Goal: Task Accomplishment & Management: Manage account settings

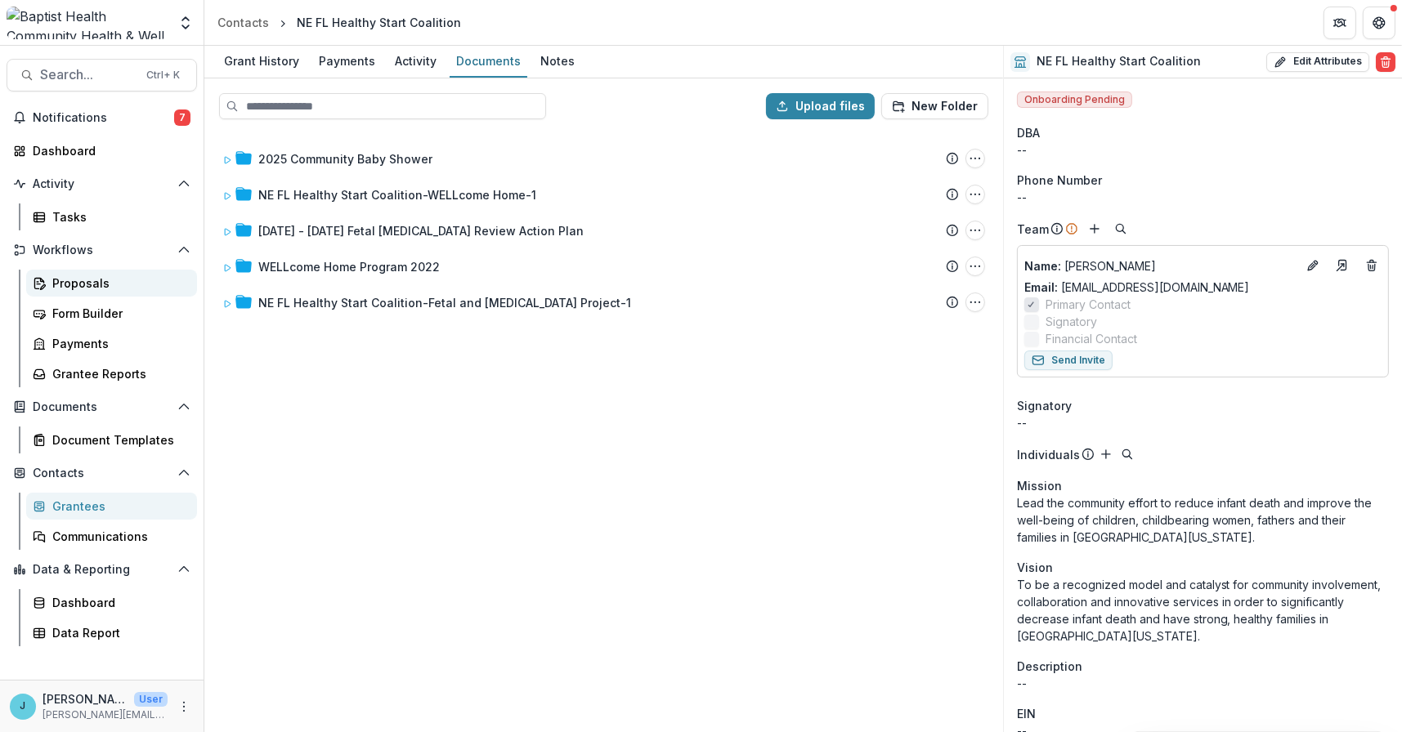
click at [81, 284] on div "Proposals" at bounding box center [118, 283] width 132 height 17
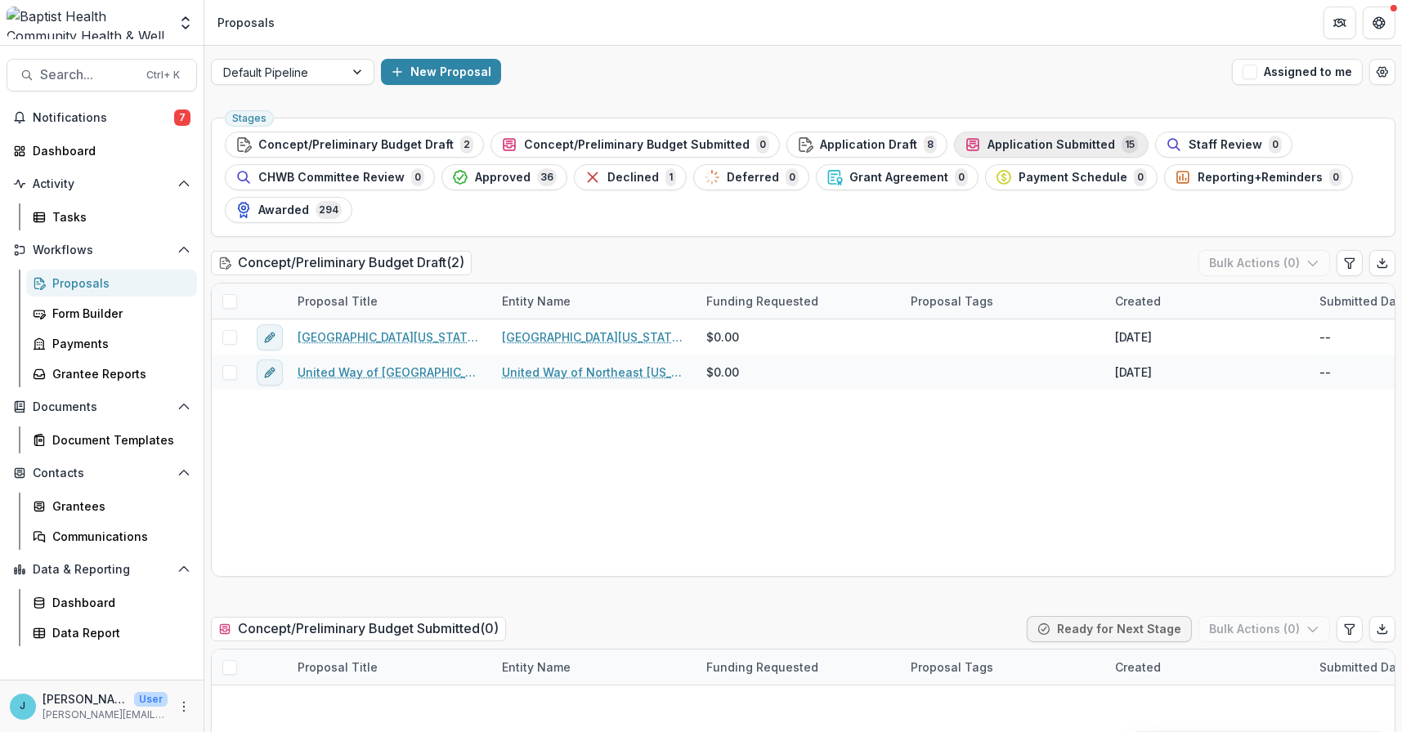
click at [995, 141] on span "Application Submitted" at bounding box center [1050, 145] width 127 height 14
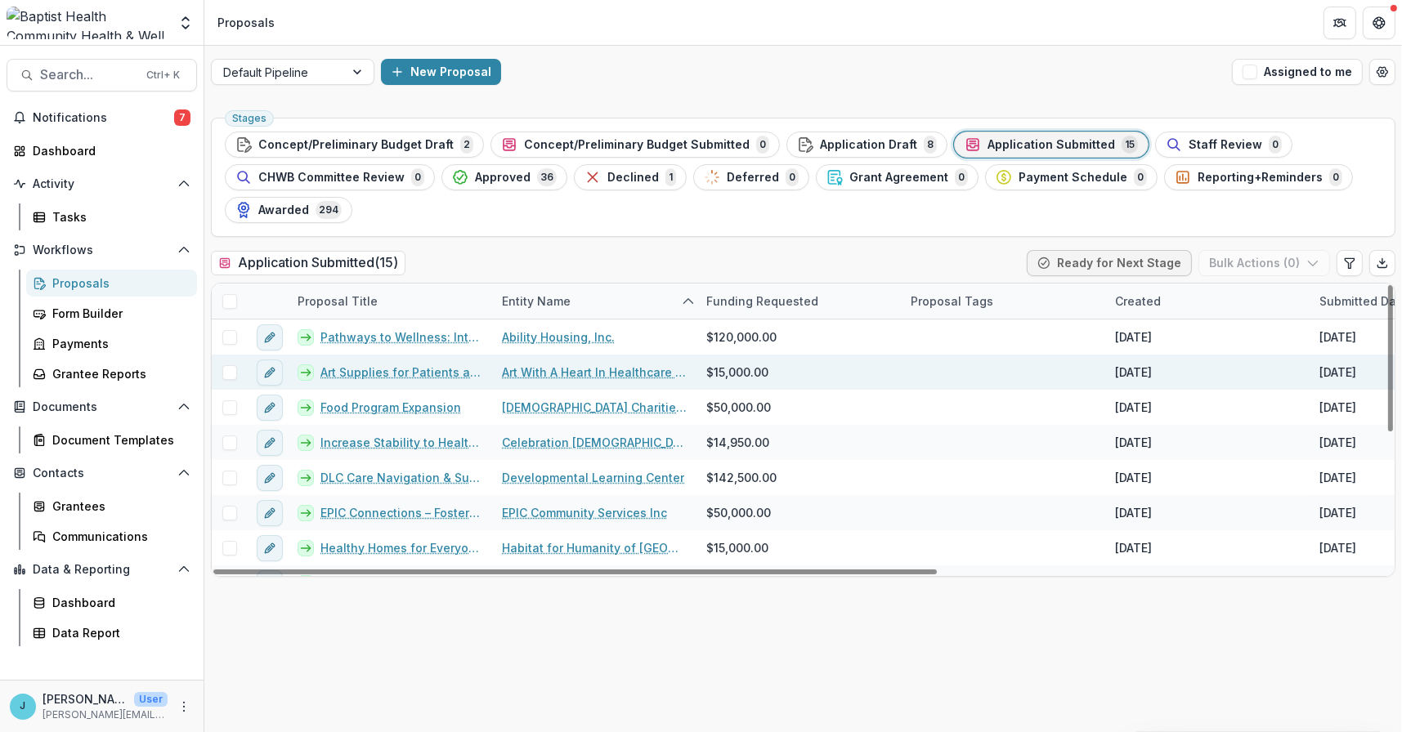
click at [401, 367] on link "Art Supplies for Patients and Families in Healthcare Environments Served by Art…" at bounding box center [401, 372] width 162 height 17
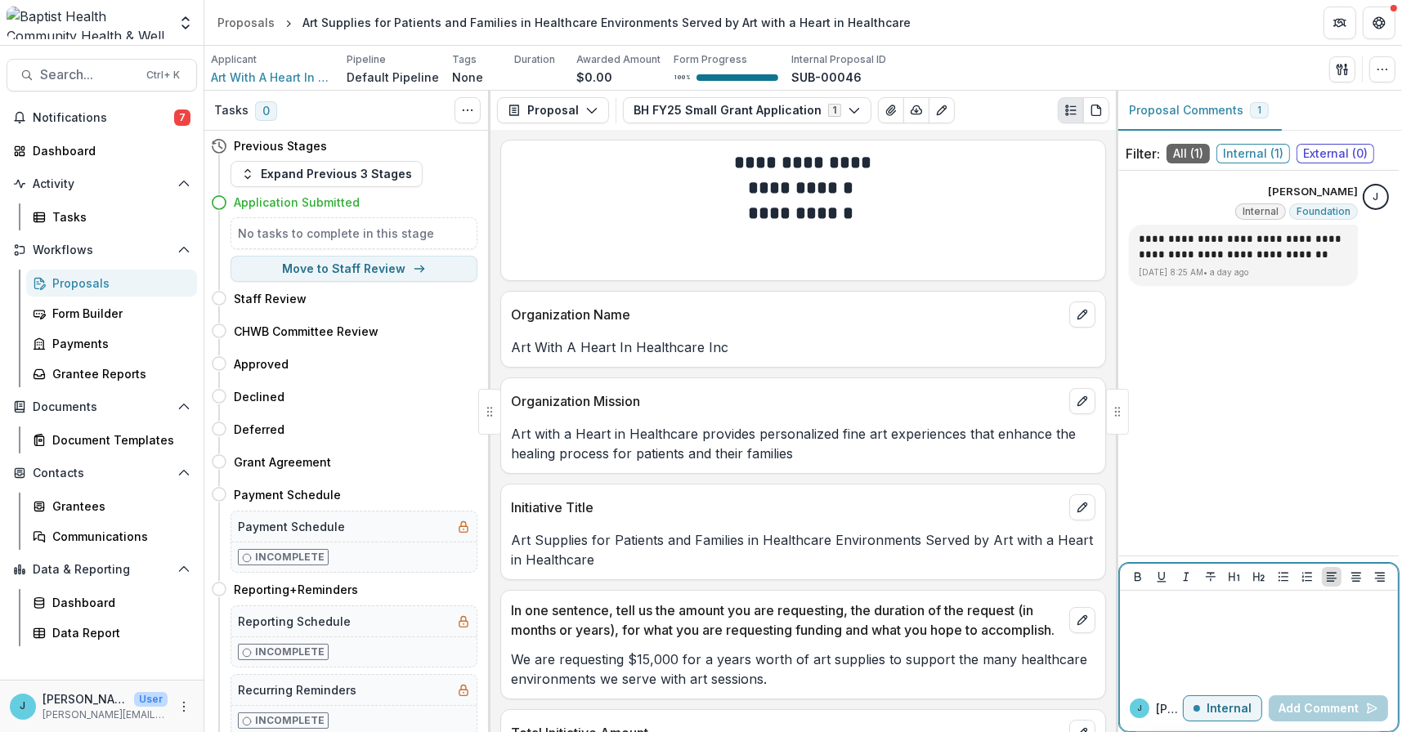
click at [1231, 624] on div at bounding box center [1258, 638] width 265 height 82
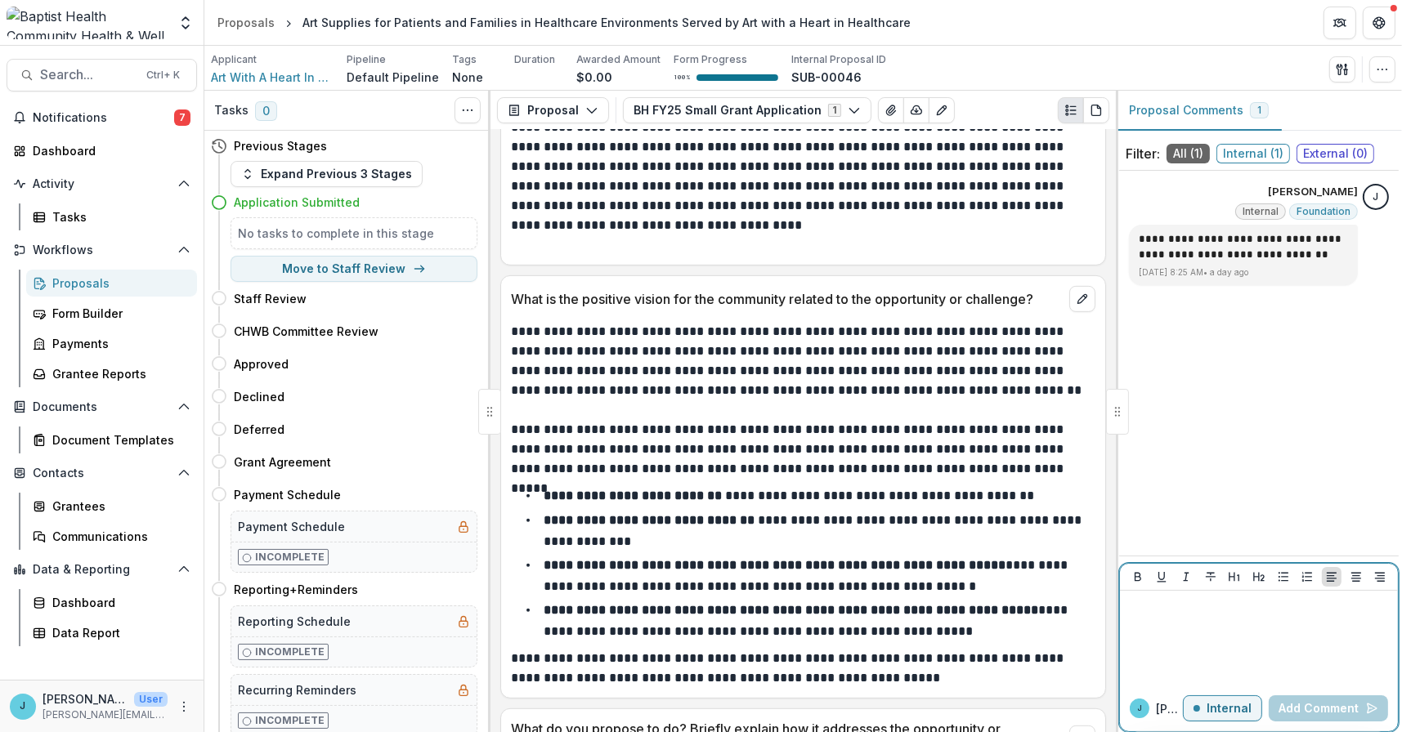
scroll to position [817, 0]
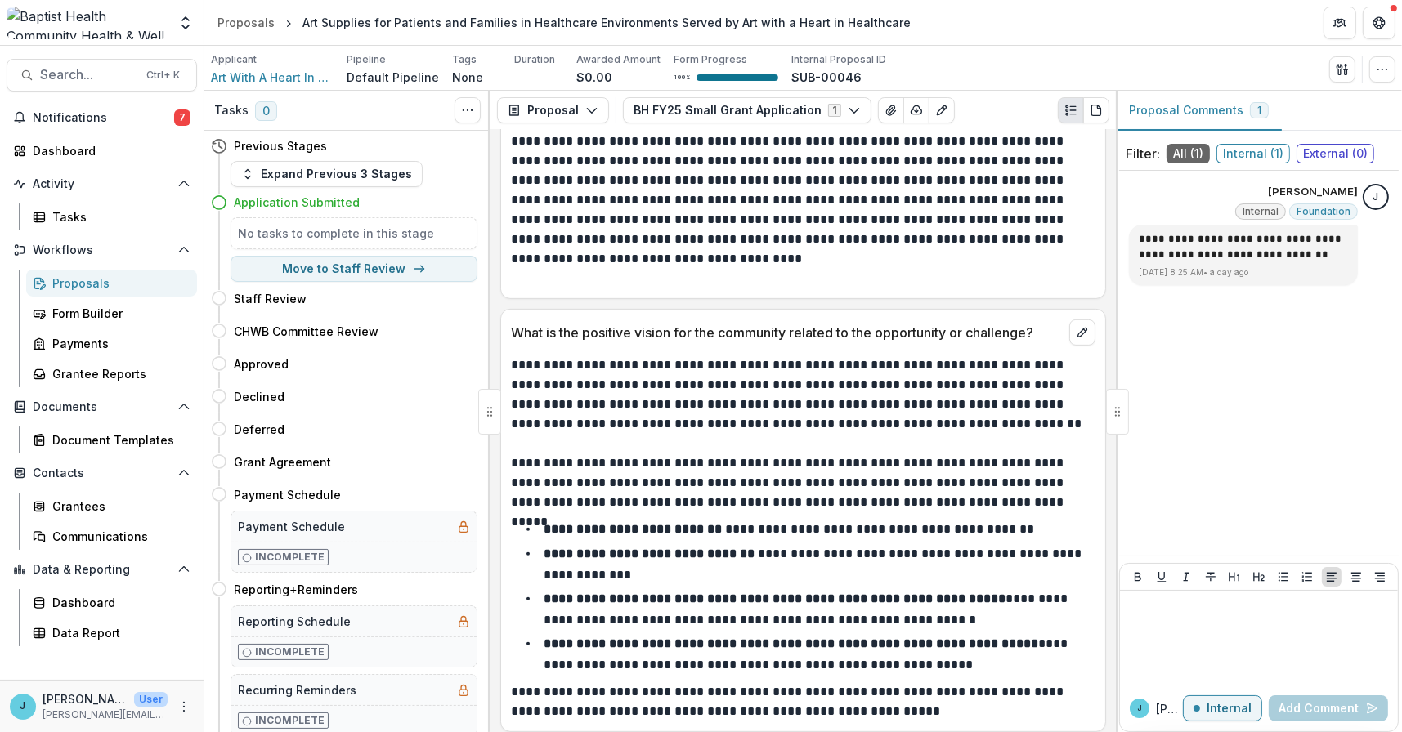
click at [87, 282] on div "Proposals" at bounding box center [118, 283] width 132 height 17
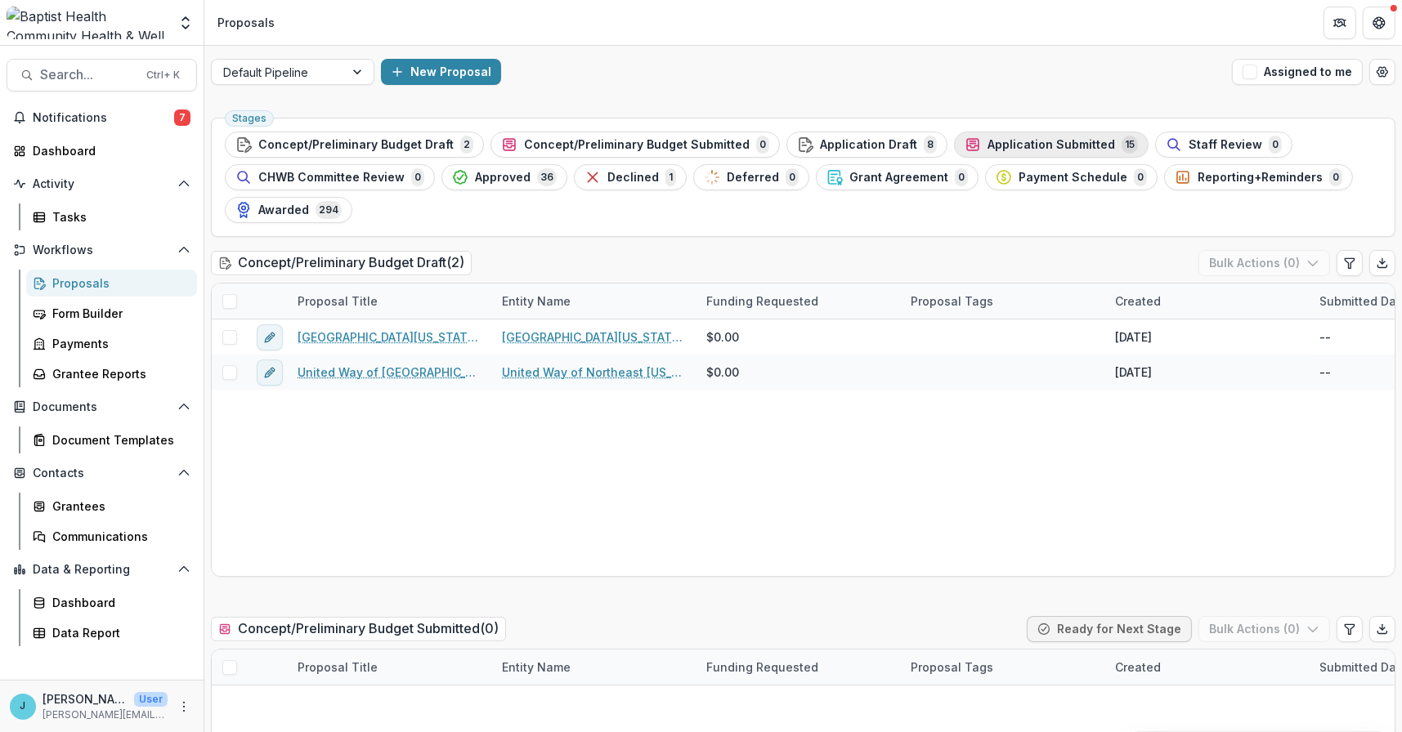
click at [1003, 143] on span "Application Submitted" at bounding box center [1050, 145] width 127 height 14
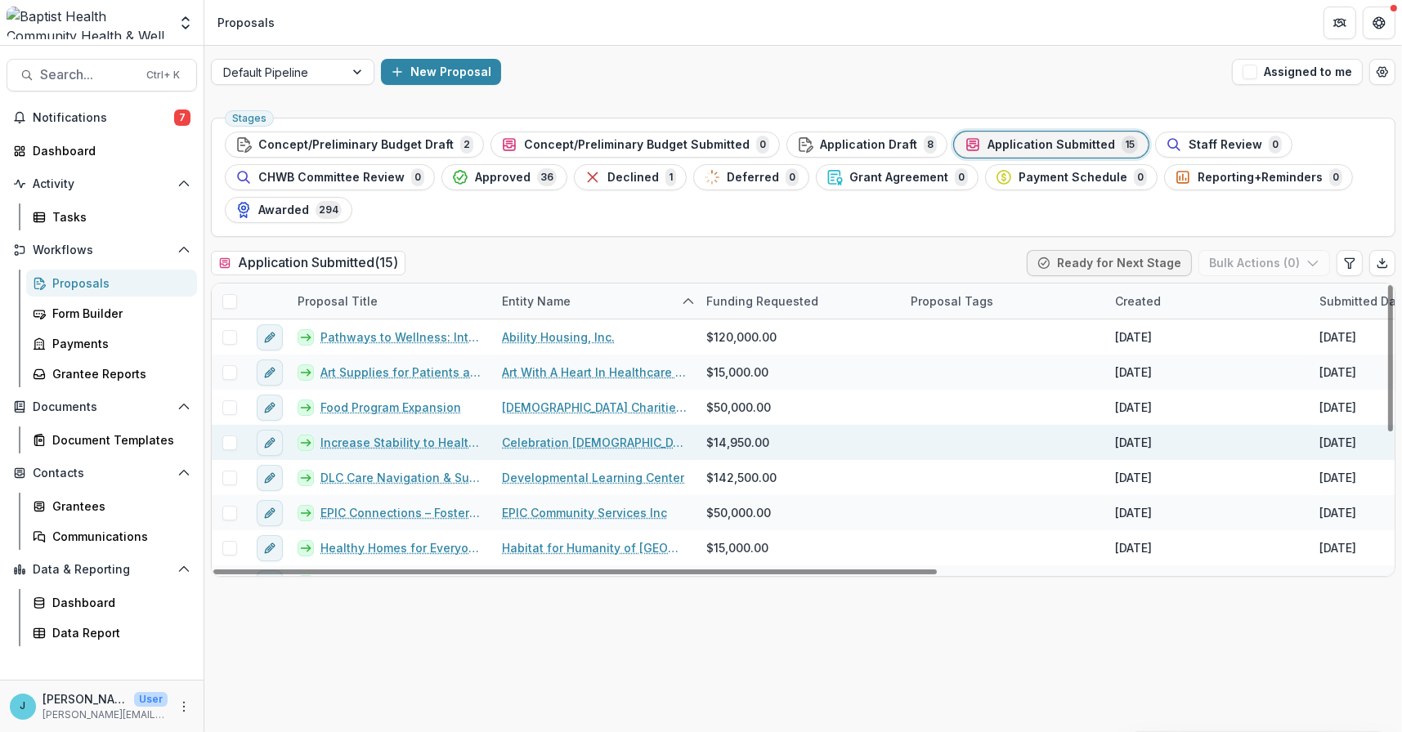
click at [396, 441] on link "Increase Stability to Healthy Food" at bounding box center [401, 442] width 162 height 17
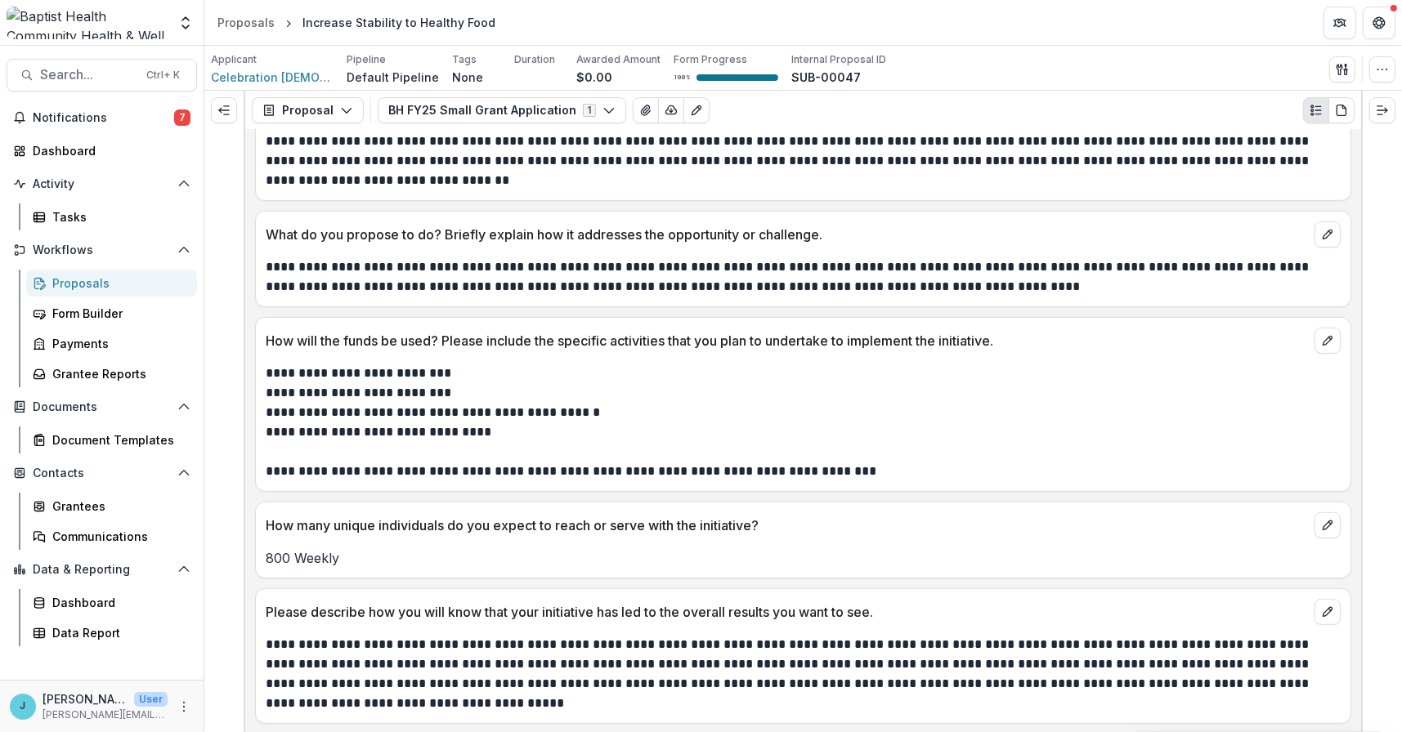
scroll to position [935, 0]
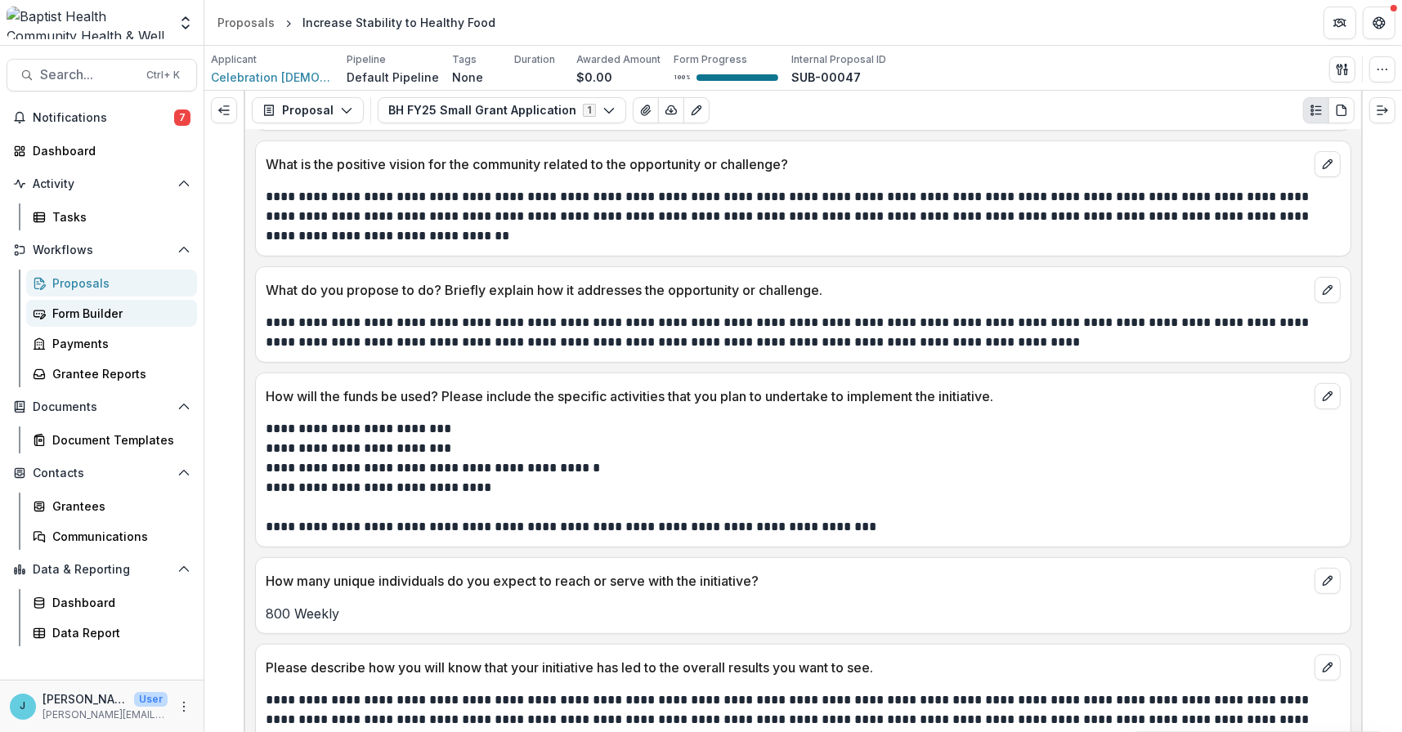
click at [95, 312] on div "Form Builder" at bounding box center [118, 313] width 132 height 17
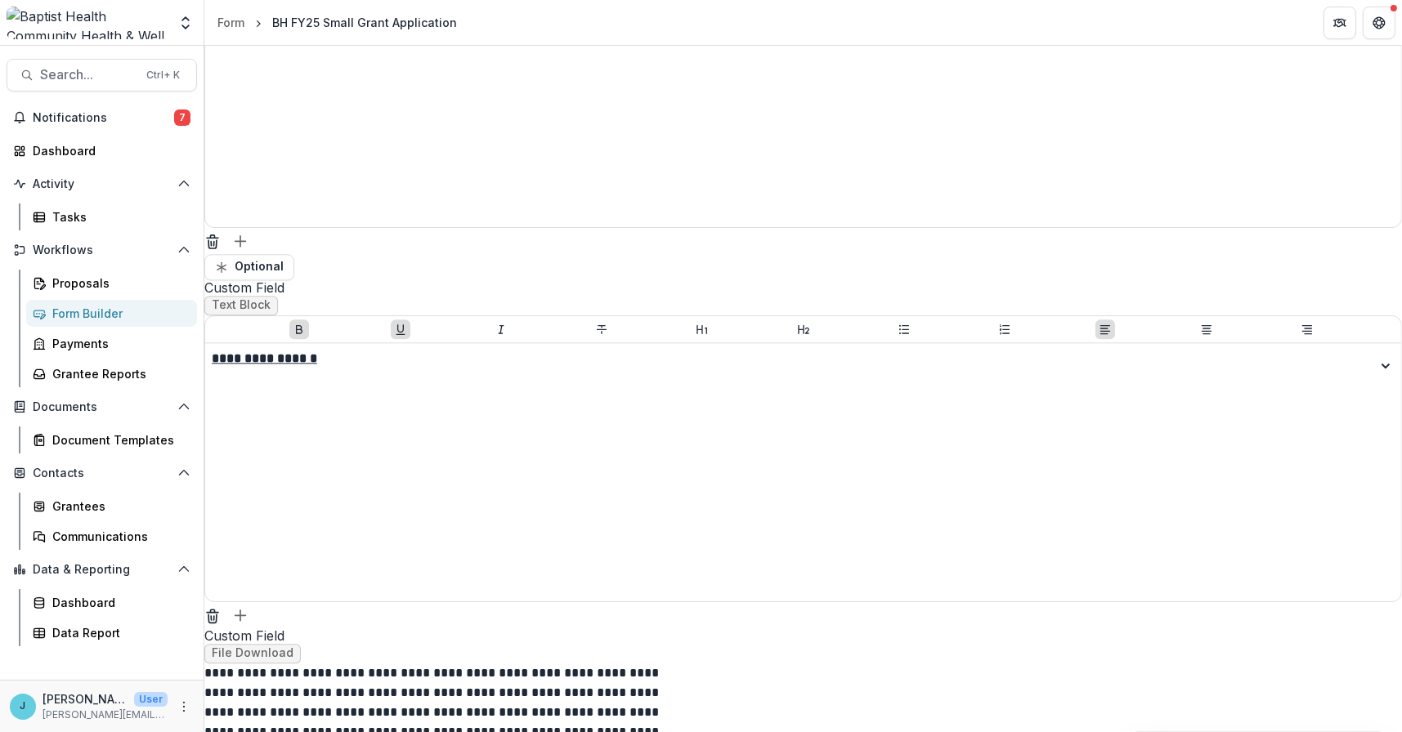
scroll to position [4666, 0]
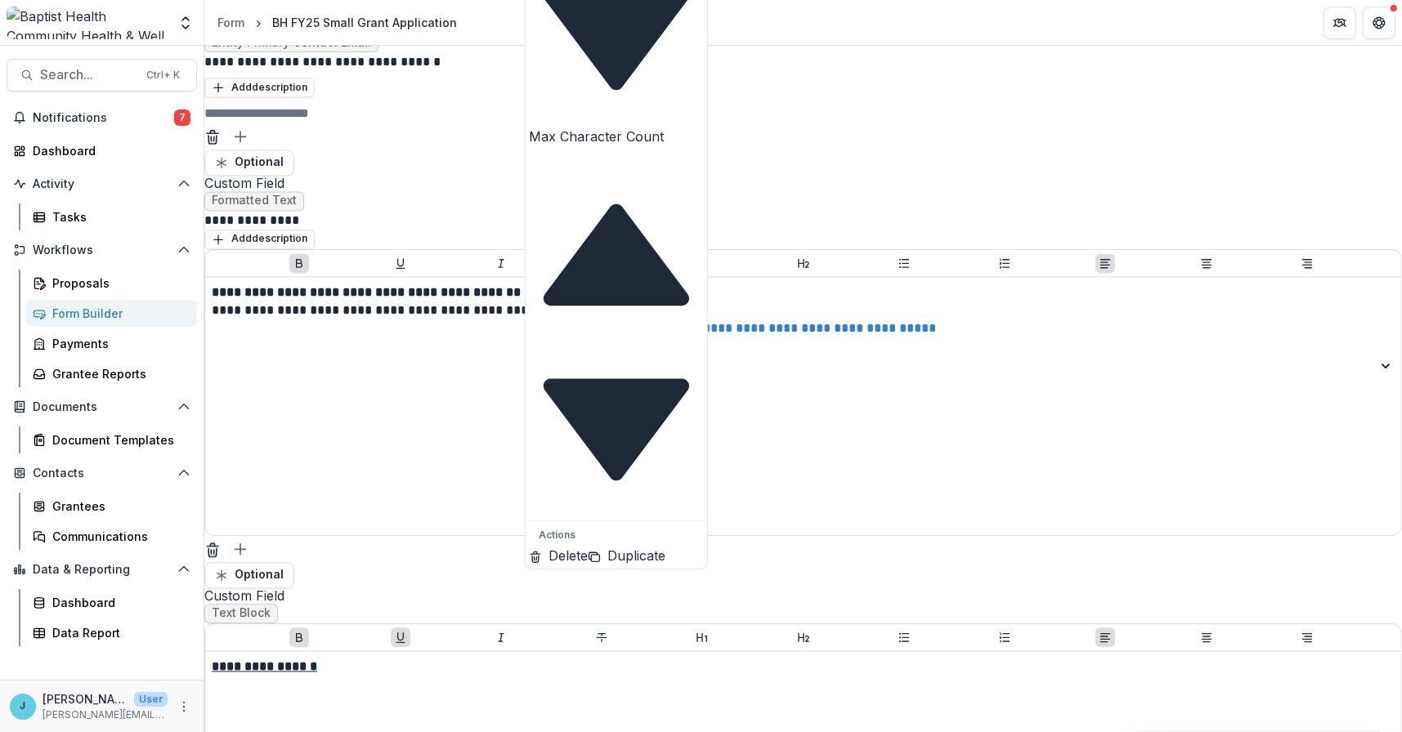
click at [595, 548] on button "Duplicate" at bounding box center [627, 556] width 78 height 20
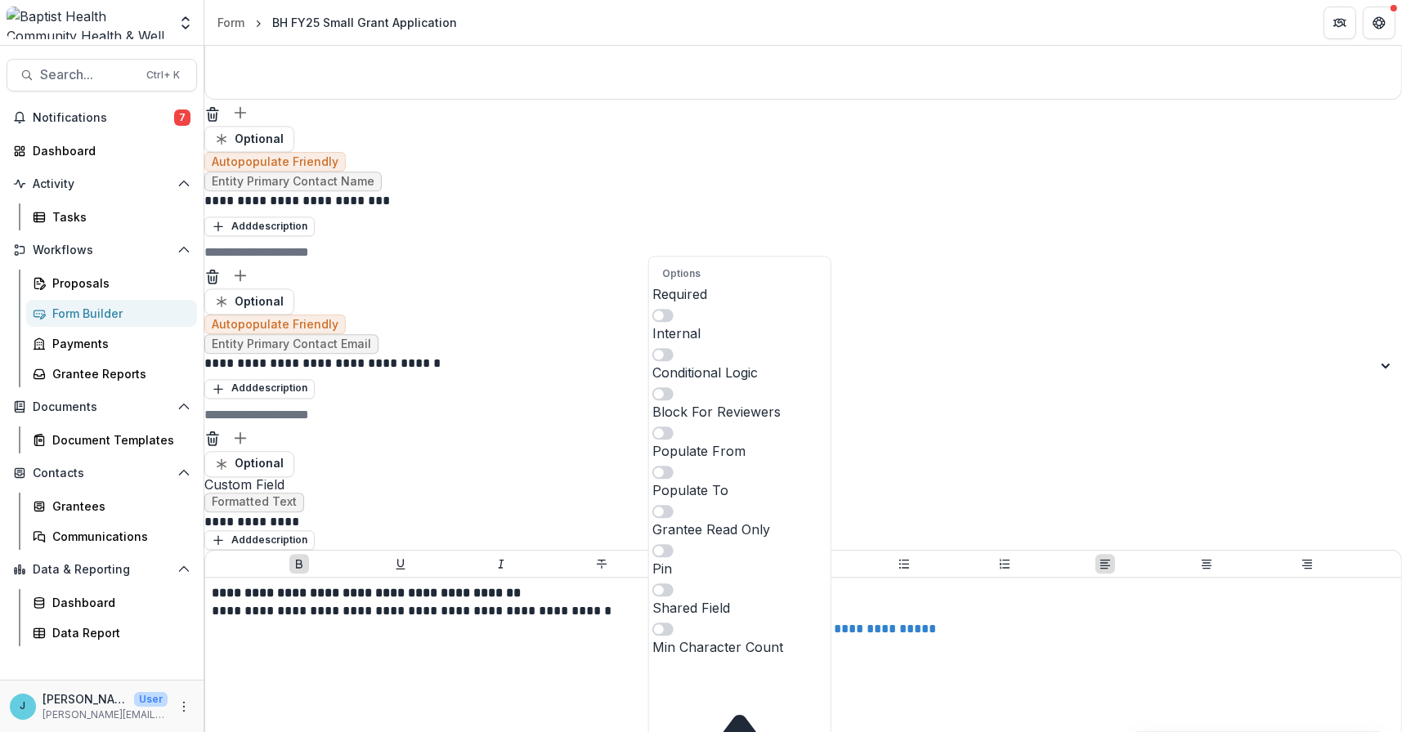
scroll to position [4829, 0]
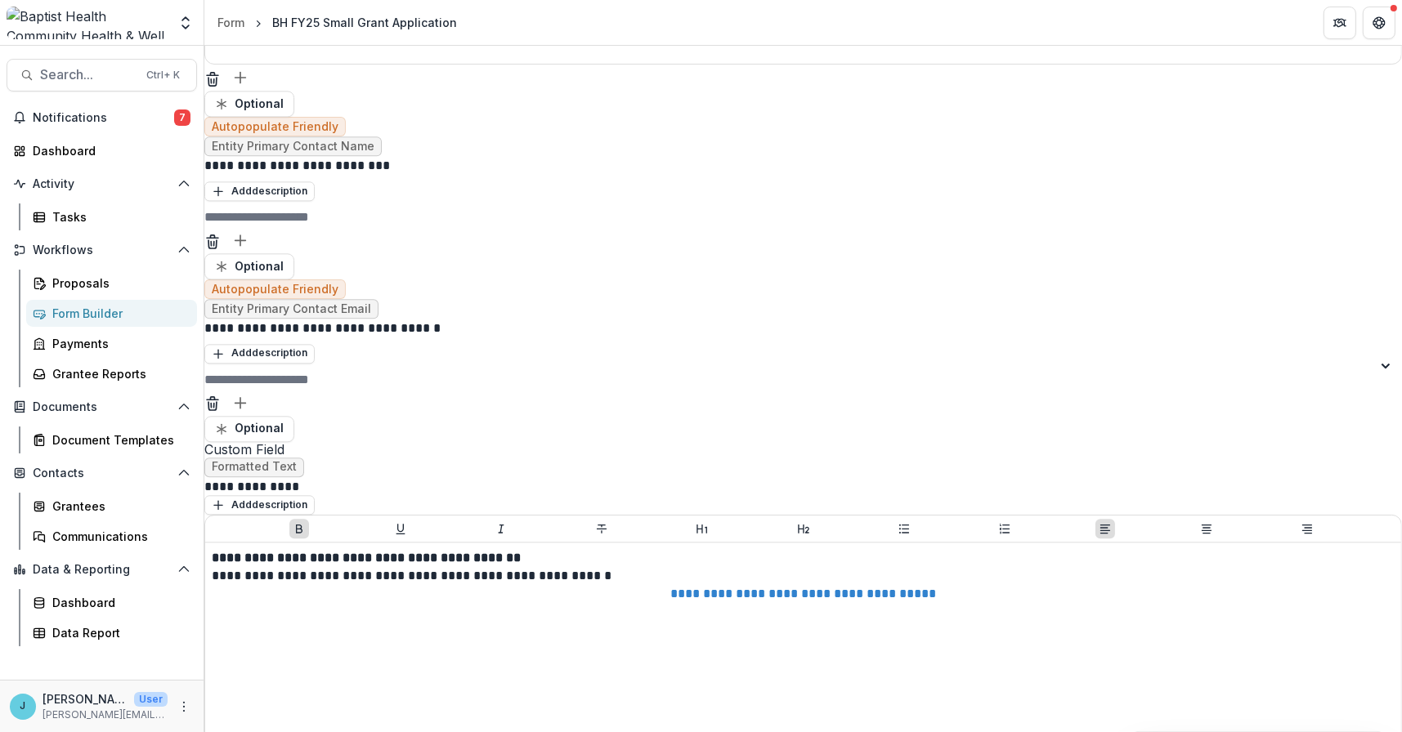
drag, startPoint x: 660, startPoint y: 558, endPoint x: 550, endPoint y: 548, distance: 110.8
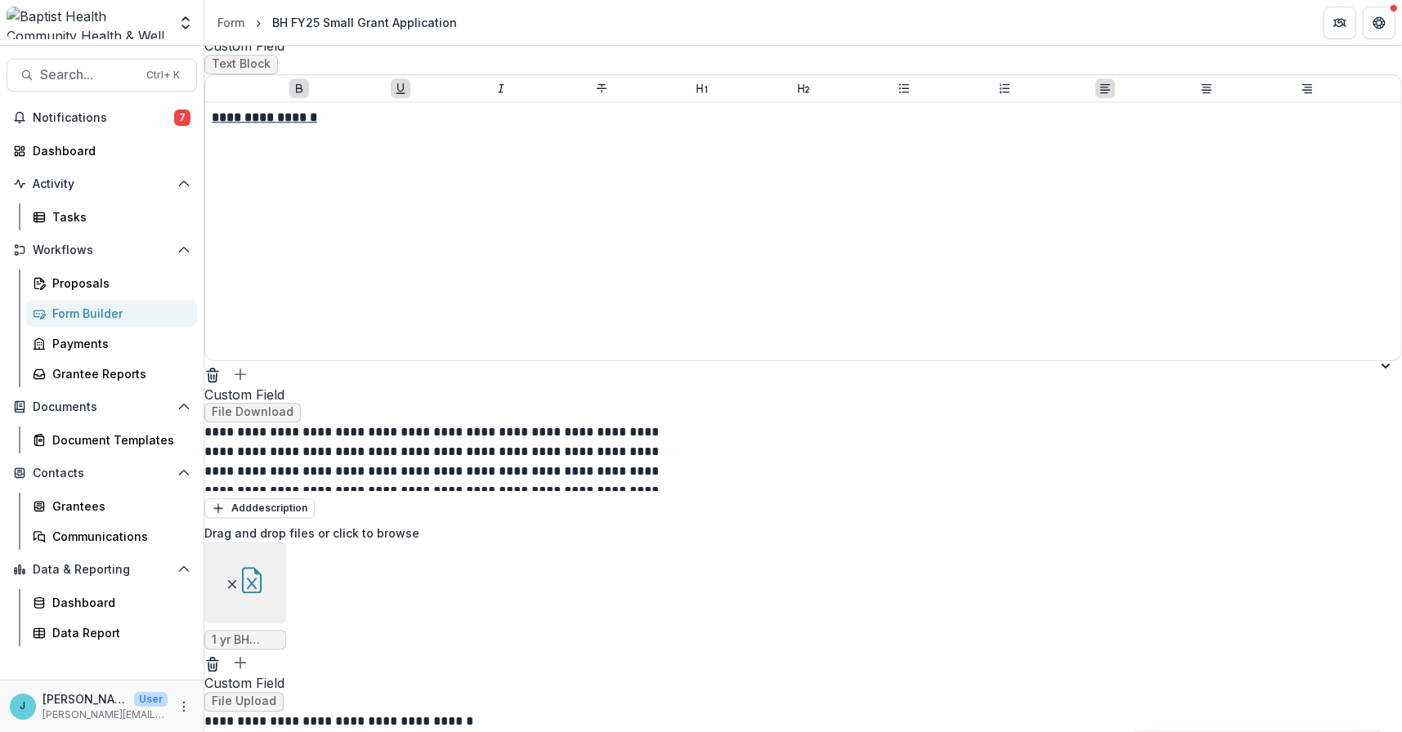
scroll to position [5647, 0]
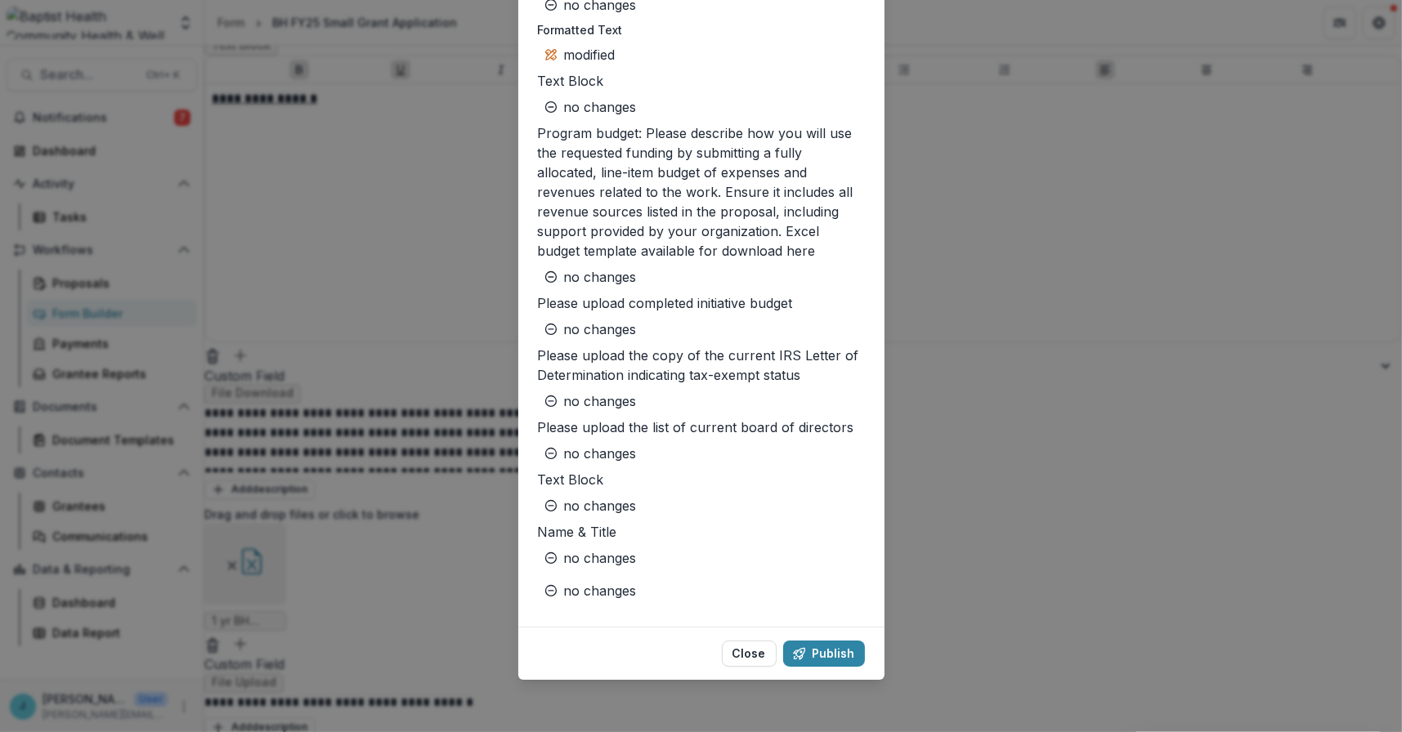
scroll to position [1796, 0]
click at [815, 653] on button "Publish" at bounding box center [824, 654] width 82 height 26
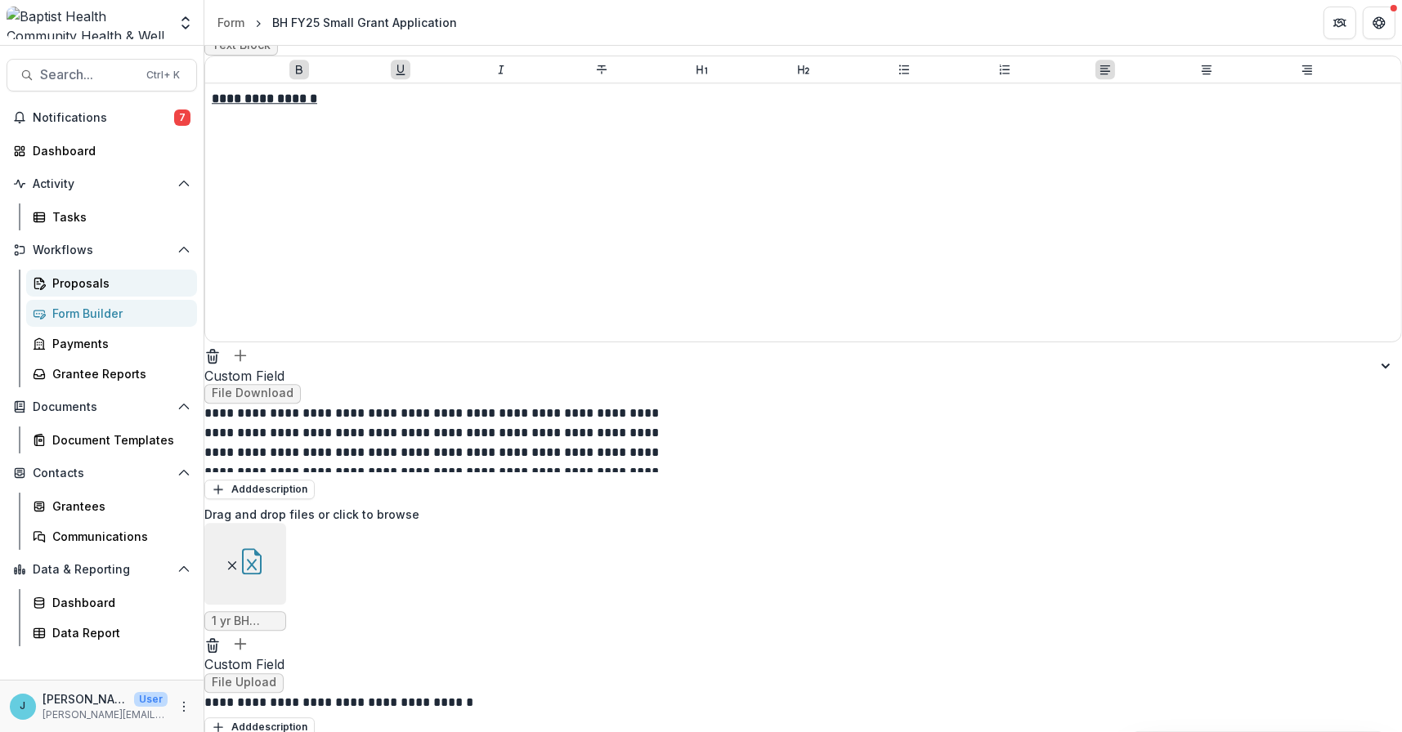
click at [88, 280] on div "Proposals" at bounding box center [118, 283] width 132 height 17
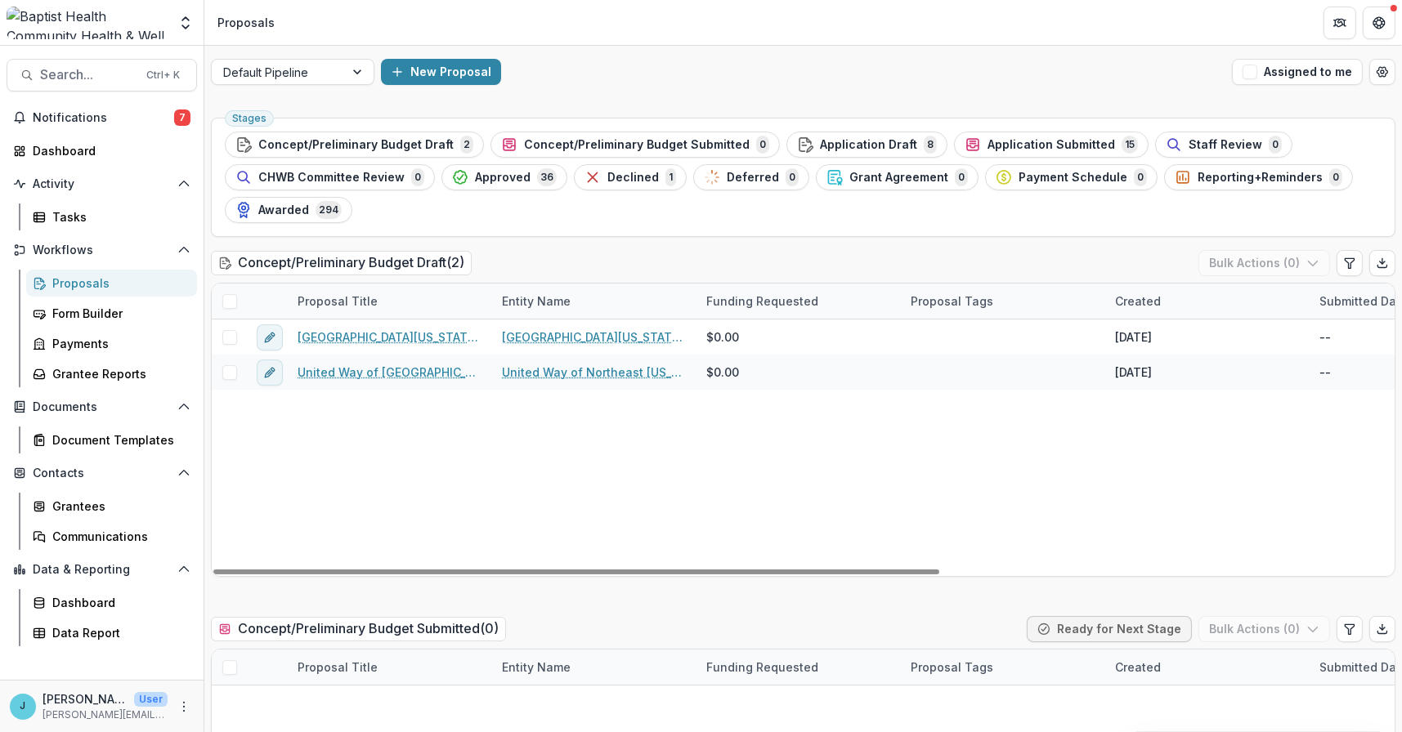
click at [92, 284] on div "Proposals" at bounding box center [118, 283] width 132 height 17
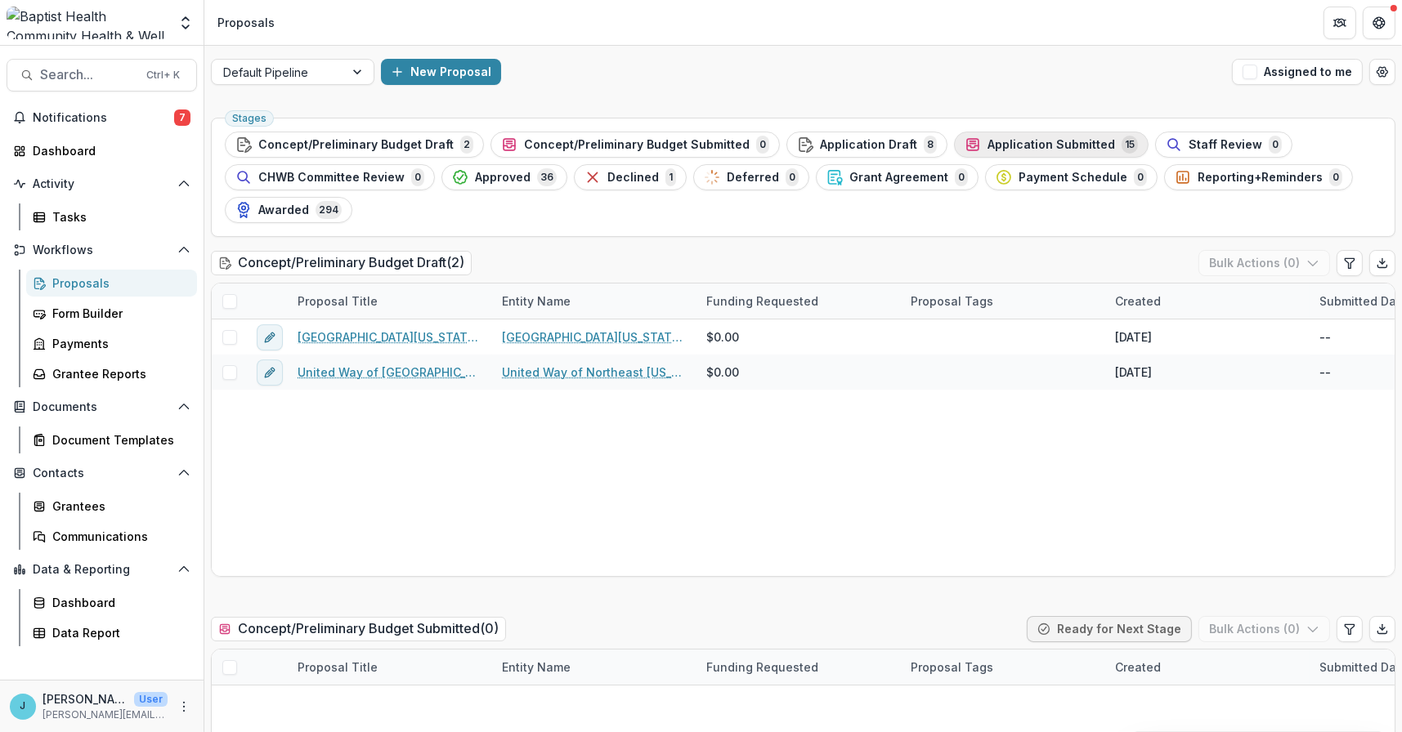
click at [998, 136] on div "Application Submitted 15" at bounding box center [1050, 145] width 173 height 18
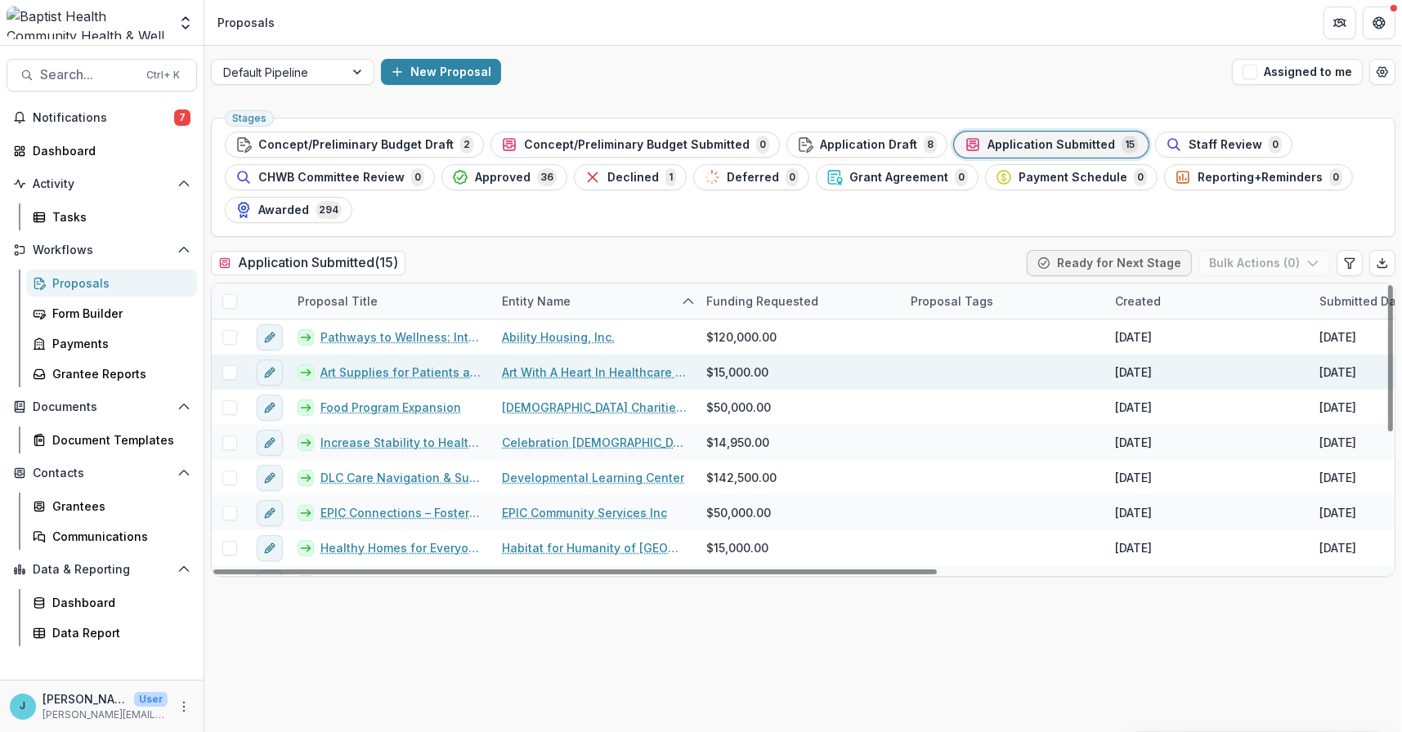
click at [436, 370] on link "Art Supplies for Patients and Families in Healthcare Environments Served by Art…" at bounding box center [401, 372] width 162 height 17
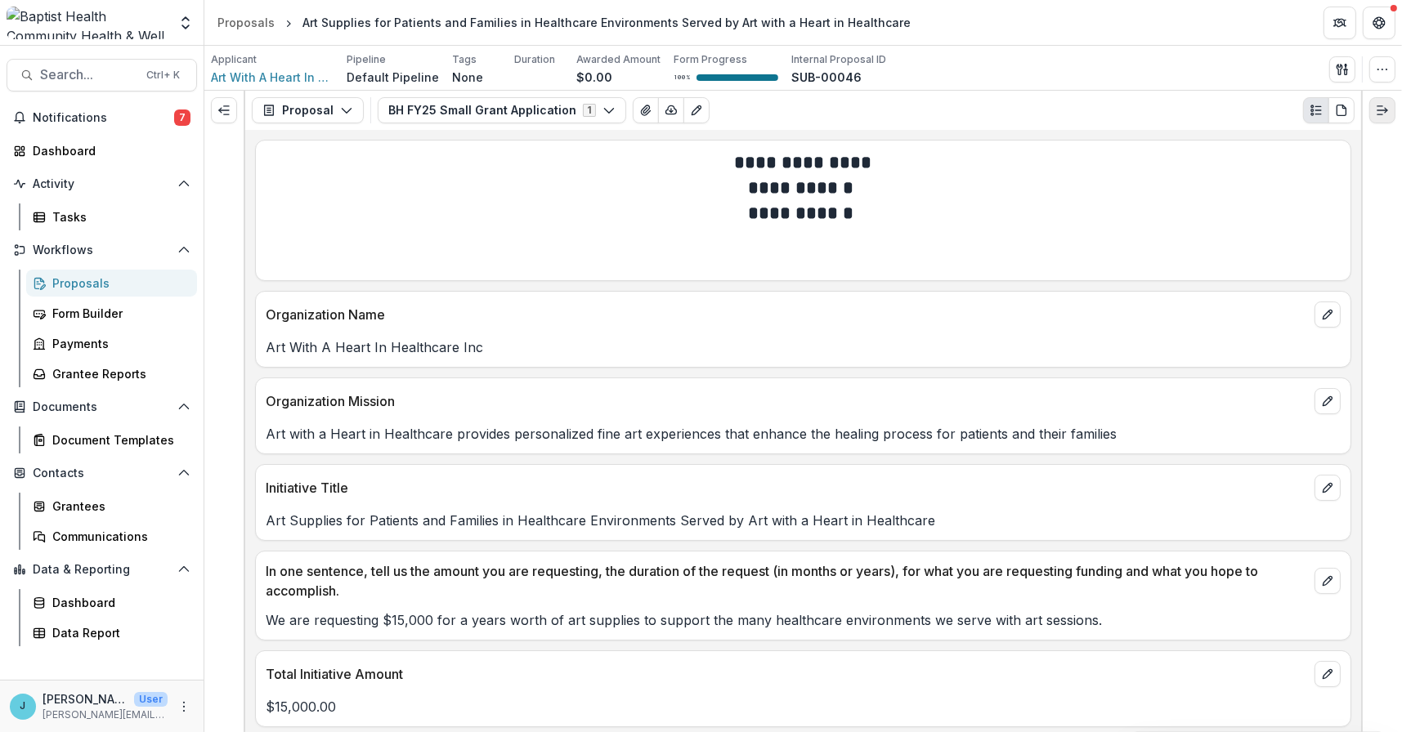
click at [1383, 108] on icon "Expand right" at bounding box center [1381, 110] width 13 height 13
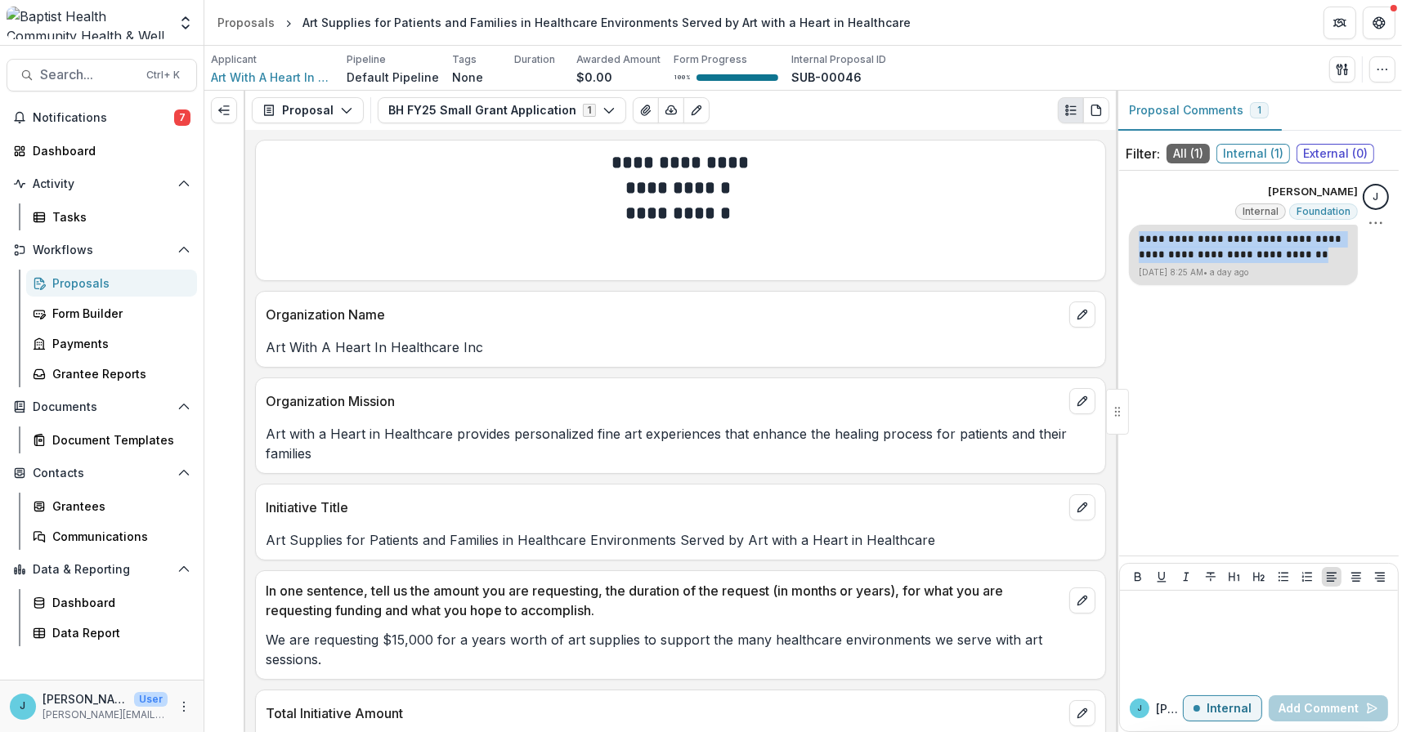
drag, startPoint x: 1277, startPoint y: 253, endPoint x: 1132, endPoint y: 236, distance: 146.4
click at [1132, 236] on div "**********" at bounding box center [1243, 255] width 229 height 60
copy p "**********"
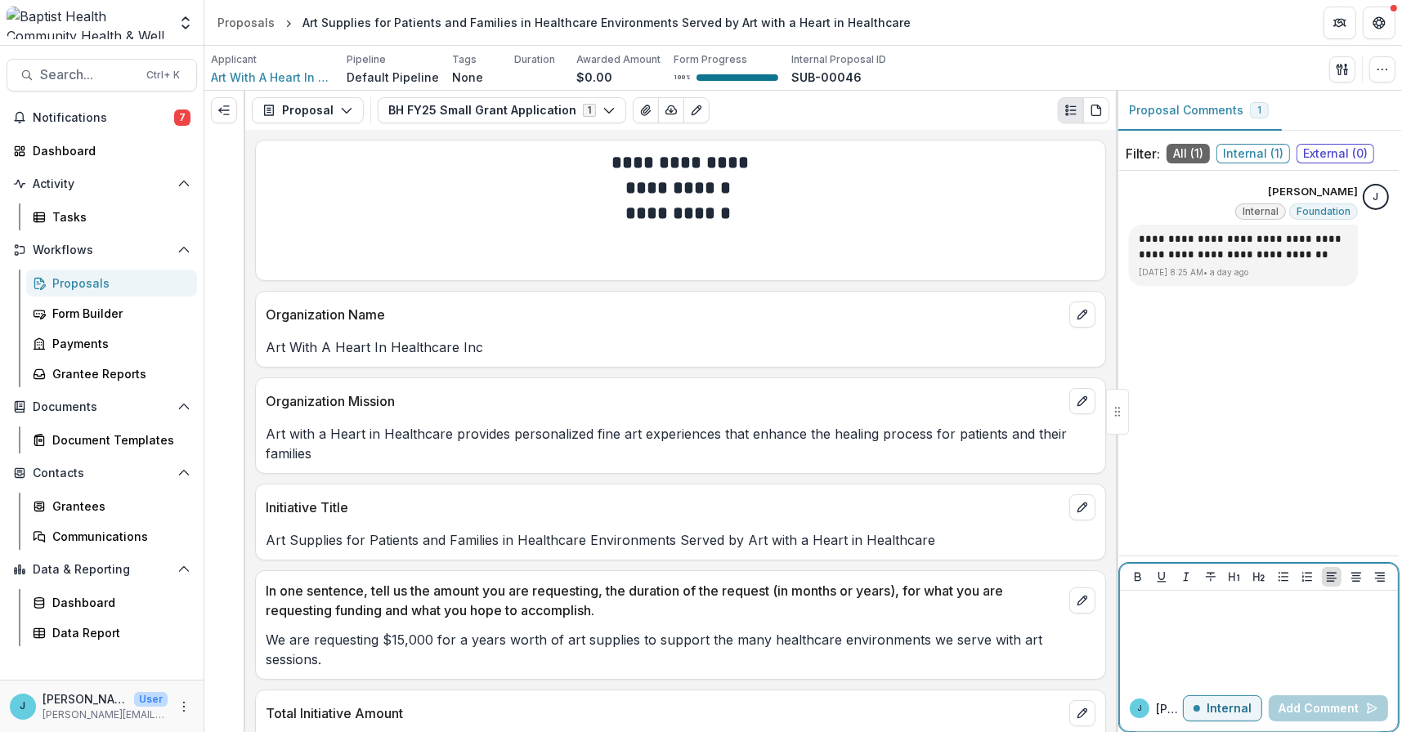
click at [1168, 619] on div at bounding box center [1258, 638] width 265 height 82
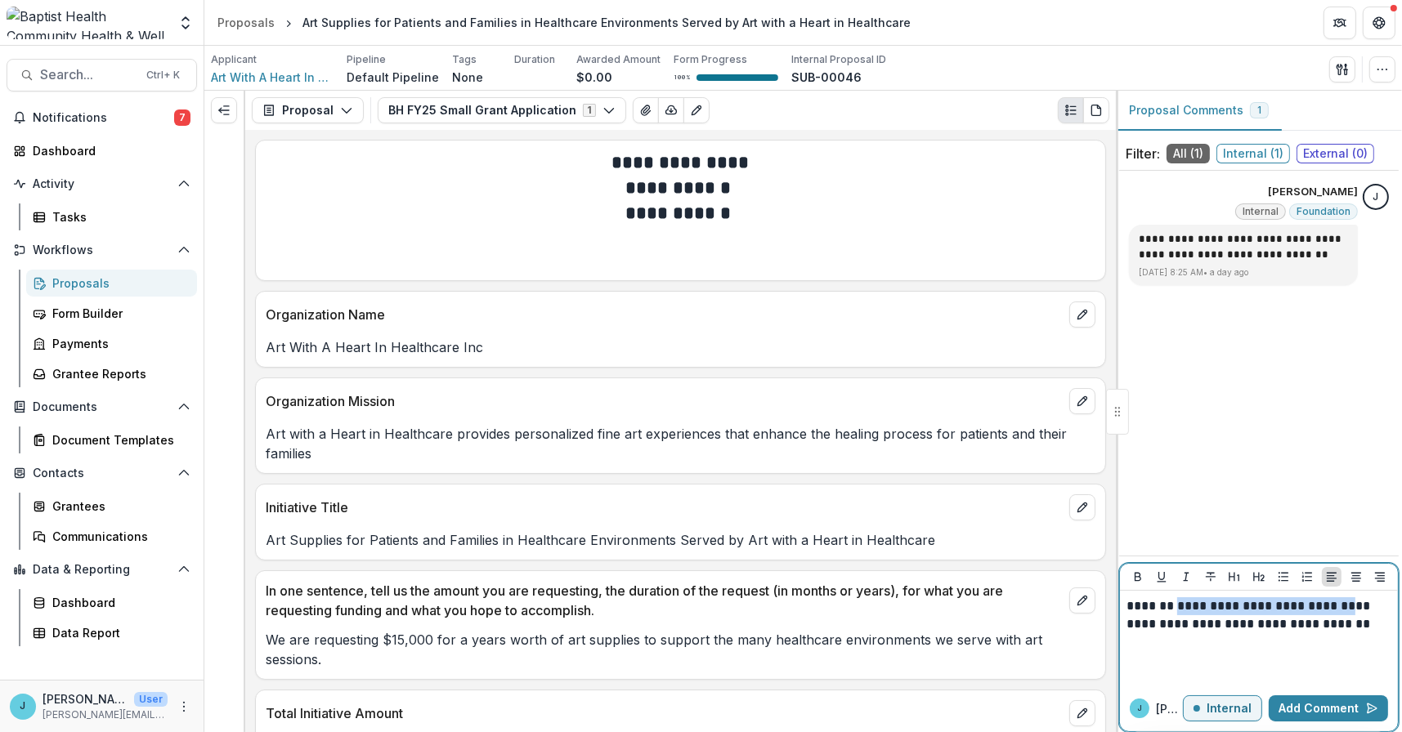
drag, startPoint x: 1178, startPoint y: 606, endPoint x: 1346, endPoint y: 609, distance: 168.4
drag, startPoint x: 1189, startPoint y: 605, endPoint x: 1200, endPoint y: 604, distance: 10.7
click at [1200, 604] on p "**********" at bounding box center [1258, 615] width 265 height 36
click at [1176, 602] on p "**********" at bounding box center [1258, 615] width 265 height 36
click at [1378, 625] on p "**********" at bounding box center [1258, 615] width 265 height 36
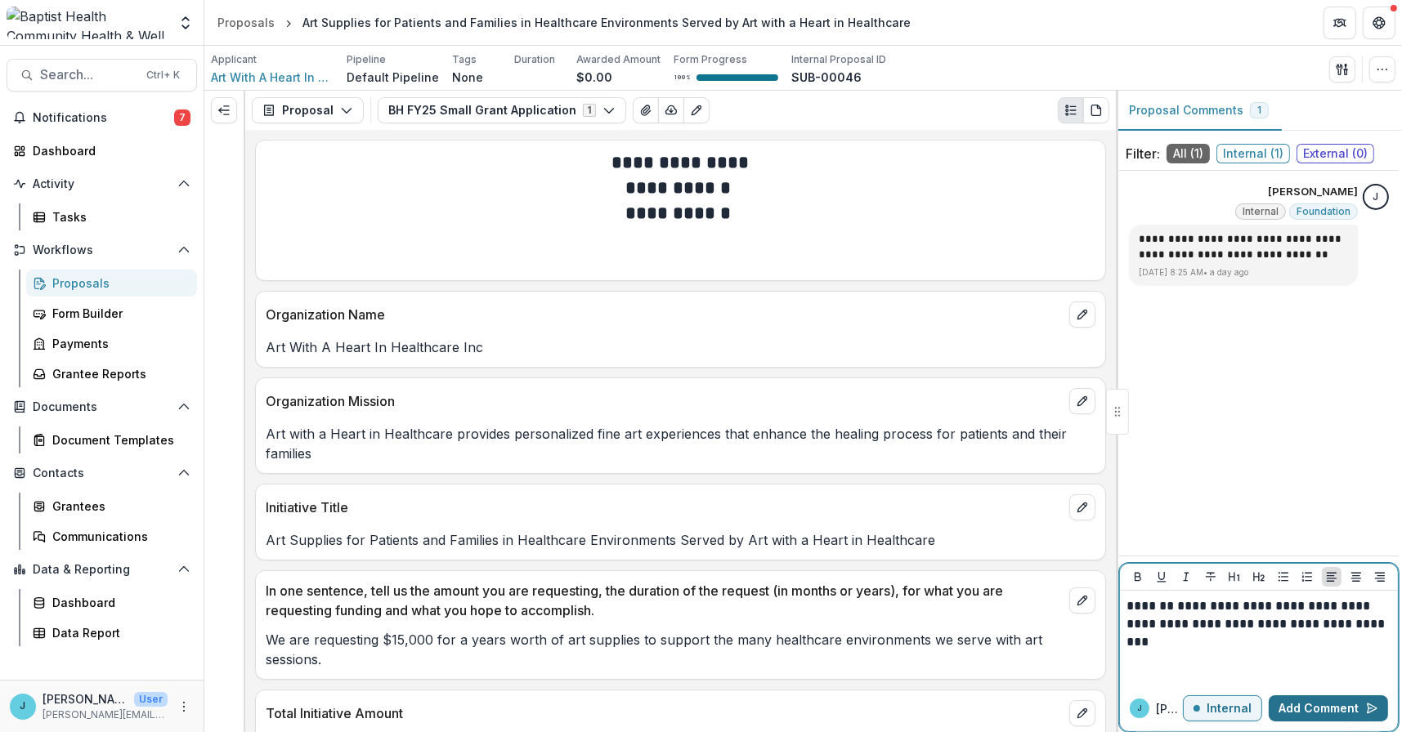
click at [1324, 707] on button "Add Comment" at bounding box center [1327, 708] width 119 height 26
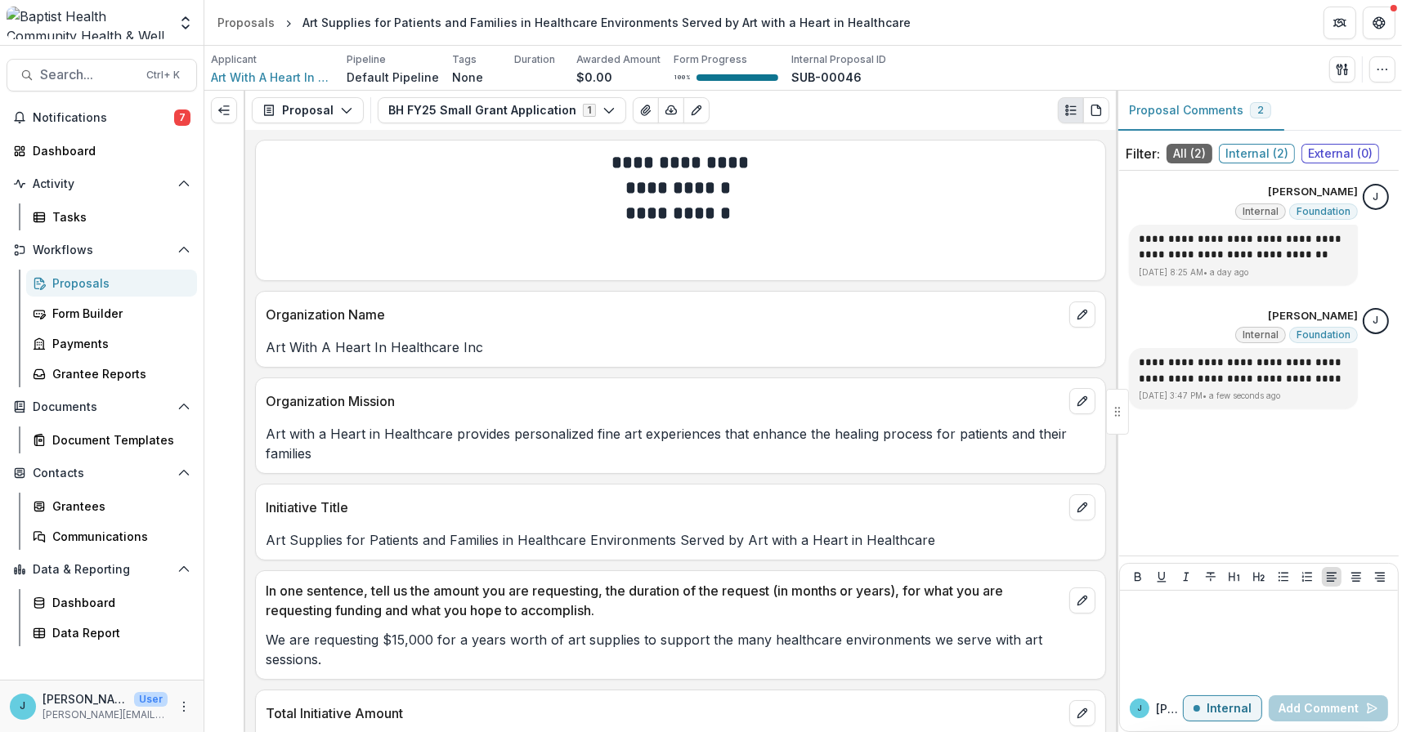
click at [78, 278] on div "Proposals" at bounding box center [118, 283] width 132 height 17
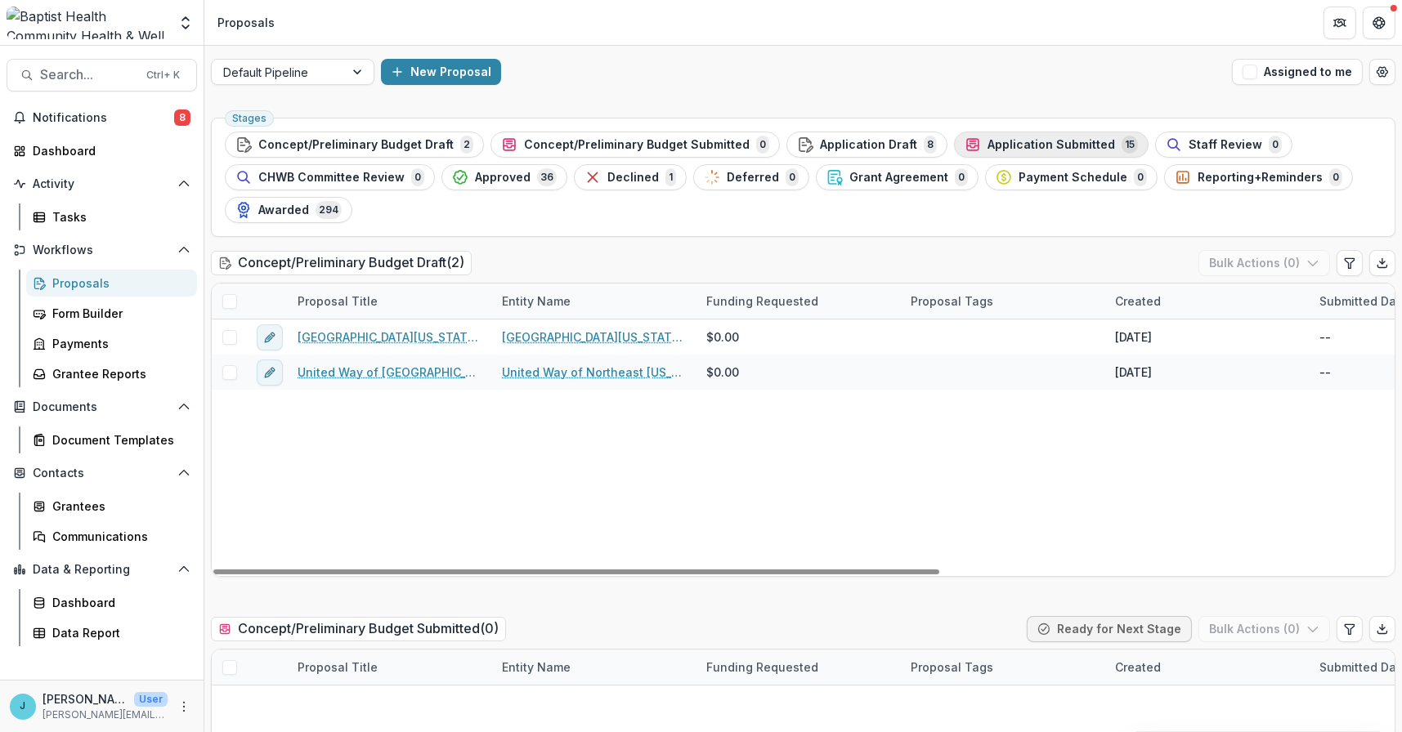
click at [987, 142] on span "Application Submitted" at bounding box center [1050, 145] width 127 height 14
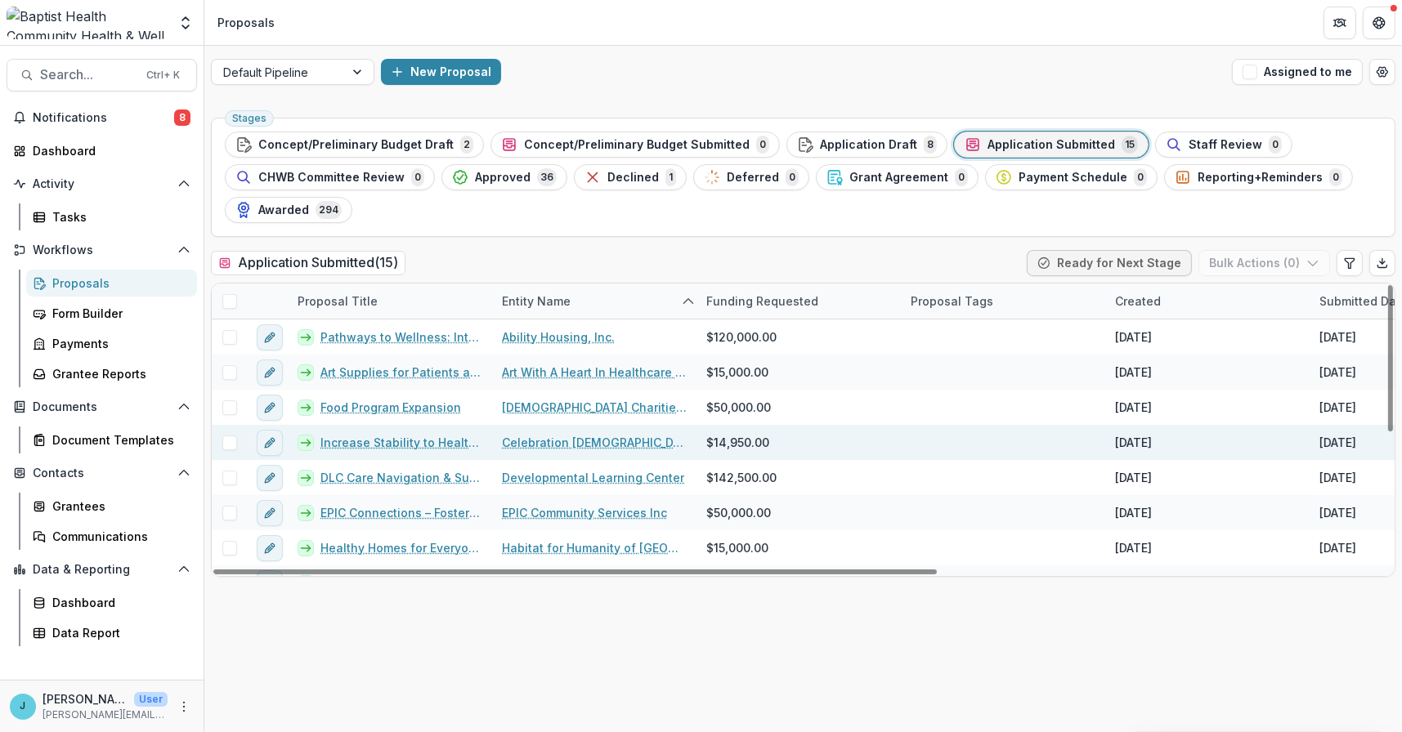
click at [418, 441] on link "Increase Stability to Healthy Food" at bounding box center [401, 442] width 162 height 17
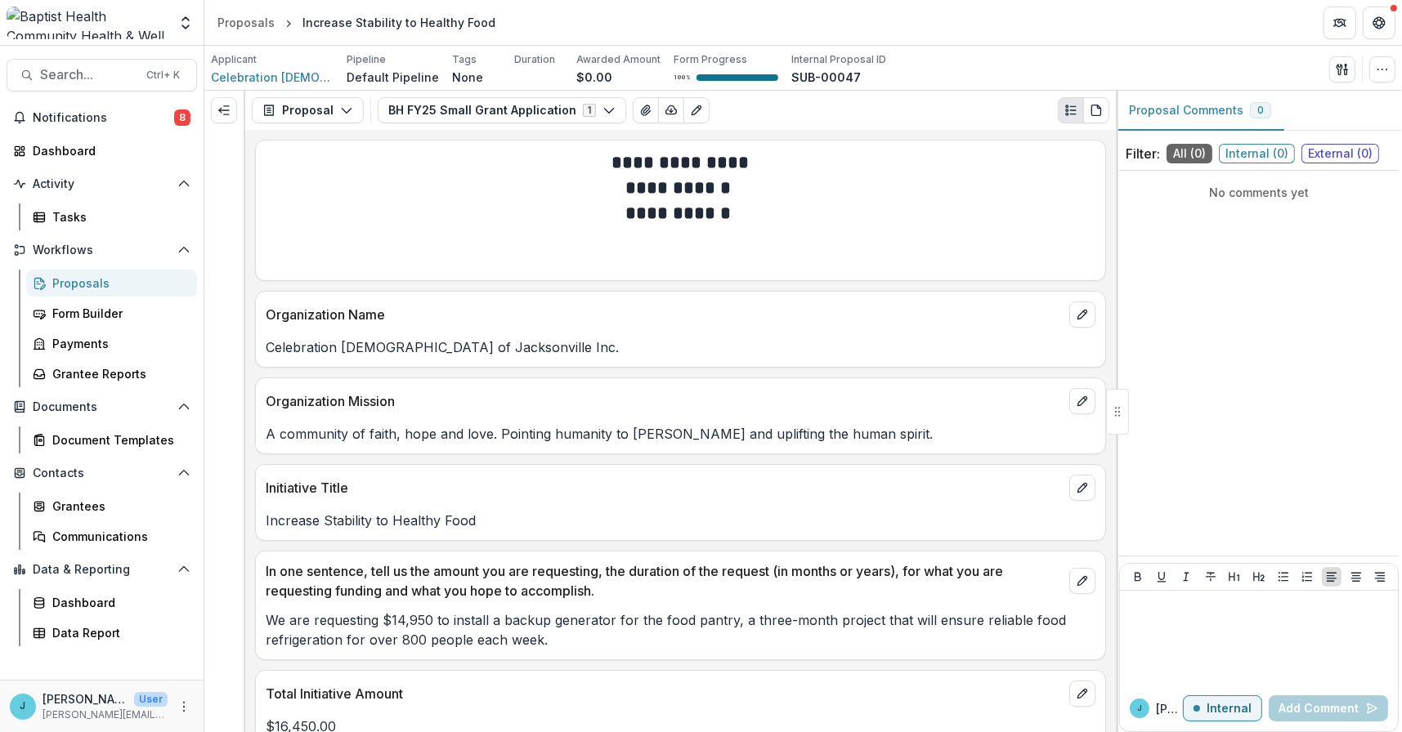
click at [1262, 150] on span "Internal ( 0 )" at bounding box center [1257, 154] width 76 height 20
click at [1192, 612] on p at bounding box center [1258, 606] width 265 height 18
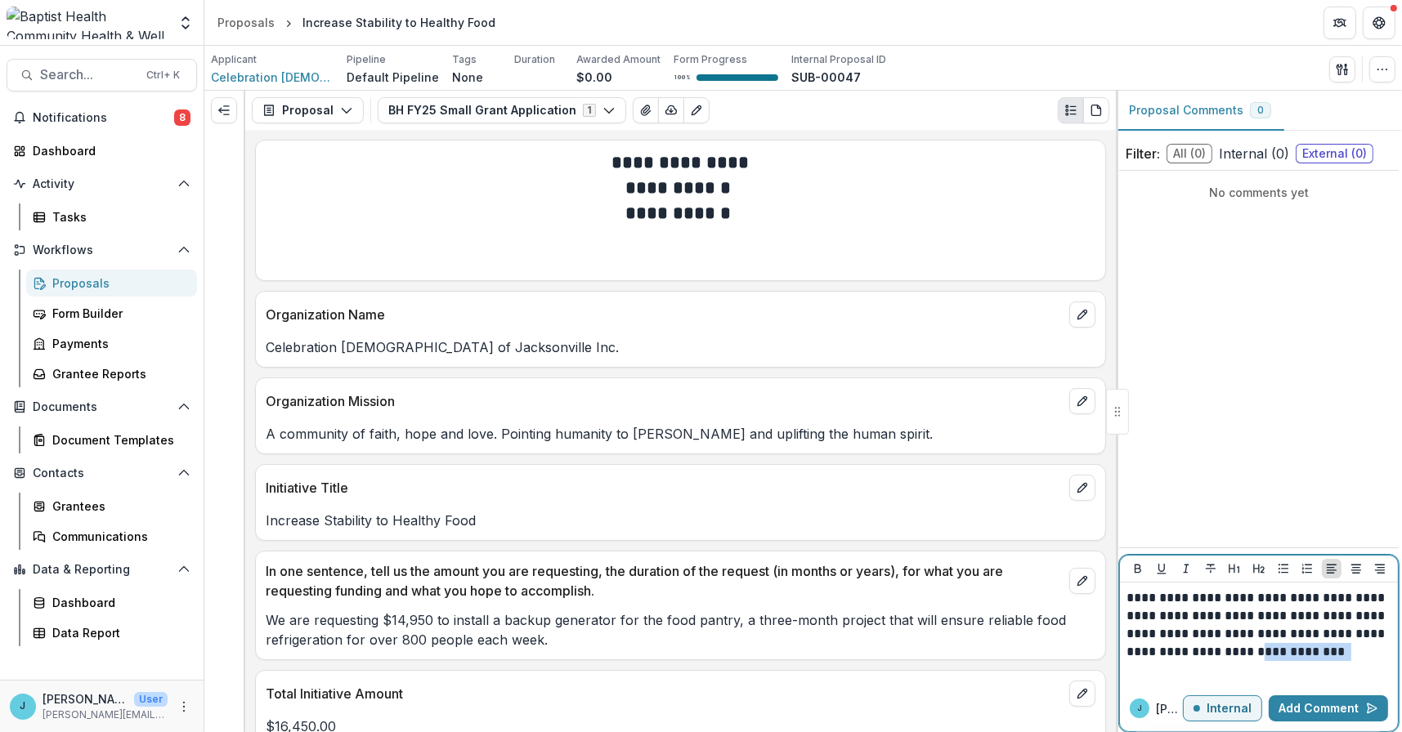
drag, startPoint x: 1213, startPoint y: 673, endPoint x: 1122, endPoint y: 670, distance: 90.7
click at [1122, 670] on div "**********" at bounding box center [1259, 634] width 278 height 103
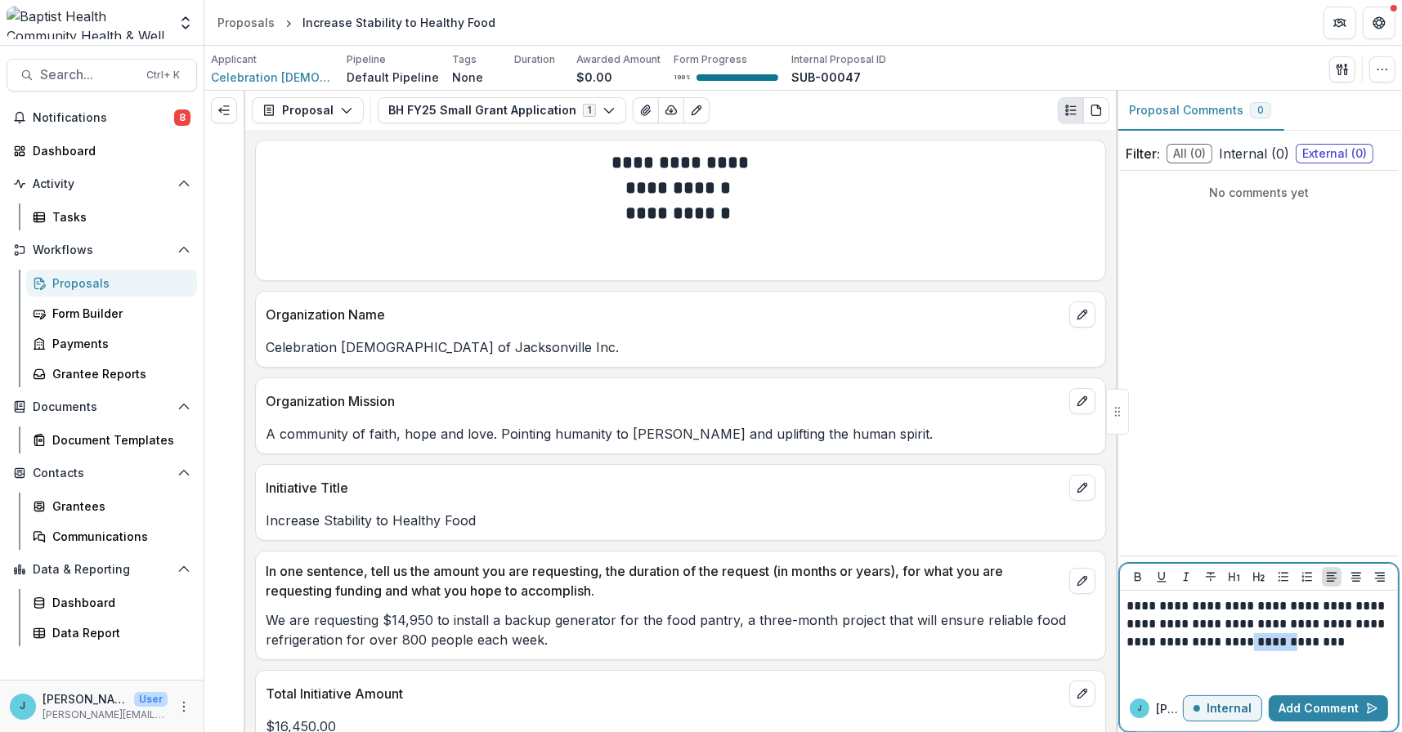
drag, startPoint x: 1321, startPoint y: 643, endPoint x: 1279, endPoint y: 646, distance: 41.8
click at [1353, 648] on p "**********" at bounding box center [1258, 624] width 265 height 54
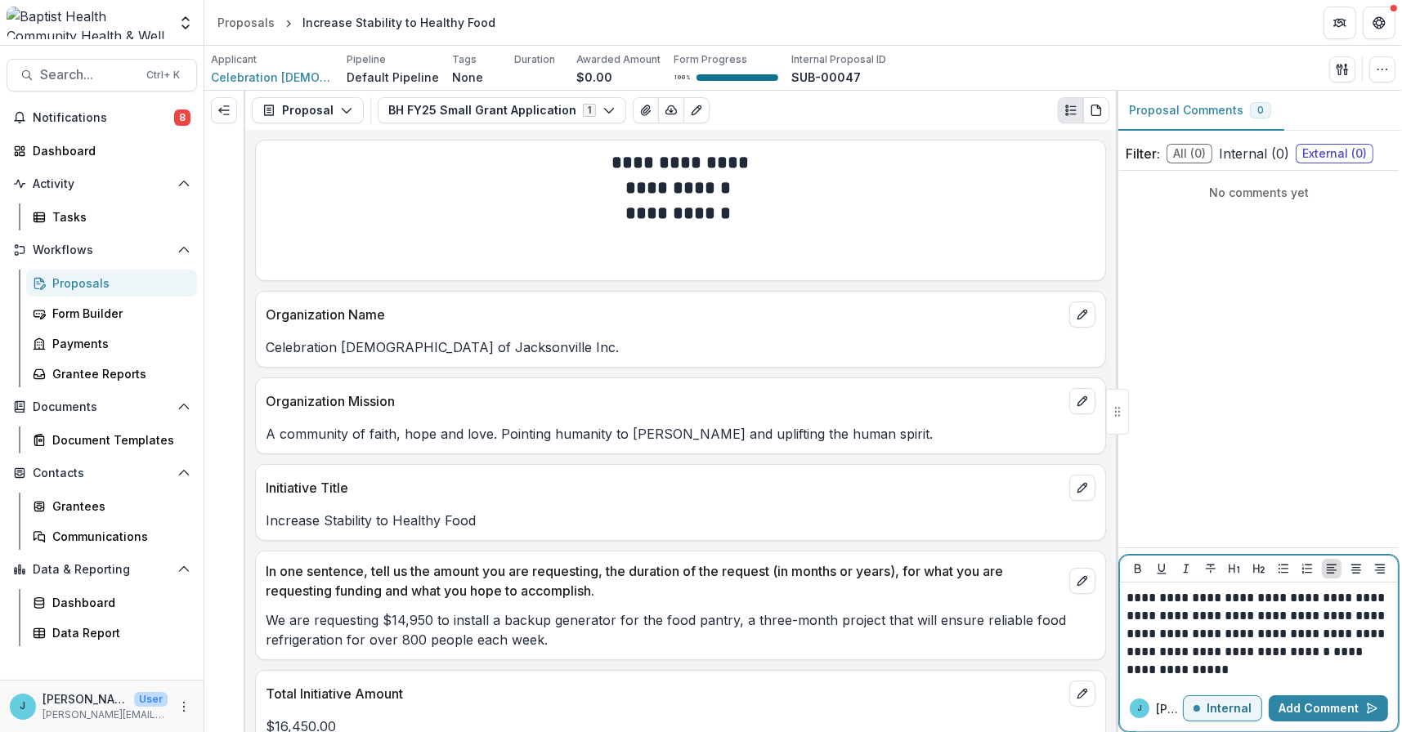
click at [1208, 673] on p "**********" at bounding box center [1258, 634] width 265 height 90
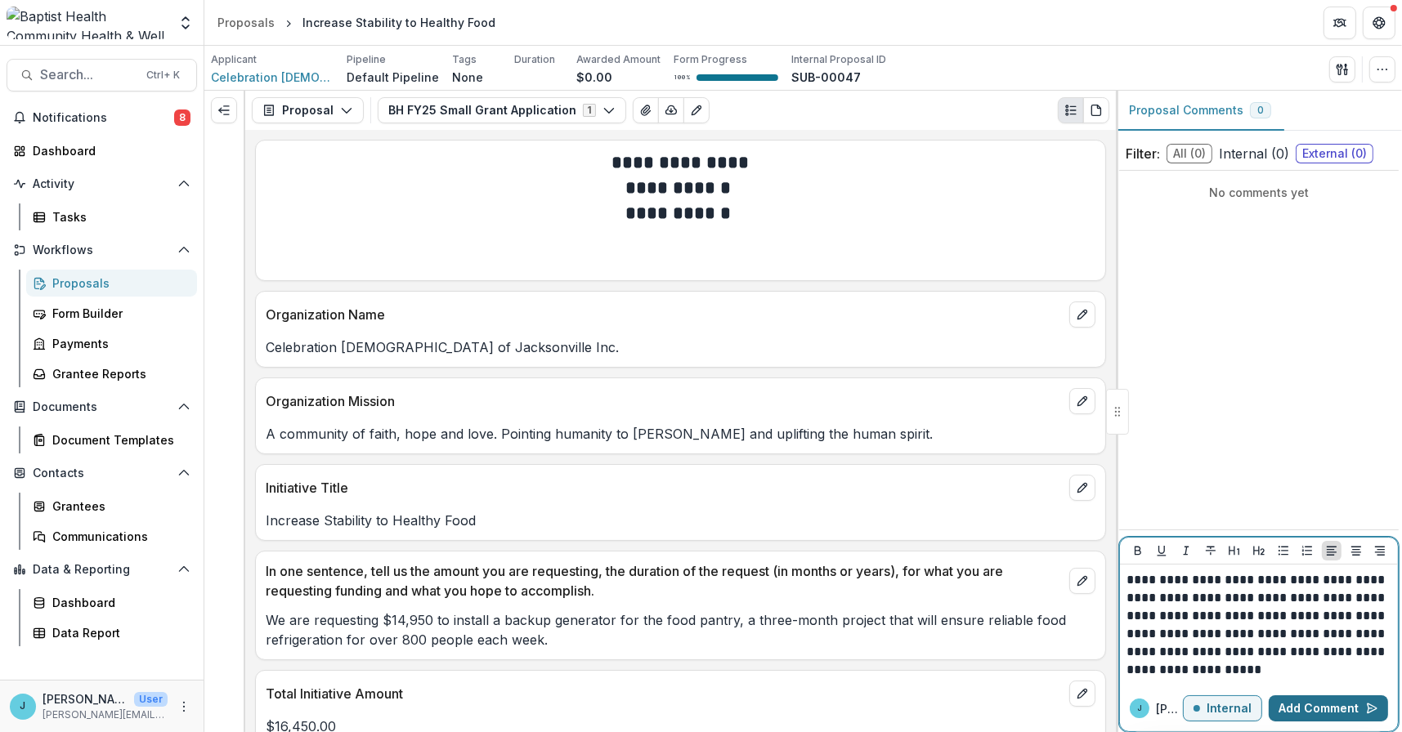
click at [1316, 707] on button "Add Comment" at bounding box center [1327, 708] width 119 height 26
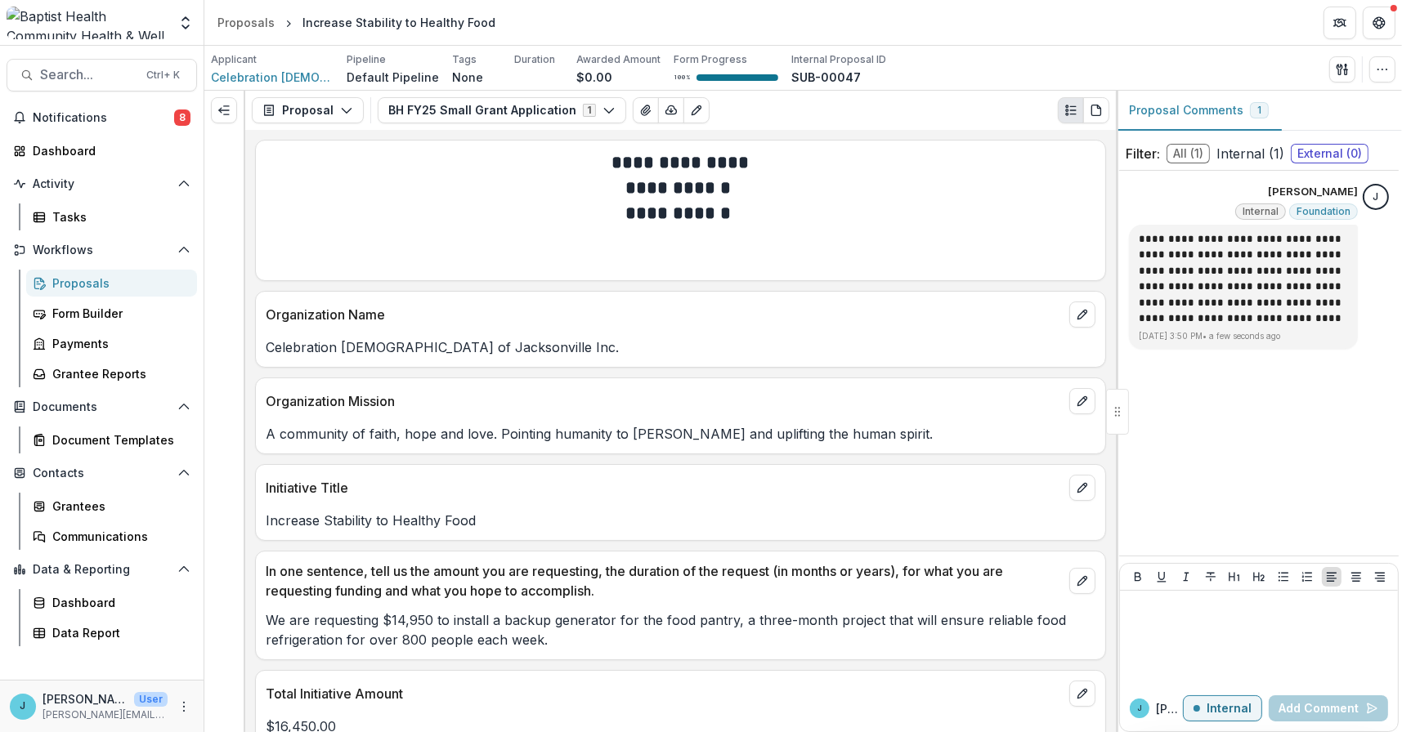
click at [71, 283] on div "Proposals" at bounding box center [118, 283] width 132 height 17
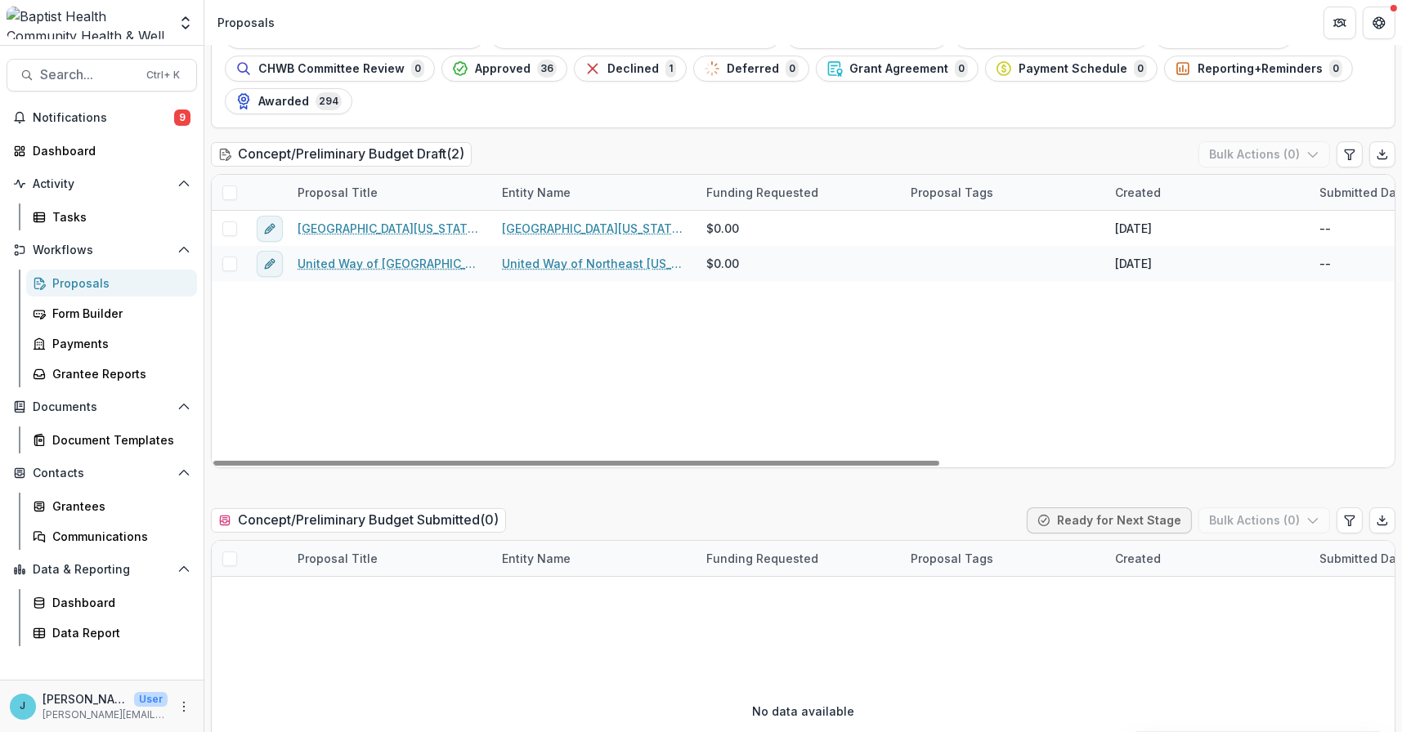
scroll to position [163, 0]
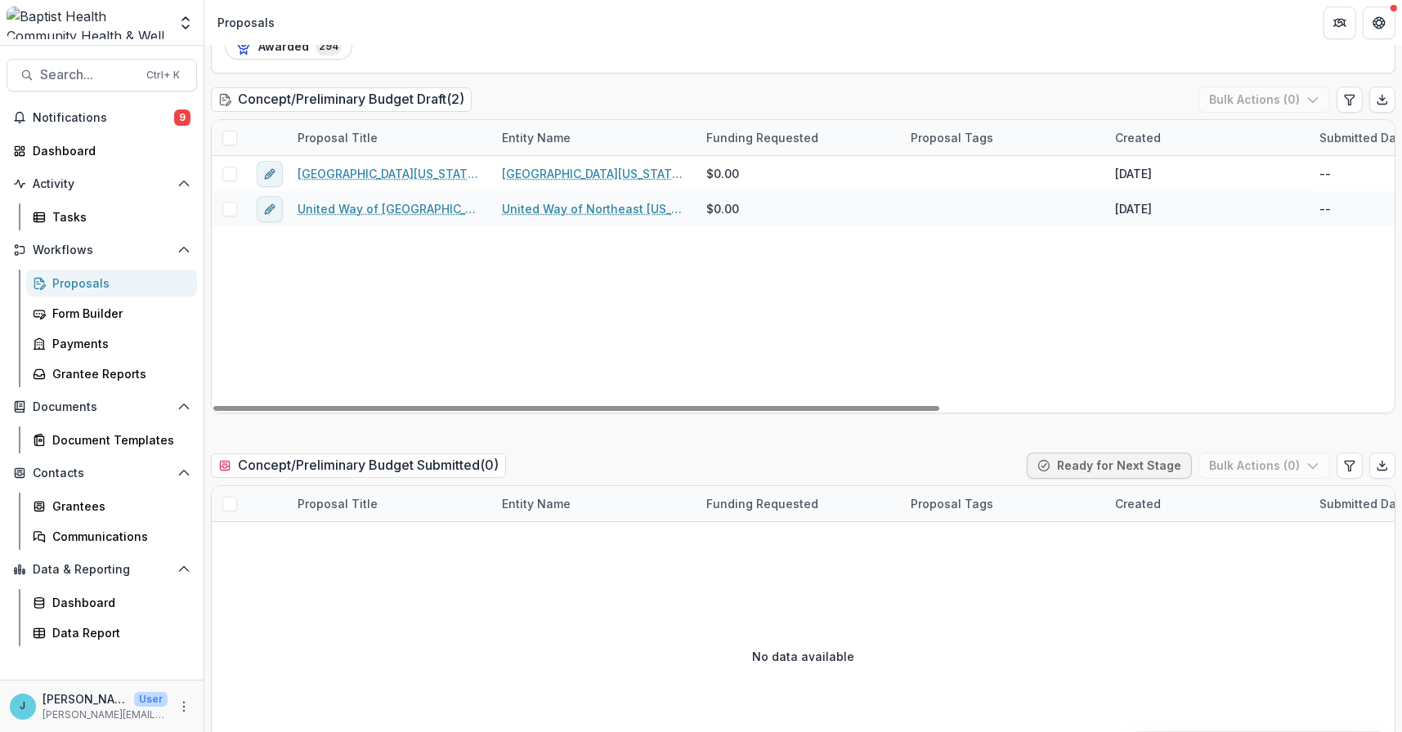
click at [76, 285] on div "Proposals" at bounding box center [118, 283] width 132 height 17
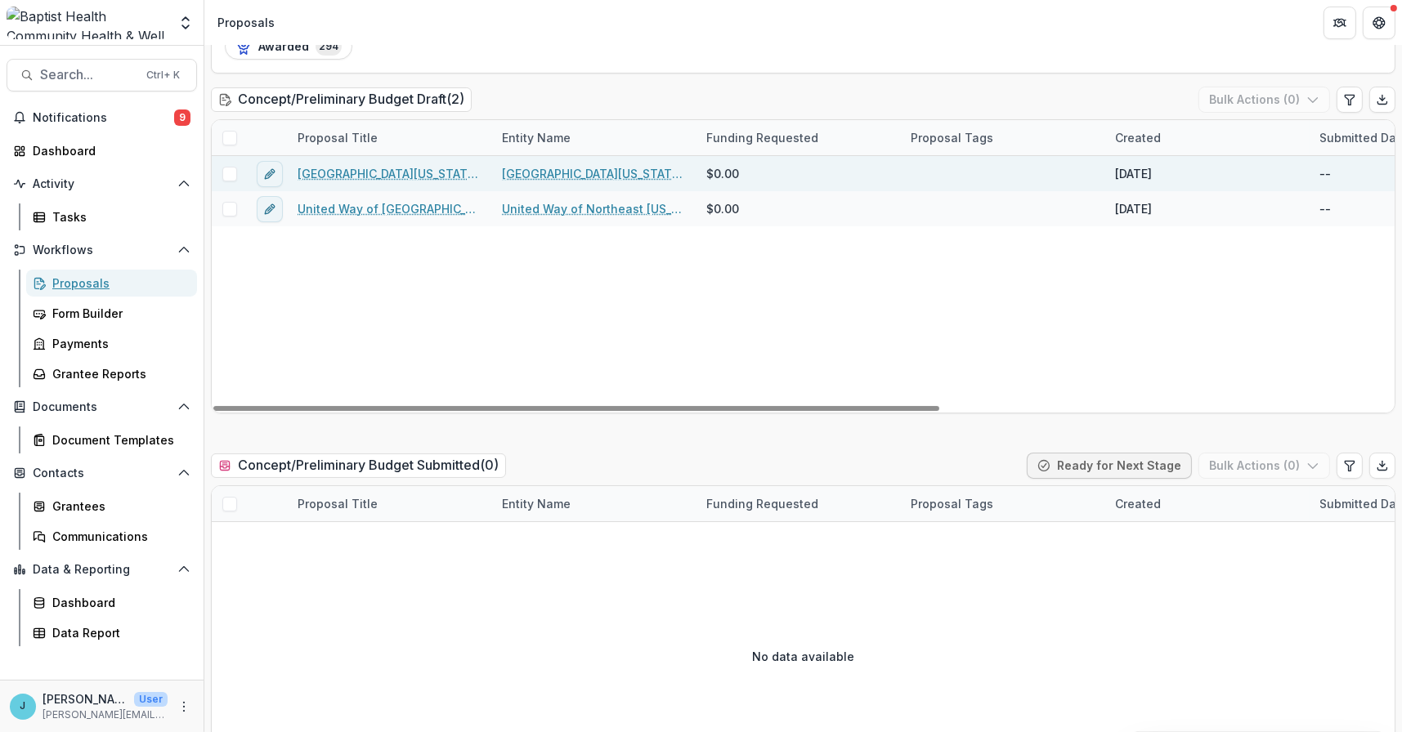
scroll to position [0, 0]
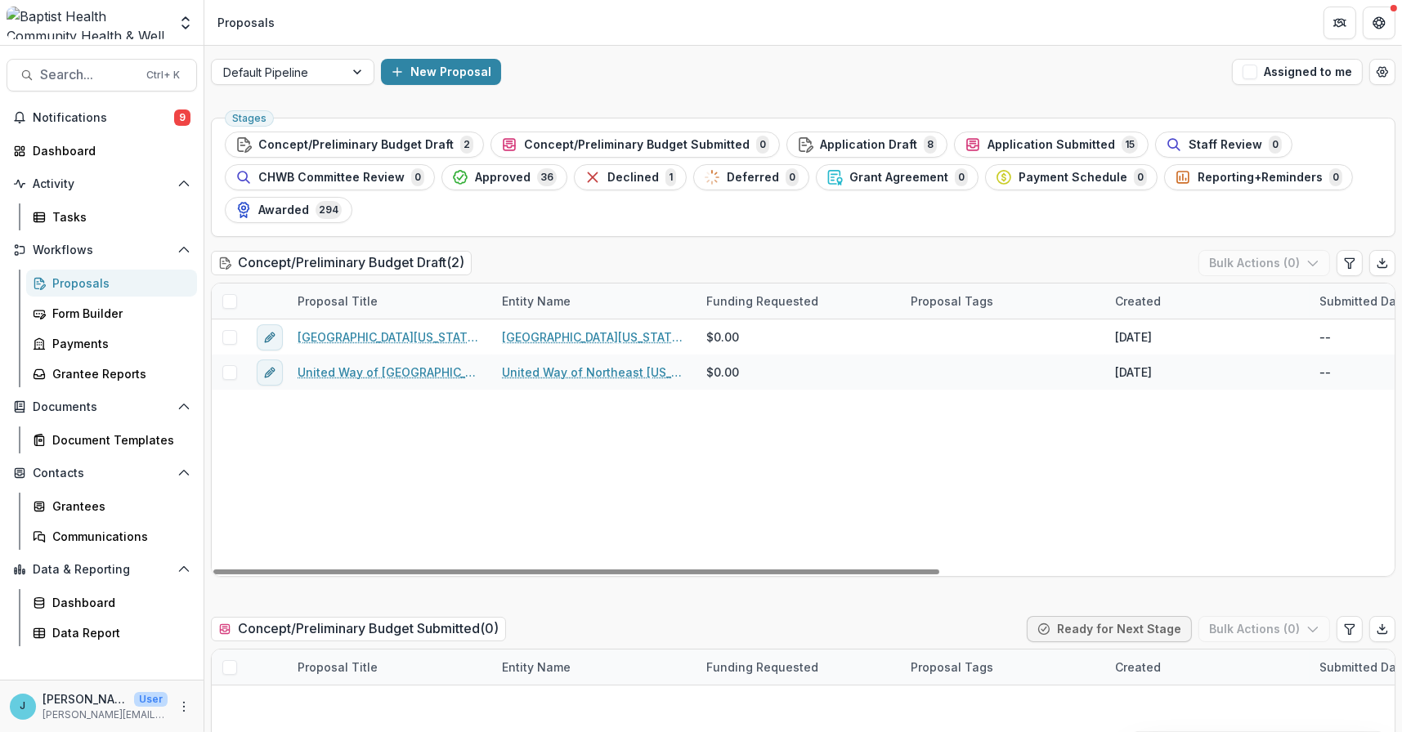
click at [873, 138] on span "Application Draft" at bounding box center [868, 145] width 97 height 14
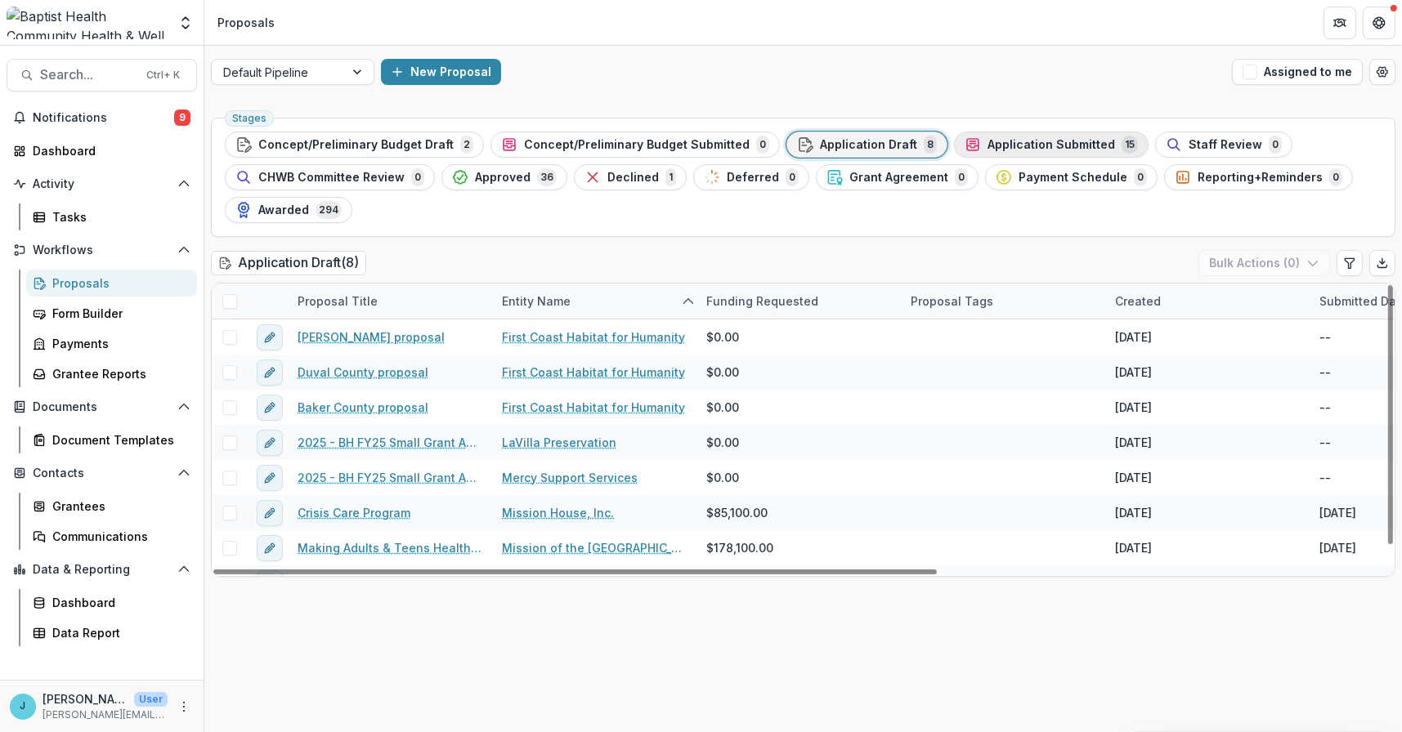
click at [1017, 136] on div "Application Submitted 15" at bounding box center [1050, 145] width 173 height 18
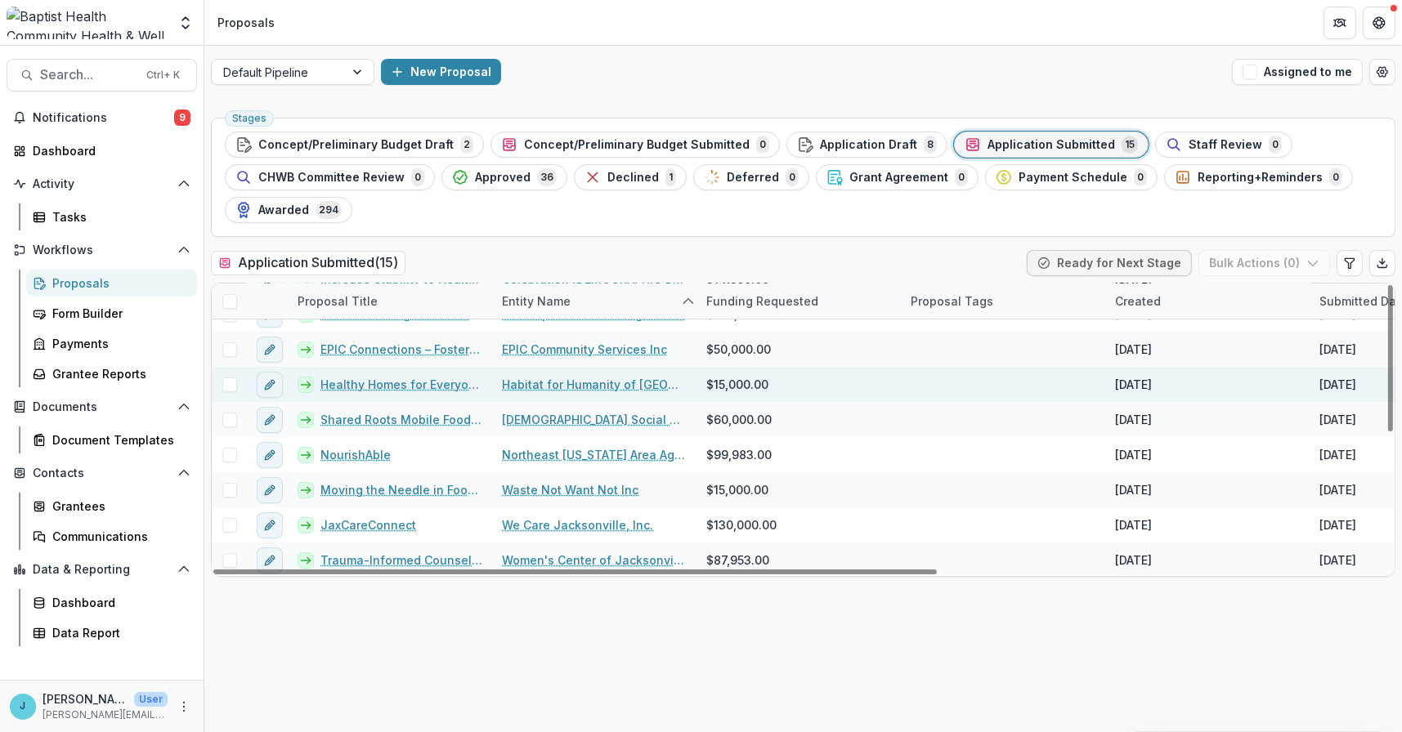
scroll to position [245, 0]
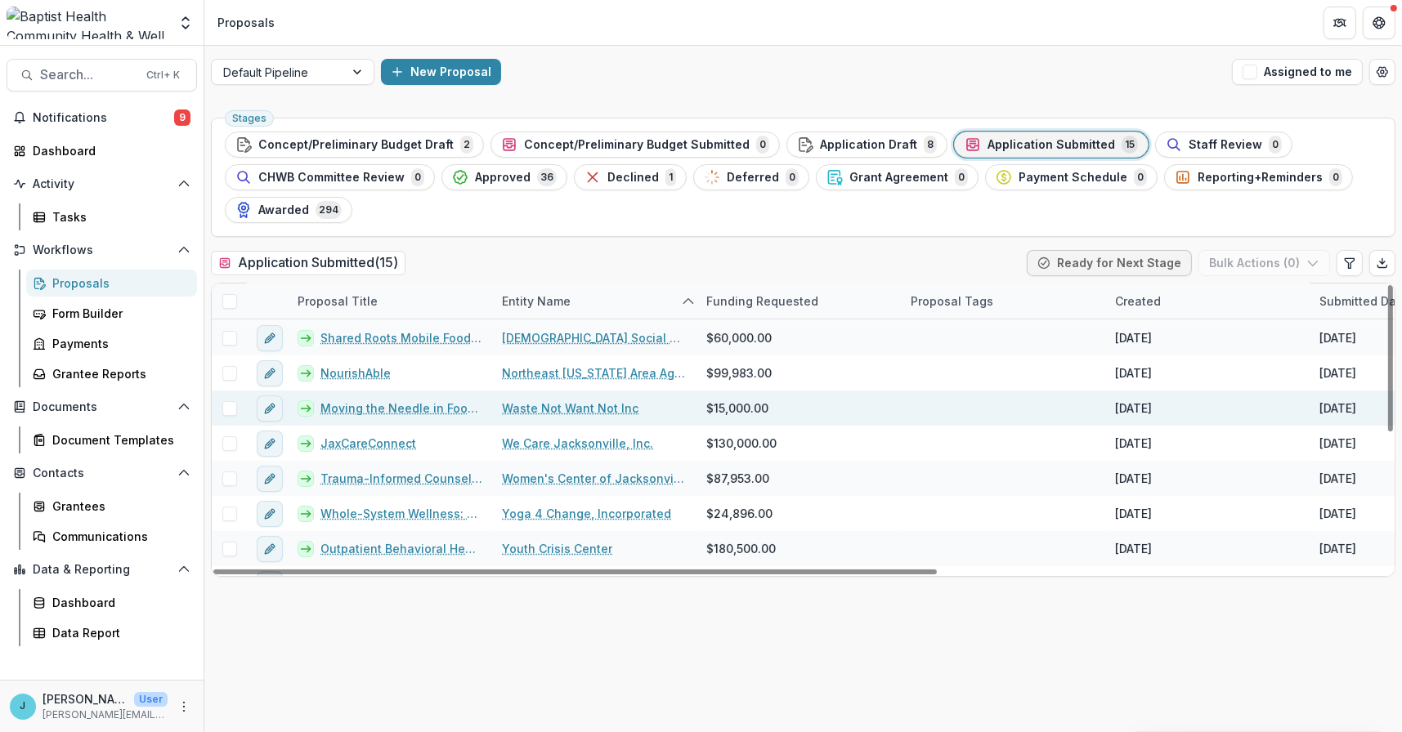
click at [378, 406] on link "Moving the Needle in Food Security in [GEOGRAPHIC_DATA] and Surrounding Counties" at bounding box center [401, 408] width 162 height 17
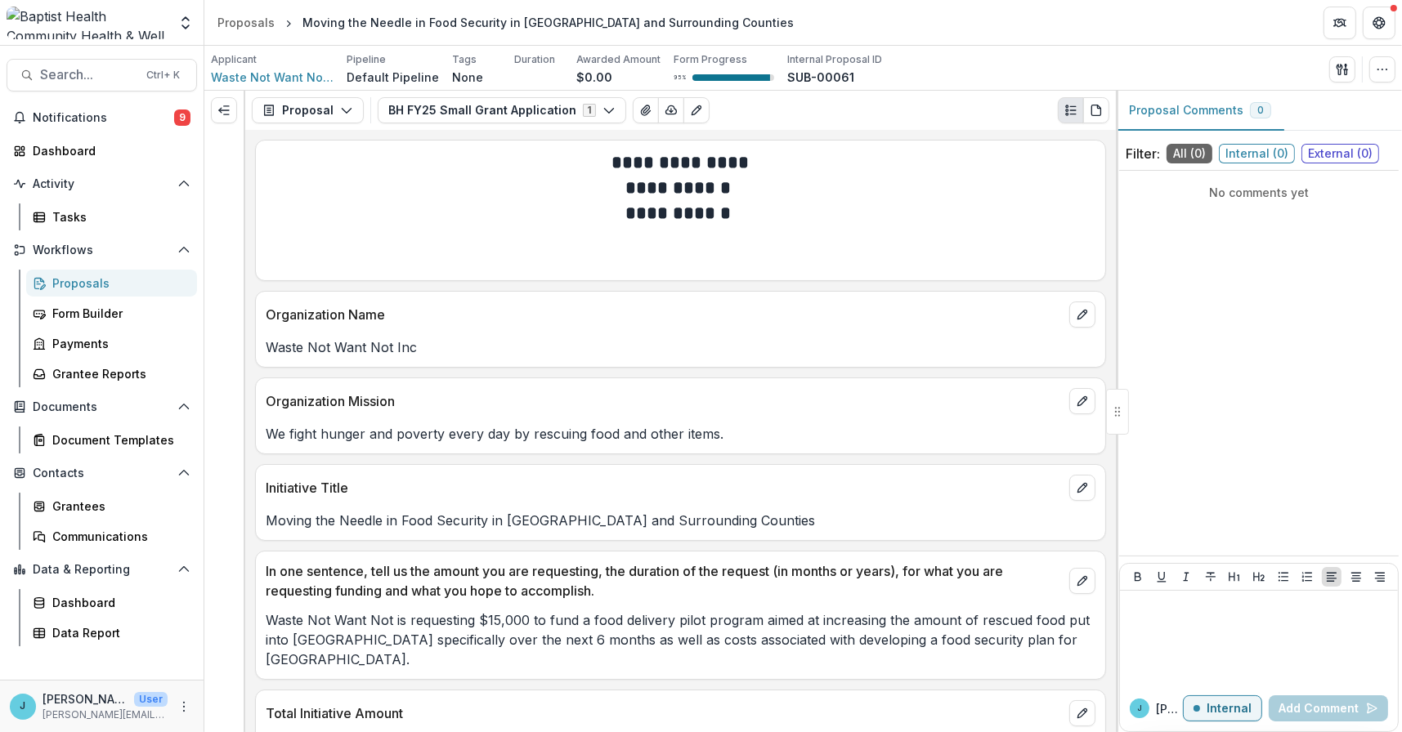
click at [1332, 149] on span "External ( 0 )" at bounding box center [1340, 154] width 78 height 20
click at [225, 107] on icon "Expand left" at bounding box center [223, 110] width 13 height 13
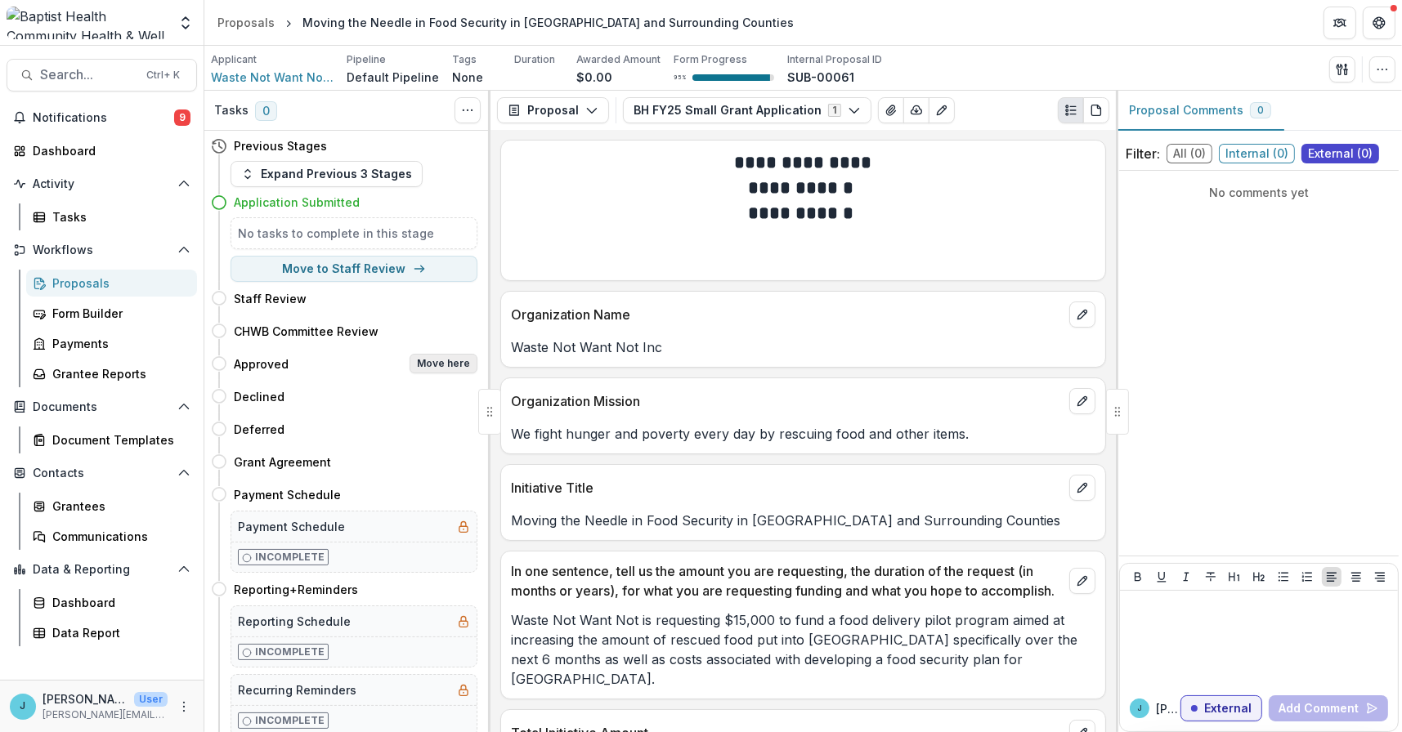
click at [434, 356] on button "Move here" at bounding box center [443, 364] width 68 height 20
select select "********"
select select
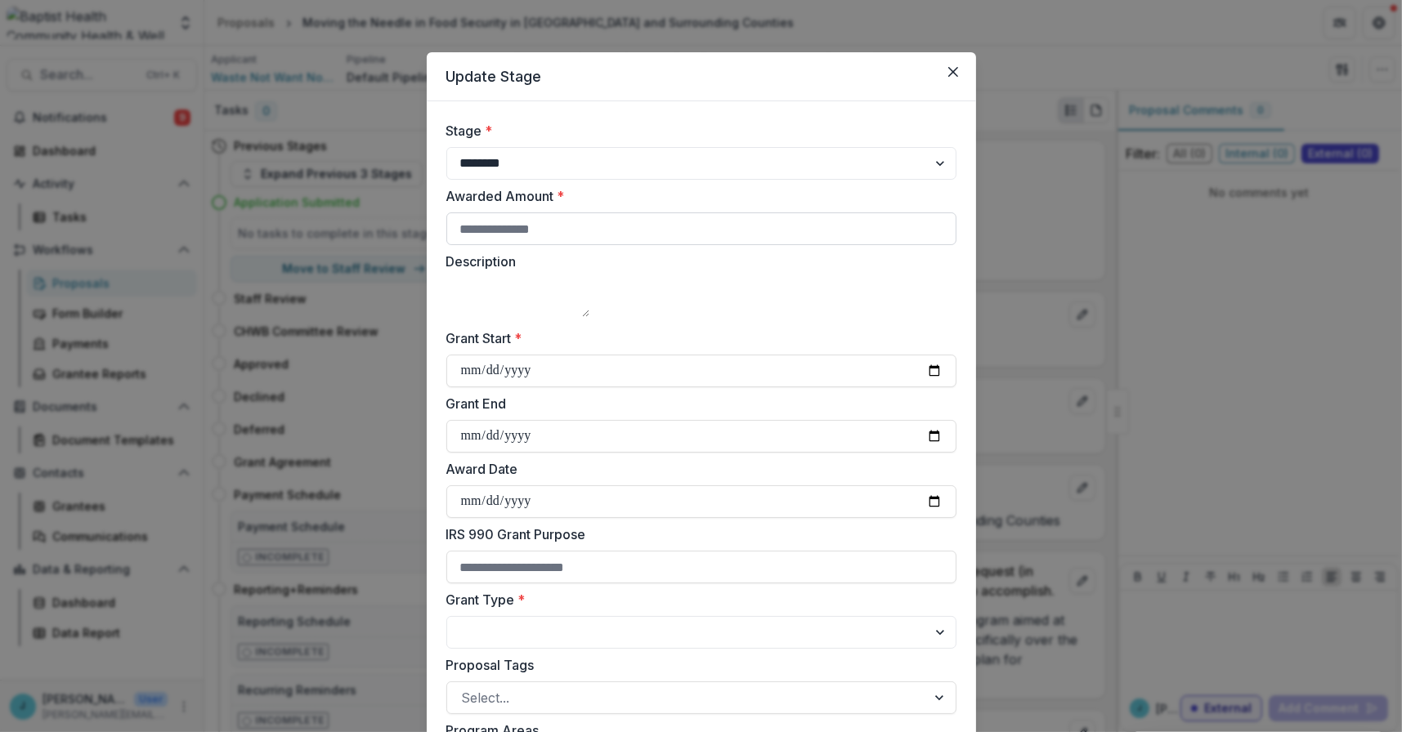
click at [490, 230] on input "Awarded Amount *" at bounding box center [701, 228] width 510 height 33
click at [948, 71] on icon "Close" at bounding box center [953, 72] width 10 height 10
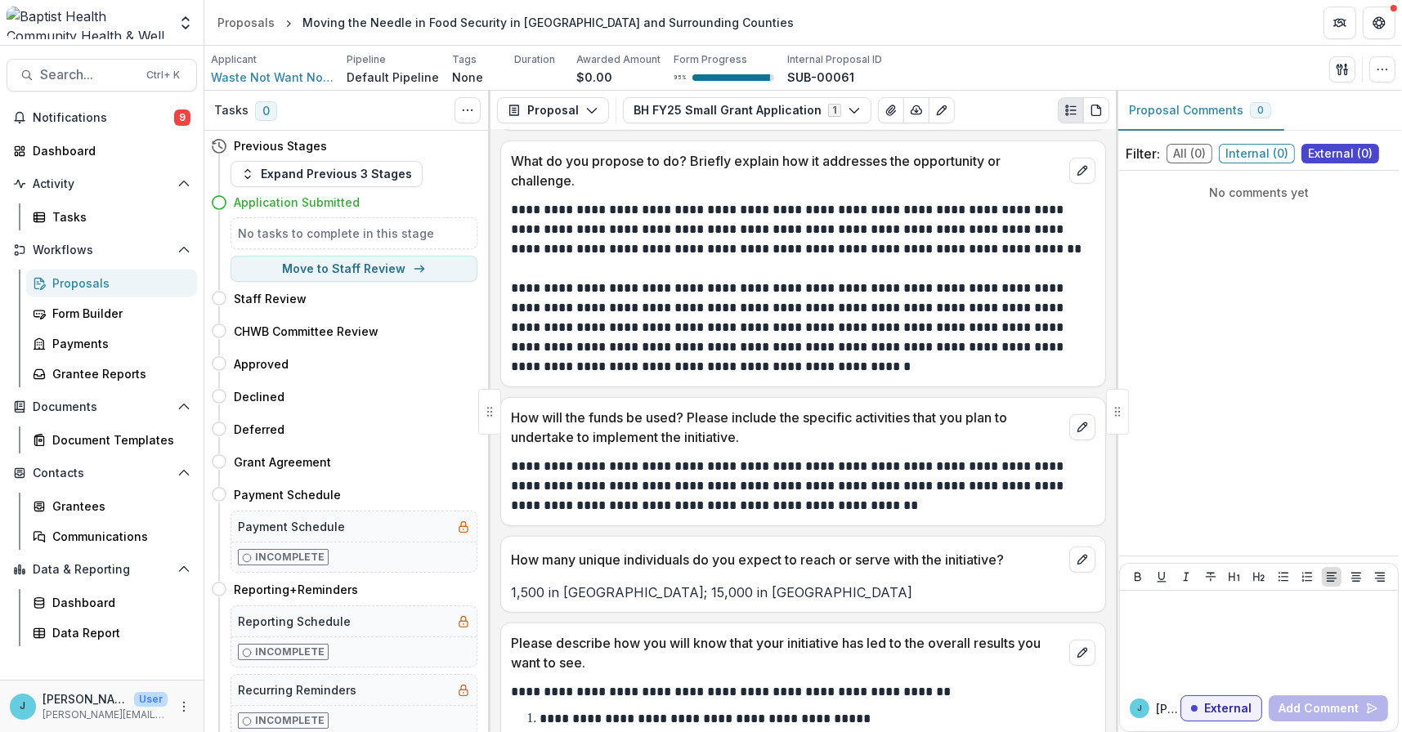
scroll to position [1471, 0]
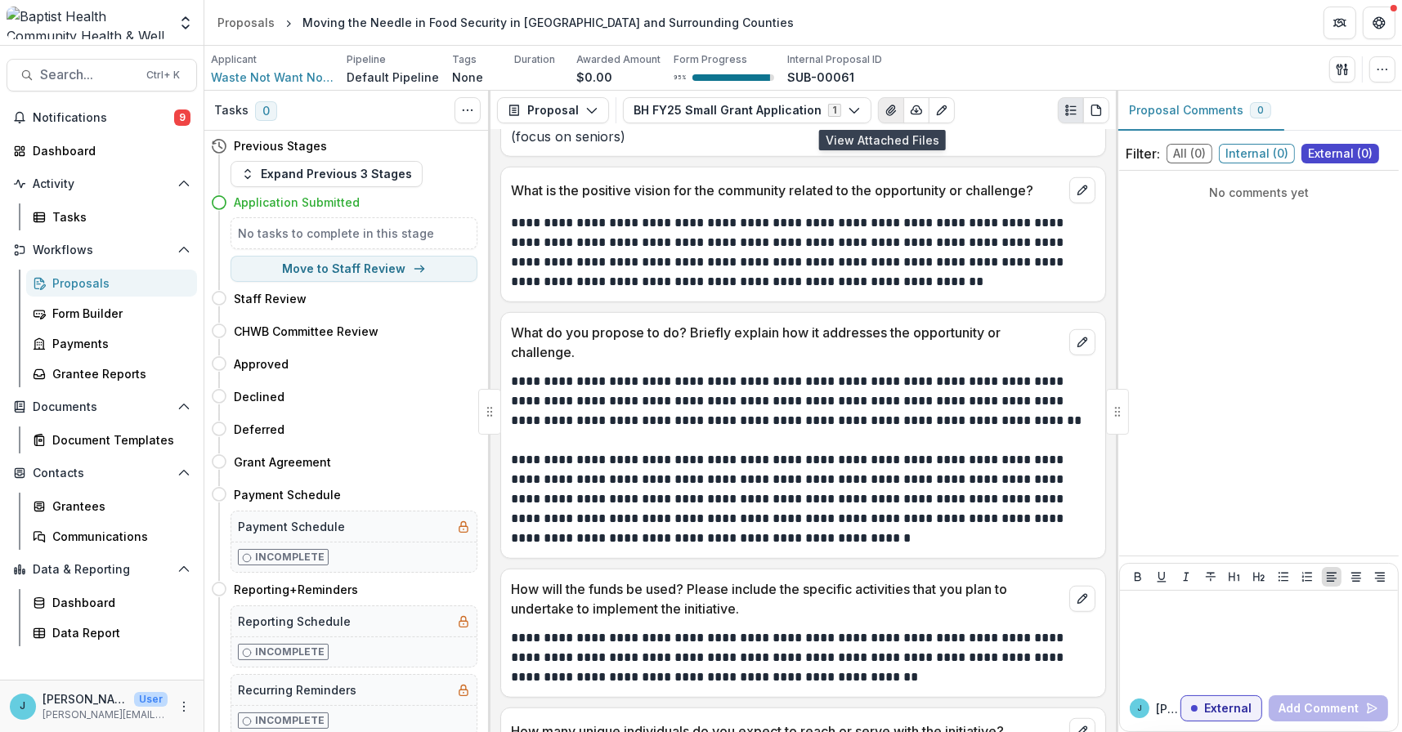
click at [886, 105] on icon "View Attached Files" at bounding box center [890, 110] width 9 height 10
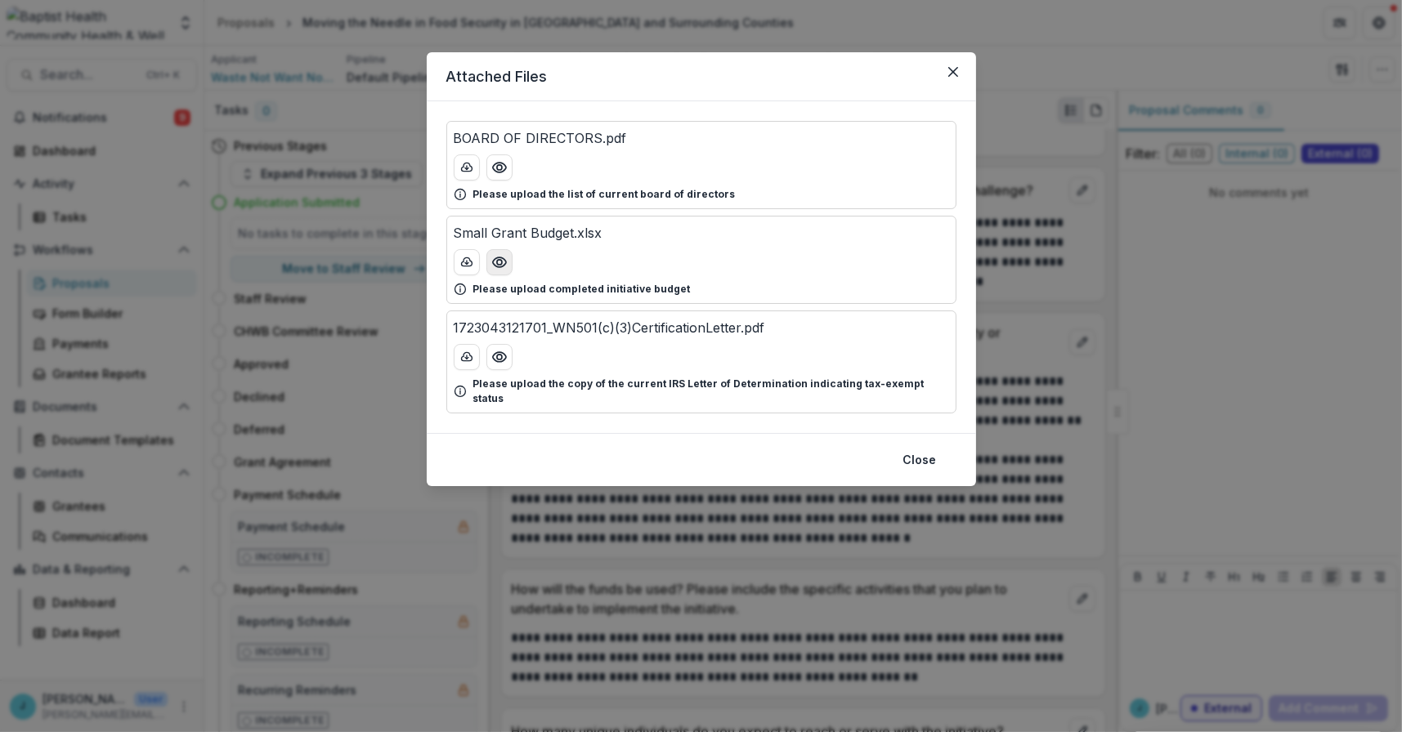
click at [494, 257] on icon "Preview Small Grant Budget.xlsx" at bounding box center [499, 262] width 16 height 16
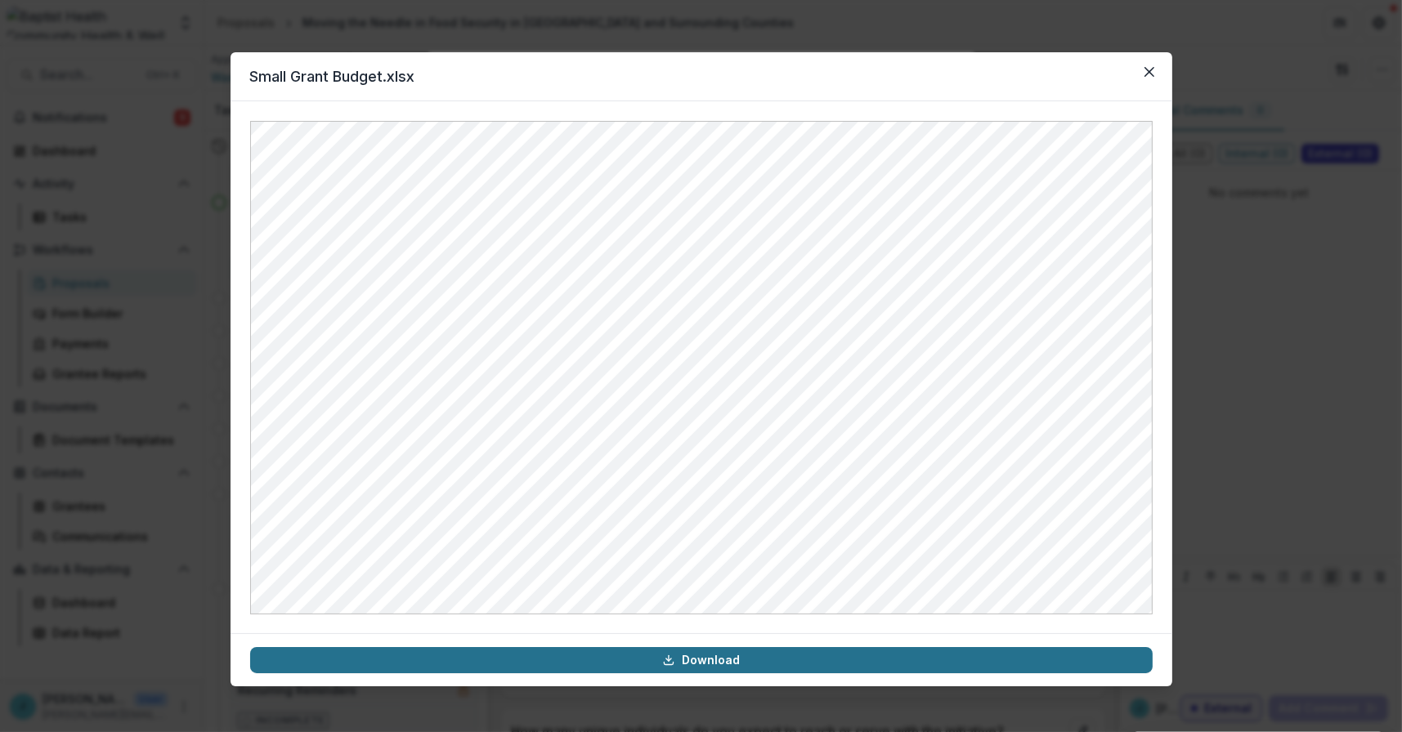
click at [683, 659] on link "Download" at bounding box center [701, 660] width 902 height 26
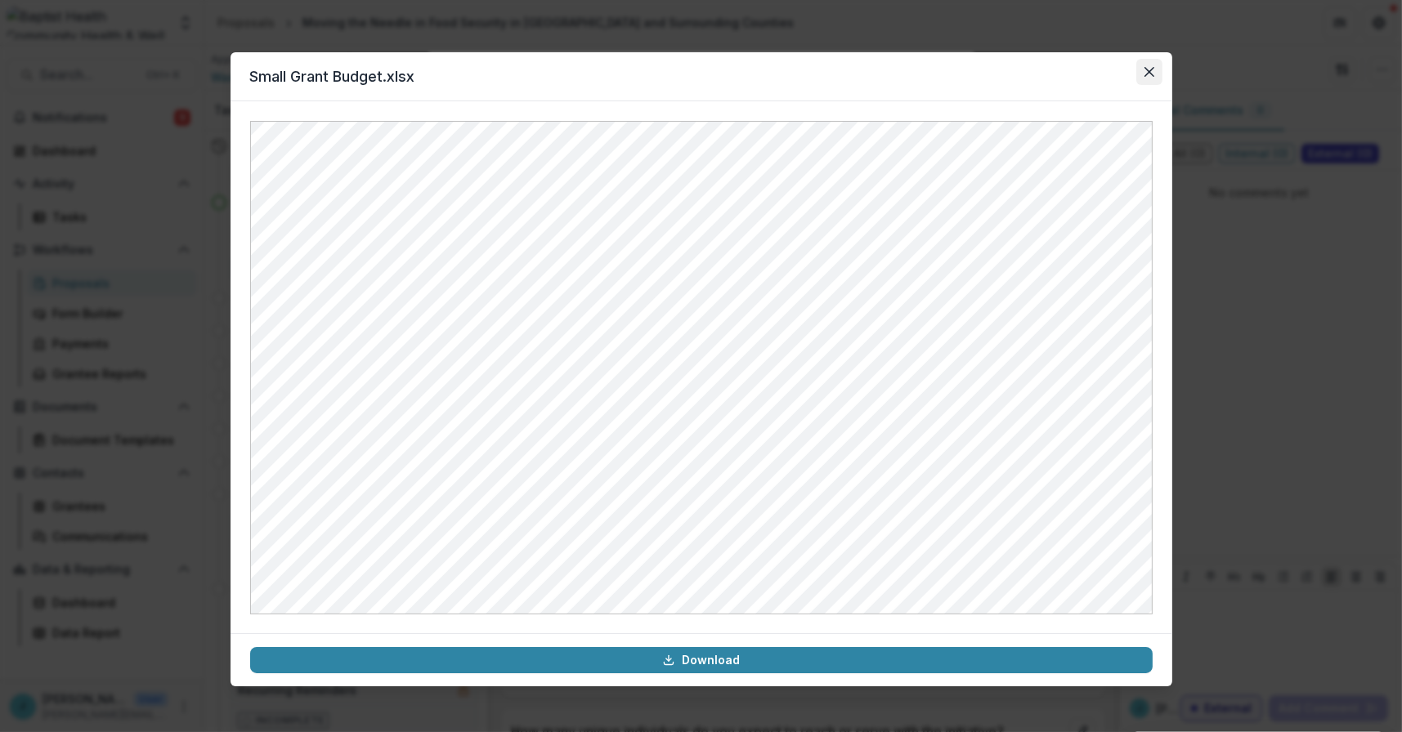
click at [1153, 70] on button "Close" at bounding box center [1149, 72] width 26 height 26
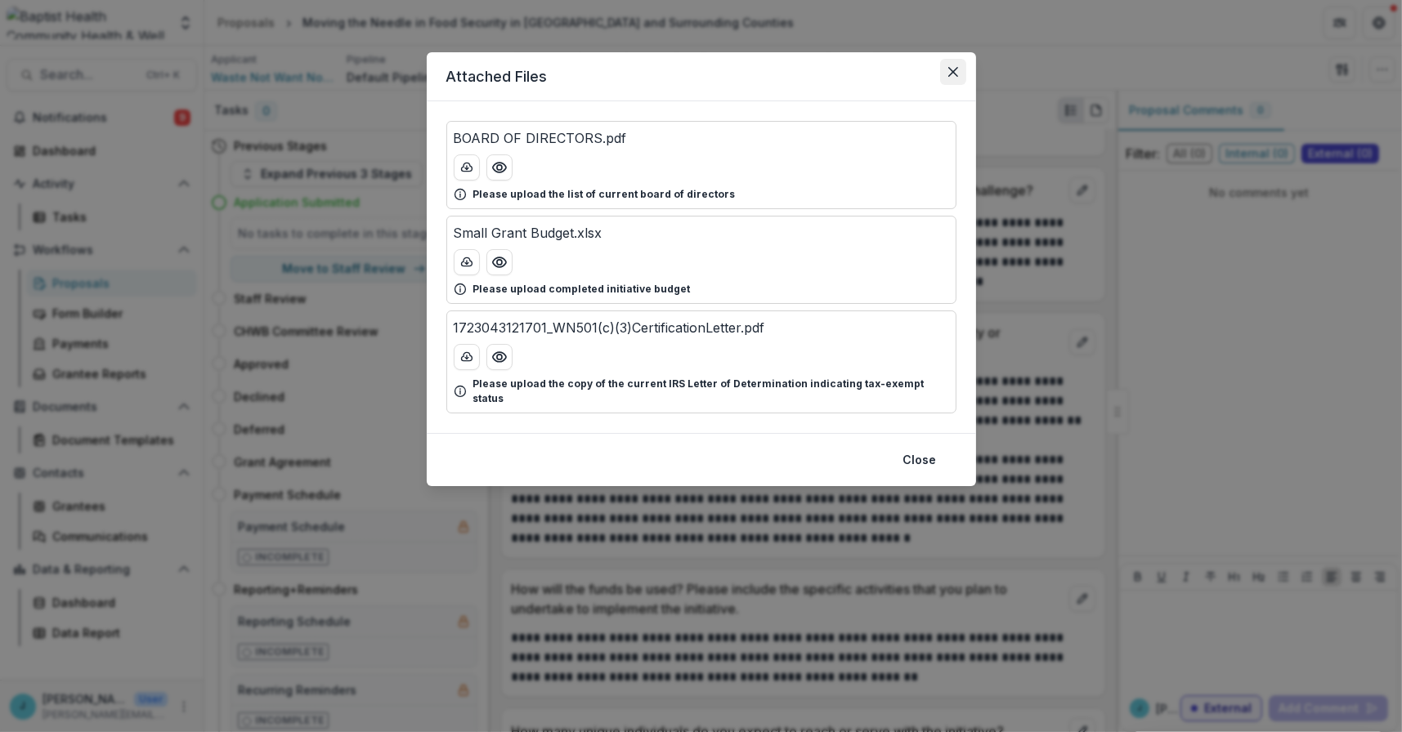
click at [953, 71] on icon "Close" at bounding box center [952, 72] width 10 height 10
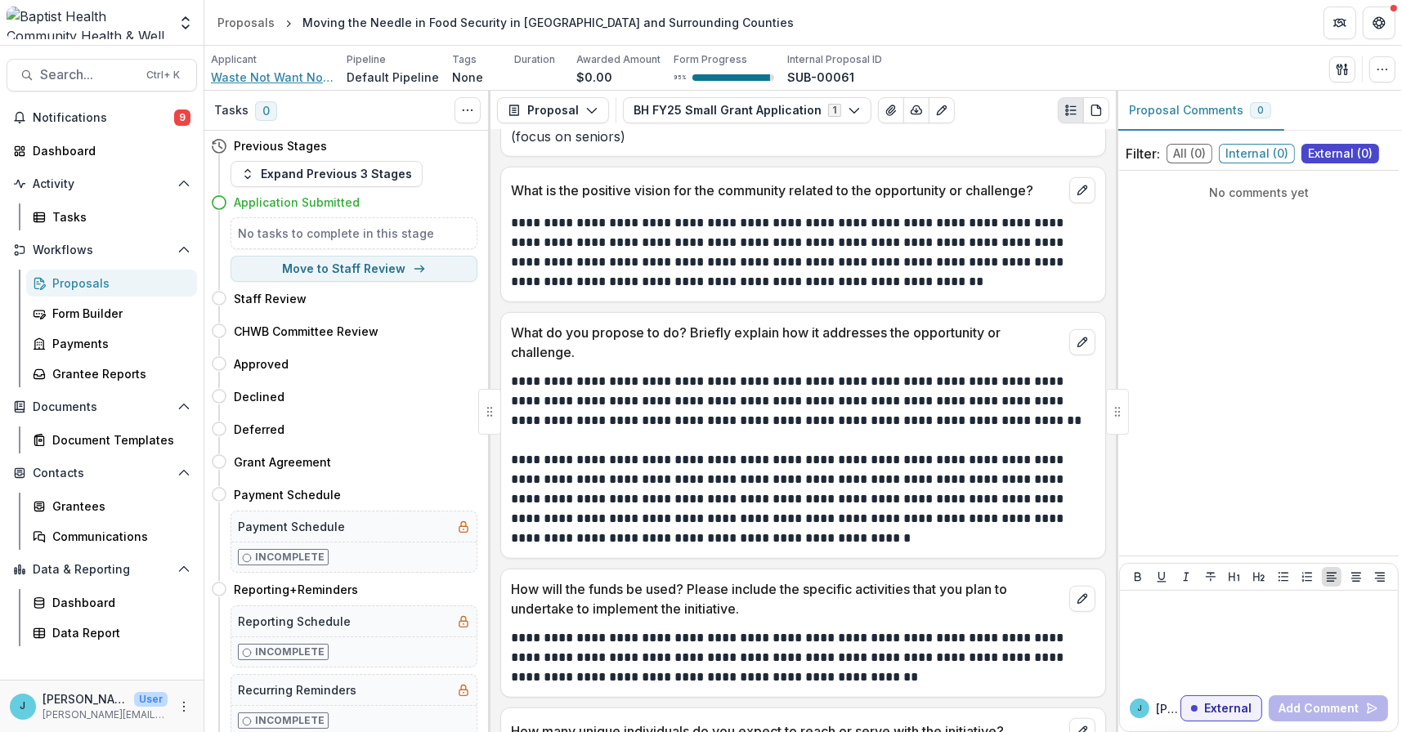
click at [293, 75] on span "Waste Not Want Not Inc" at bounding box center [272, 77] width 123 height 17
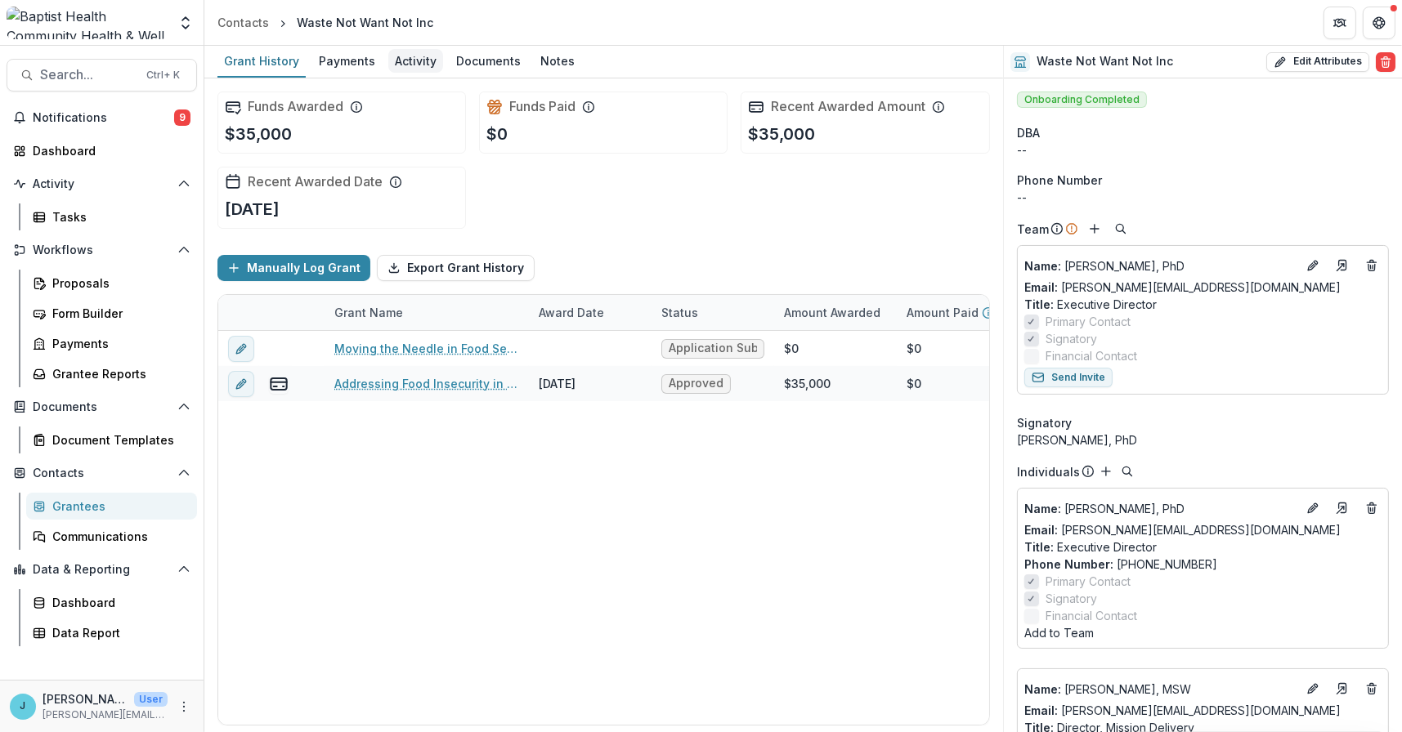
click at [415, 60] on div "Activity" at bounding box center [415, 61] width 55 height 24
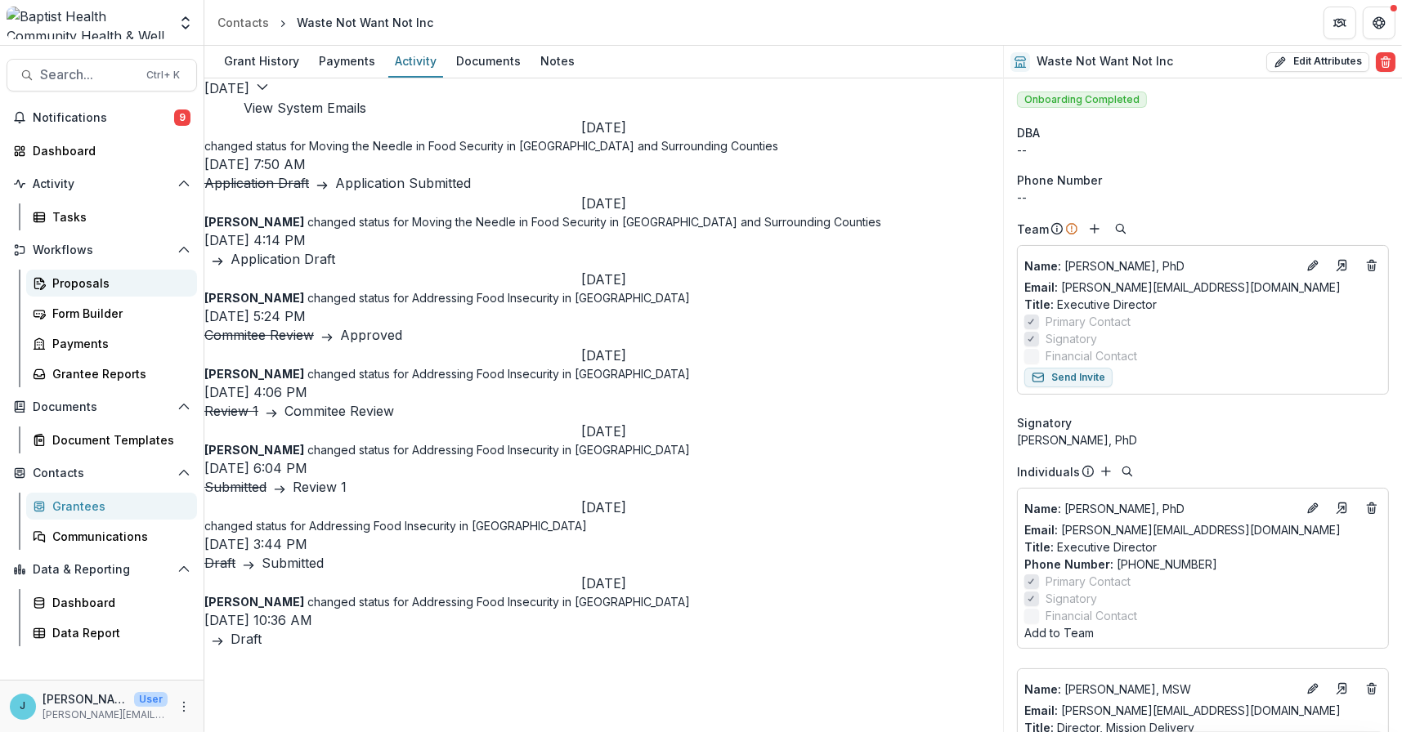
click at [92, 284] on div "Proposals" at bounding box center [118, 283] width 132 height 17
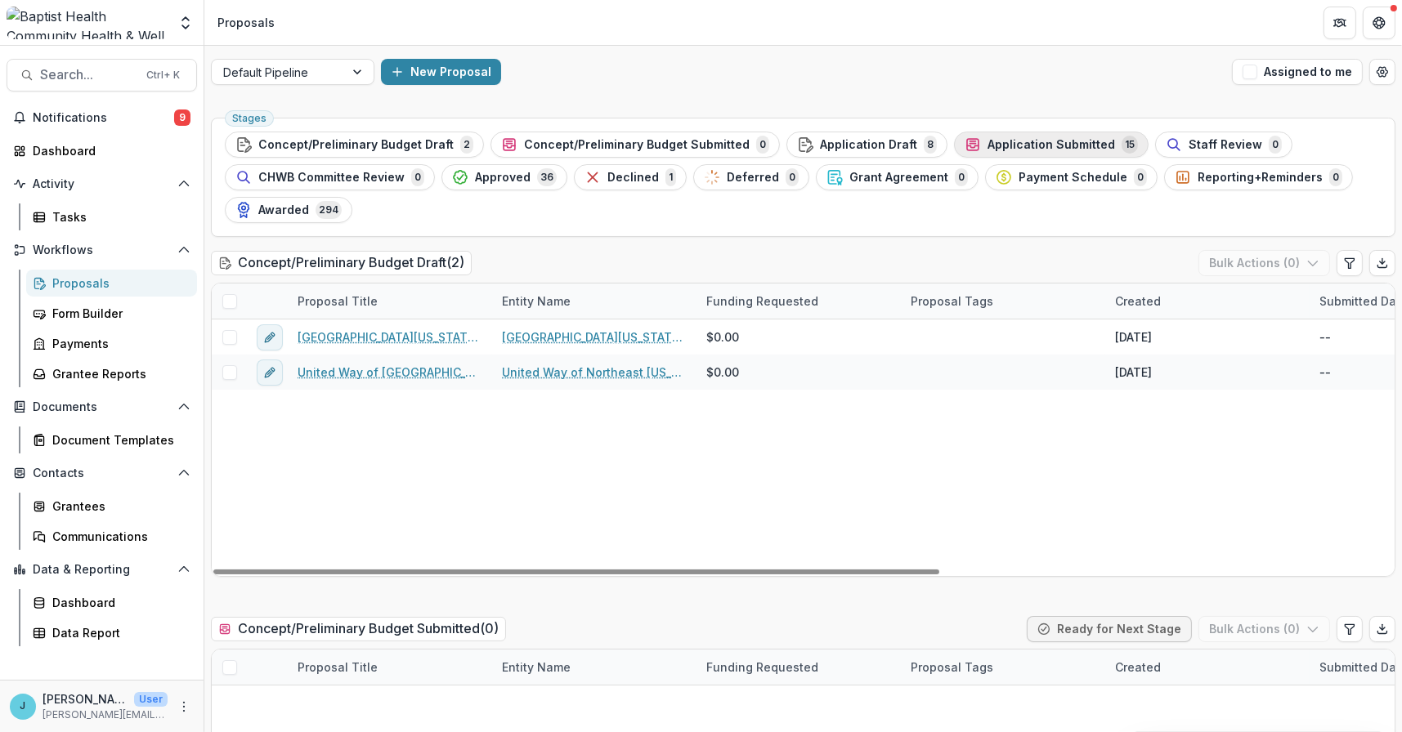
click at [1047, 148] on span "Application Submitted" at bounding box center [1050, 145] width 127 height 14
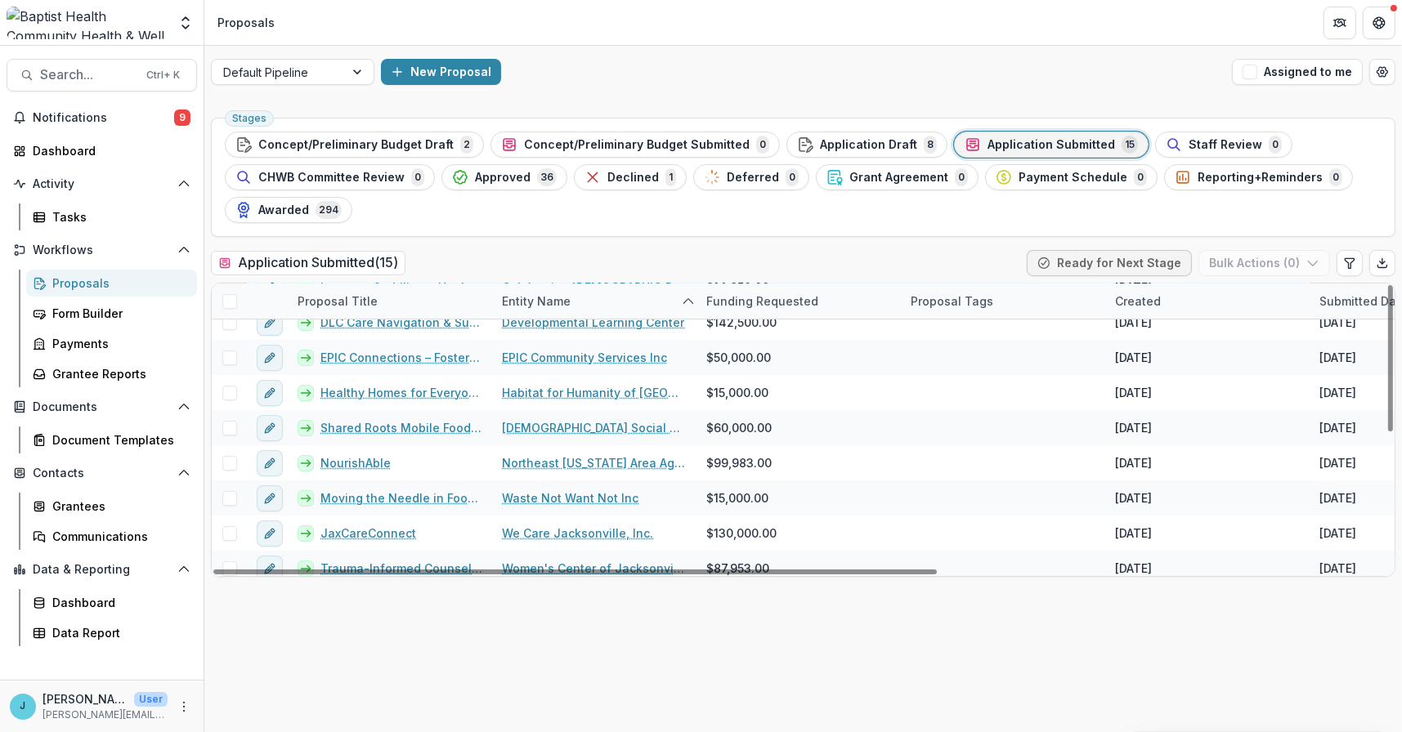
scroll to position [163, 0]
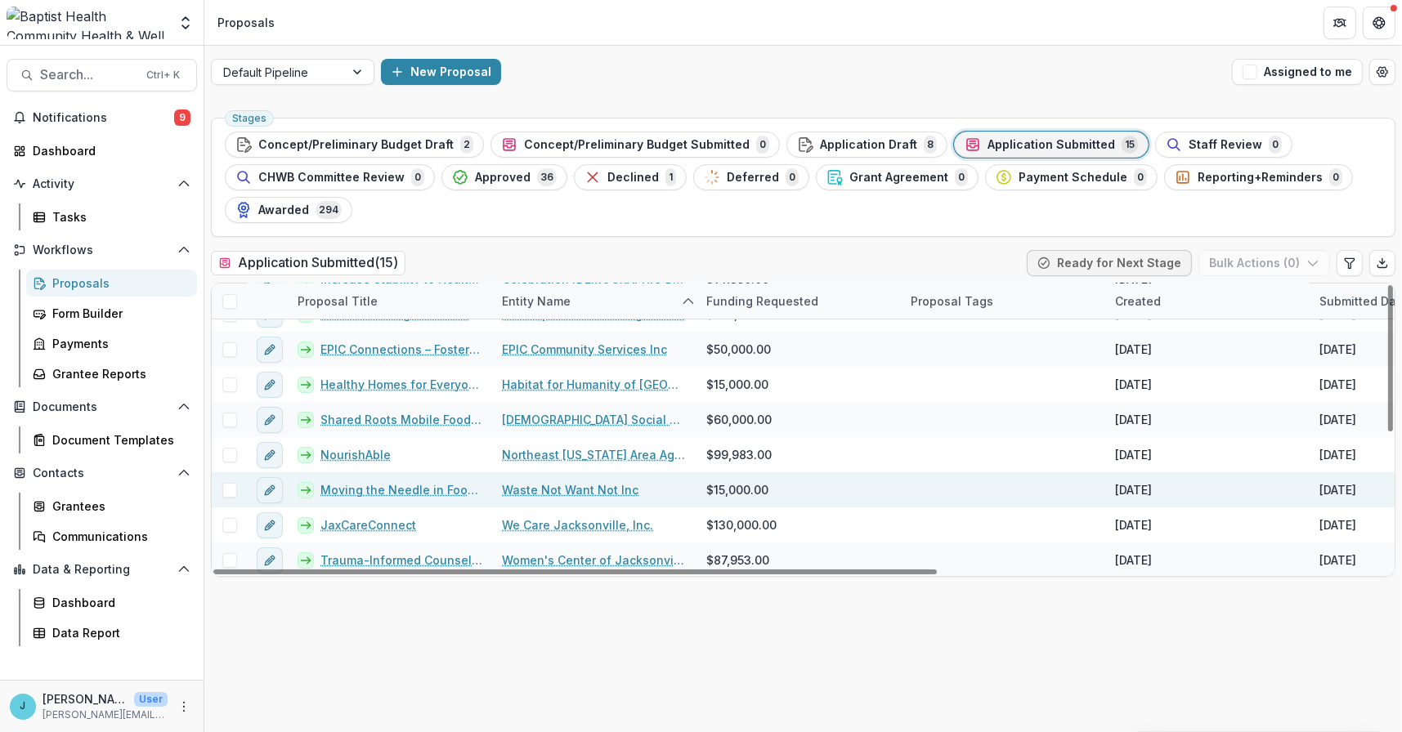
click at [417, 484] on link "Moving the Needle in Food Security in [GEOGRAPHIC_DATA] and Surrounding Counties" at bounding box center [401, 489] width 162 height 17
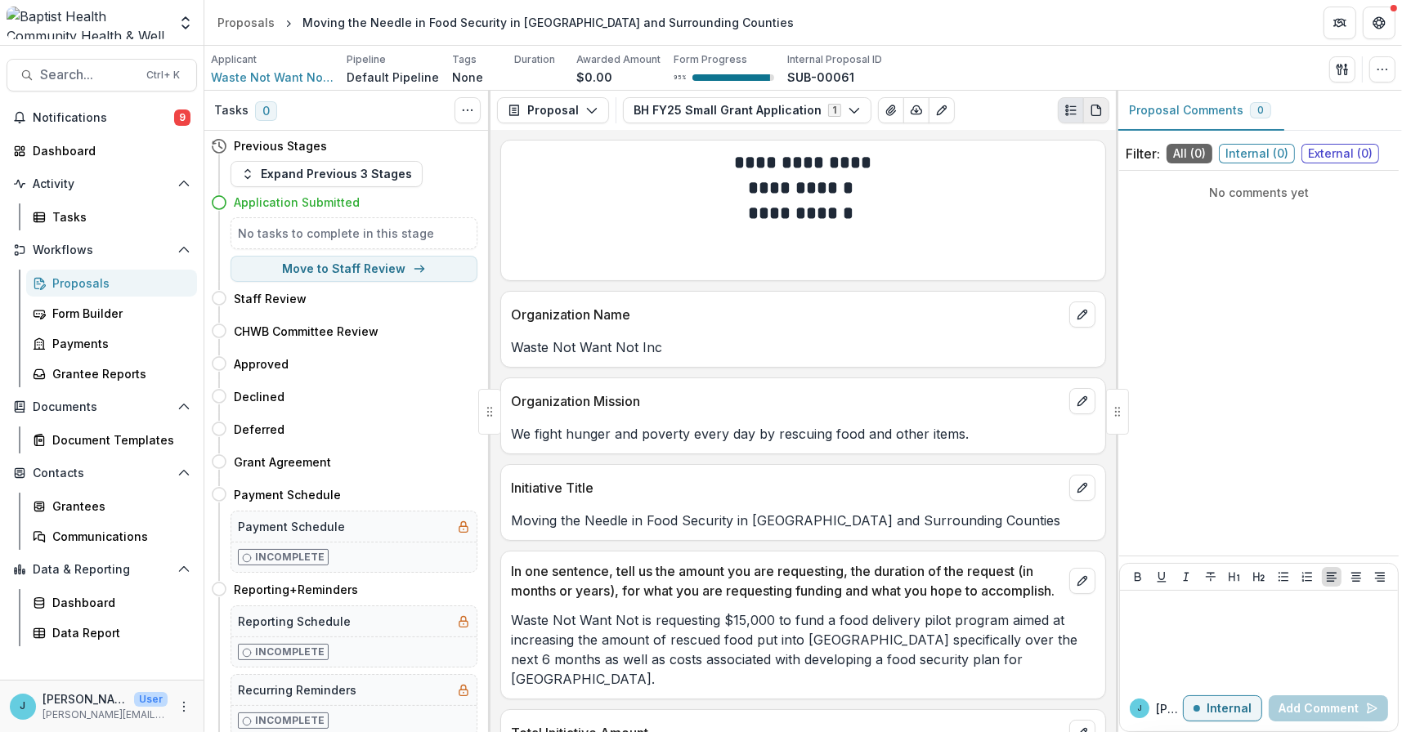
click at [1098, 105] on icon "PDF view" at bounding box center [1095, 110] width 13 height 13
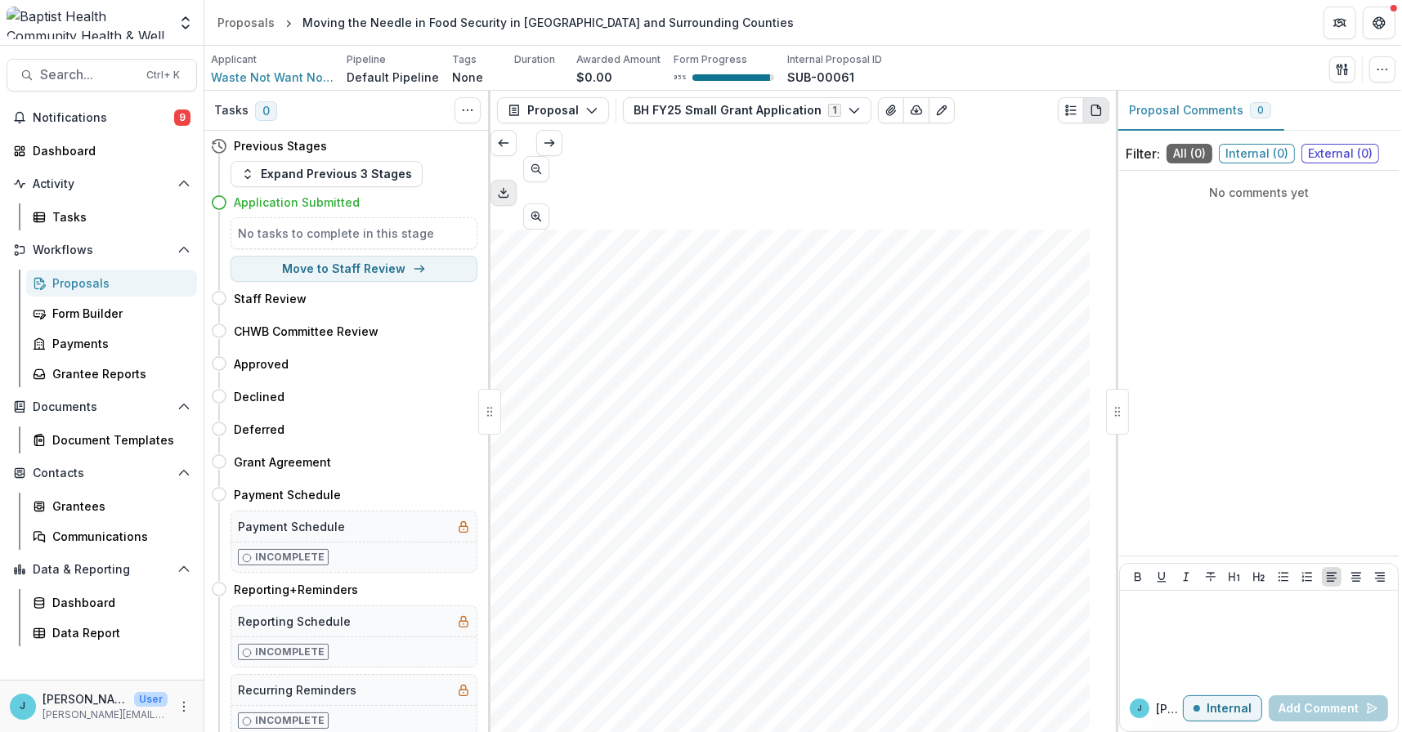
click at [510, 186] on icon "Download PDF" at bounding box center [503, 192] width 13 height 13
click at [449, 360] on button "Move here" at bounding box center [443, 364] width 68 height 20
select select "********"
select select
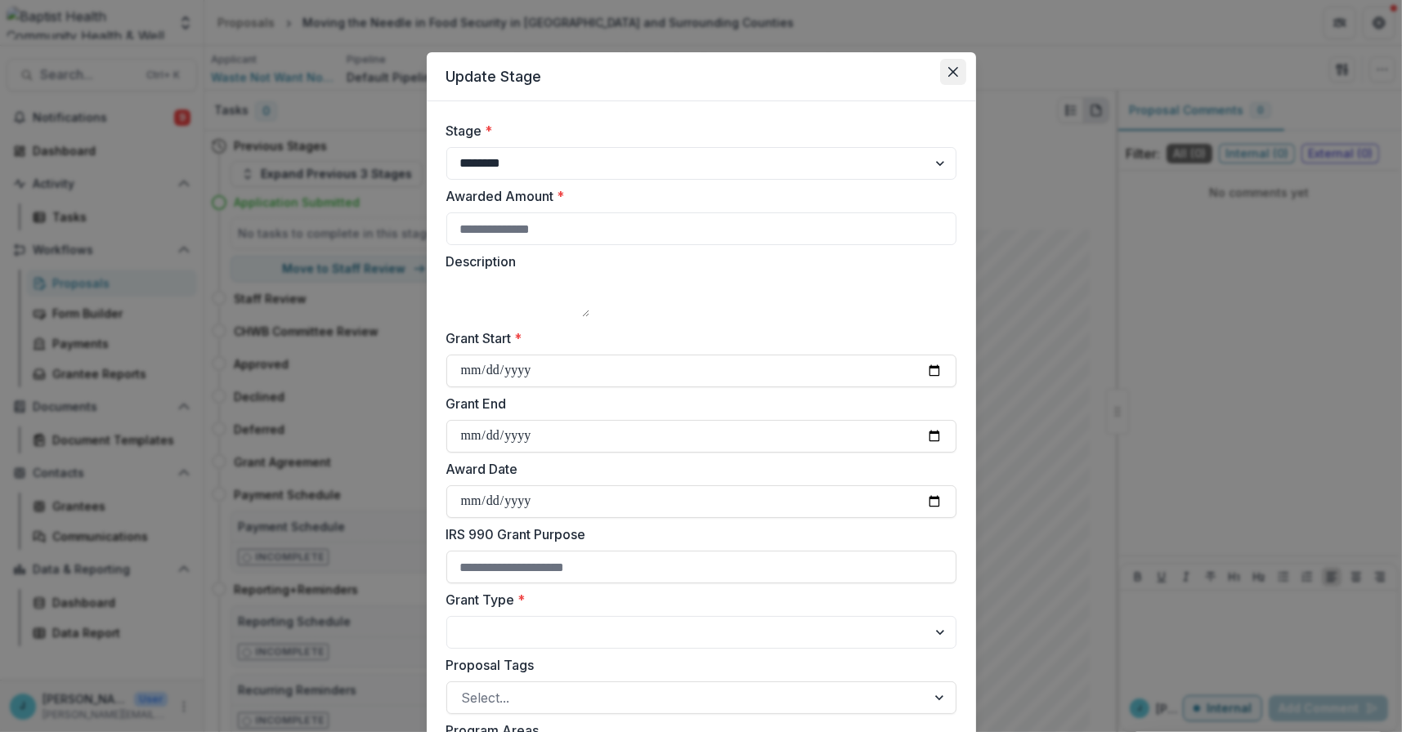
click at [950, 69] on icon "Close" at bounding box center [953, 72] width 10 height 10
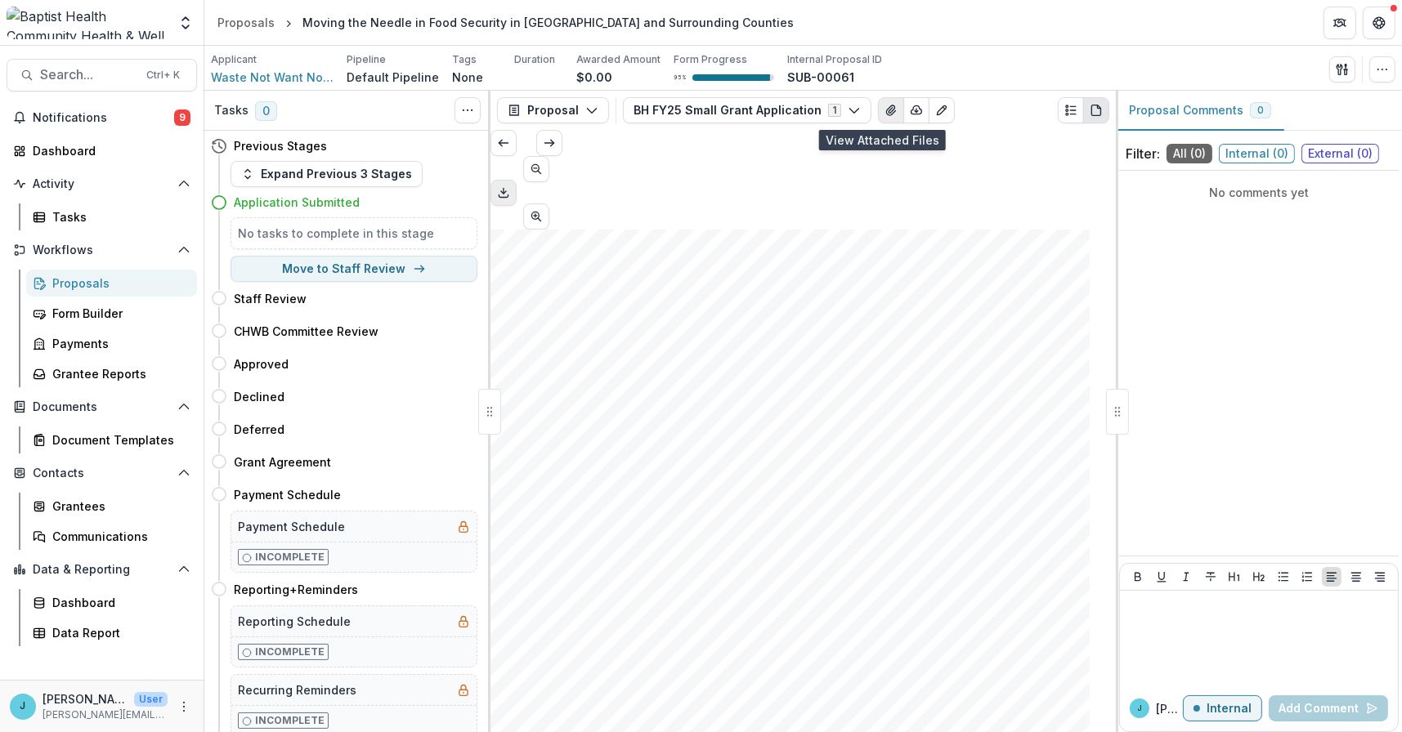
click at [884, 110] on icon "View Attached Files" at bounding box center [890, 110] width 13 height 13
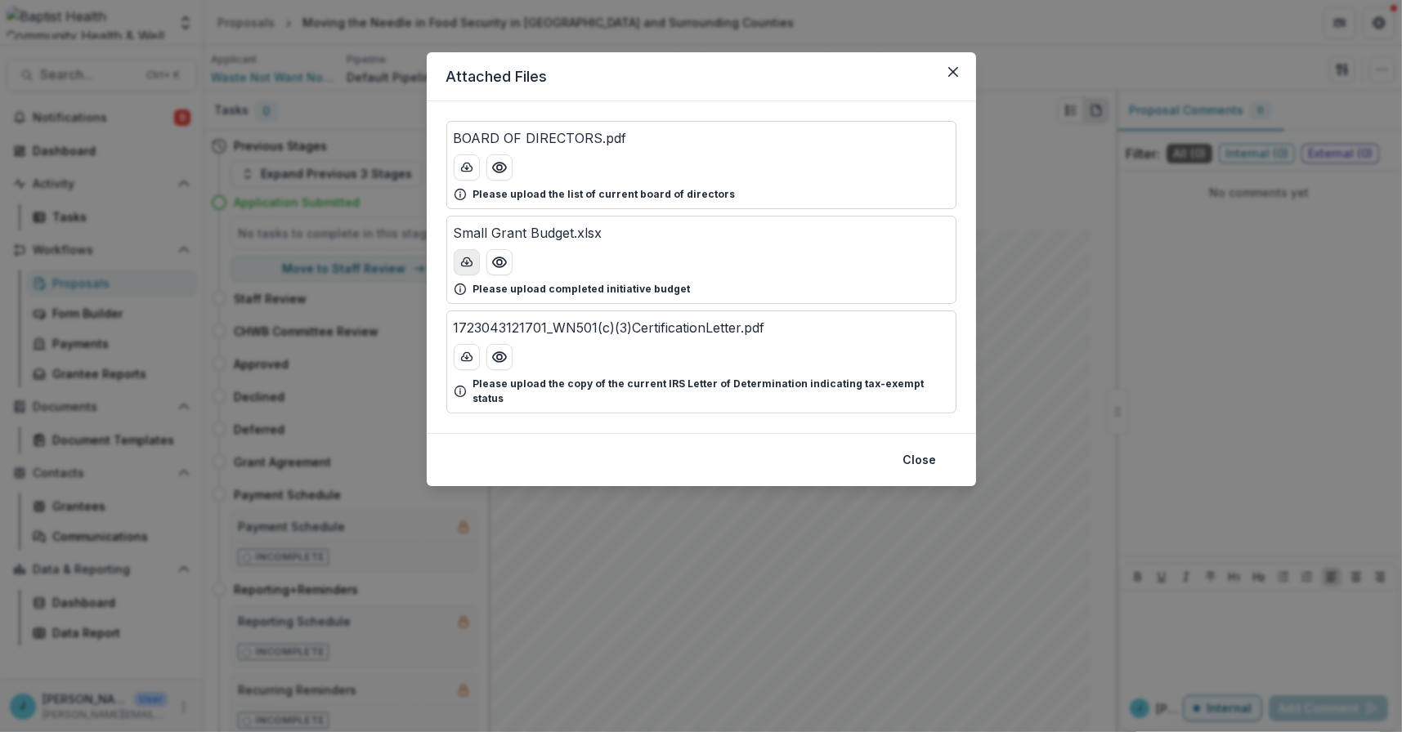
click at [467, 257] on icon "download-button" at bounding box center [466, 262] width 13 height 13
click at [951, 70] on icon "Close" at bounding box center [952, 72] width 10 height 10
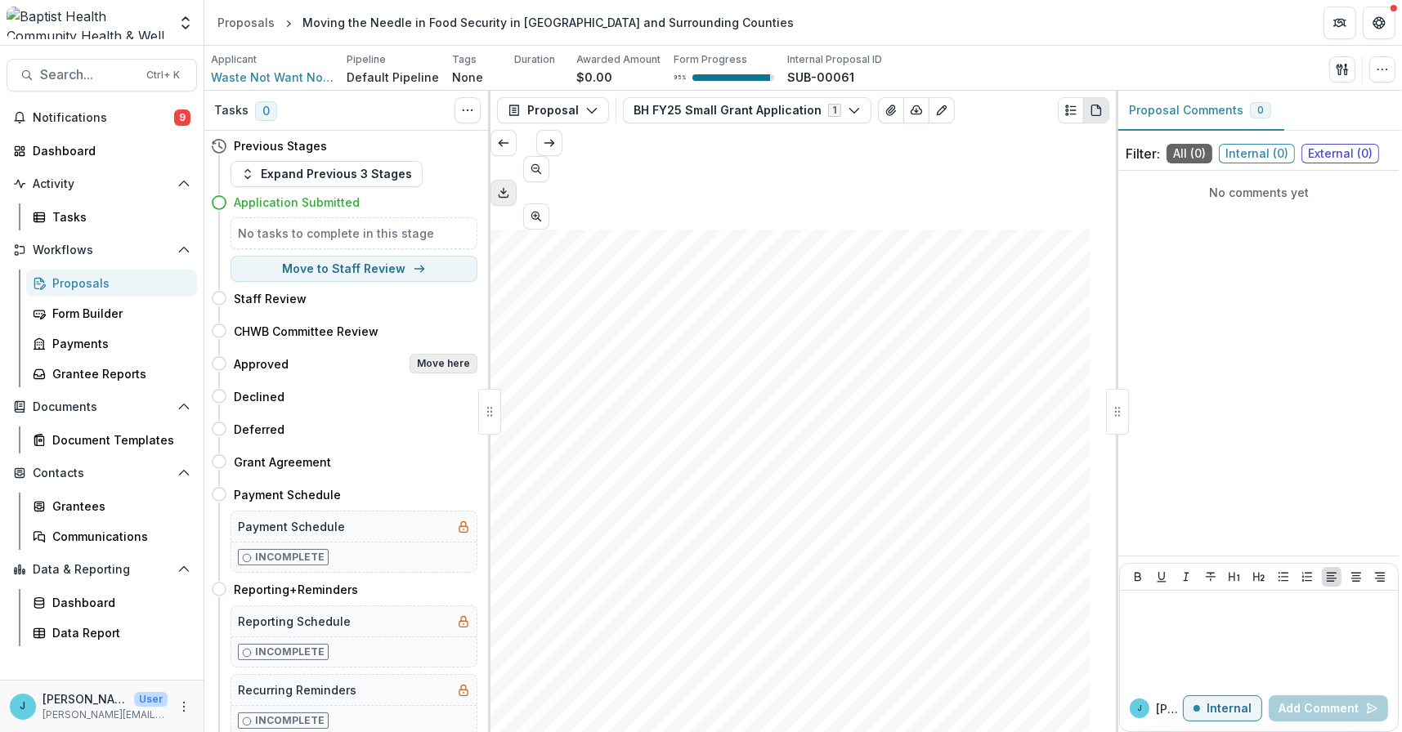
click at [445, 360] on button "Move here" at bounding box center [443, 364] width 68 height 20
select select "********"
select select
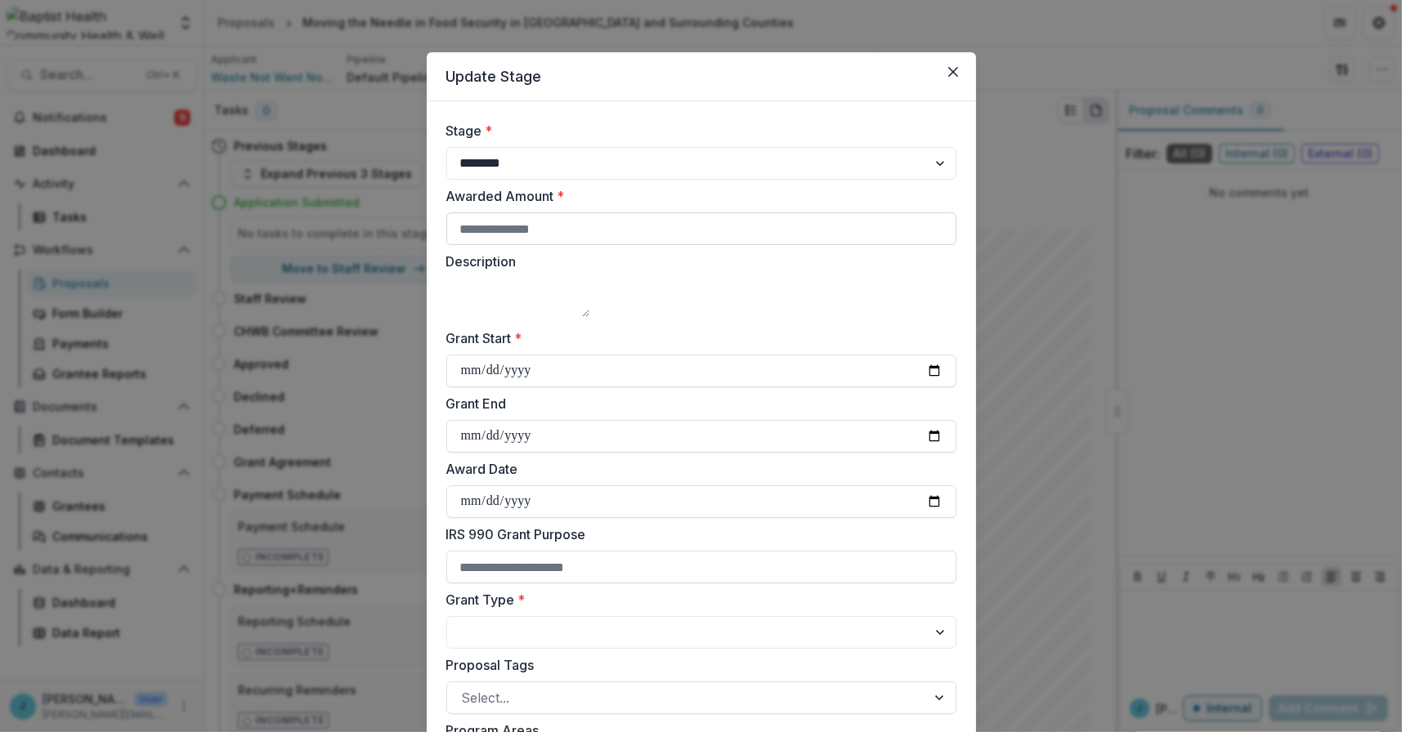
click at [485, 229] on input "Awarded Amount *" at bounding box center [701, 228] width 510 height 33
type input "*****"
click at [495, 297] on textarea "Description" at bounding box center [517, 297] width 143 height 39
click at [467, 387] on input "Grant Start *" at bounding box center [701, 371] width 510 height 33
type input "**********"
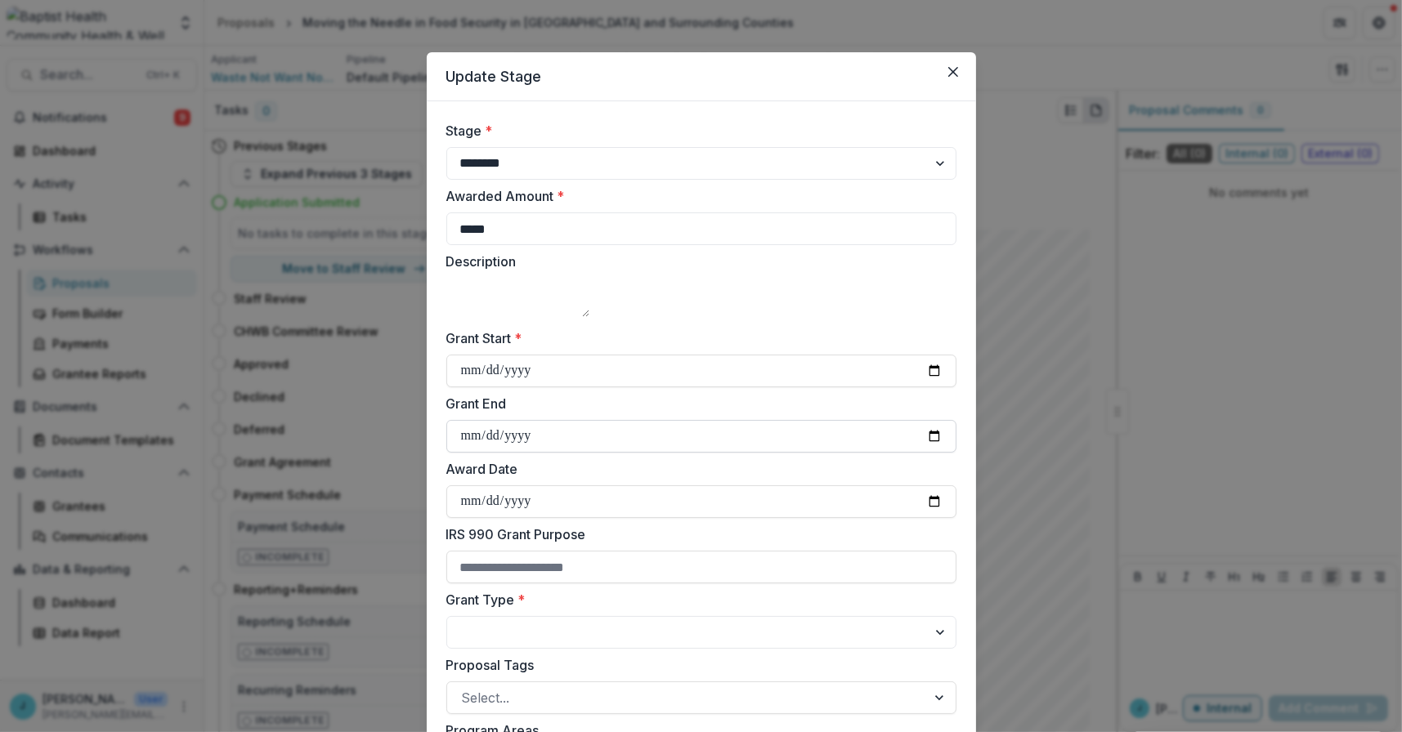
click at [470, 453] on input "Grant End" at bounding box center [701, 436] width 510 height 33
type input "**********"
click at [472, 518] on input "Award Date" at bounding box center [701, 501] width 510 height 33
type input "**********"
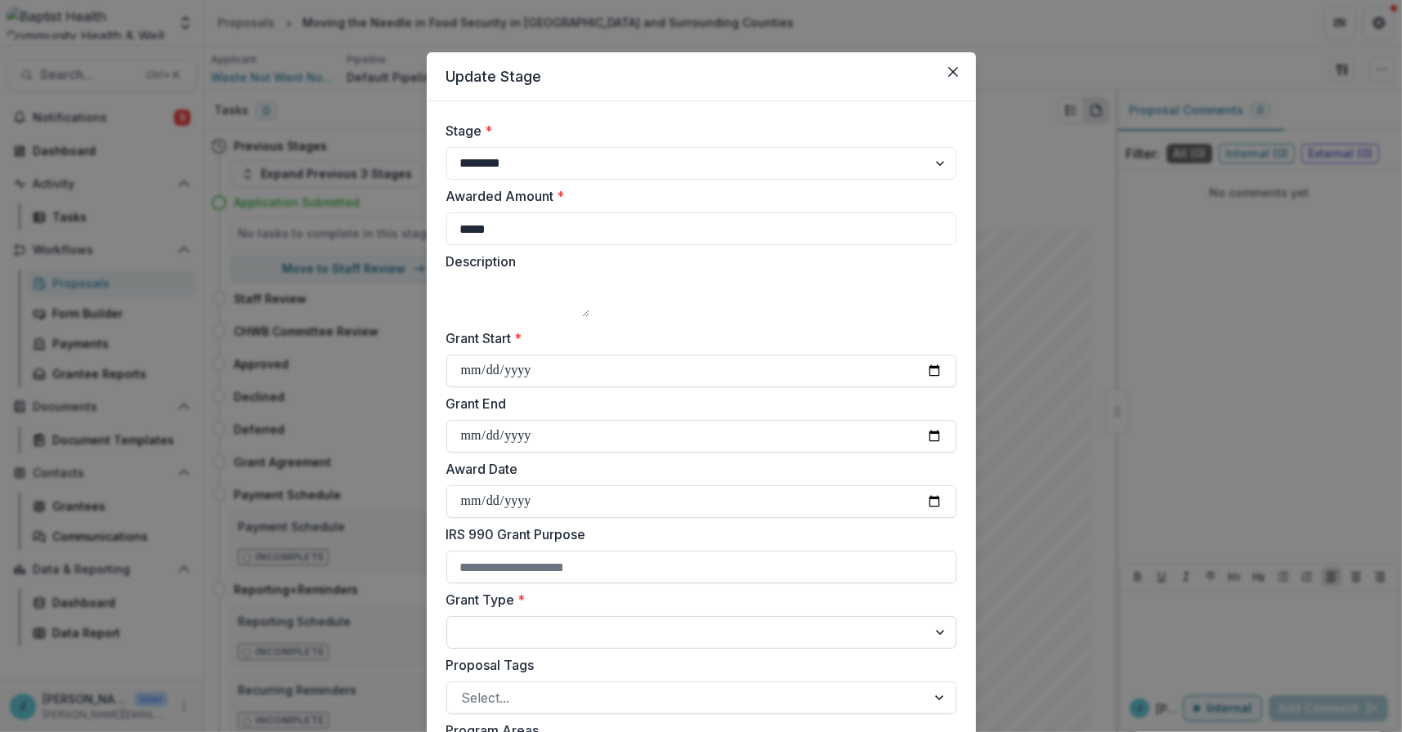
click at [481, 649] on select "**********" at bounding box center [701, 632] width 510 height 33
select select "**********"
click at [446, 637] on select "**********" at bounding box center [701, 632] width 510 height 33
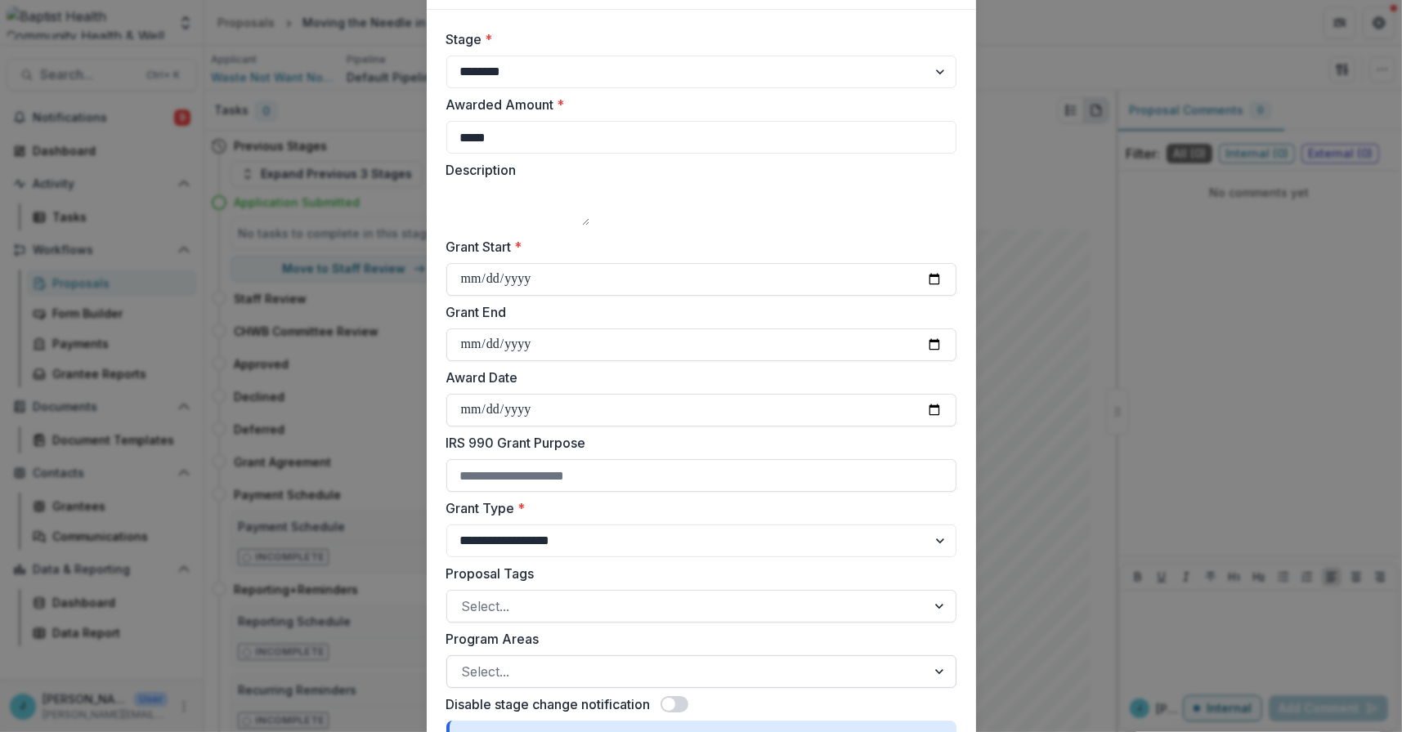
scroll to position [163, 0]
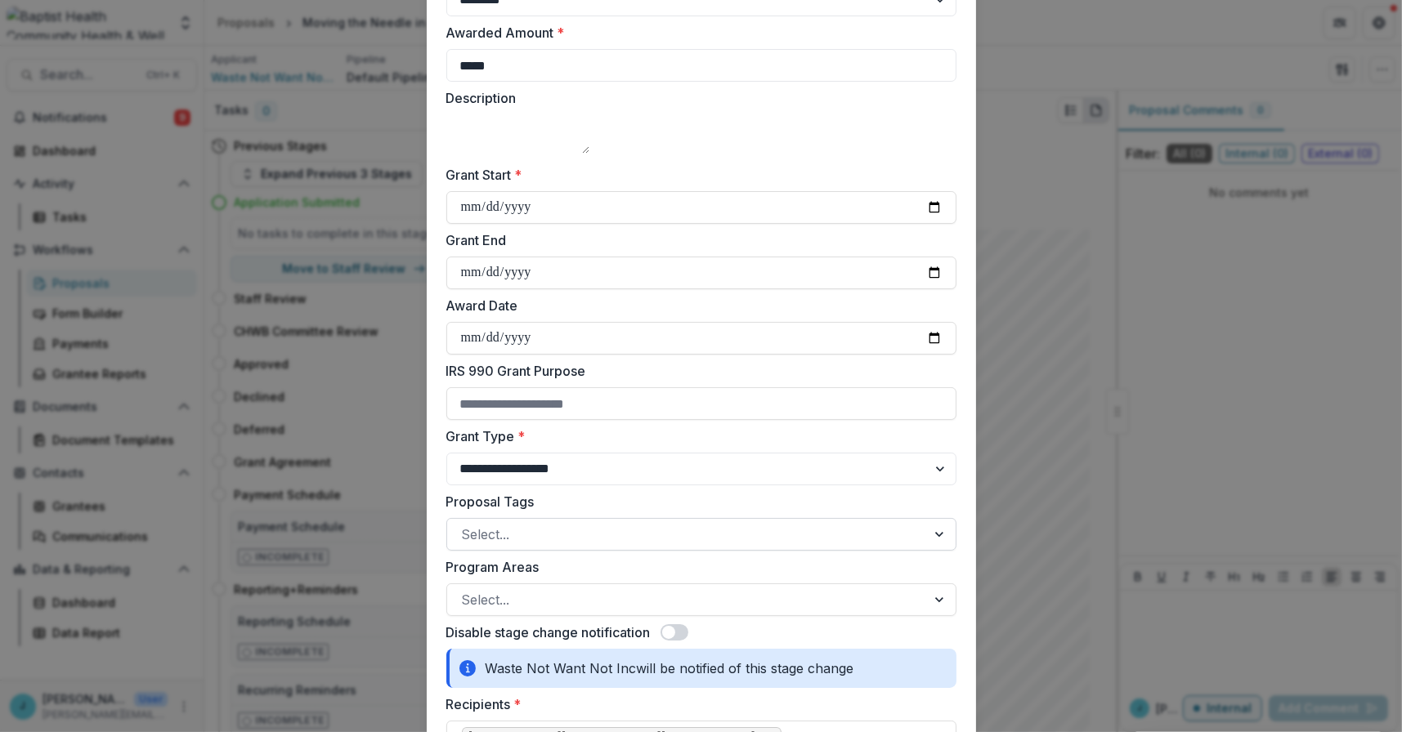
click at [514, 546] on div at bounding box center [686, 534] width 449 height 23
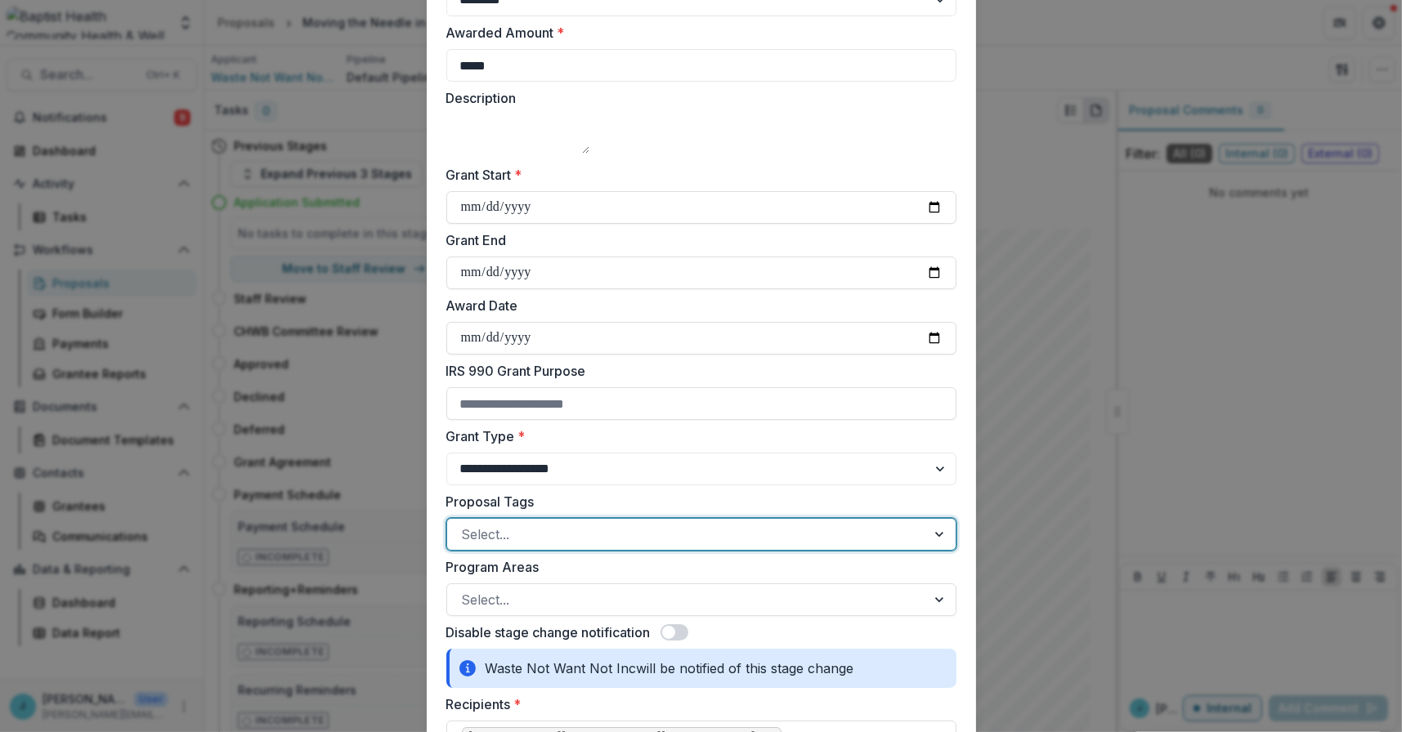
scroll to position [281, 0]
click at [530, 611] on div at bounding box center [686, 599] width 449 height 23
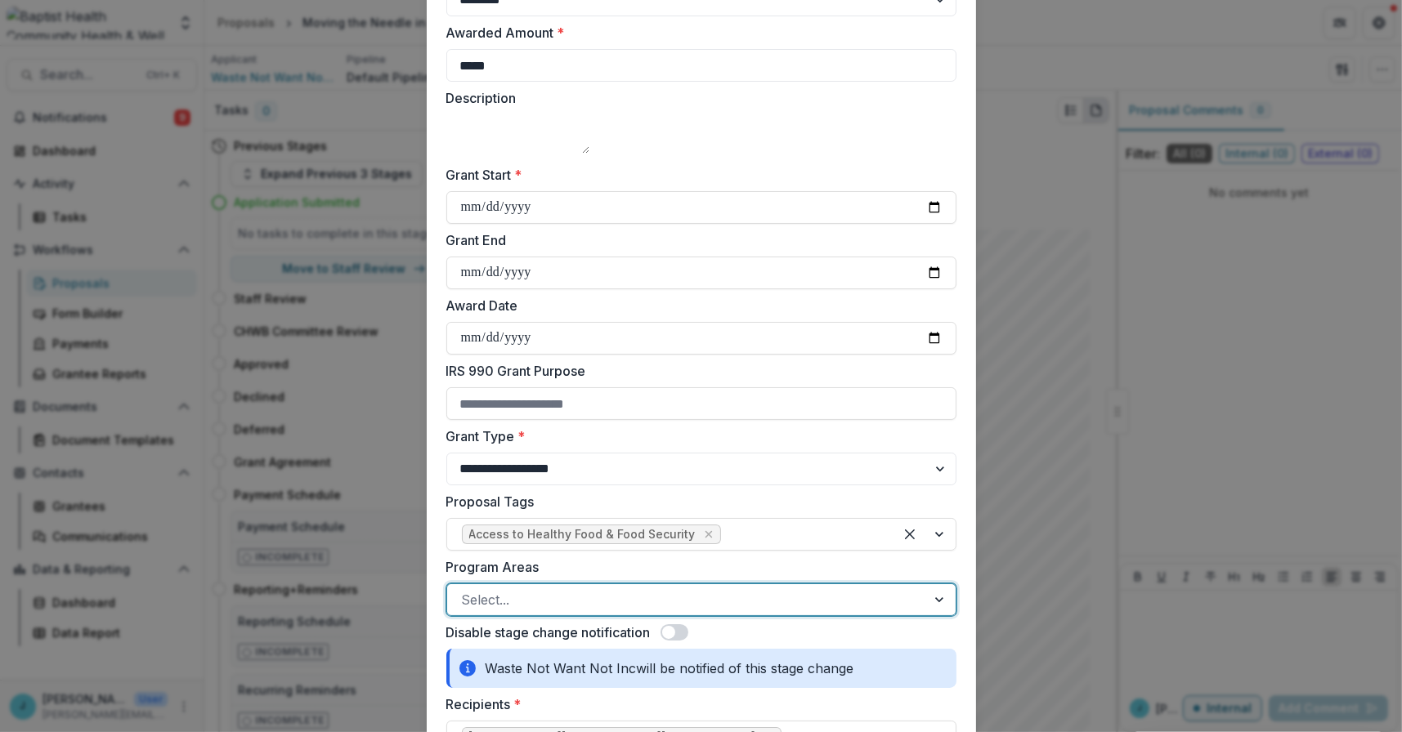
scroll to position [8, 0]
click at [932, 615] on div at bounding box center [924, 599] width 62 height 31
click at [525, 728] on div "[GEOGRAPHIC_DATA]" at bounding box center [700, 743] width 1393 height 30
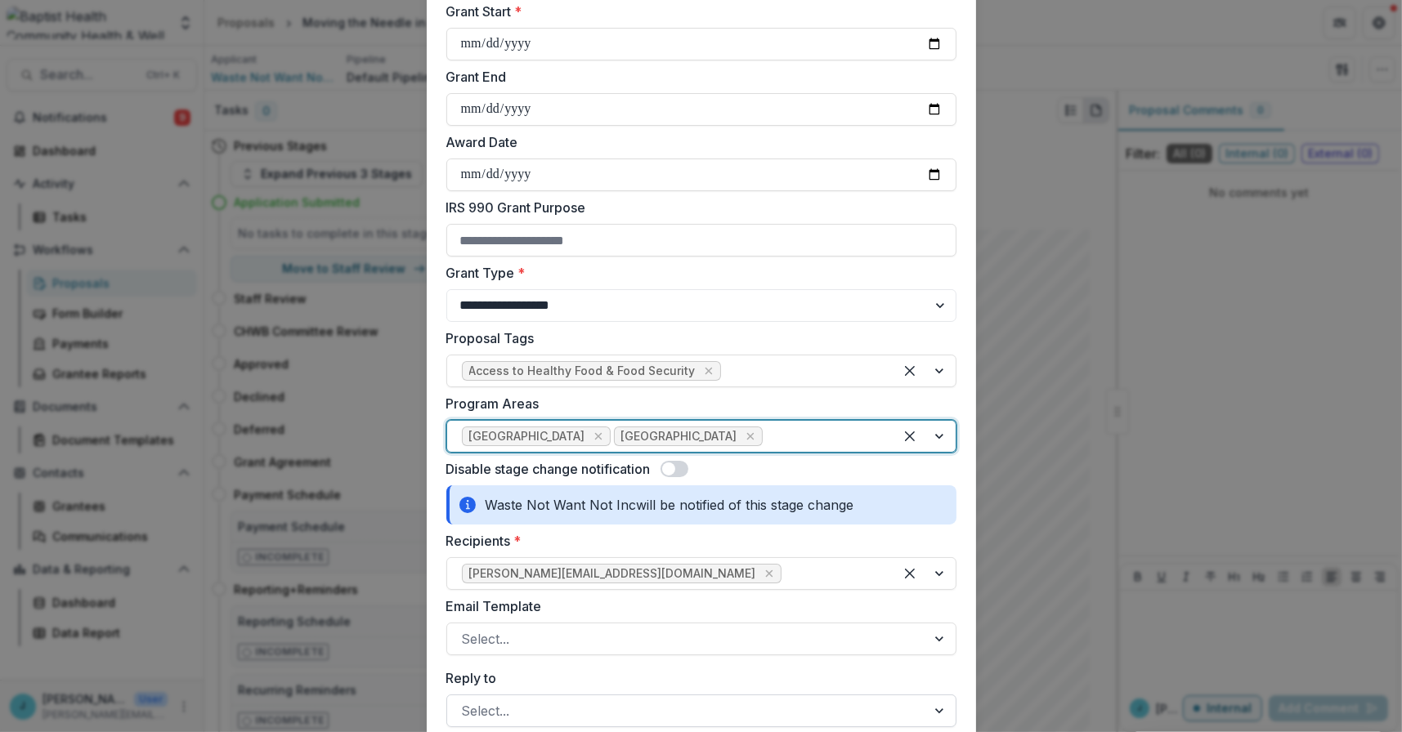
scroll to position [409, 0]
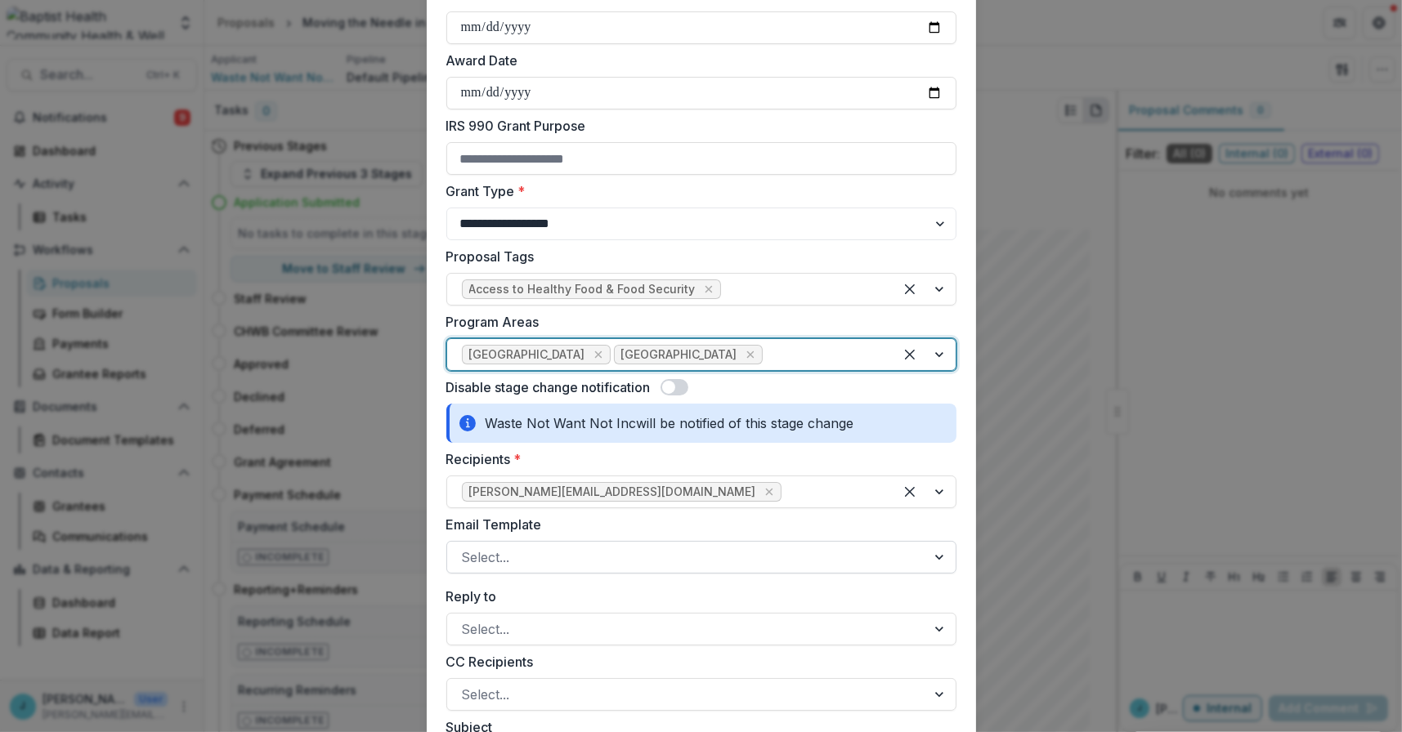
click at [463, 569] on div at bounding box center [686, 557] width 449 height 23
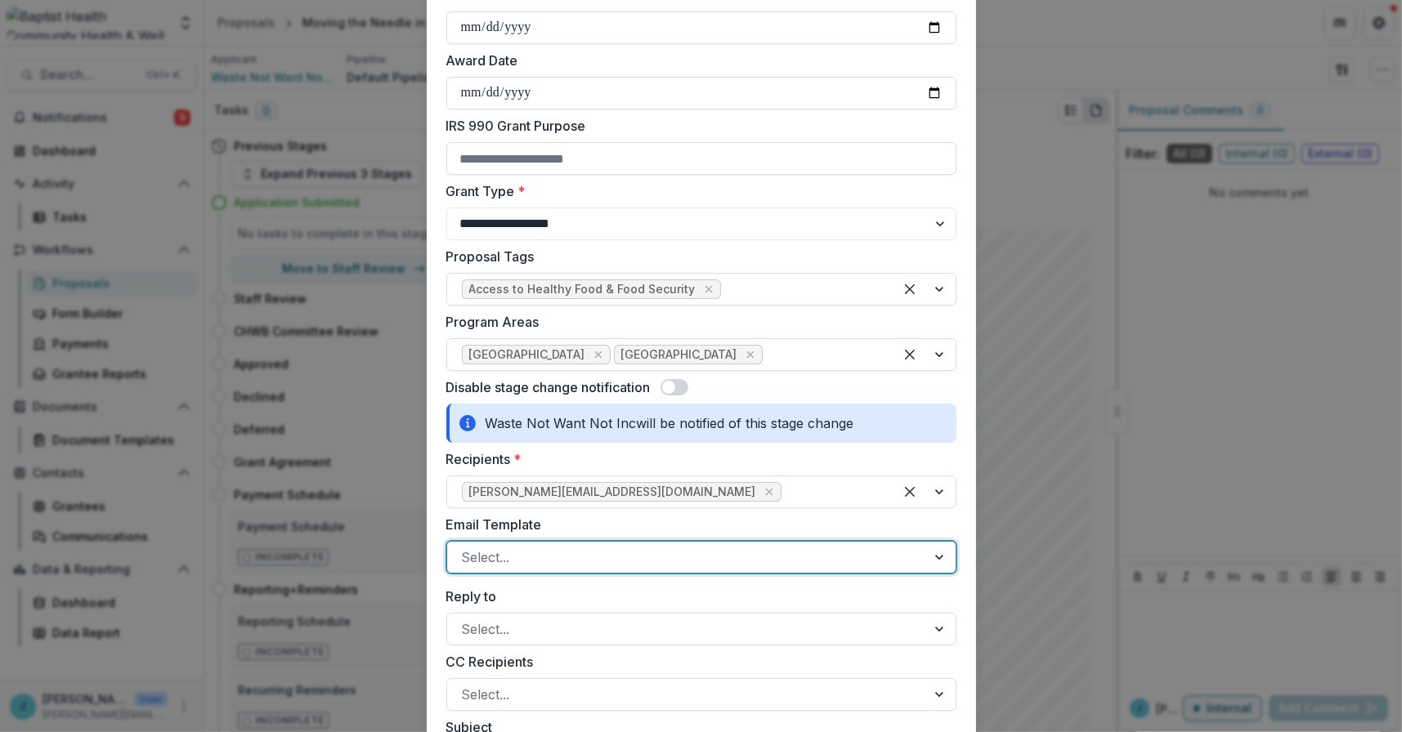
click at [498, 641] on div at bounding box center [686, 629] width 449 height 23
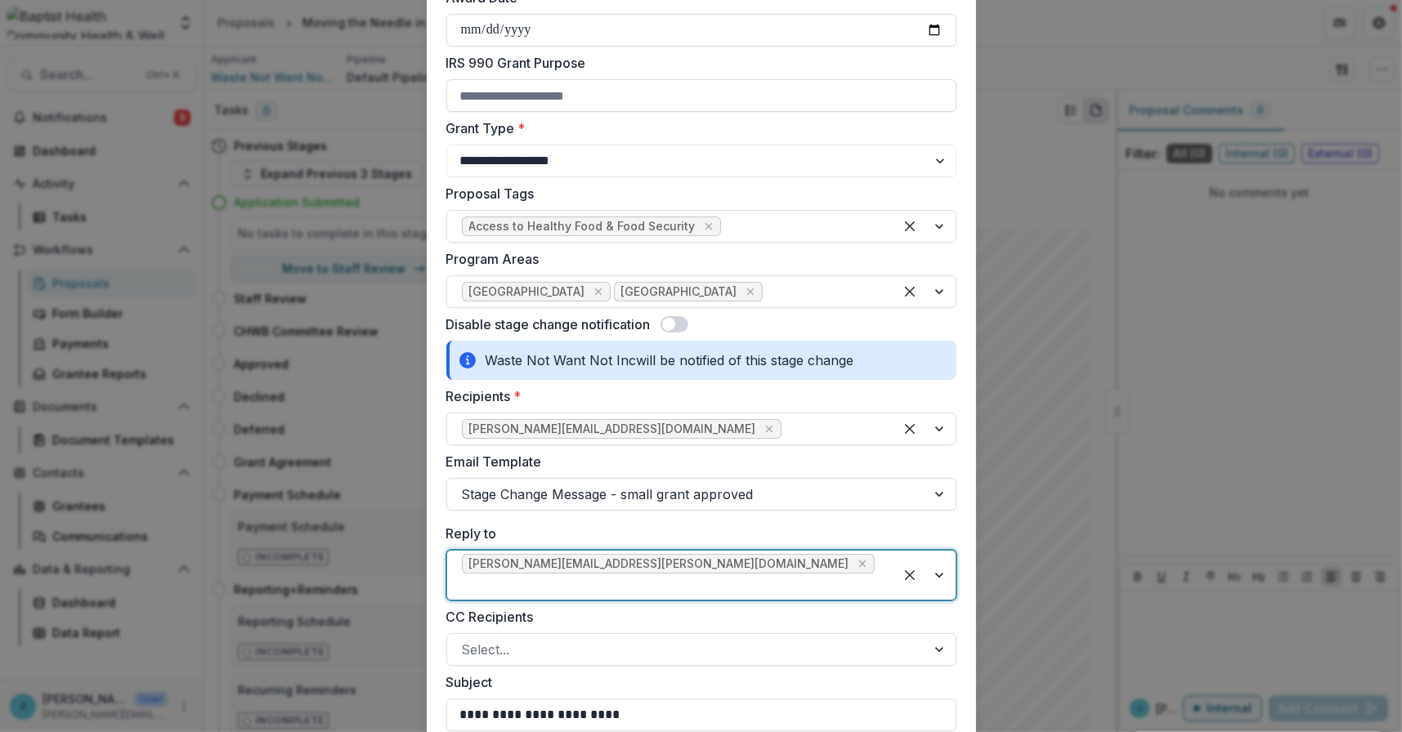
scroll to position [490, 0]
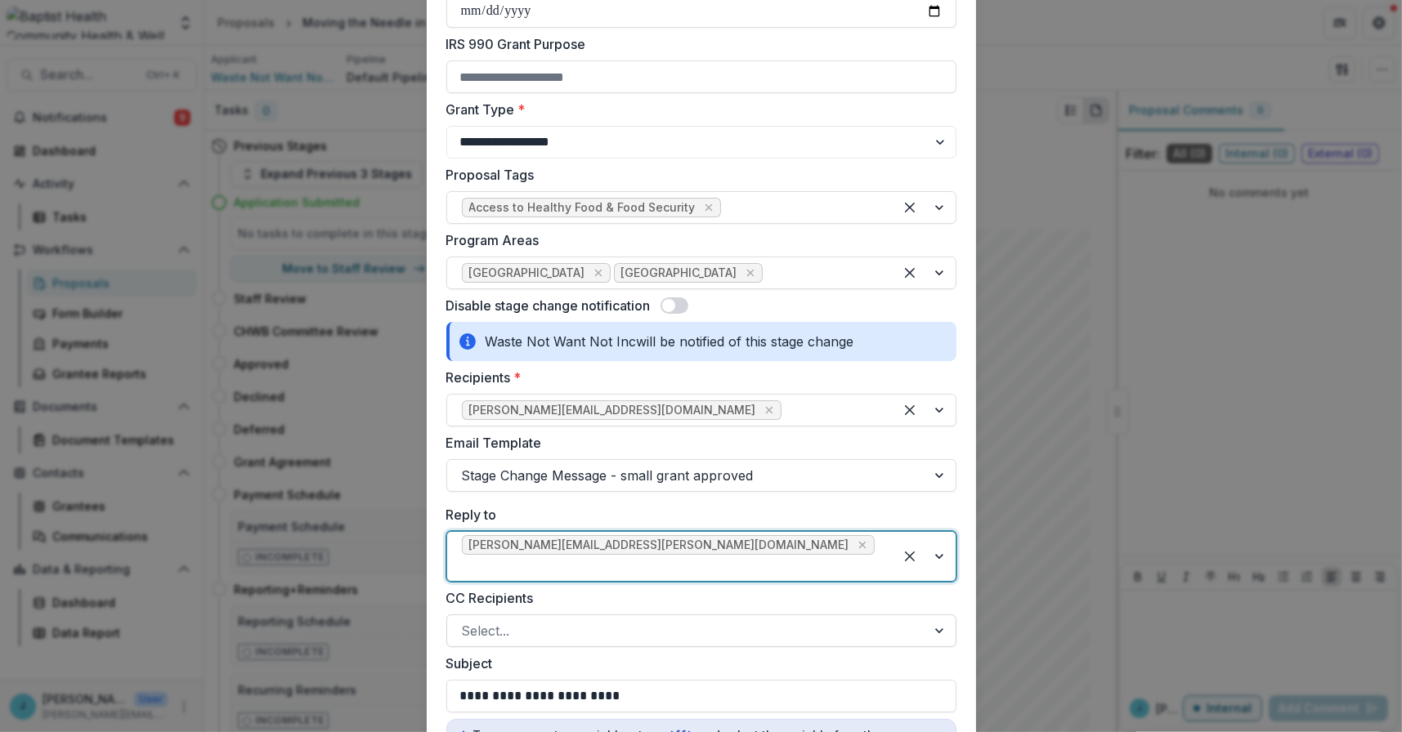
click at [492, 624] on div at bounding box center [686, 630] width 449 height 23
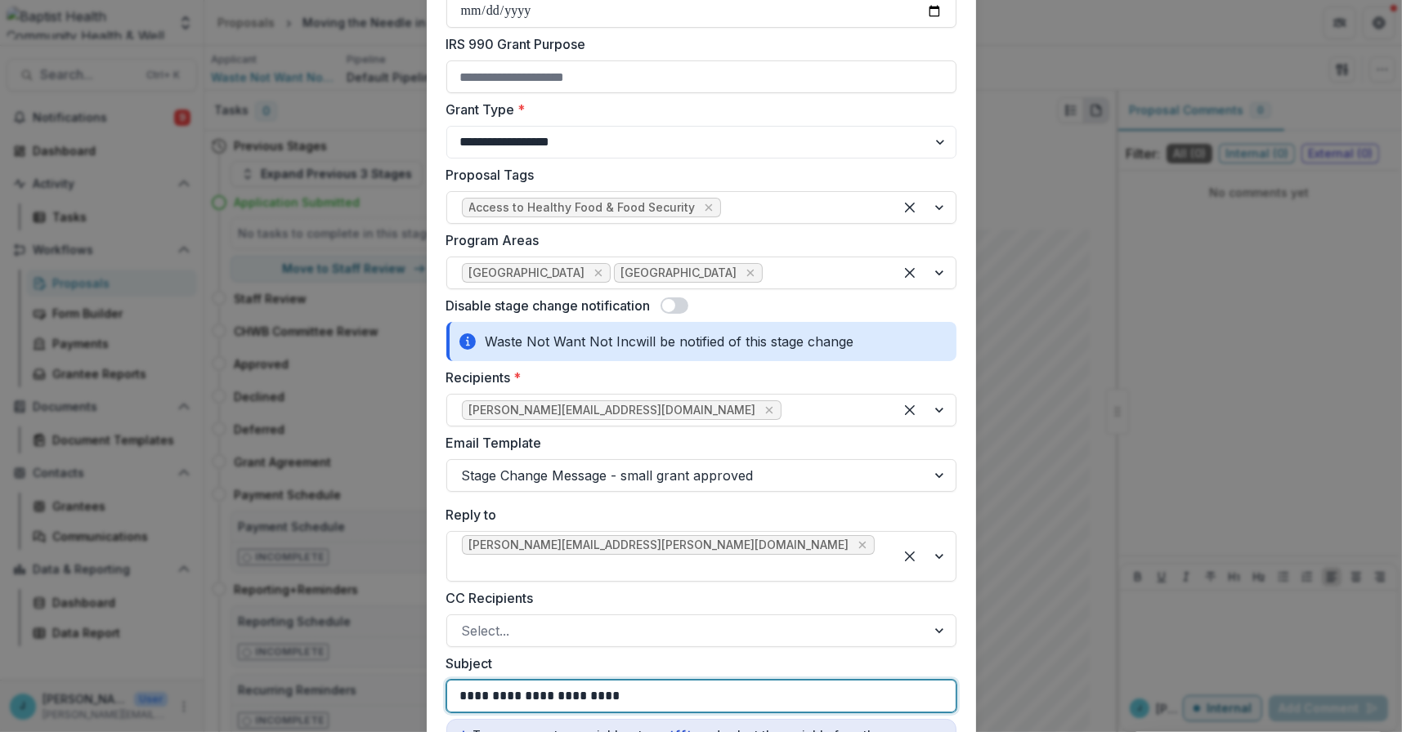
click at [497, 704] on p "**********" at bounding box center [540, 697] width 160 height 20
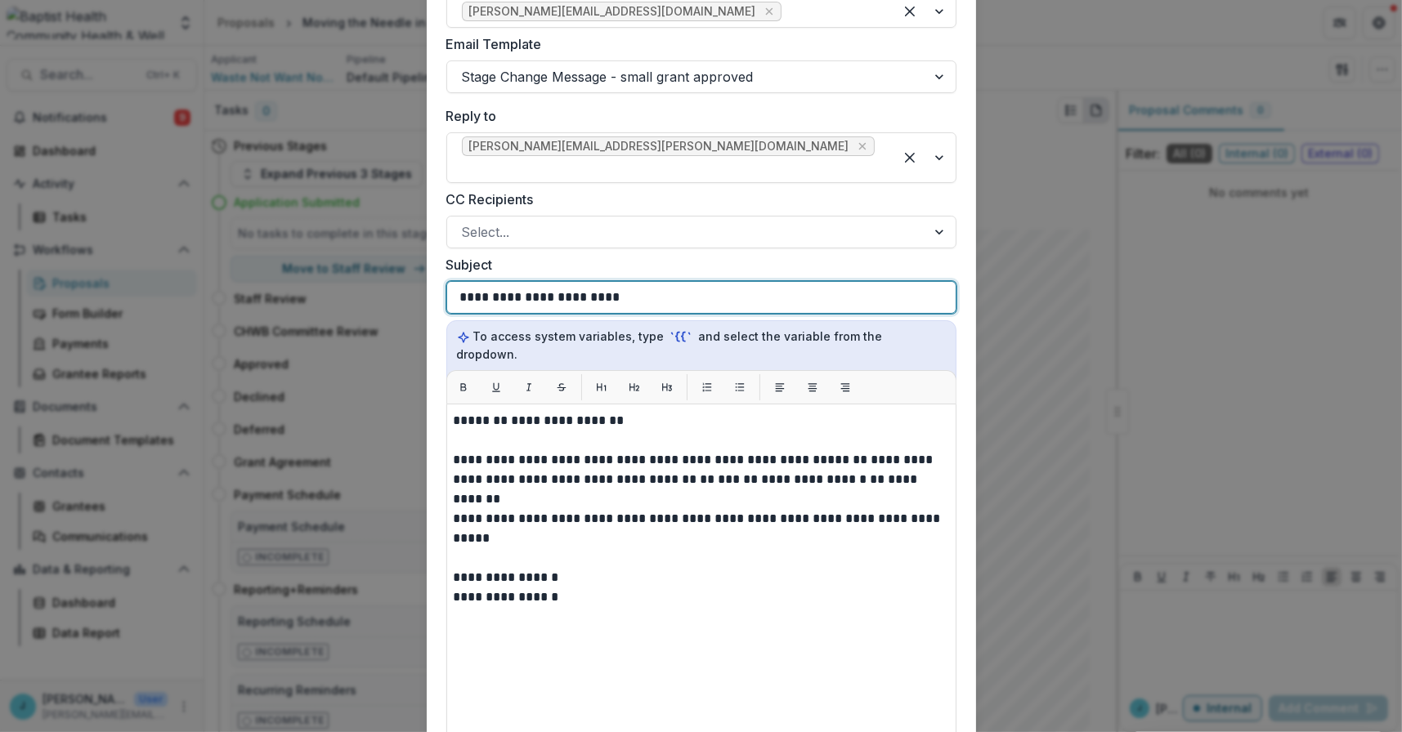
scroll to position [899, 0]
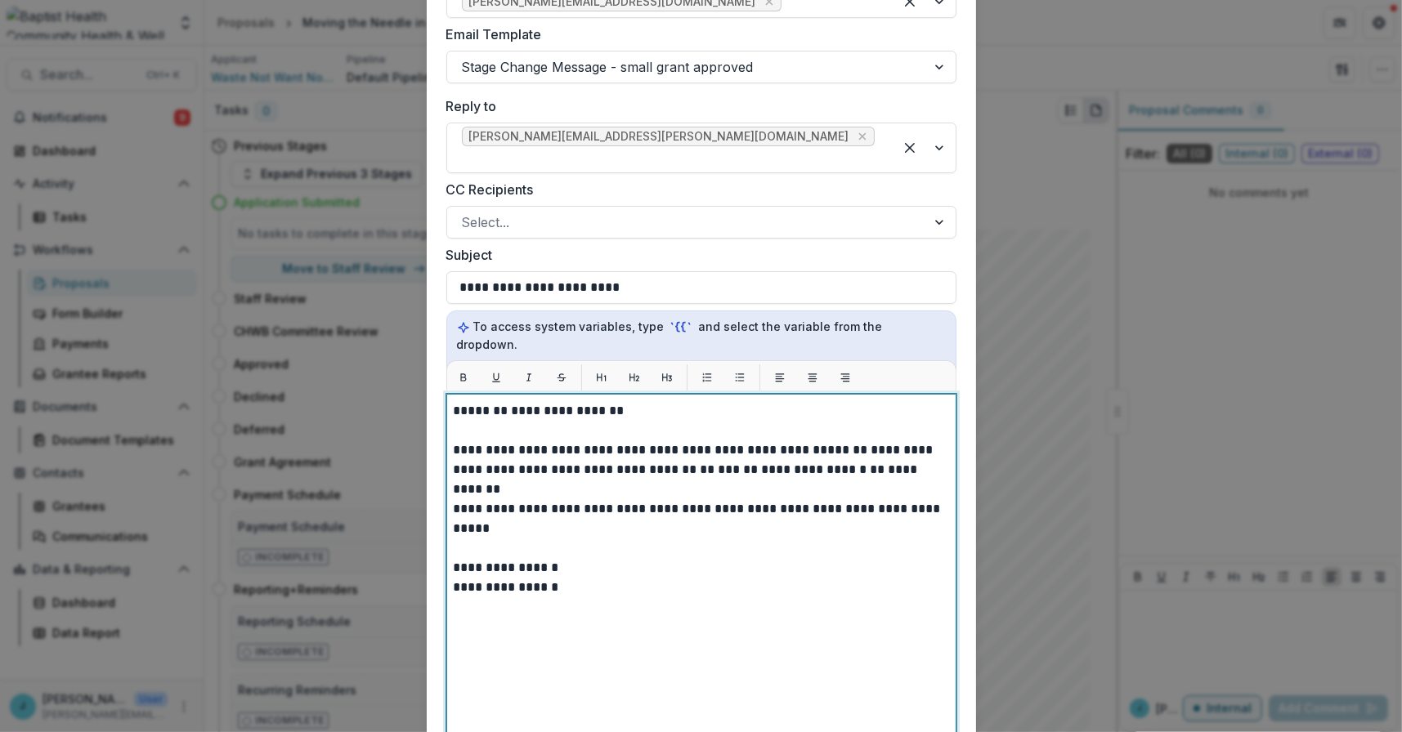
drag, startPoint x: 620, startPoint y: 395, endPoint x: 483, endPoint y: 396, distance: 137.3
click at [483, 401] on p "**********" at bounding box center [701, 411] width 495 height 20
drag, startPoint x: 618, startPoint y: 400, endPoint x: 532, endPoint y: 395, distance: 86.0
click at [532, 401] on p "**********" at bounding box center [701, 411] width 495 height 20
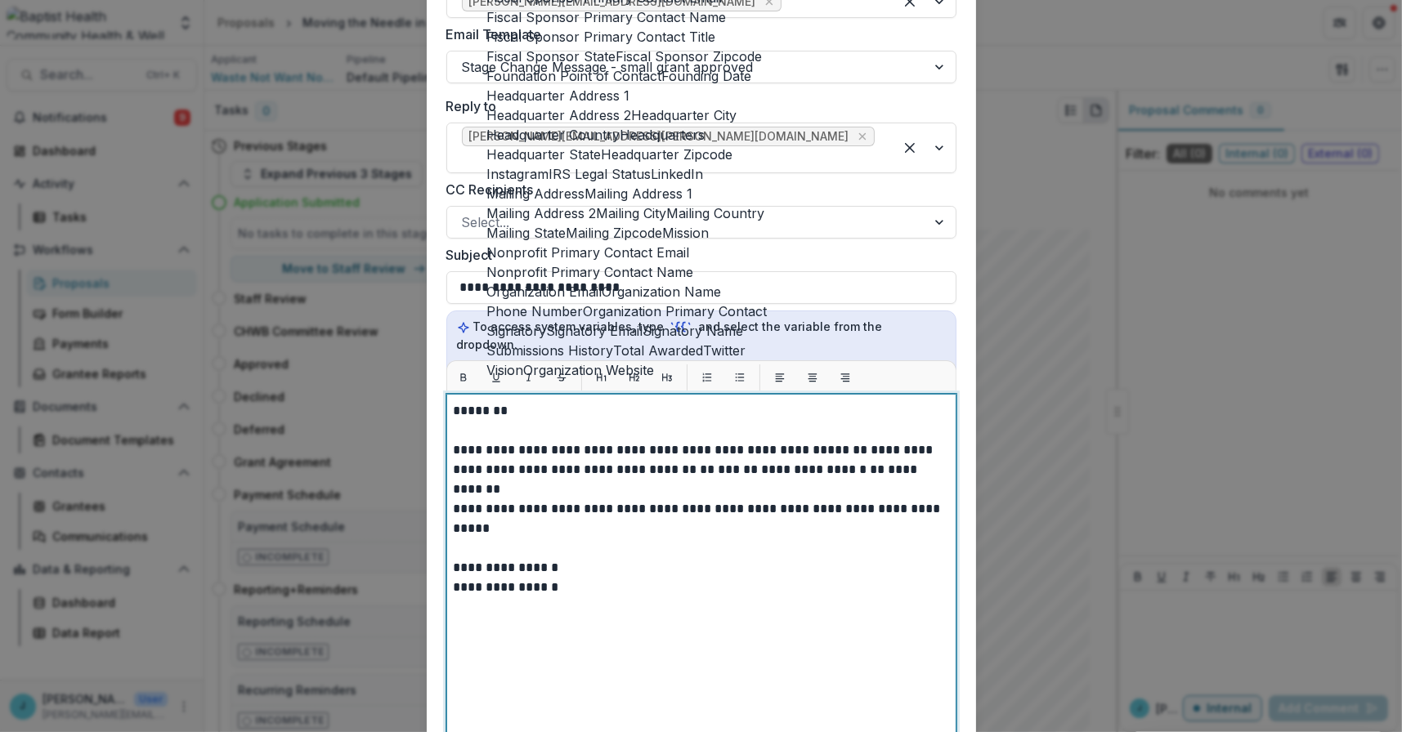
scroll to position [5312, 0]
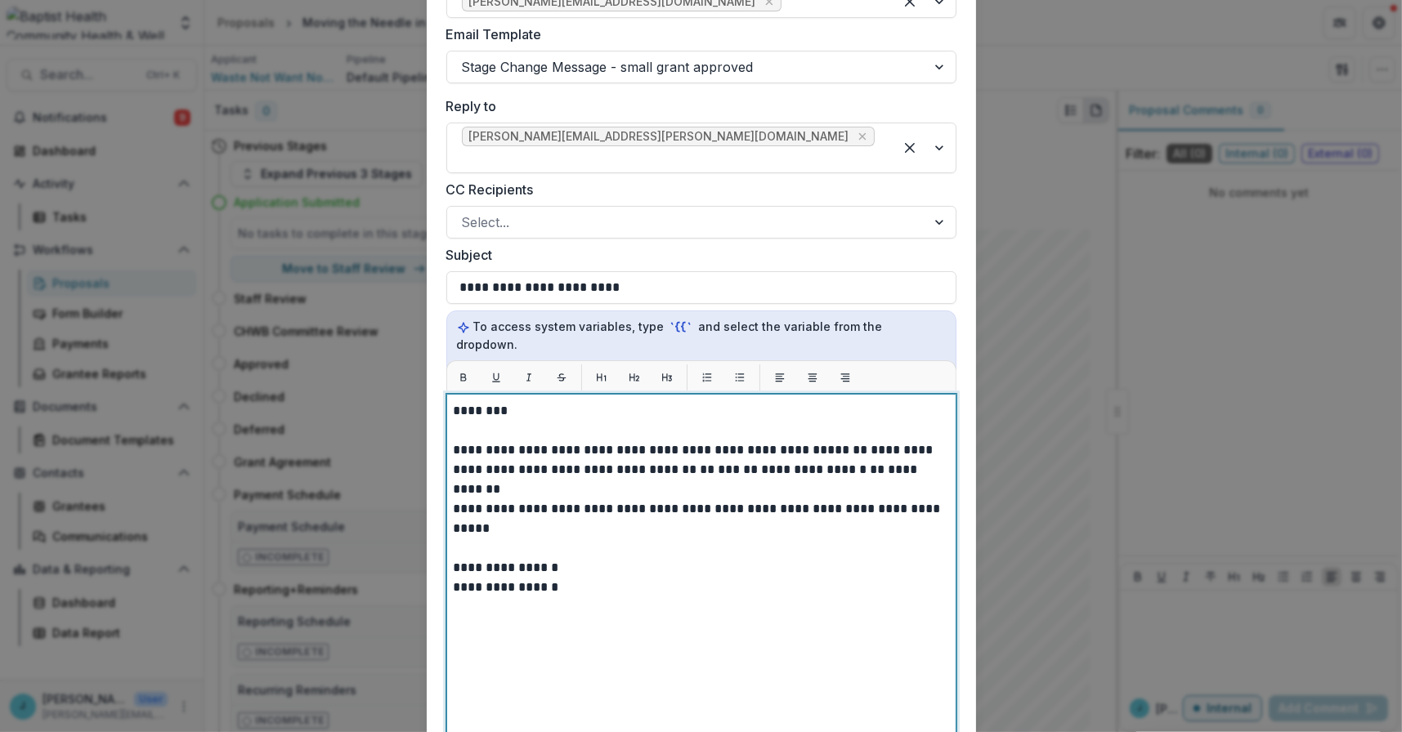
click at [537, 421] on p at bounding box center [701, 431] width 495 height 20
click at [544, 401] on p "********" at bounding box center [701, 411] width 495 height 20
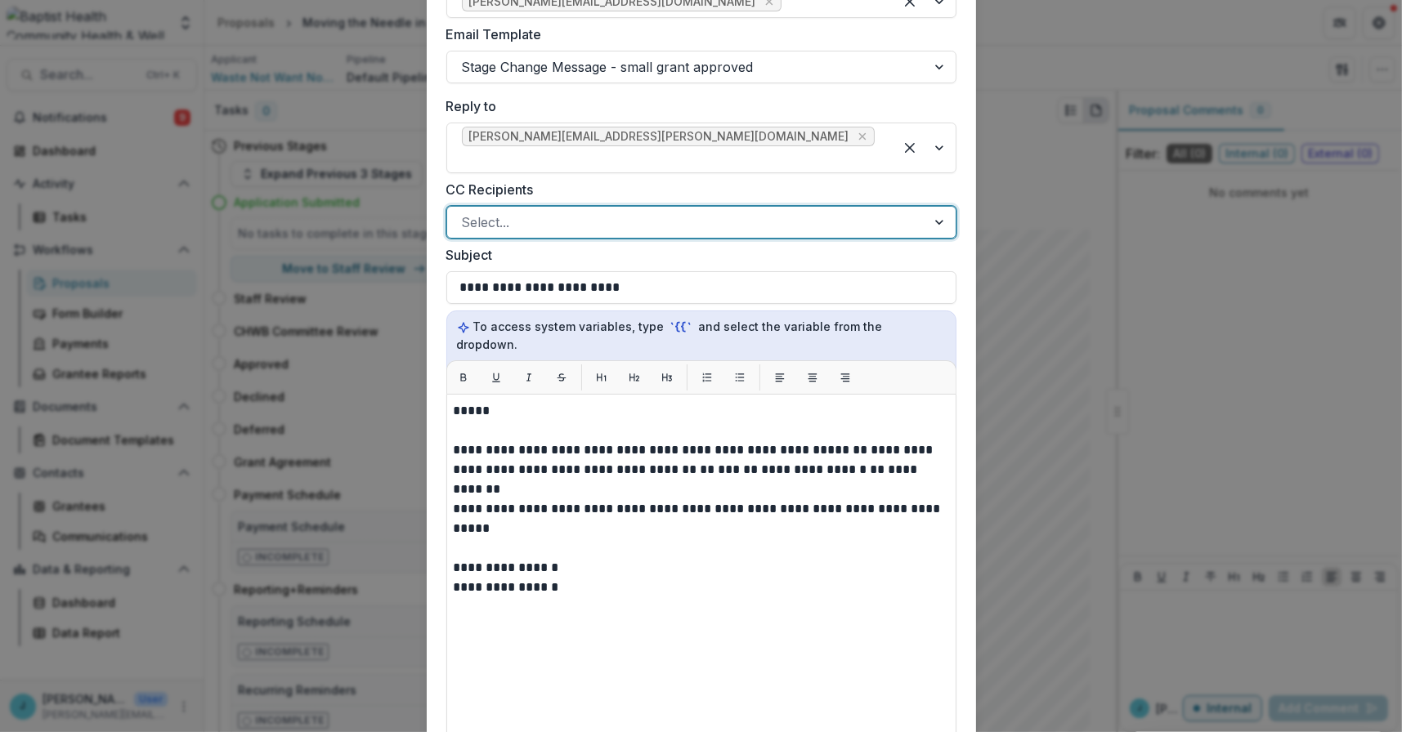
click at [512, 224] on div at bounding box center [686, 222] width 449 height 23
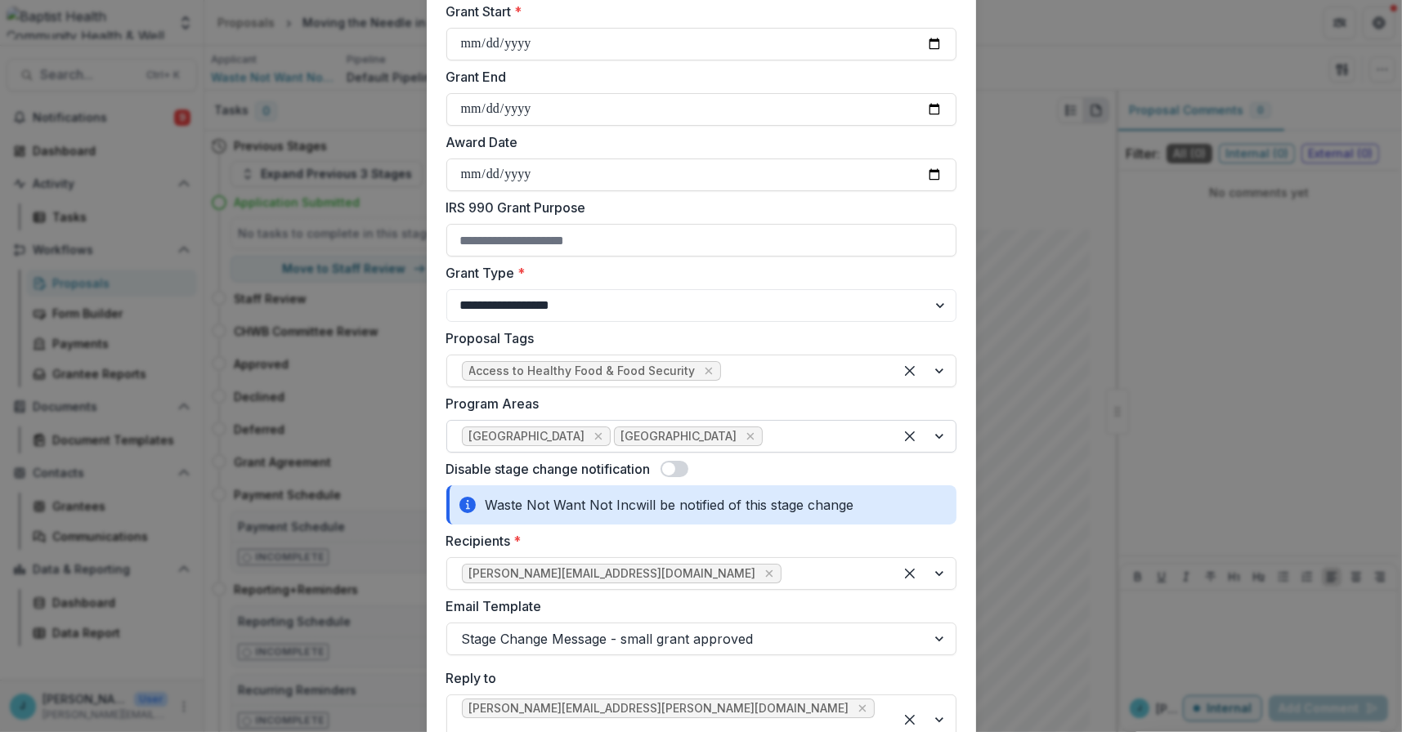
scroll to position [0, 0]
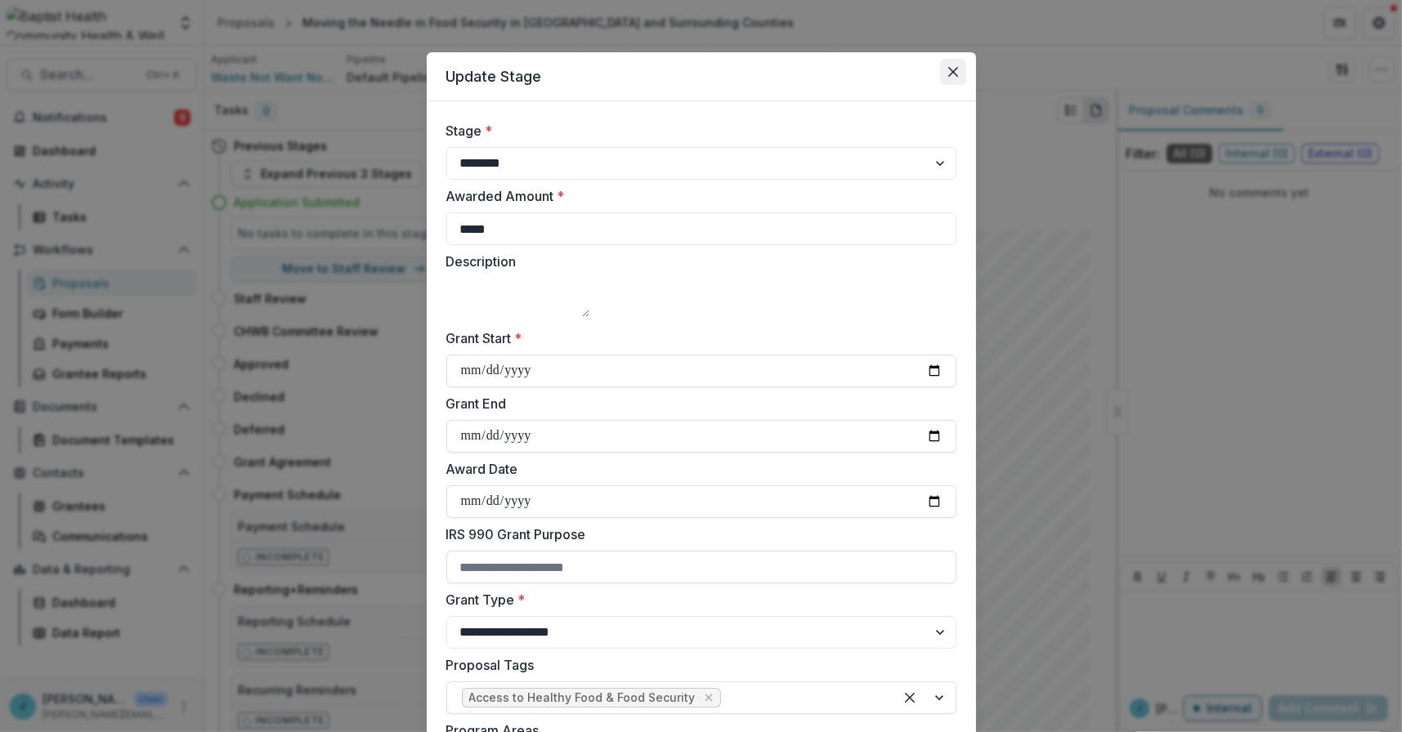
click at [952, 71] on icon "Close" at bounding box center [953, 72] width 10 height 10
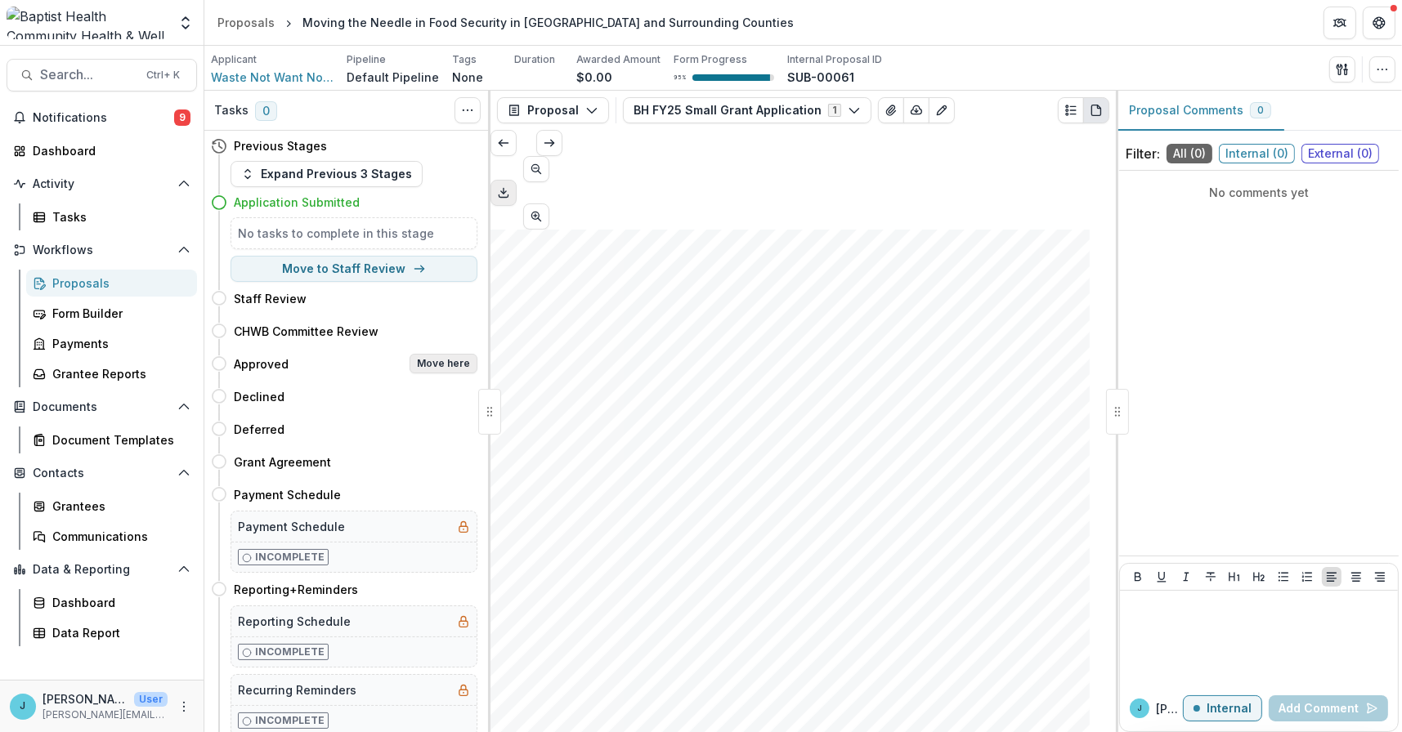
click at [436, 361] on button "Move here" at bounding box center [443, 364] width 68 height 20
select select "********"
select select
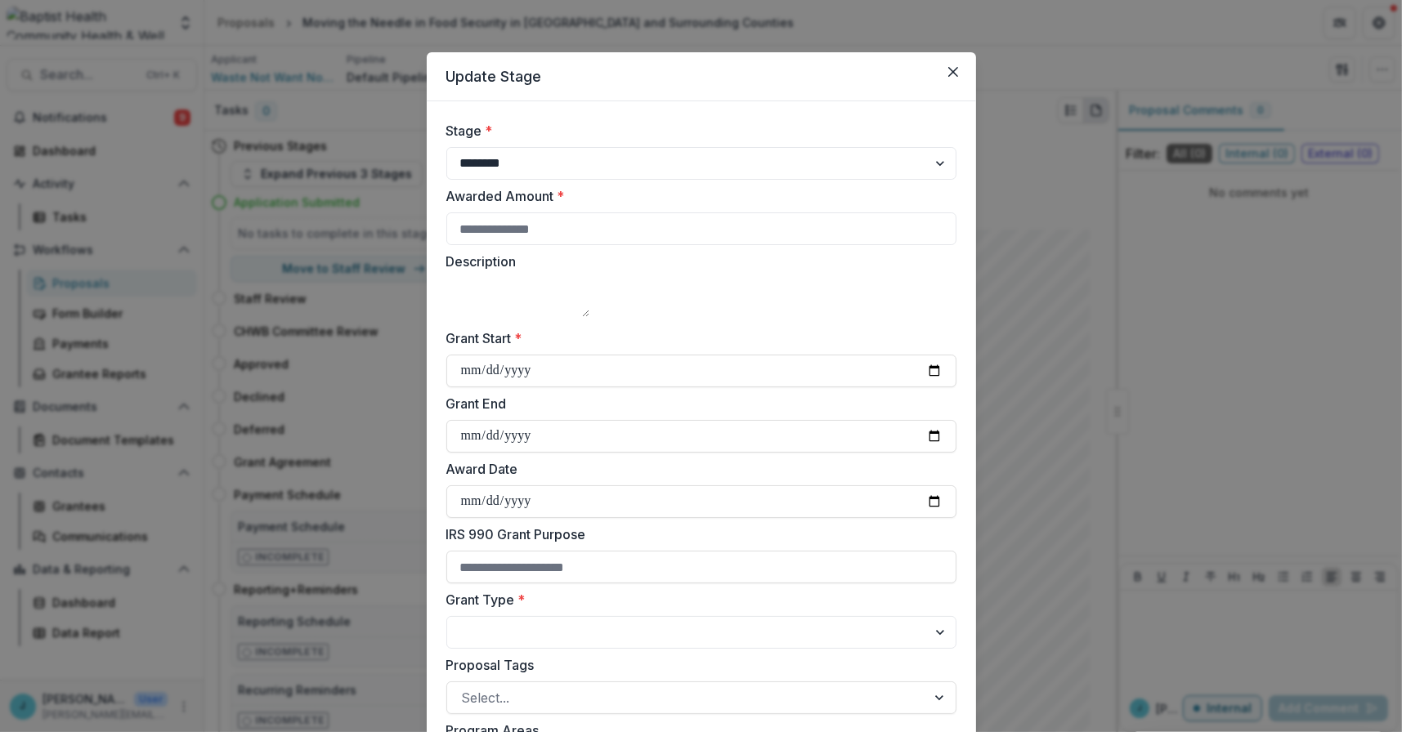
click at [495, 304] on textarea "Description" at bounding box center [517, 297] width 143 height 39
click at [503, 224] on input "Awarded Amount *" at bounding box center [701, 228] width 510 height 33
type input "*****"
click at [468, 387] on input "Grant Start *" at bounding box center [701, 371] width 510 height 33
type input "**********"
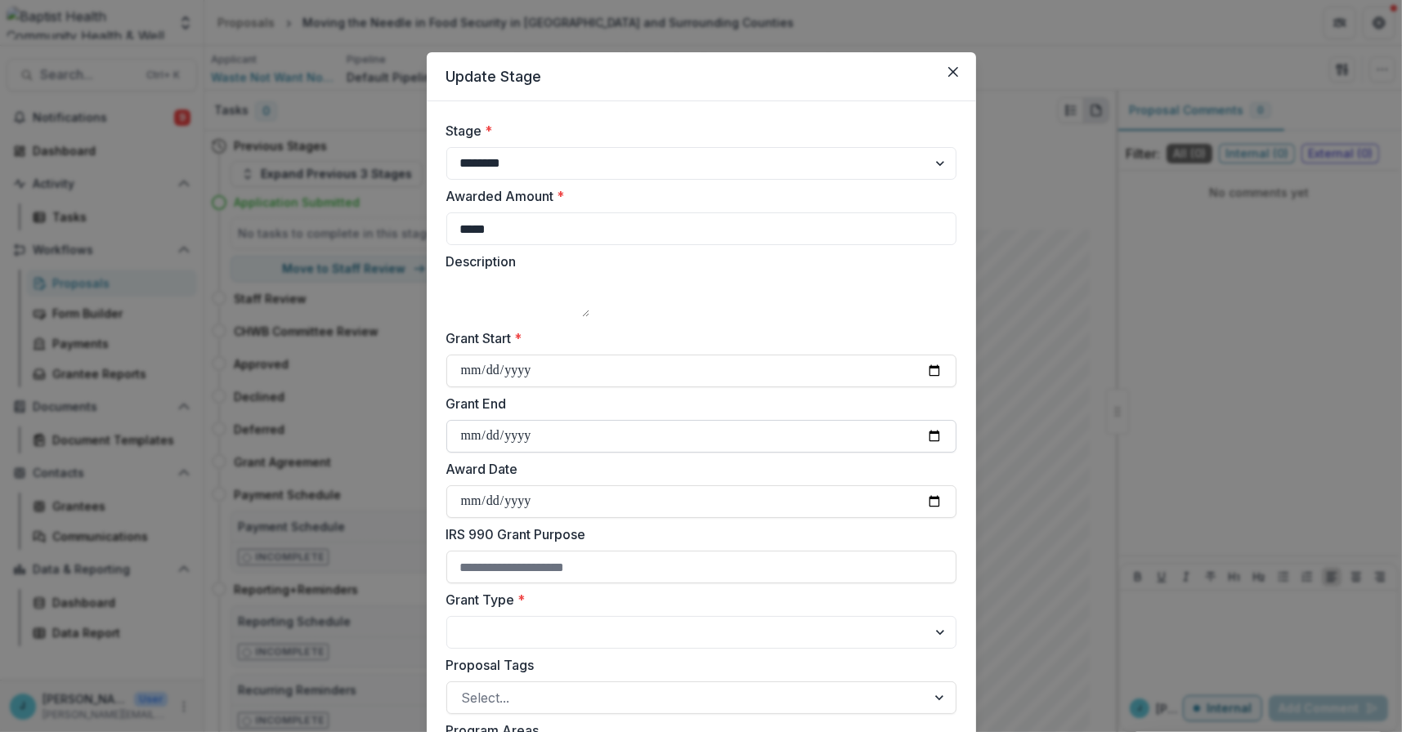
click at [460, 453] on input "Grant End" at bounding box center [701, 436] width 510 height 33
type input "**********"
click at [472, 518] on input "Award Date" at bounding box center [701, 501] width 510 height 33
click at [491, 518] on input "Award Date" at bounding box center [701, 501] width 510 height 33
type input "**********"
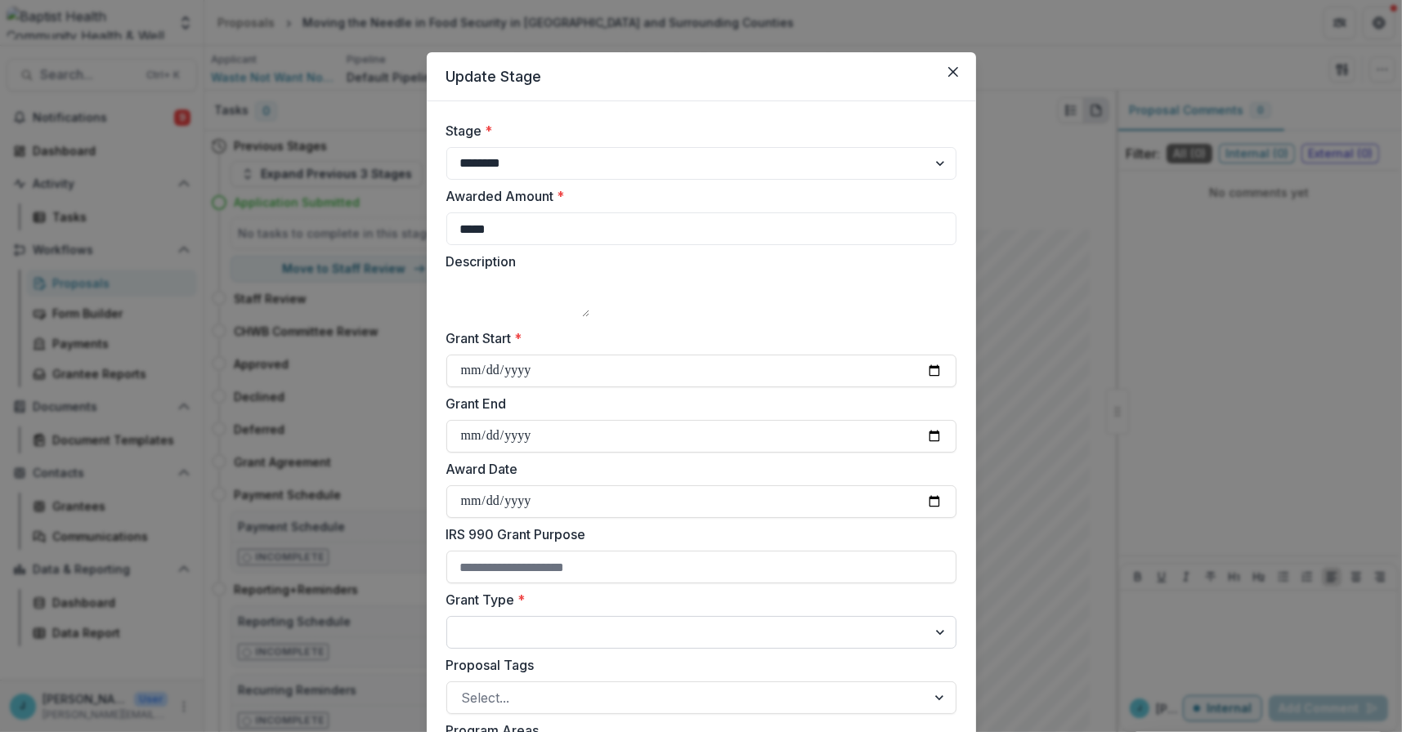
click at [517, 649] on select "**********" at bounding box center [701, 632] width 510 height 33
select select "**********"
click at [446, 637] on select "**********" at bounding box center [701, 632] width 510 height 33
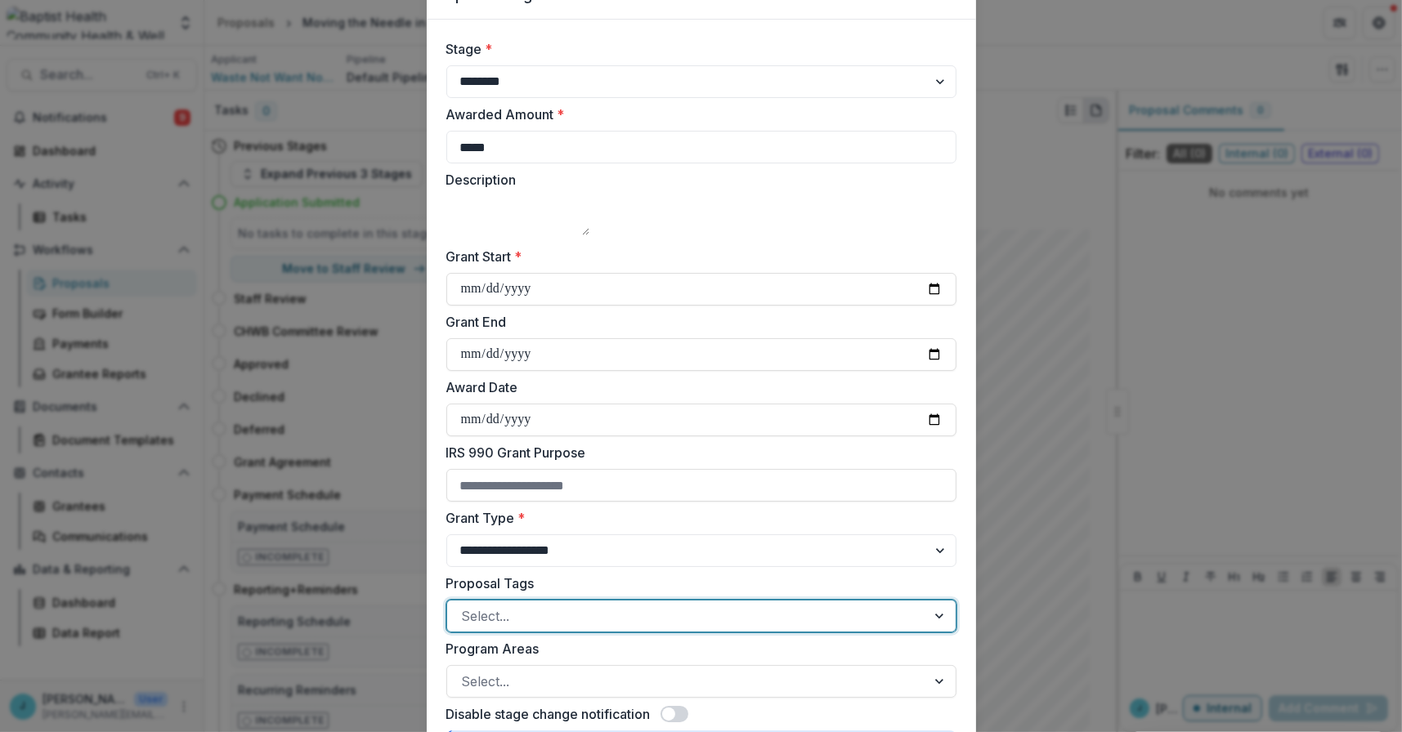
click at [449, 629] on div "Select..." at bounding box center [686, 616] width 479 height 26
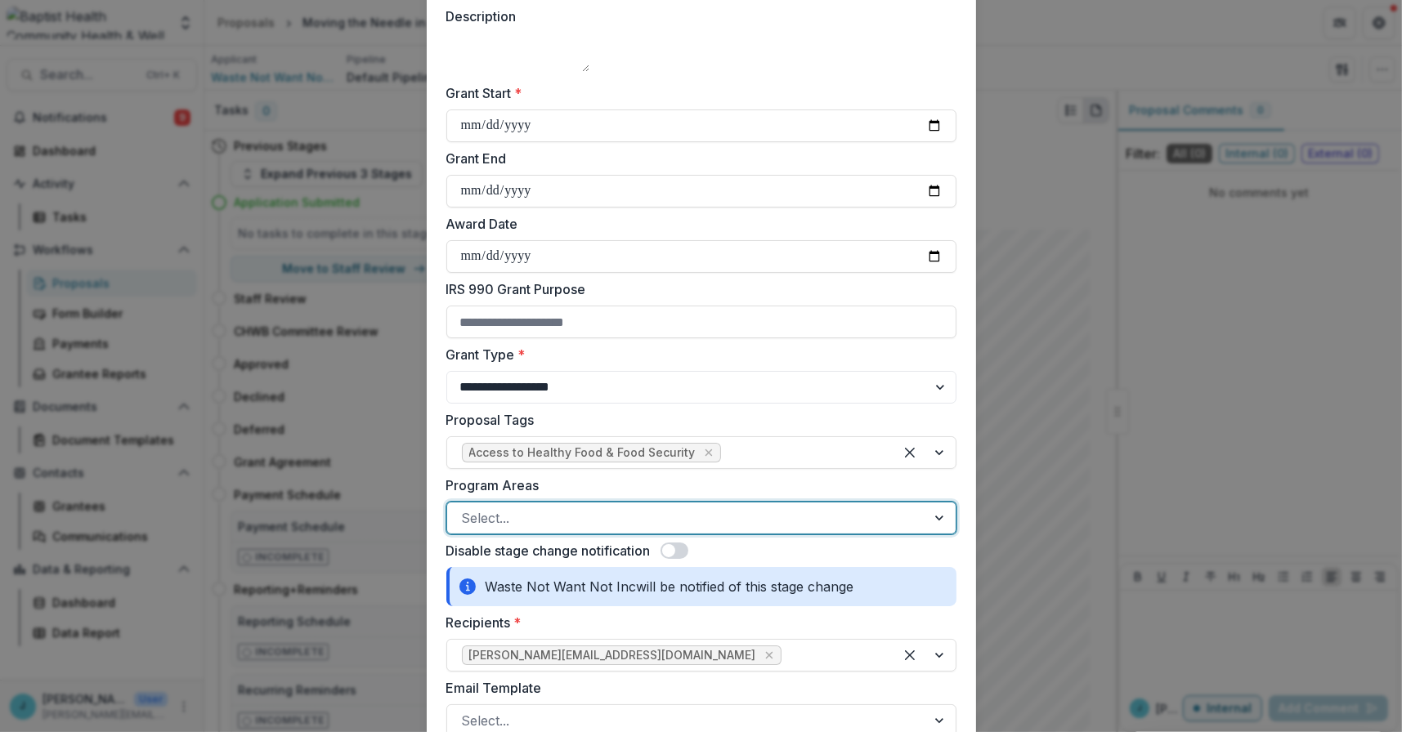
click at [483, 530] on div at bounding box center [686, 518] width 449 height 23
click at [939, 534] on div at bounding box center [924, 518] width 62 height 31
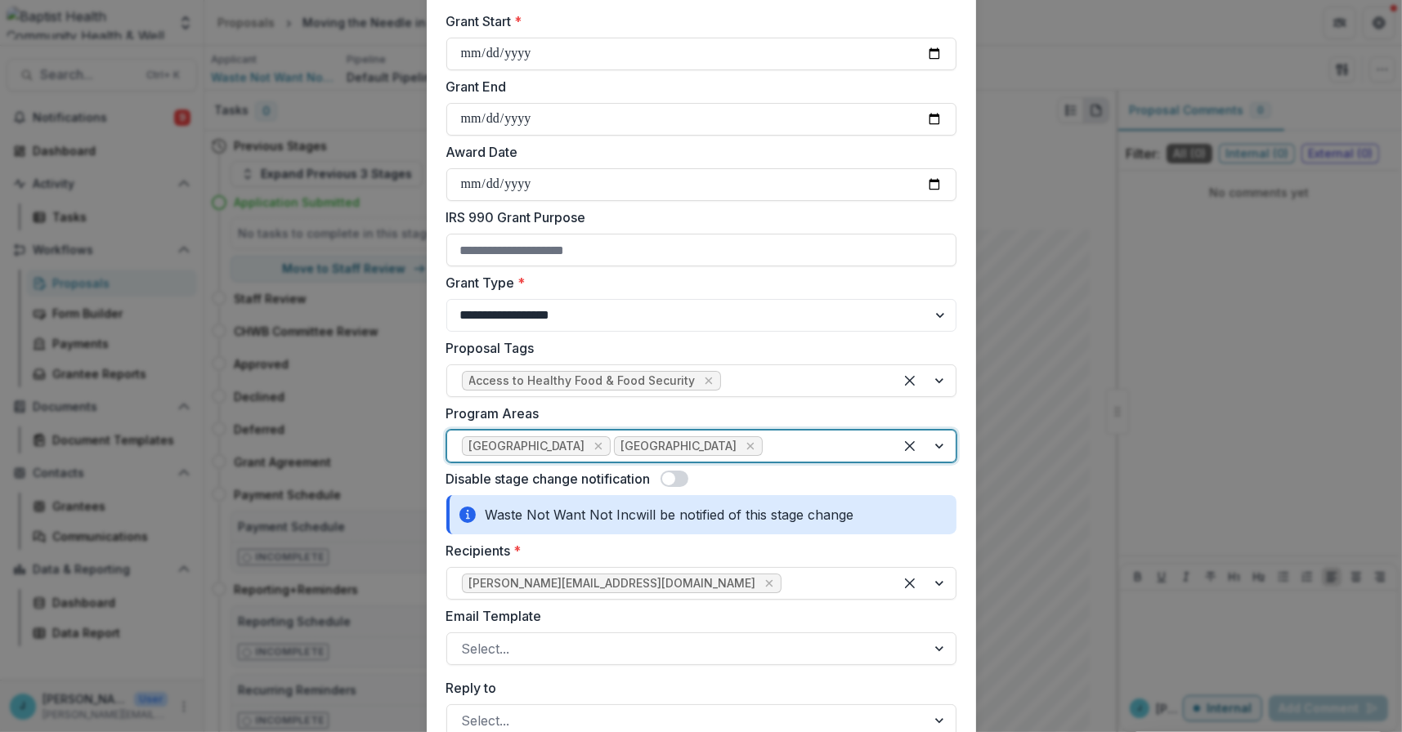
scroll to position [327, 0]
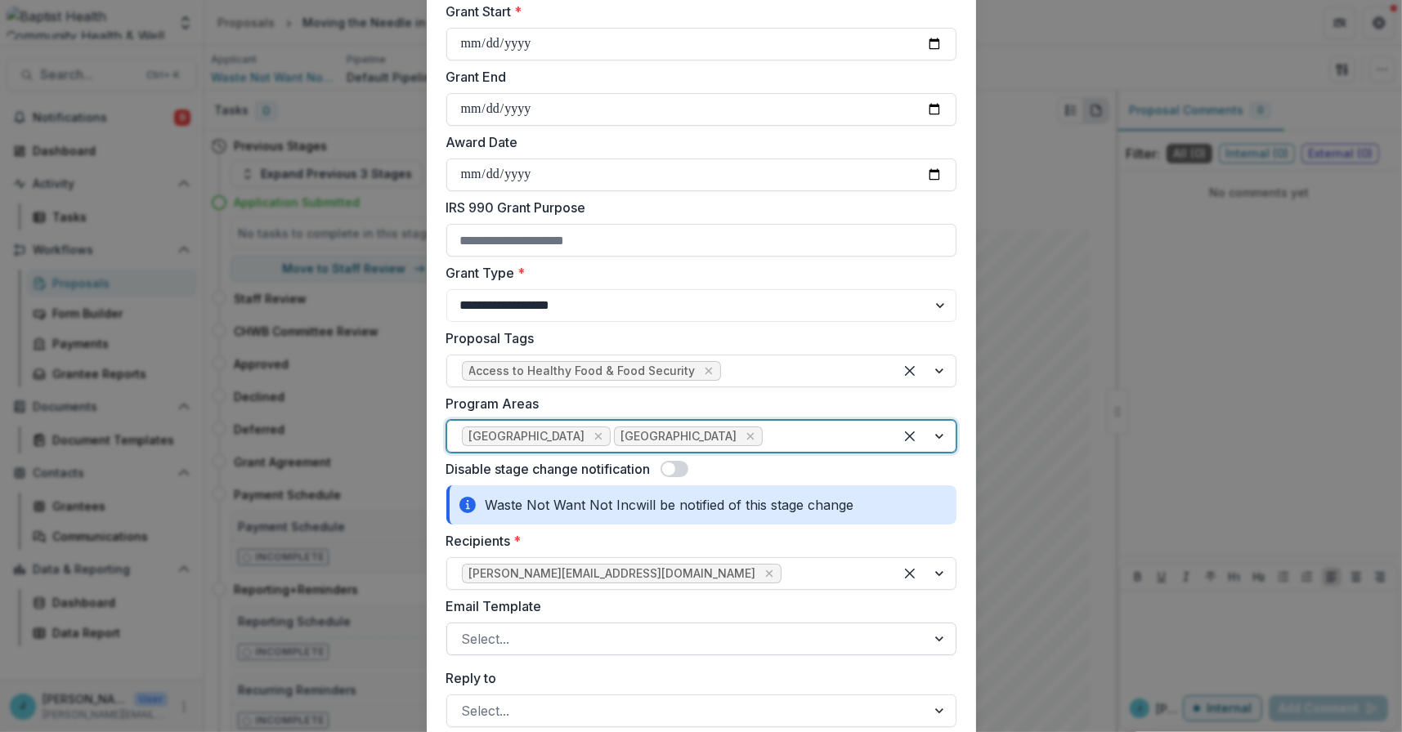
click at [517, 651] on div at bounding box center [686, 639] width 449 height 23
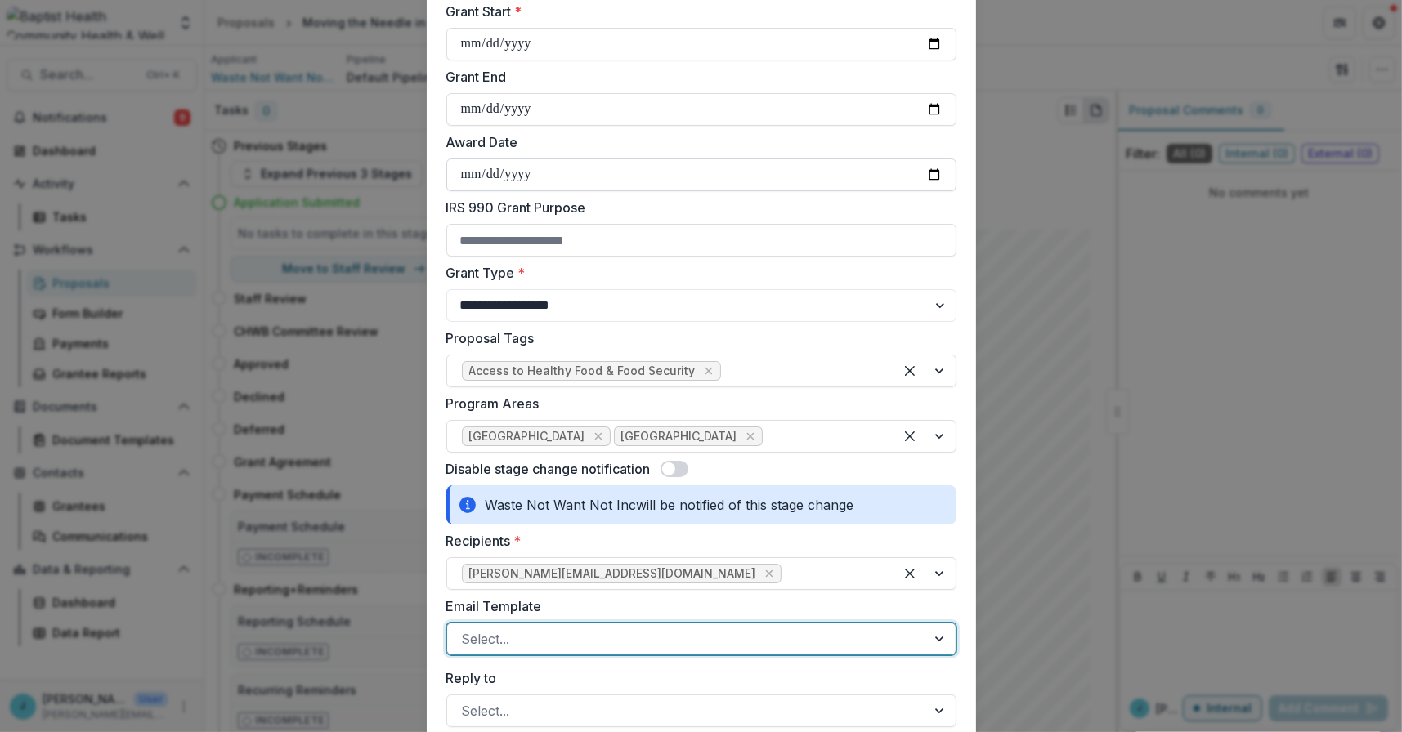
scroll to position [0, 0]
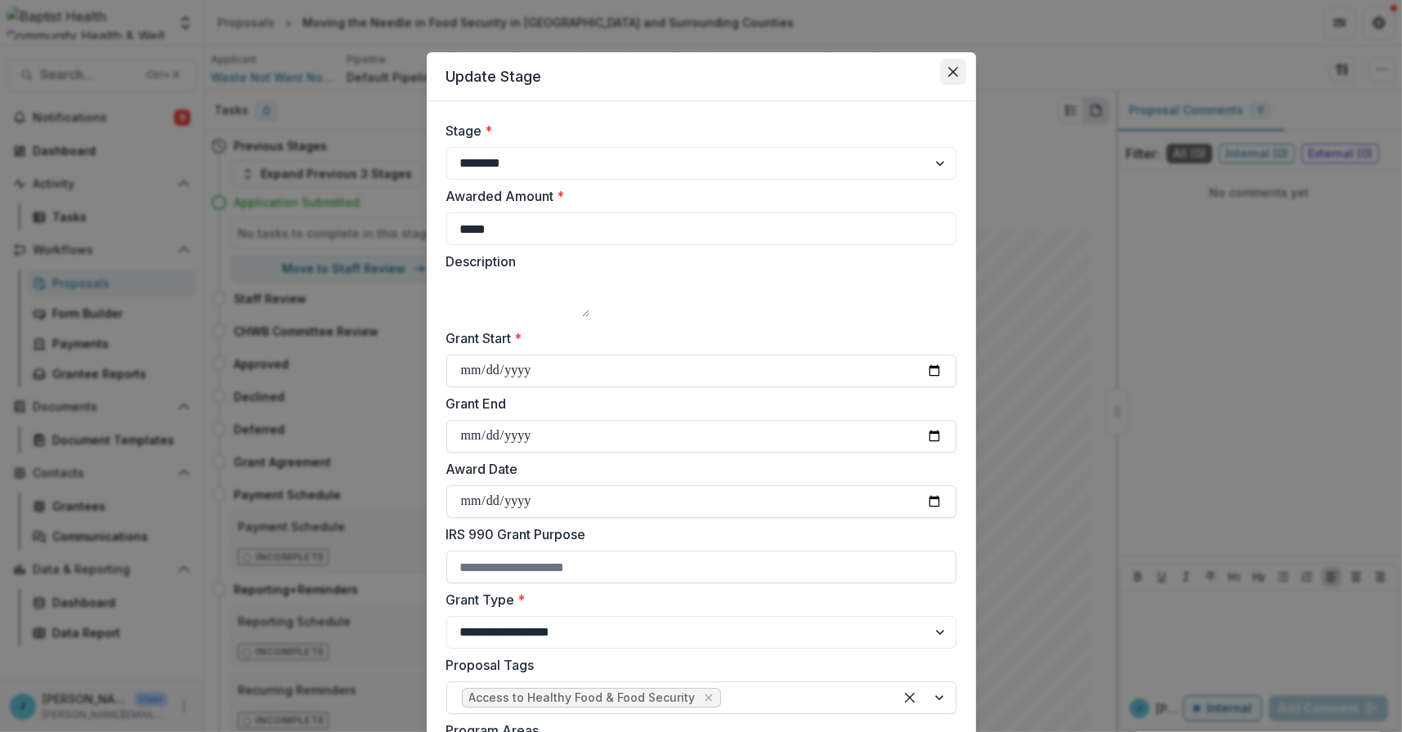
click at [944, 67] on button "Close" at bounding box center [953, 72] width 26 height 26
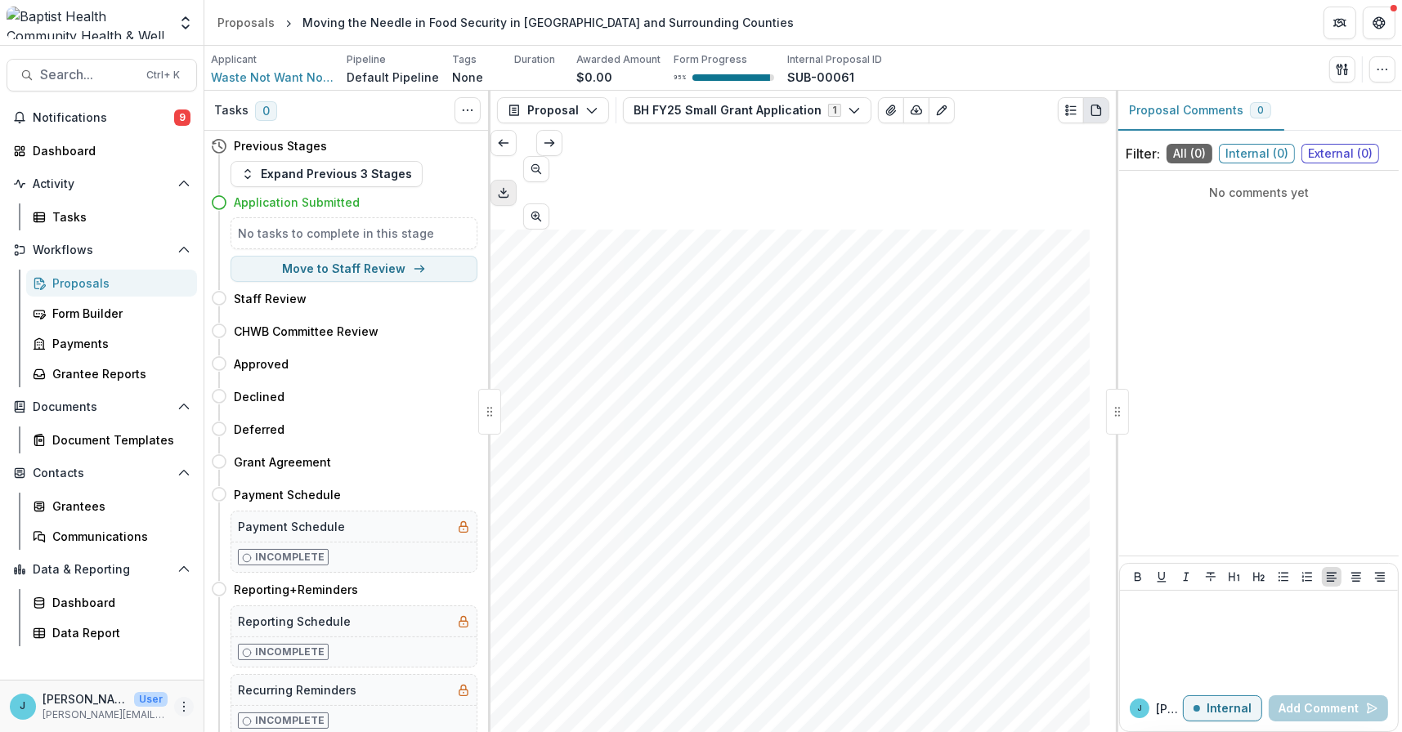
click at [184, 707] on circle "More" at bounding box center [184, 706] width 1 height 1
click at [253, 674] on link "User Settings" at bounding box center [292, 672] width 175 height 27
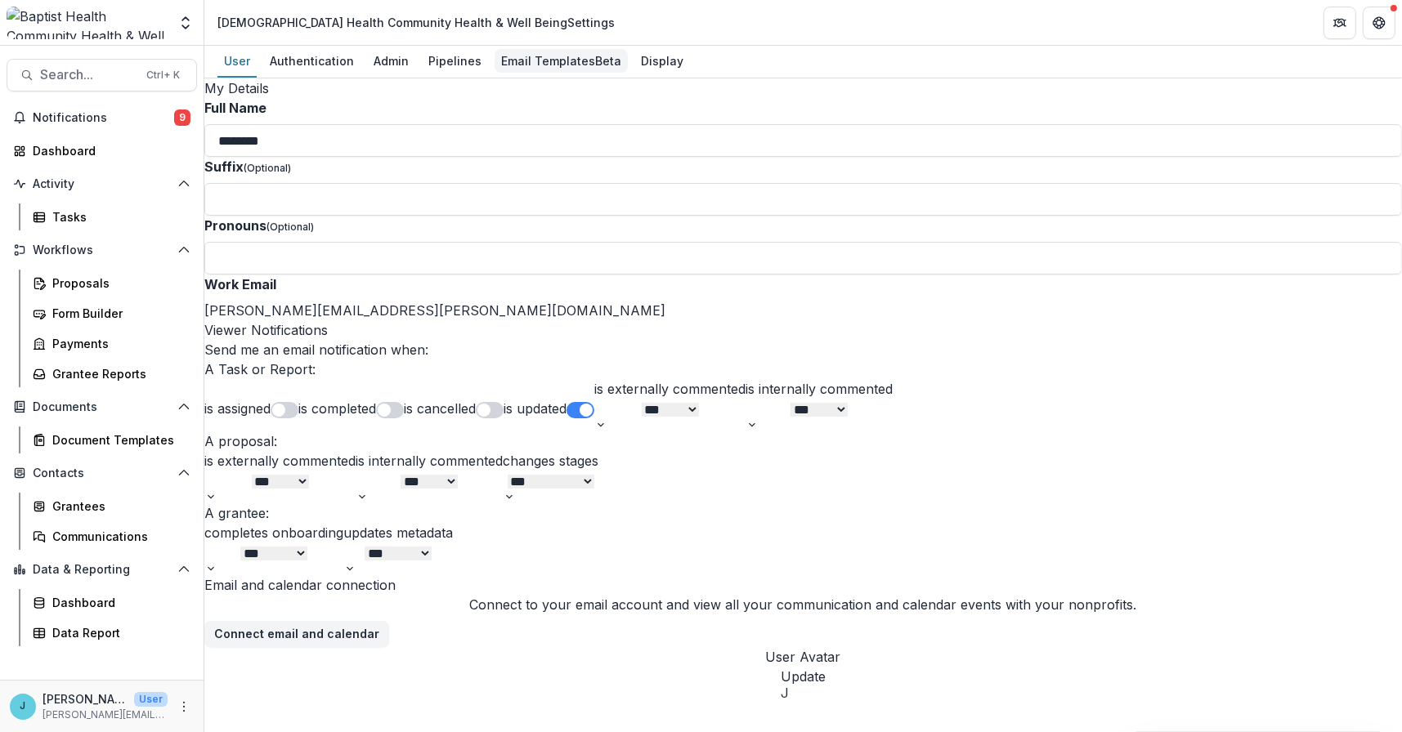
click at [525, 53] on div "Email Templates Beta" at bounding box center [560, 61] width 133 height 24
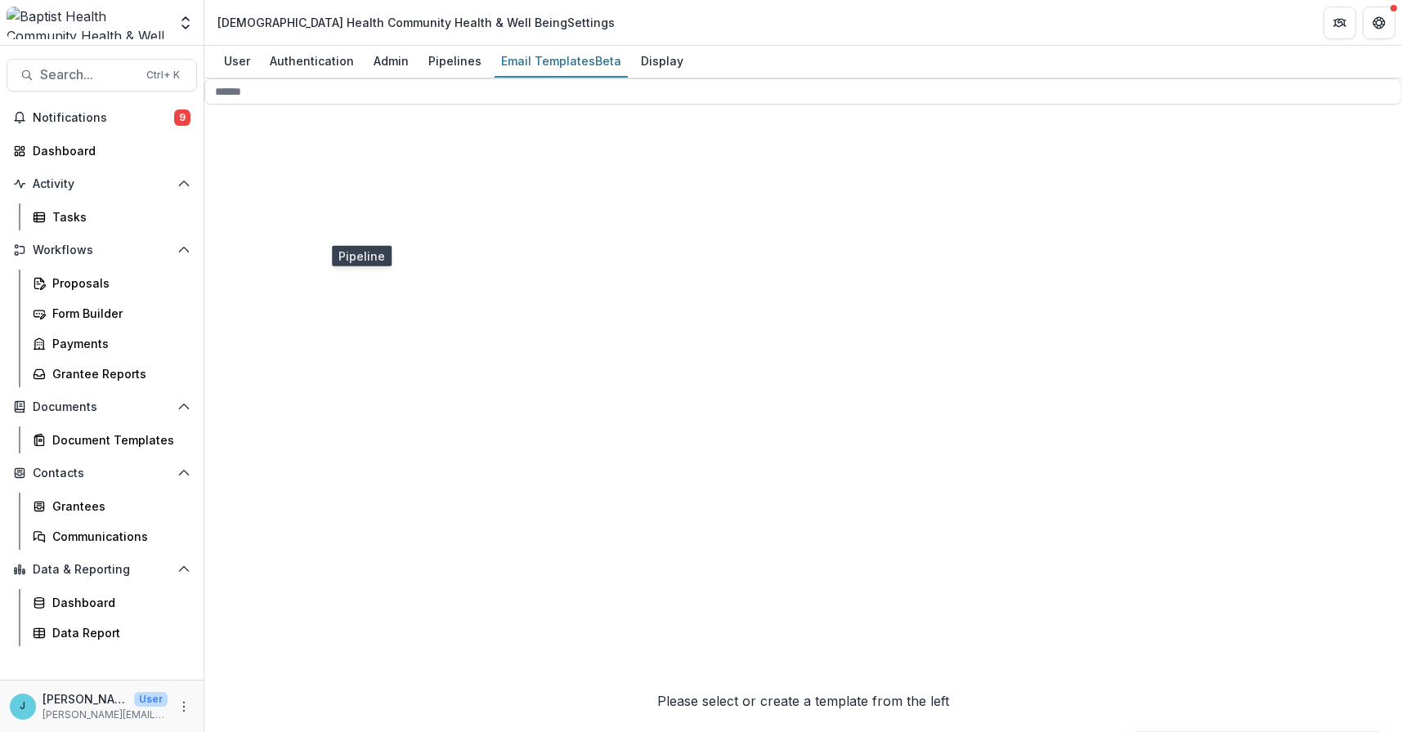
click at [239, 467] on icon at bounding box center [346, 609] width 284 height 284
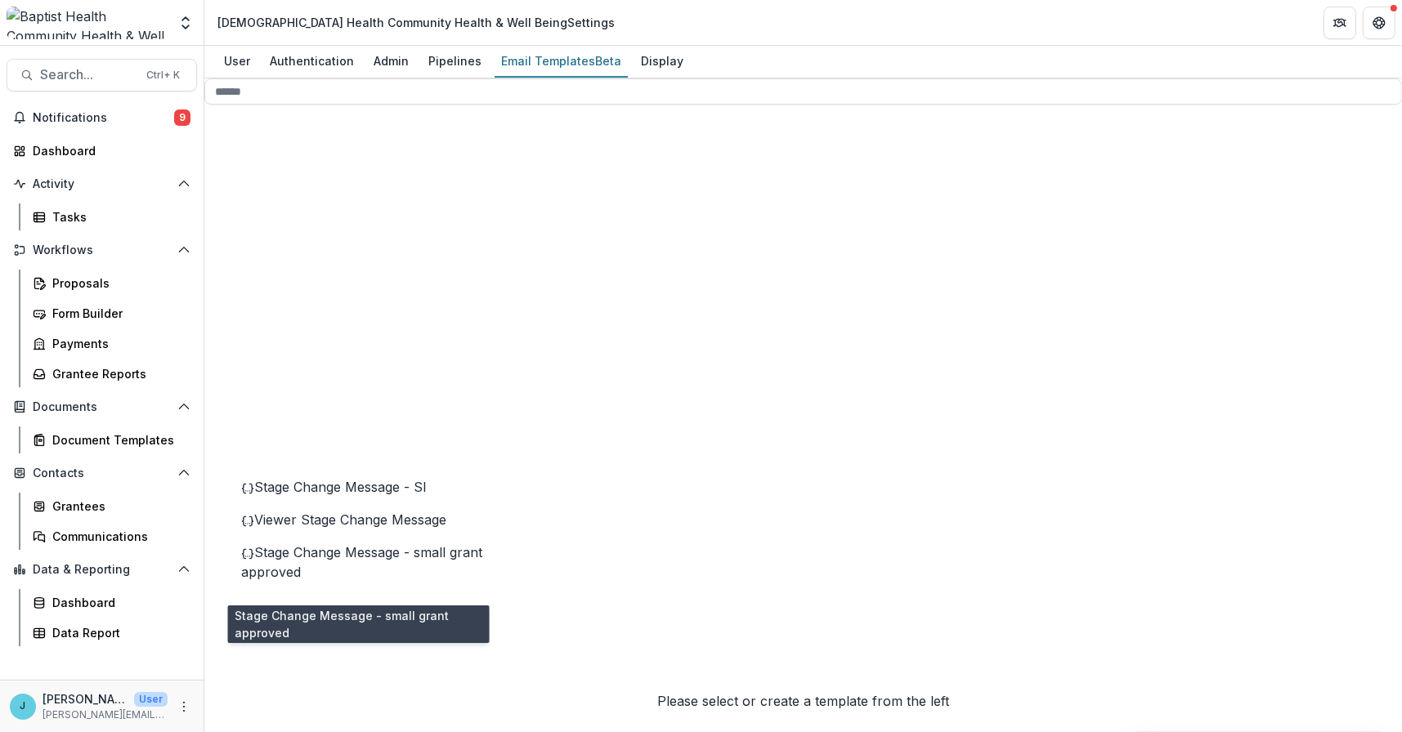
click at [314, 579] on span "Stage Change Message - small grant approved" at bounding box center [361, 562] width 241 height 36
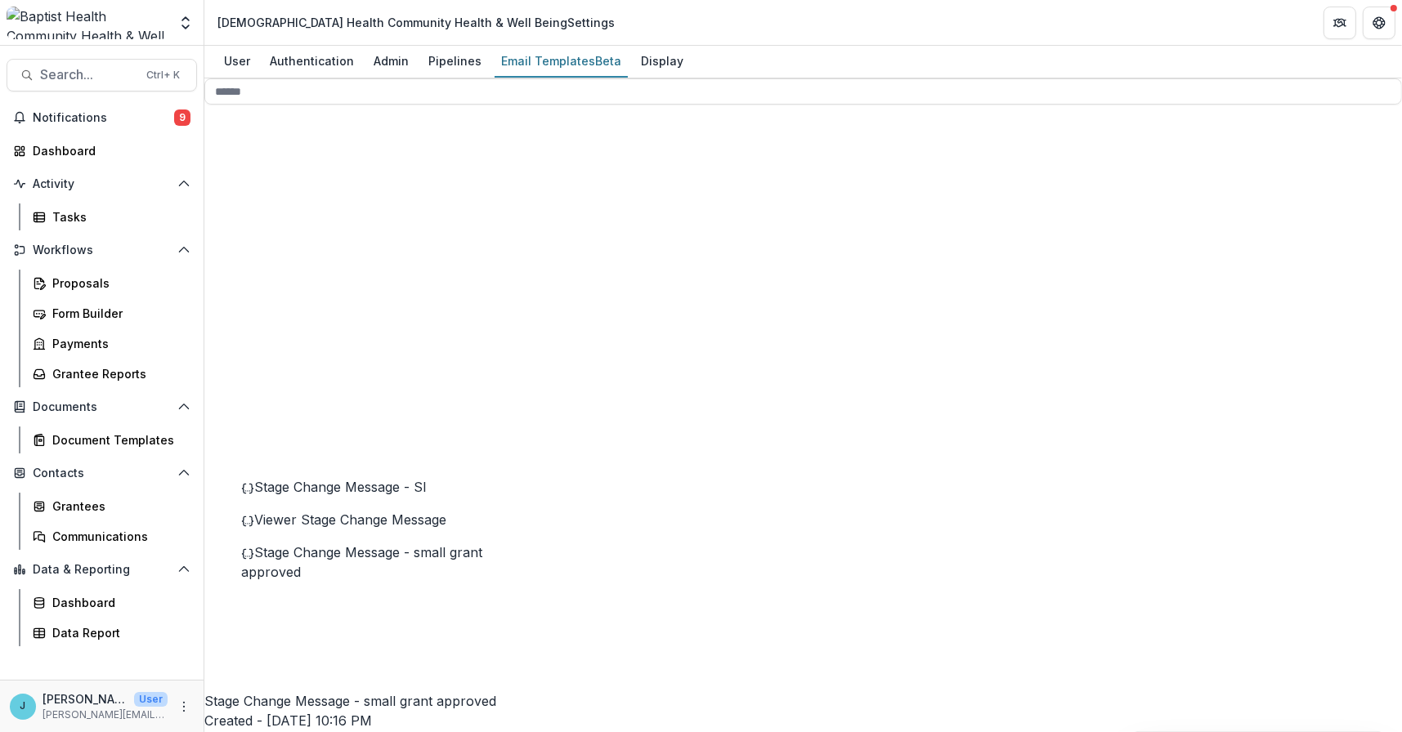
drag, startPoint x: 919, startPoint y: 360, endPoint x: 722, endPoint y: 356, distance: 197.0
drag, startPoint x: 739, startPoint y: 360, endPoint x: 723, endPoint y: 360, distance: 15.5
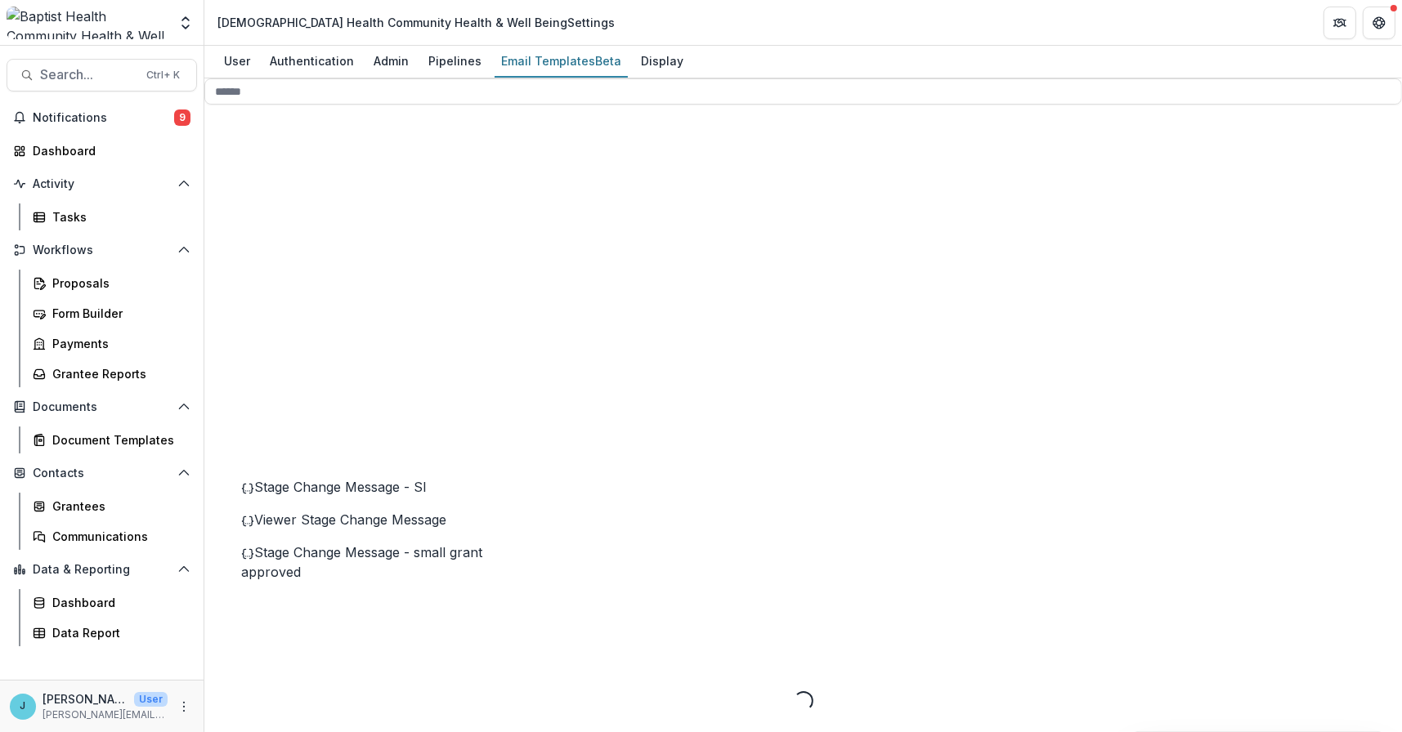
scroll to position [0, 0]
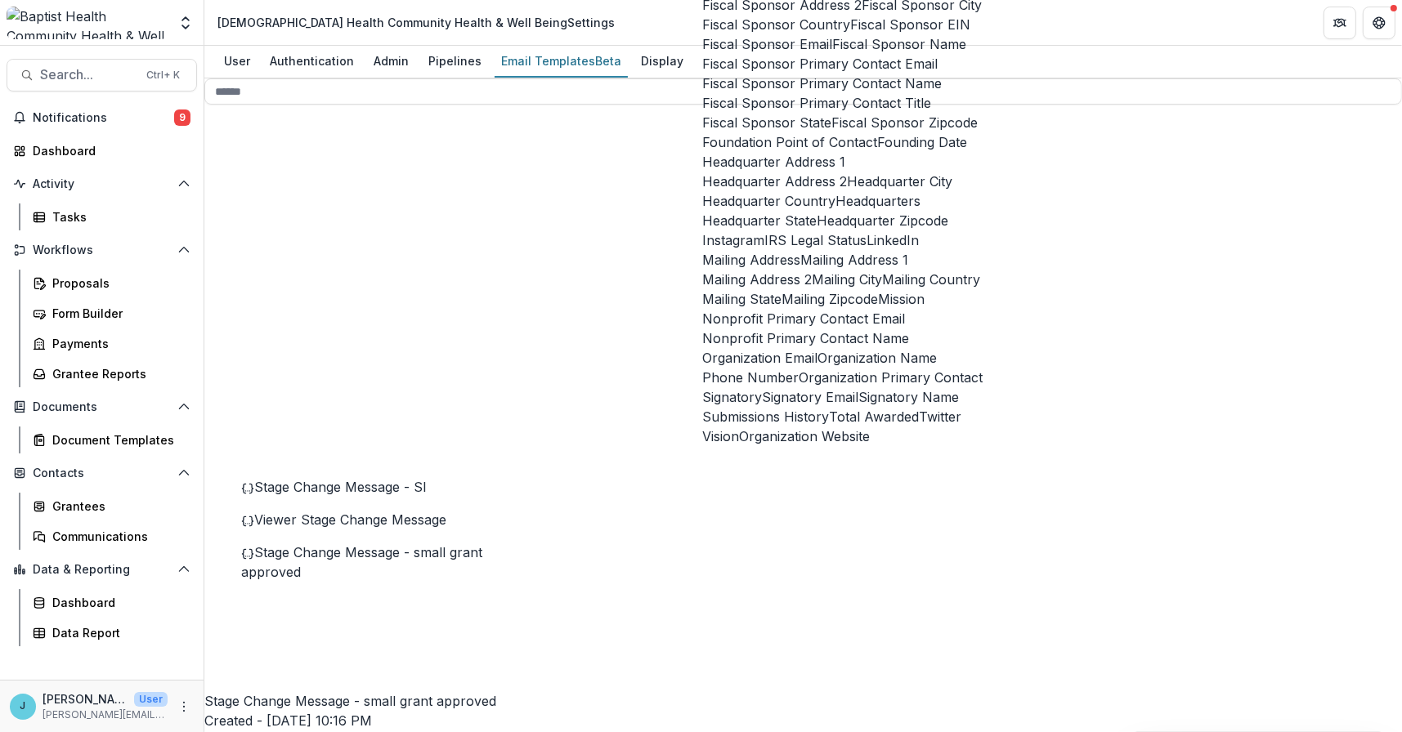
scroll to position [327, 0]
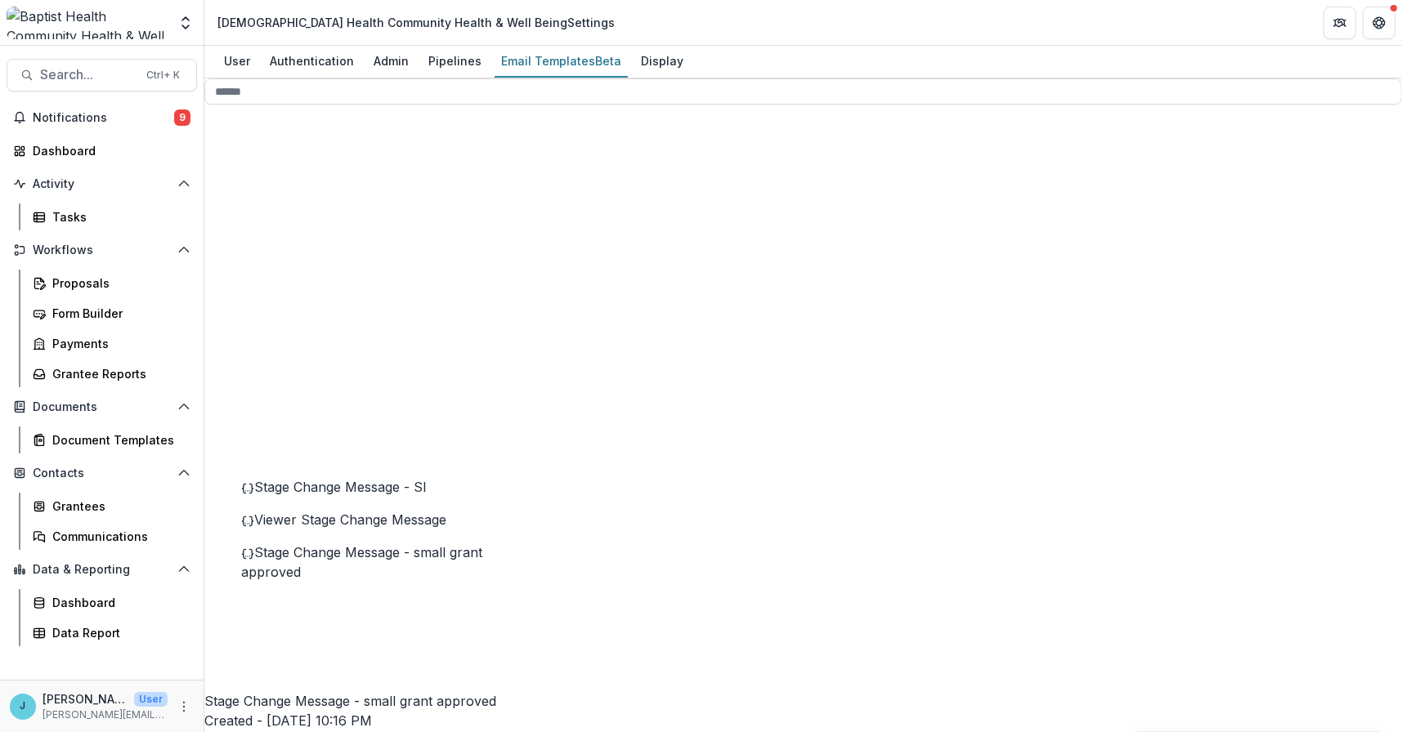
click at [94, 278] on div "Proposals" at bounding box center [118, 283] width 132 height 17
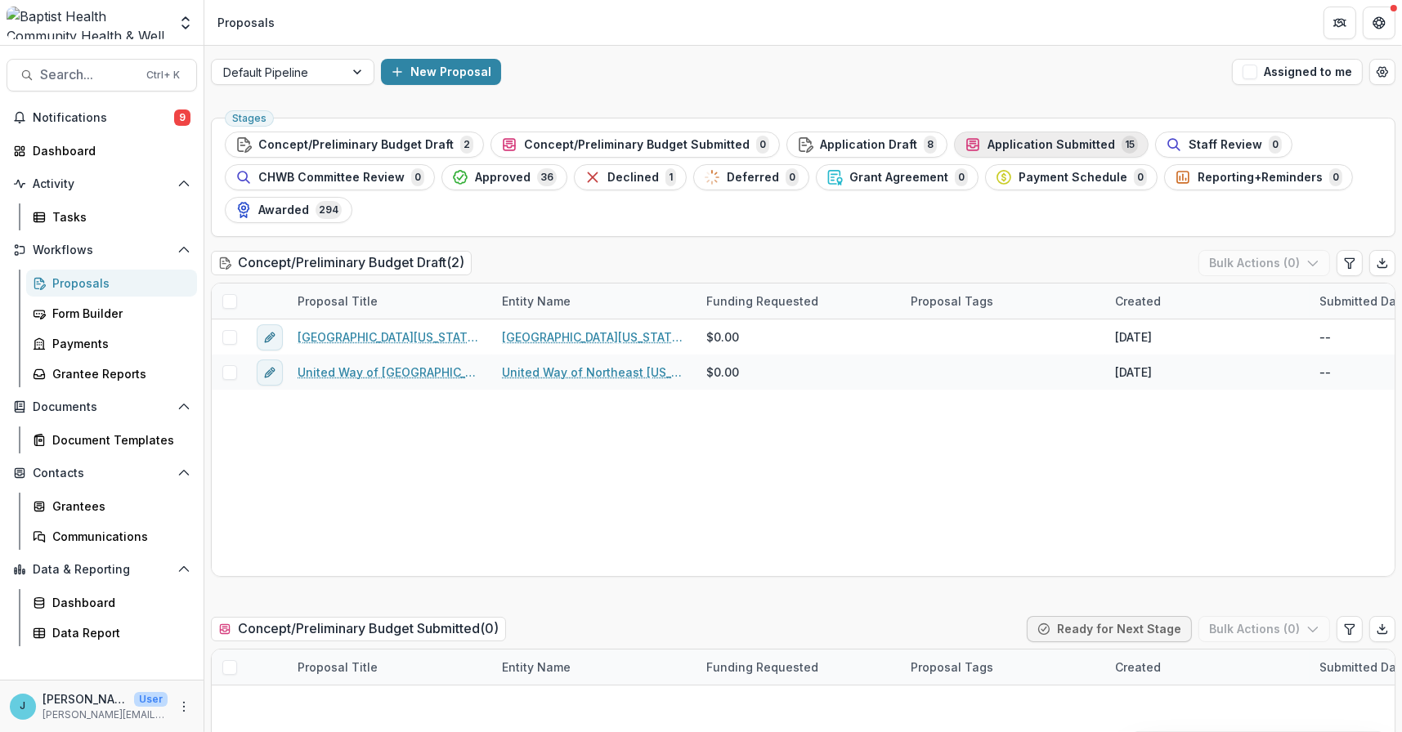
click at [1017, 147] on span "Application Submitted" at bounding box center [1050, 145] width 127 height 14
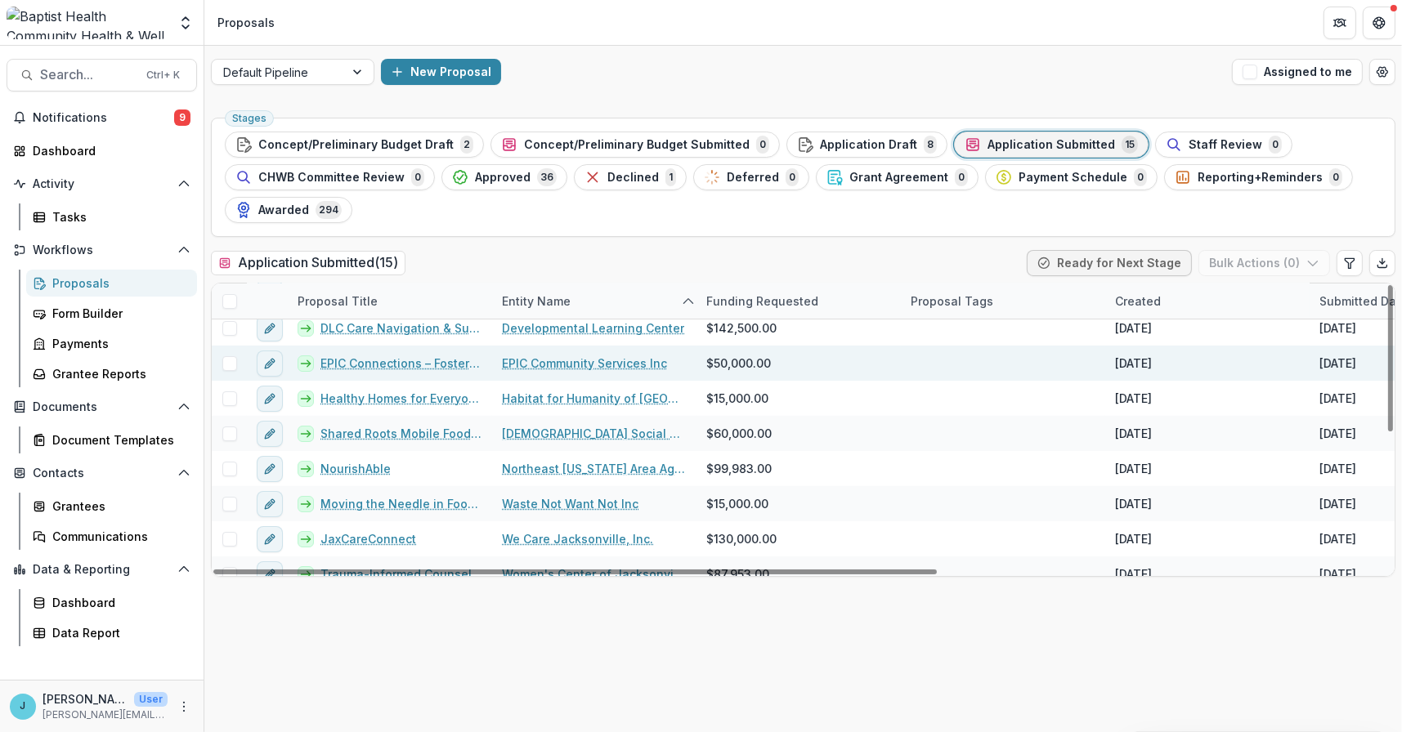
scroll to position [163, 0]
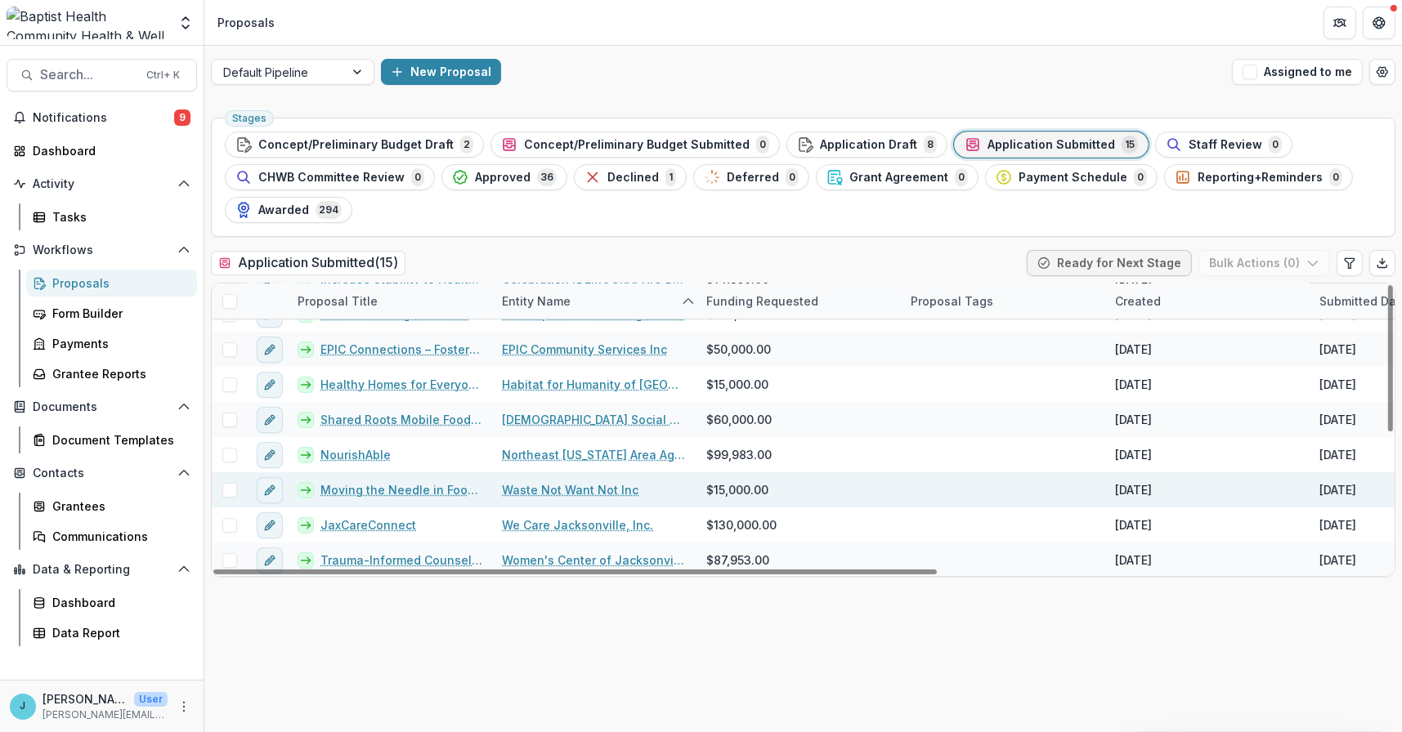
click at [409, 485] on link "Moving the Needle in Food Security in [GEOGRAPHIC_DATA] and Surrounding Counties" at bounding box center [401, 489] width 162 height 17
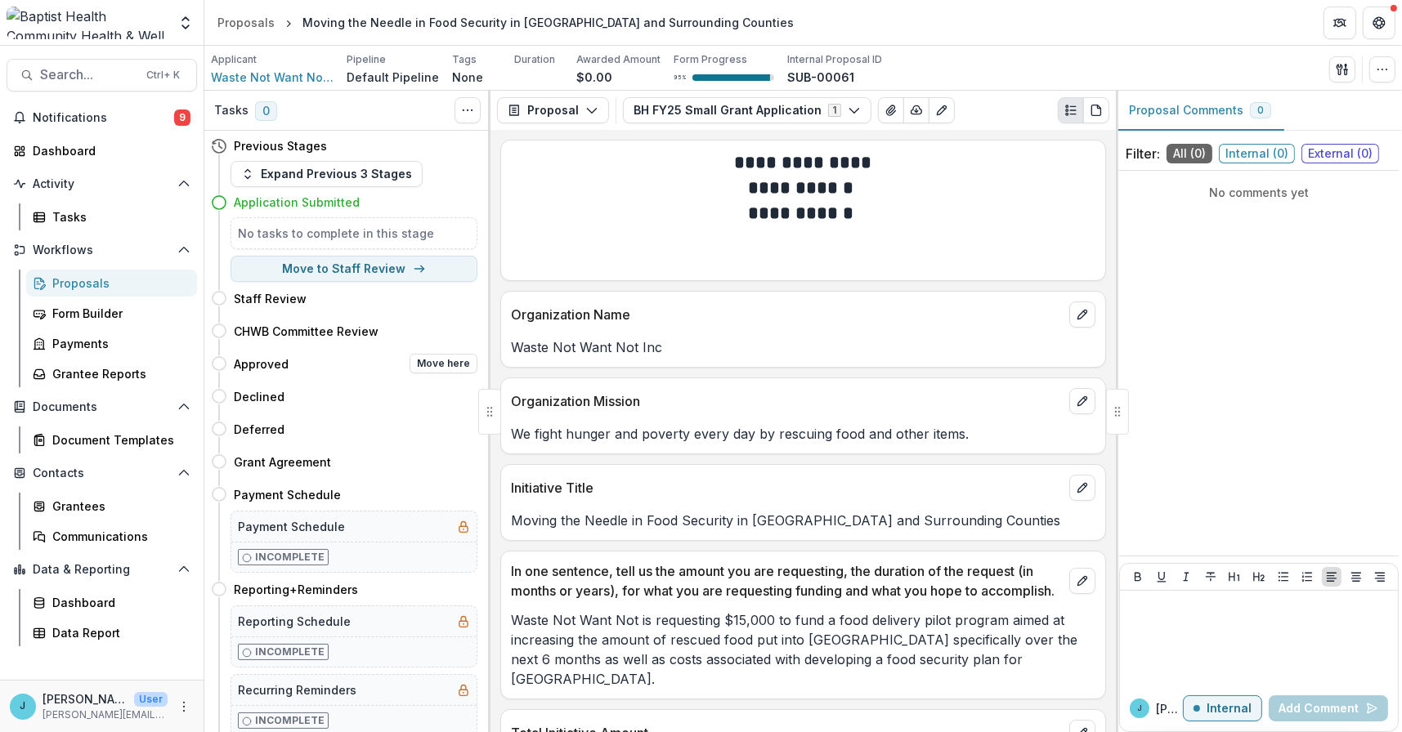
click at [275, 365] on h4 "Approved" at bounding box center [261, 364] width 55 height 17
click at [421, 360] on button "Move here" at bounding box center [443, 364] width 68 height 20
select select "********"
select select
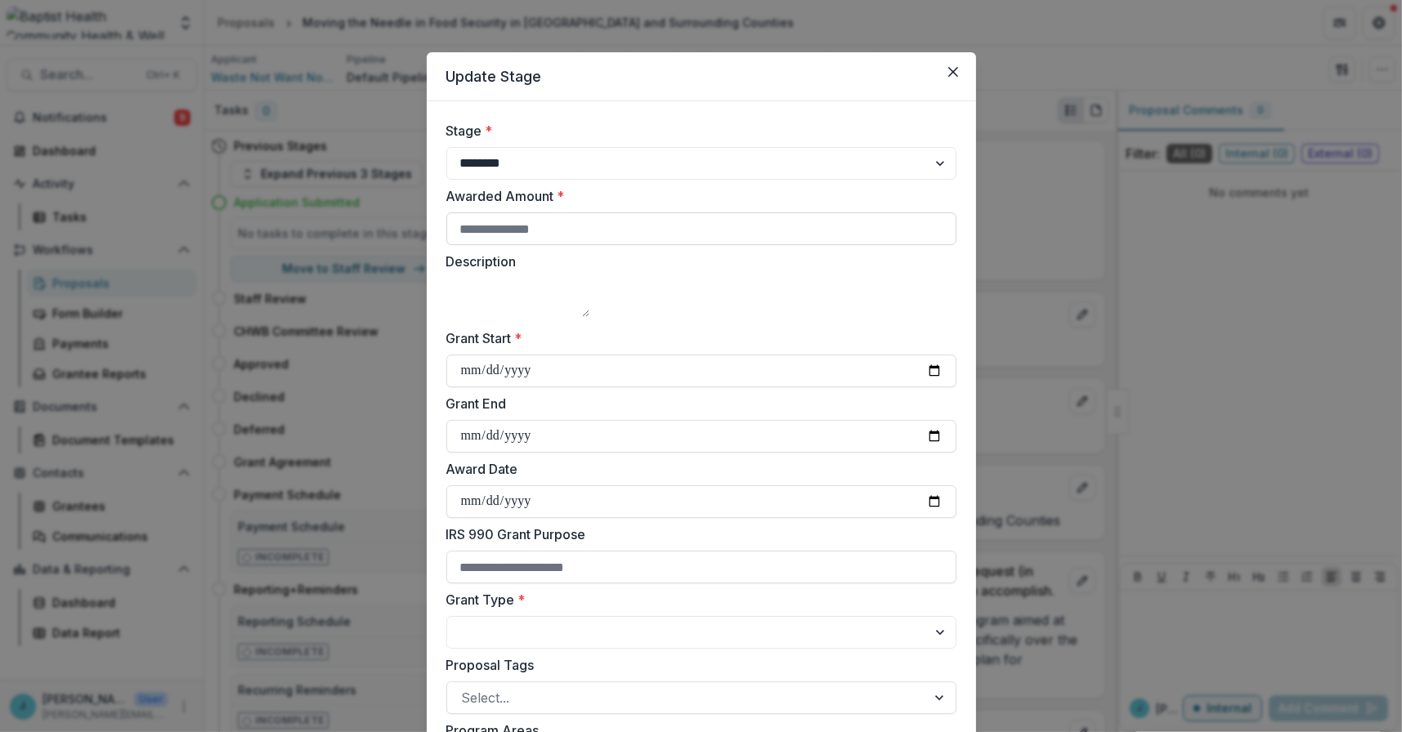
click at [512, 230] on input "Awarded Amount *" at bounding box center [701, 228] width 510 height 33
type input "*****"
click at [470, 387] on input "Grant Start *" at bounding box center [701, 371] width 510 height 33
type input "**********"
click at [467, 453] on input "Grant End" at bounding box center [701, 436] width 510 height 33
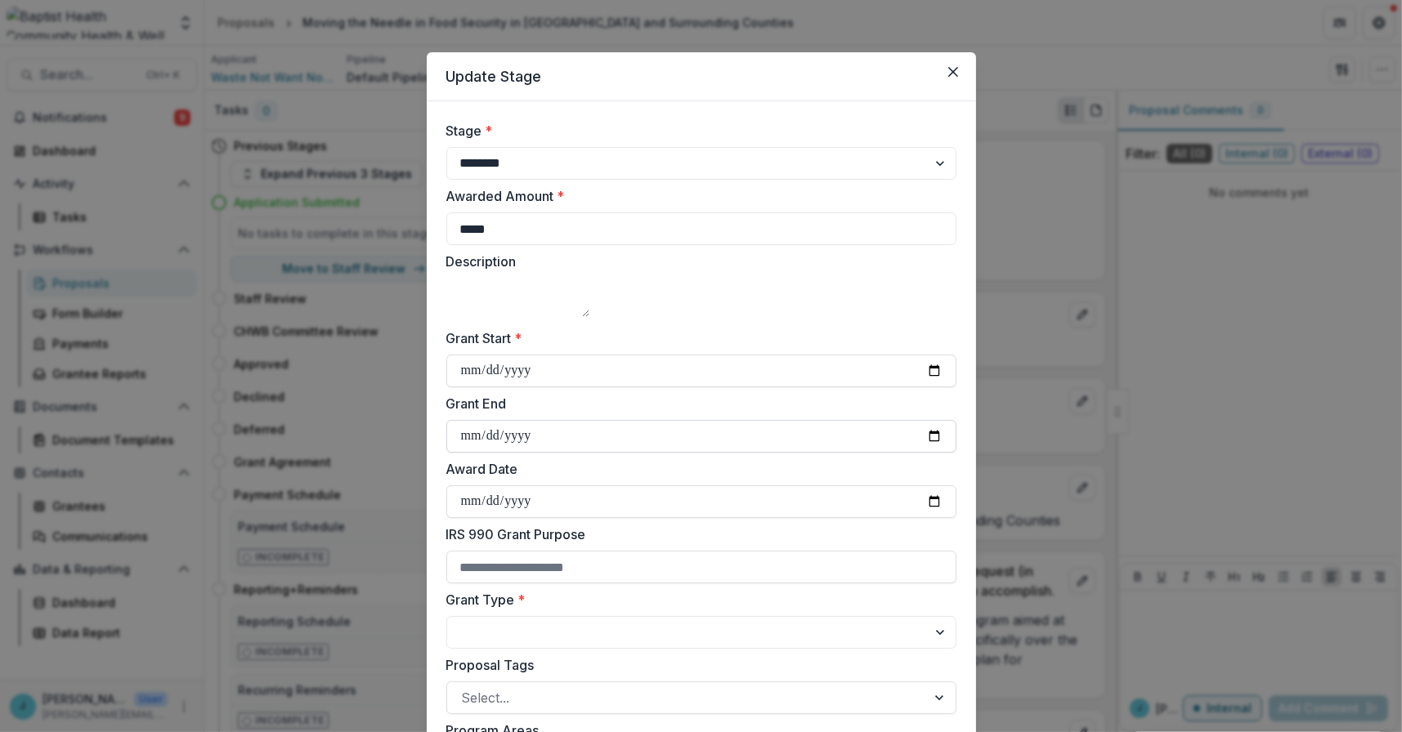
type input "**********"
click at [463, 518] on input "Award Date" at bounding box center [701, 501] width 510 height 33
type input "**********"
click at [510, 649] on select "**********" at bounding box center [701, 632] width 510 height 33
select select "**********"
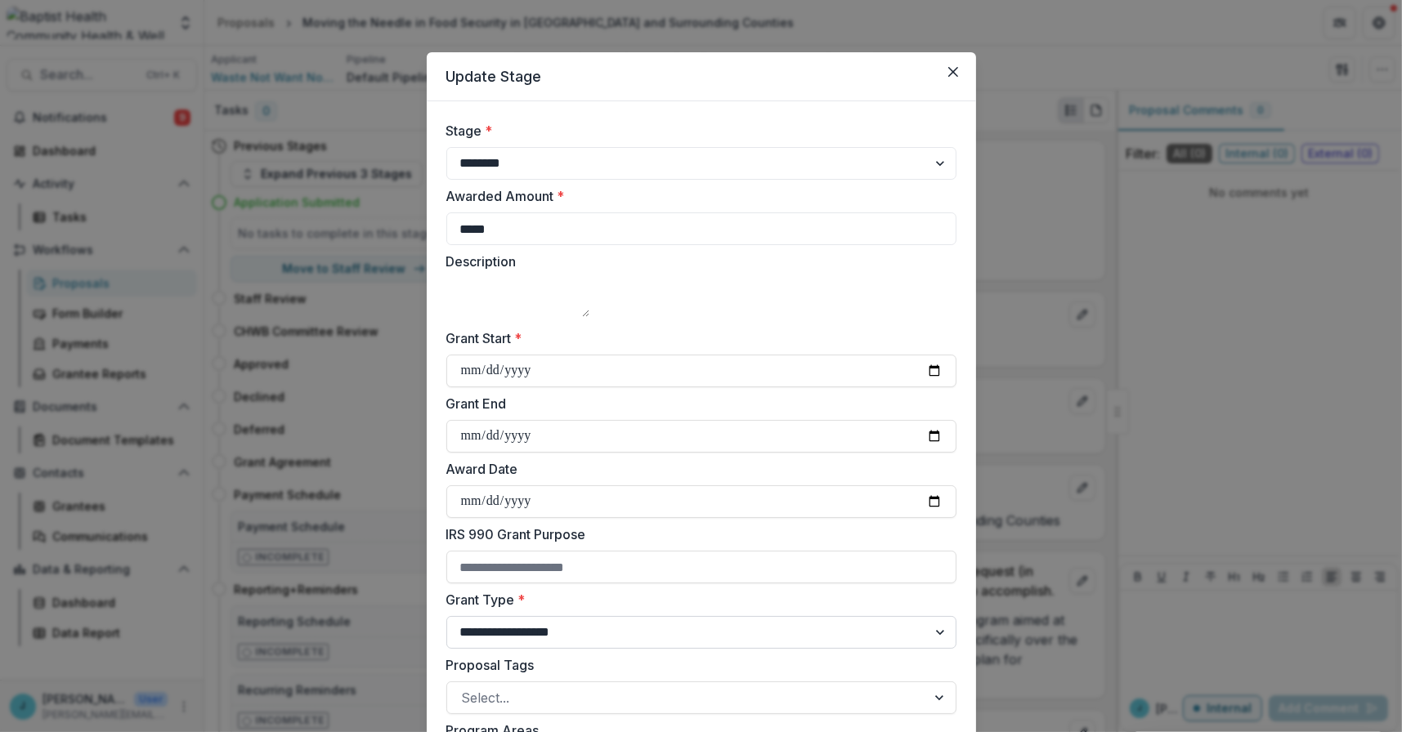
click at [446, 637] on select "**********" at bounding box center [701, 632] width 510 height 33
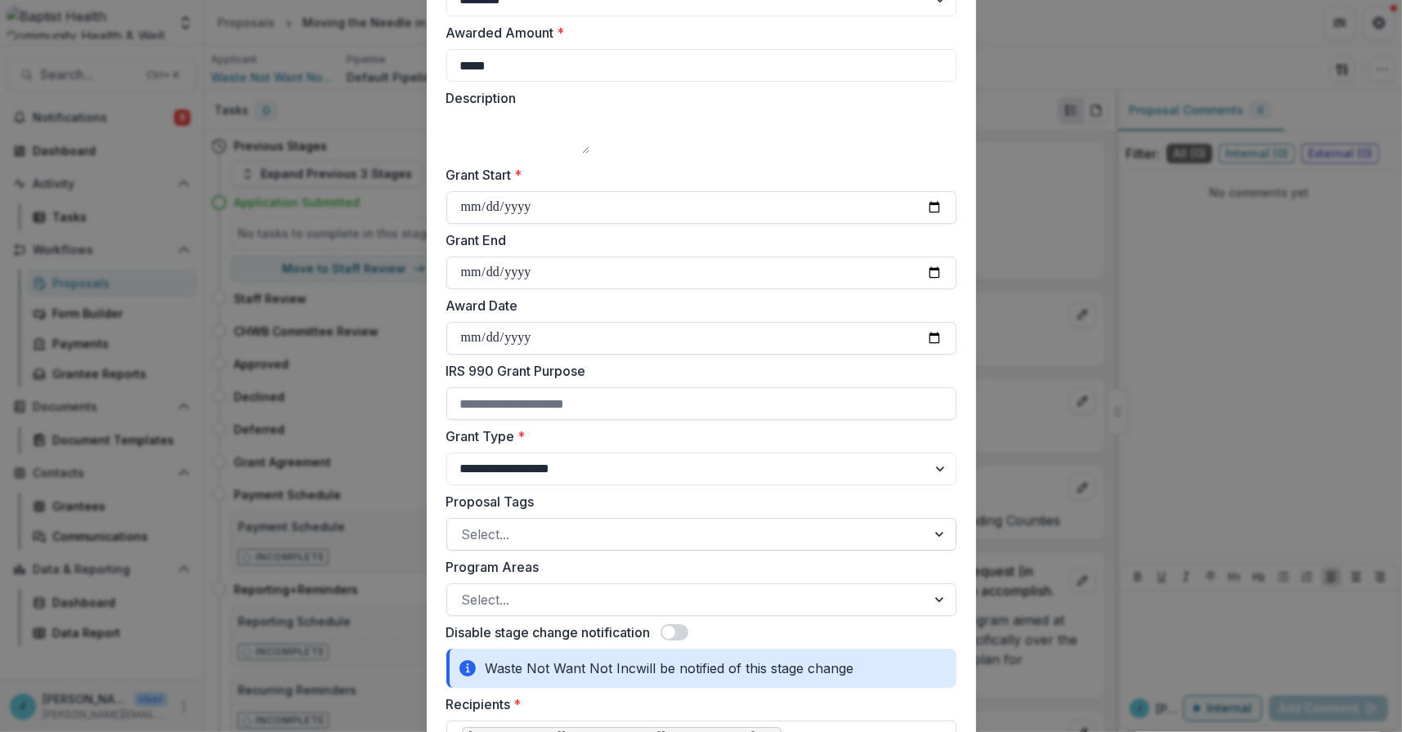
click at [527, 546] on div at bounding box center [686, 534] width 449 height 23
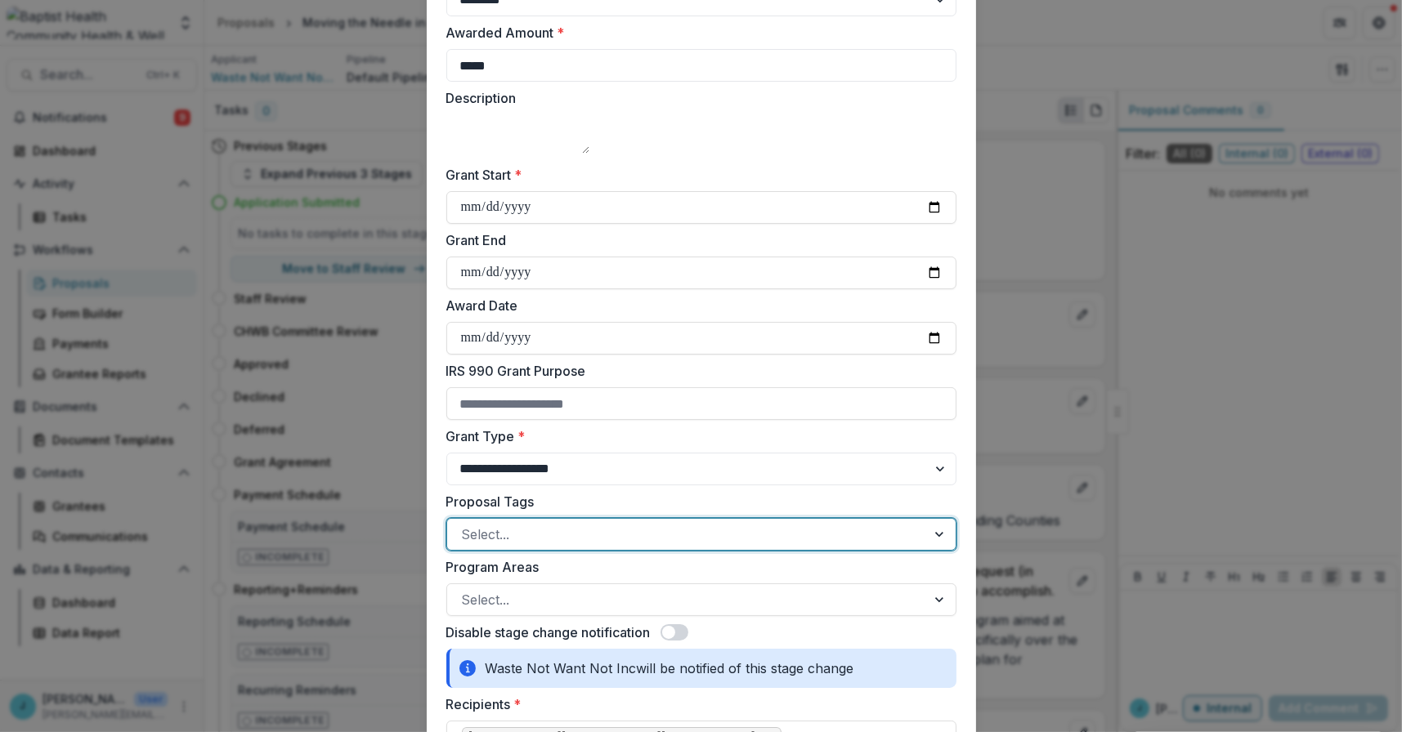
scroll to position [281, 0]
click at [534, 611] on div at bounding box center [686, 599] width 449 height 23
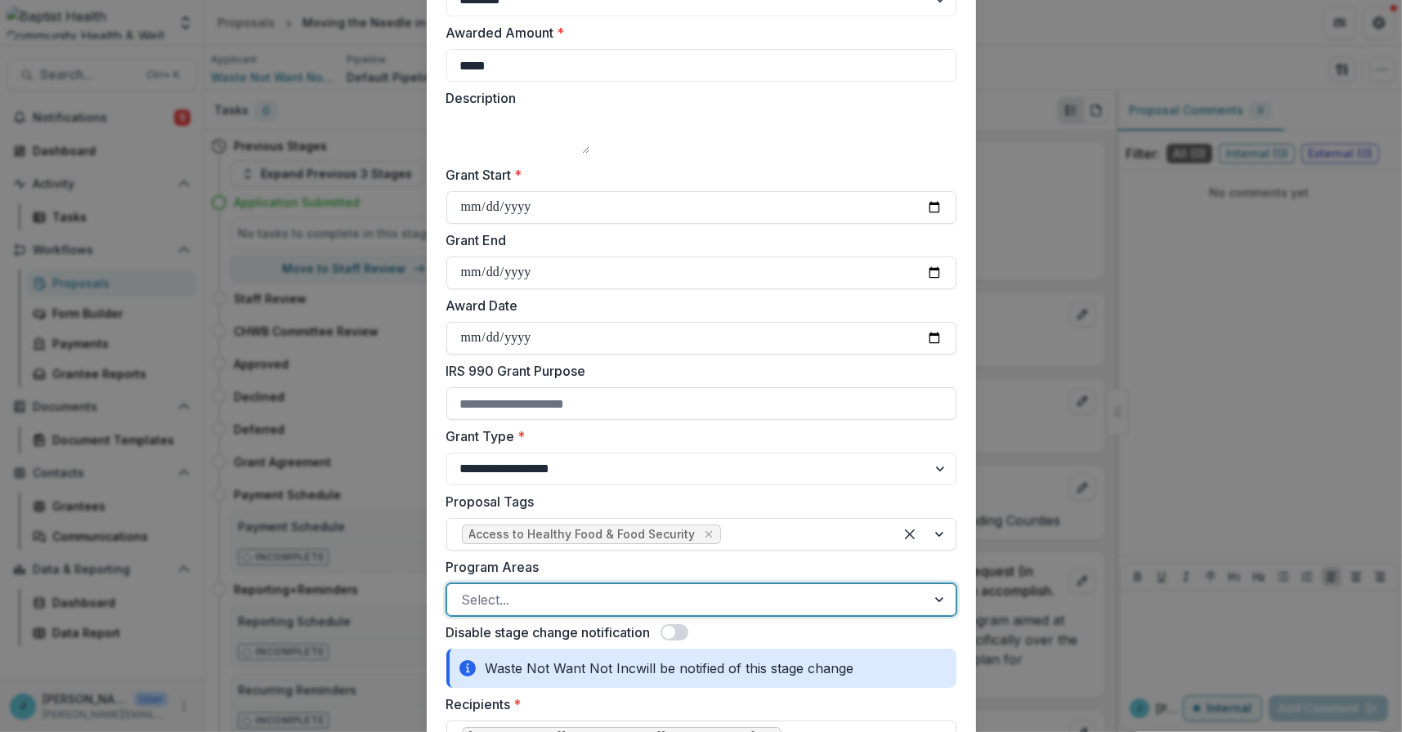
scroll to position [0, 0]
click at [939, 615] on div at bounding box center [924, 599] width 62 height 31
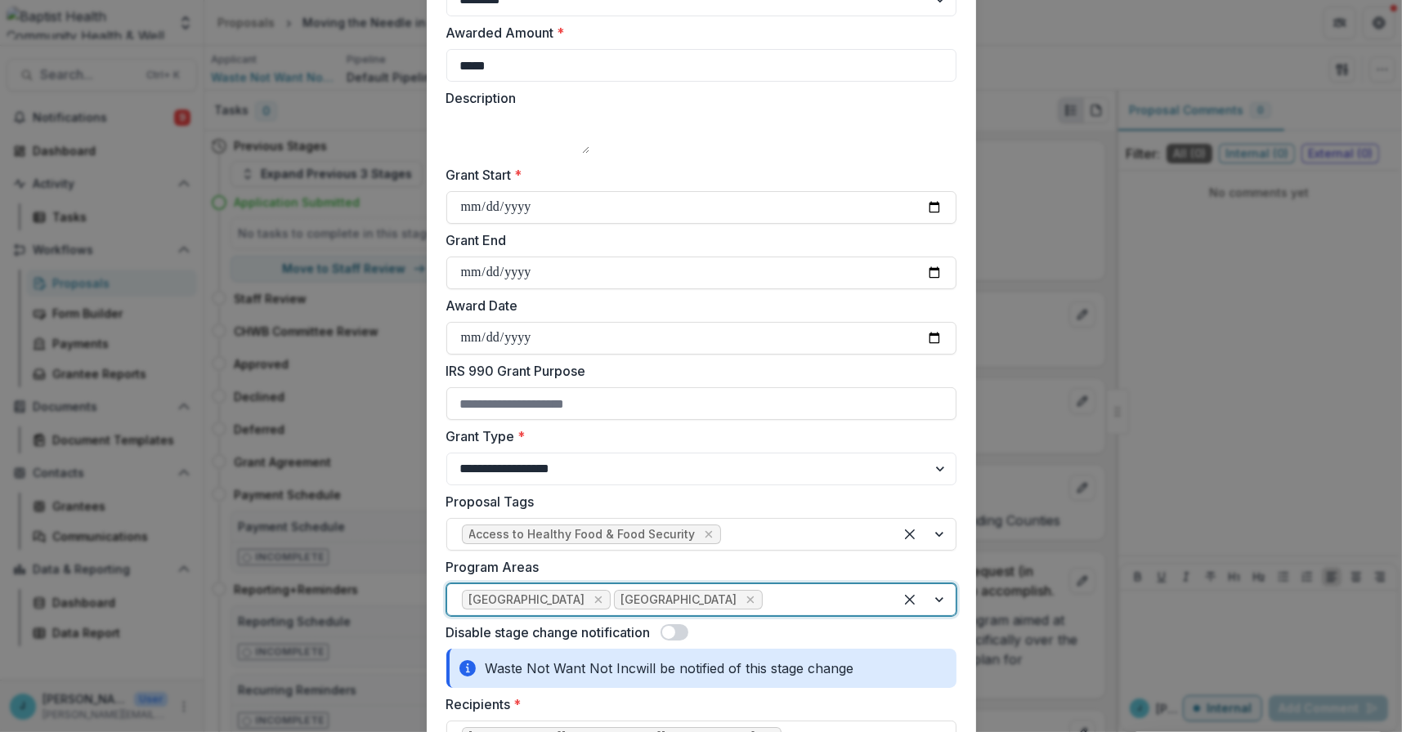
click at [935, 615] on div at bounding box center [924, 599] width 62 height 31
click at [934, 615] on div at bounding box center [924, 599] width 62 height 31
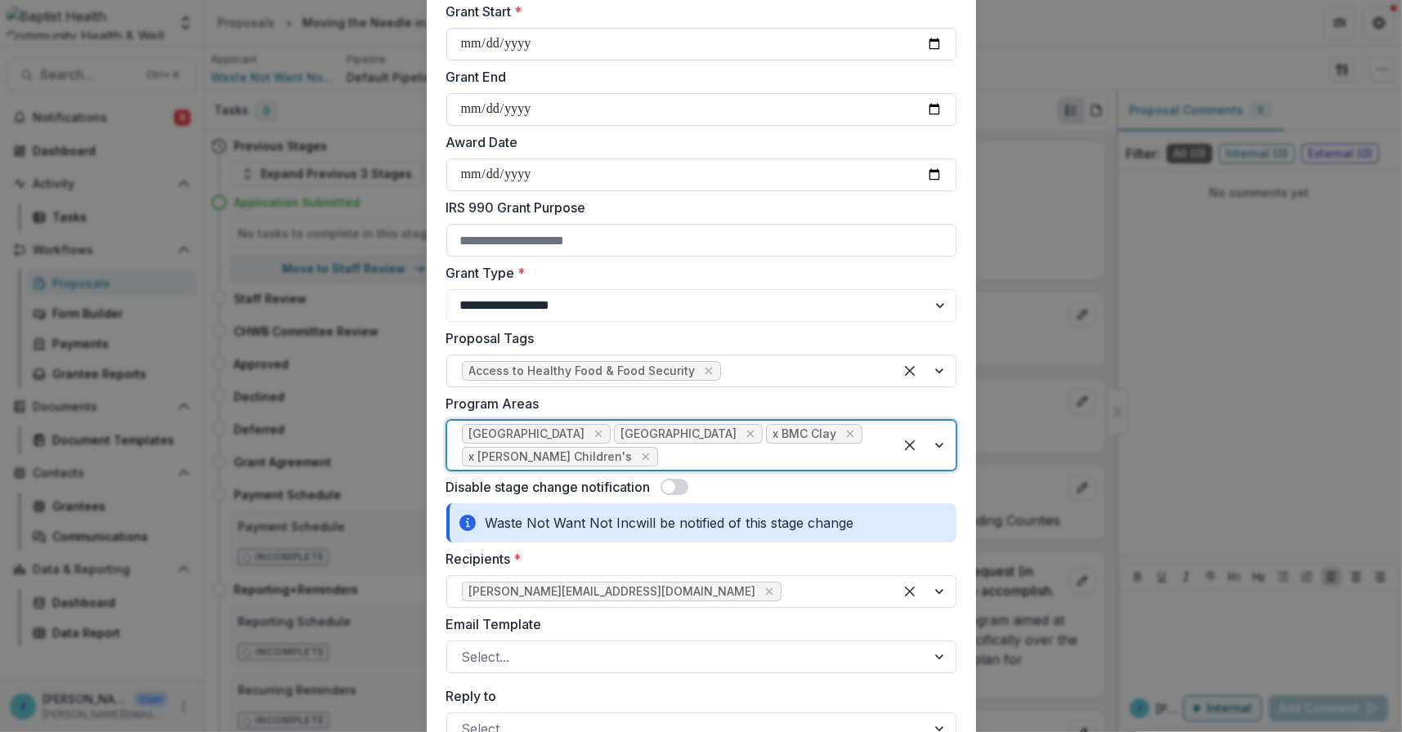
scroll to position [409, 0]
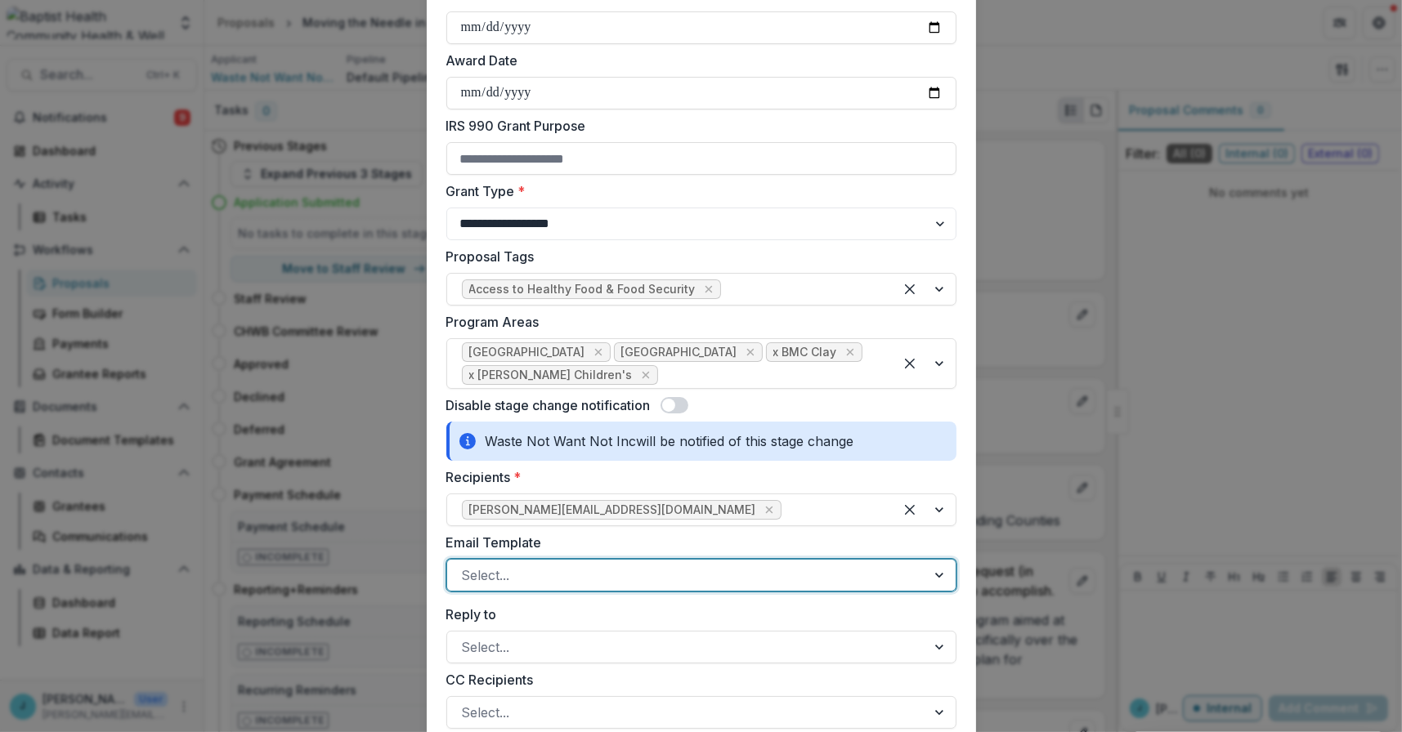
click at [518, 587] on div at bounding box center [686, 575] width 449 height 23
click at [496, 659] on div at bounding box center [686, 647] width 449 height 23
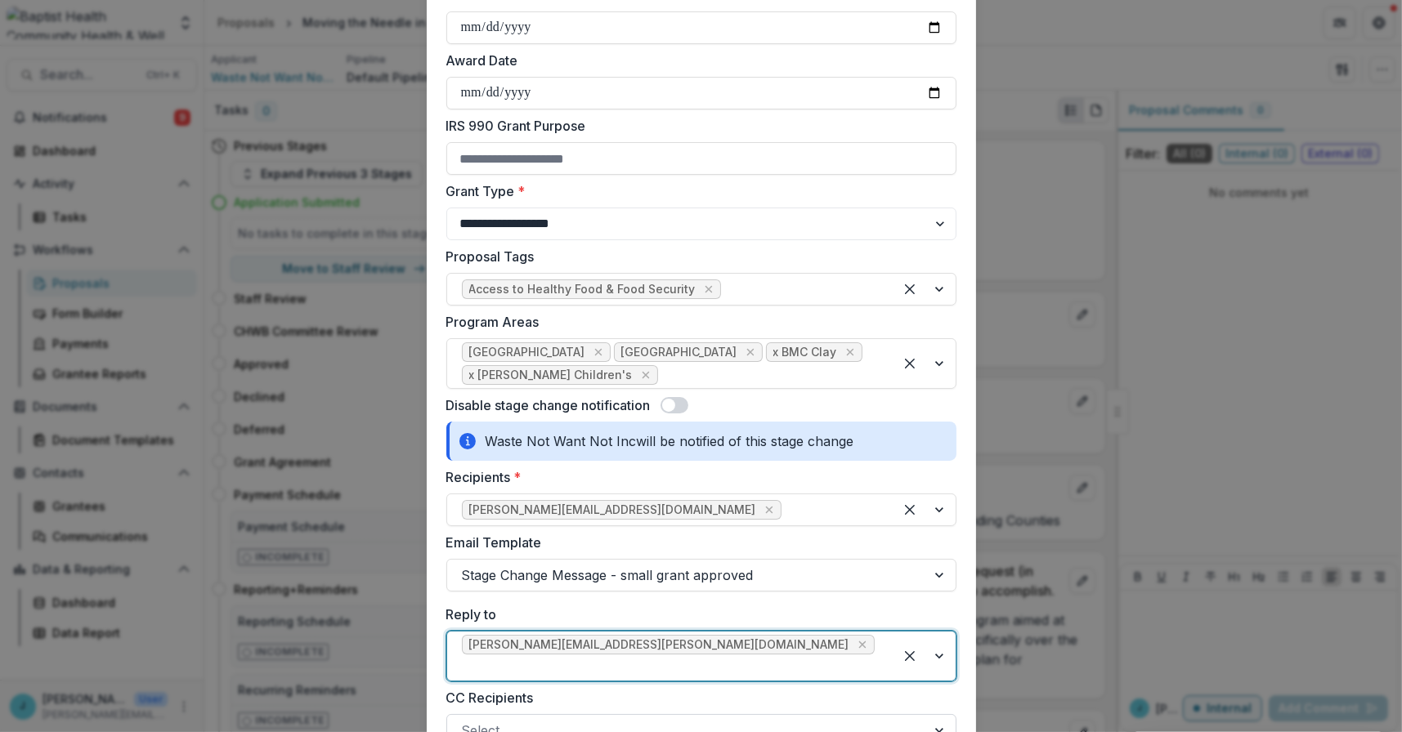
click at [484, 726] on div at bounding box center [686, 730] width 449 height 23
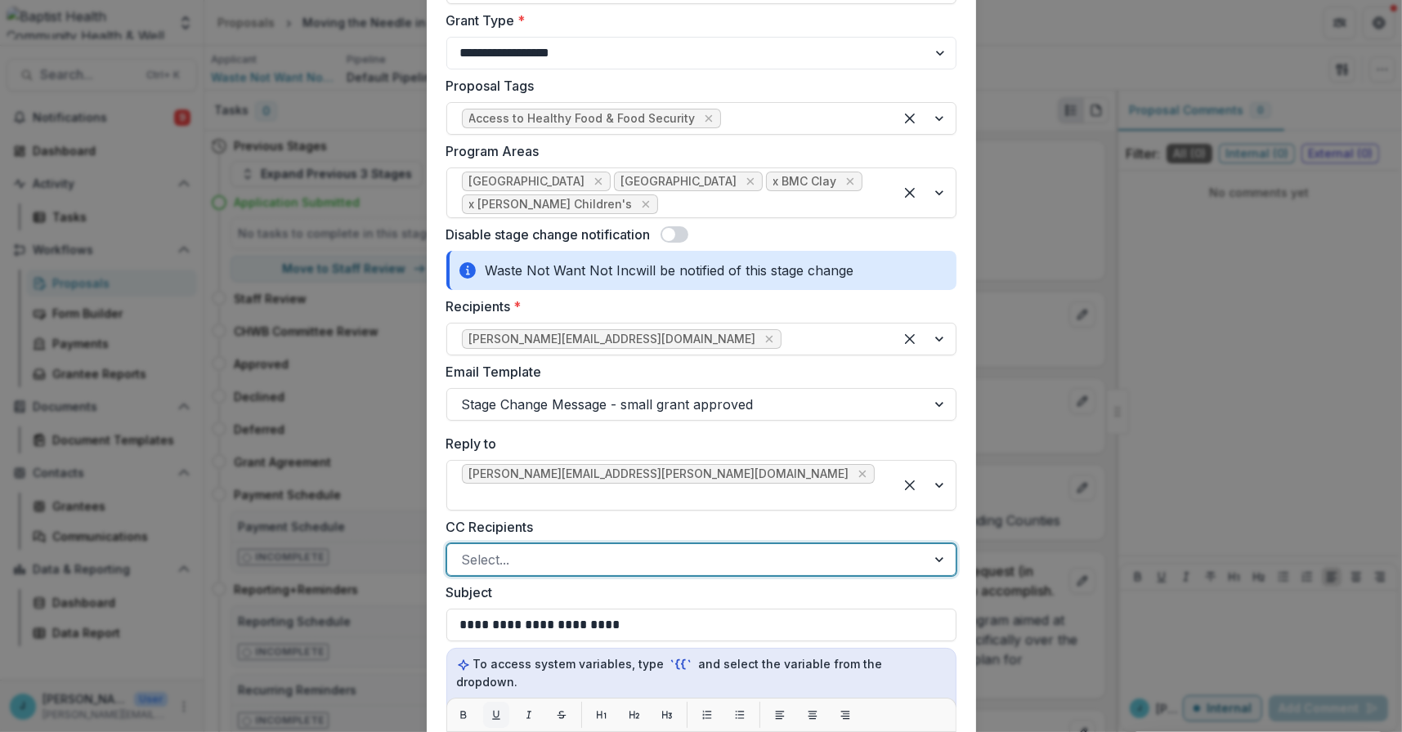
scroll to position [582, 0]
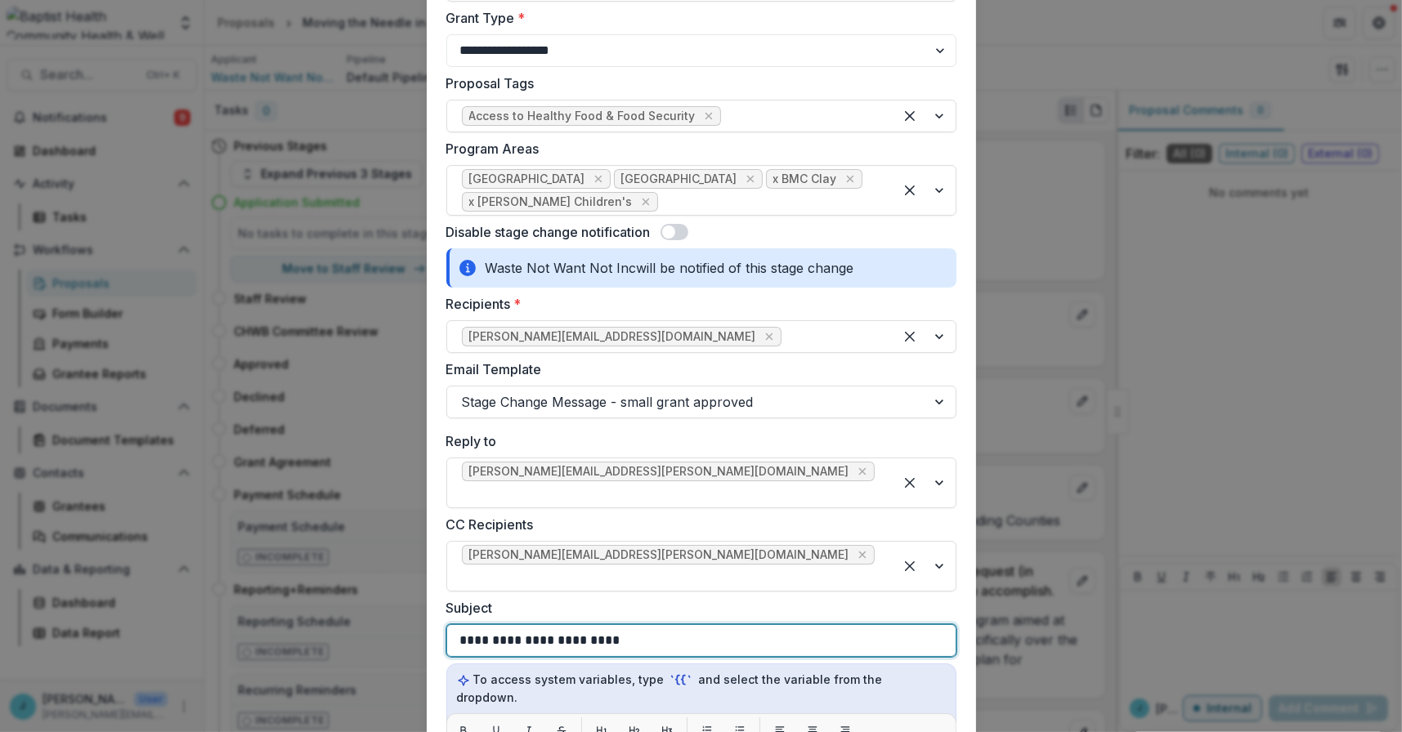
click at [460, 631] on p "**********" at bounding box center [540, 641] width 160 height 20
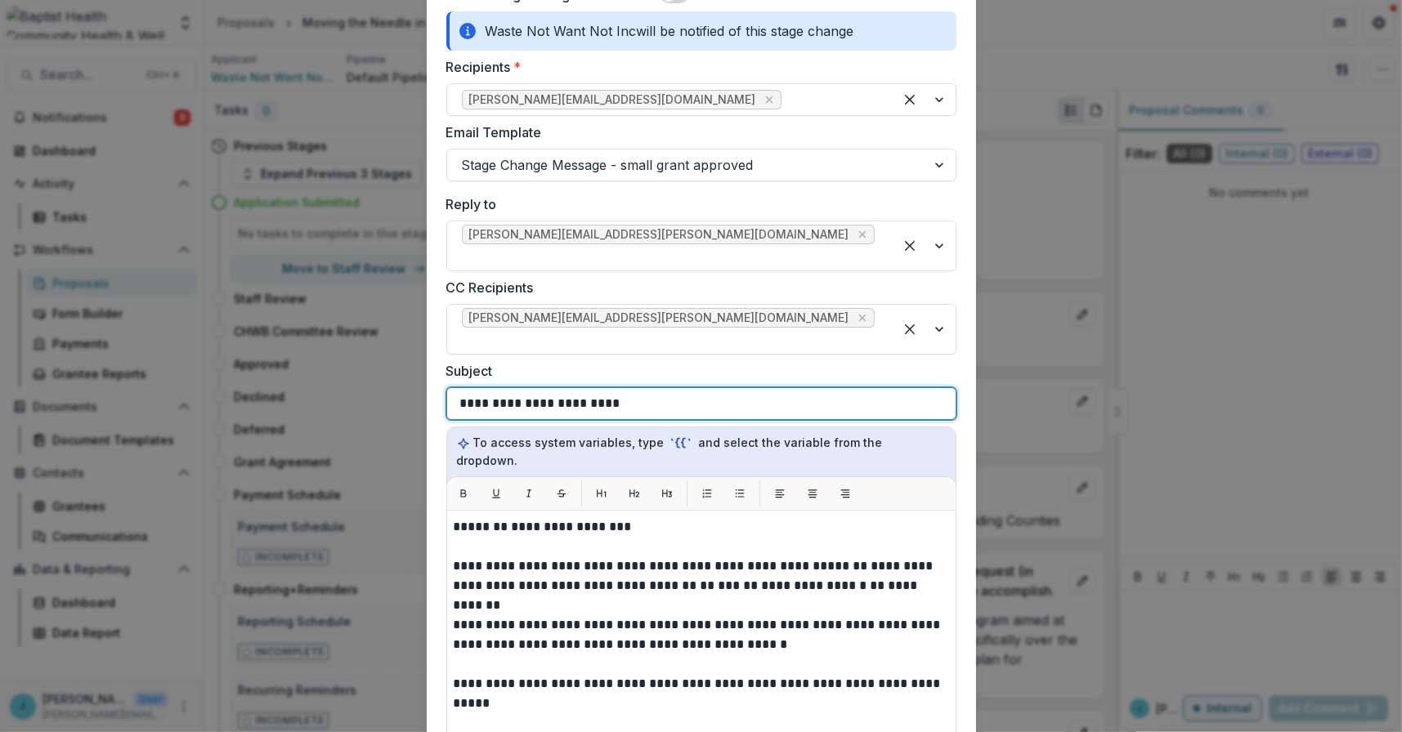
scroll to position [827, 0]
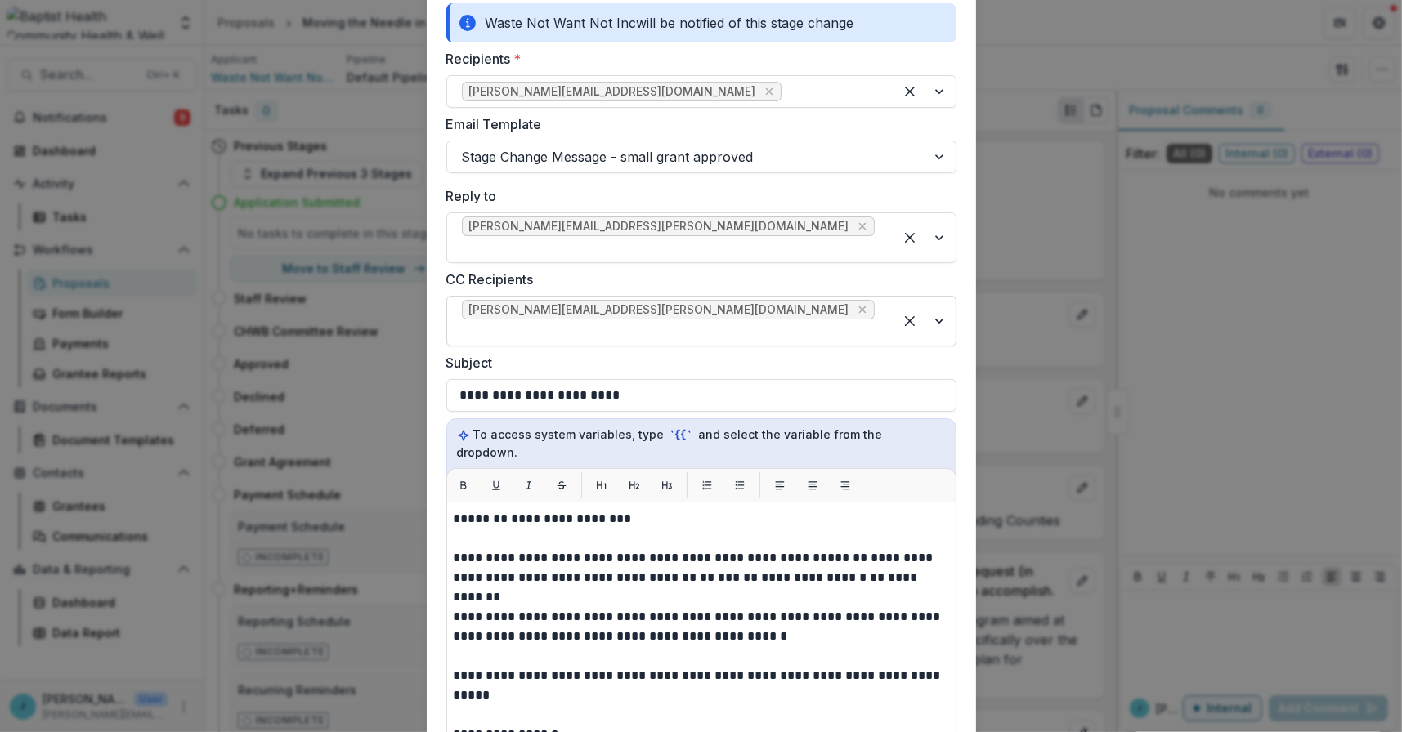
click at [936, 314] on div at bounding box center [924, 321] width 62 height 49
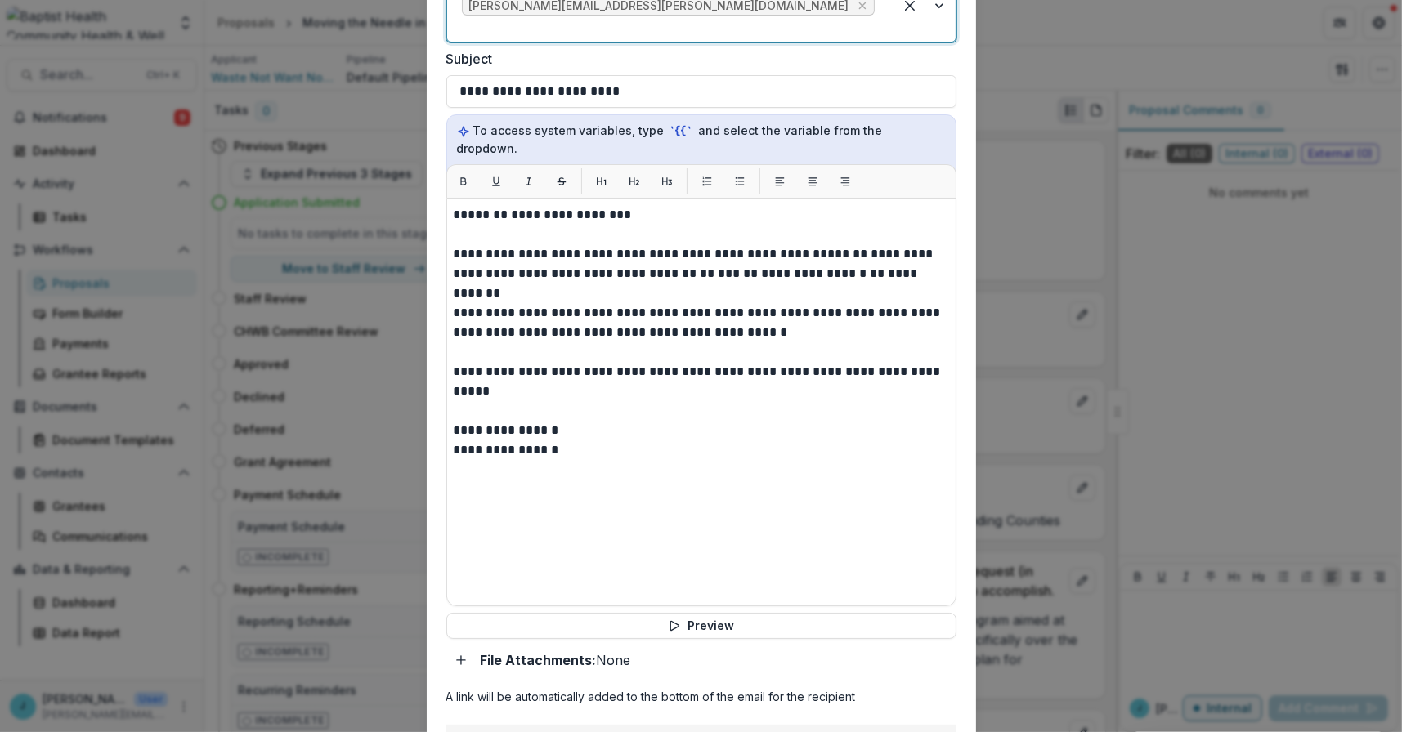
scroll to position [1255, 0]
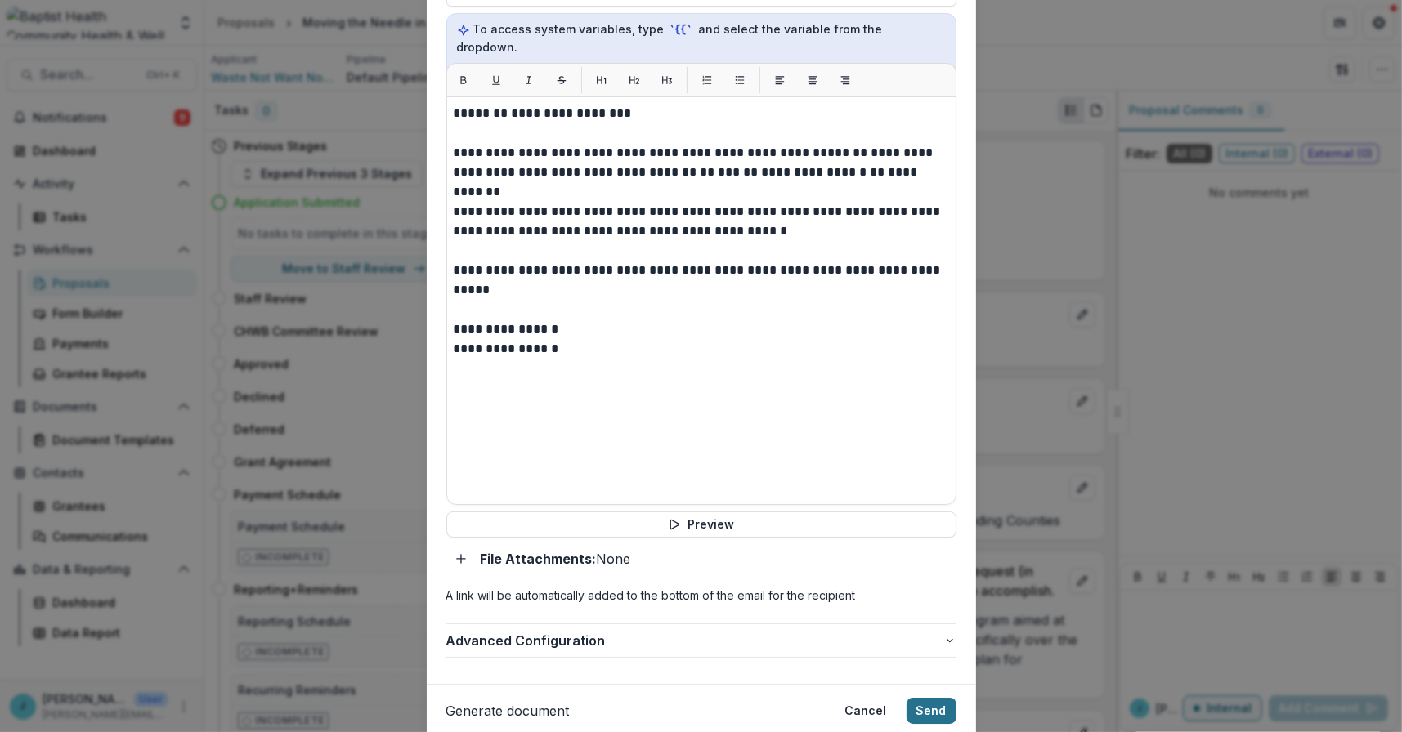
click at [930, 698] on button "Send" at bounding box center [931, 711] width 50 height 26
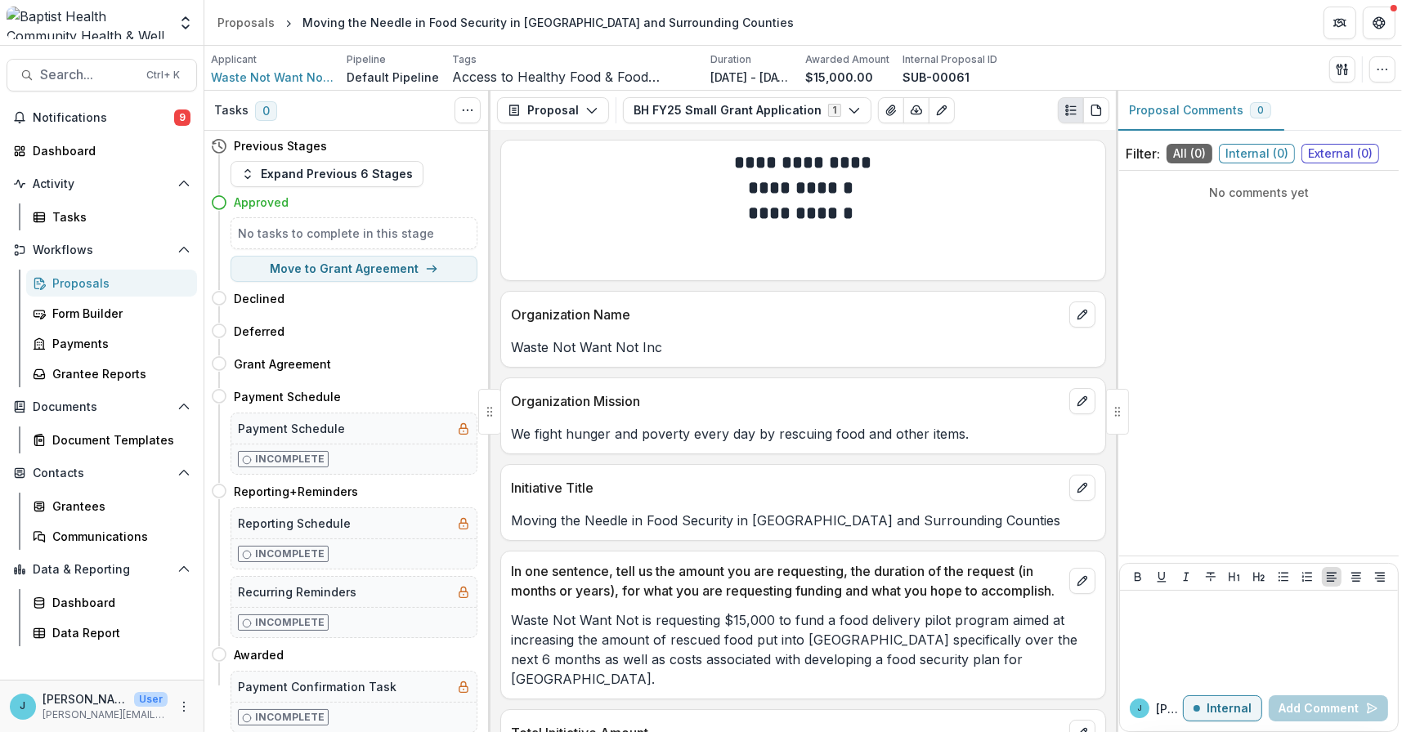
click at [65, 283] on div "Proposals" at bounding box center [118, 283] width 132 height 17
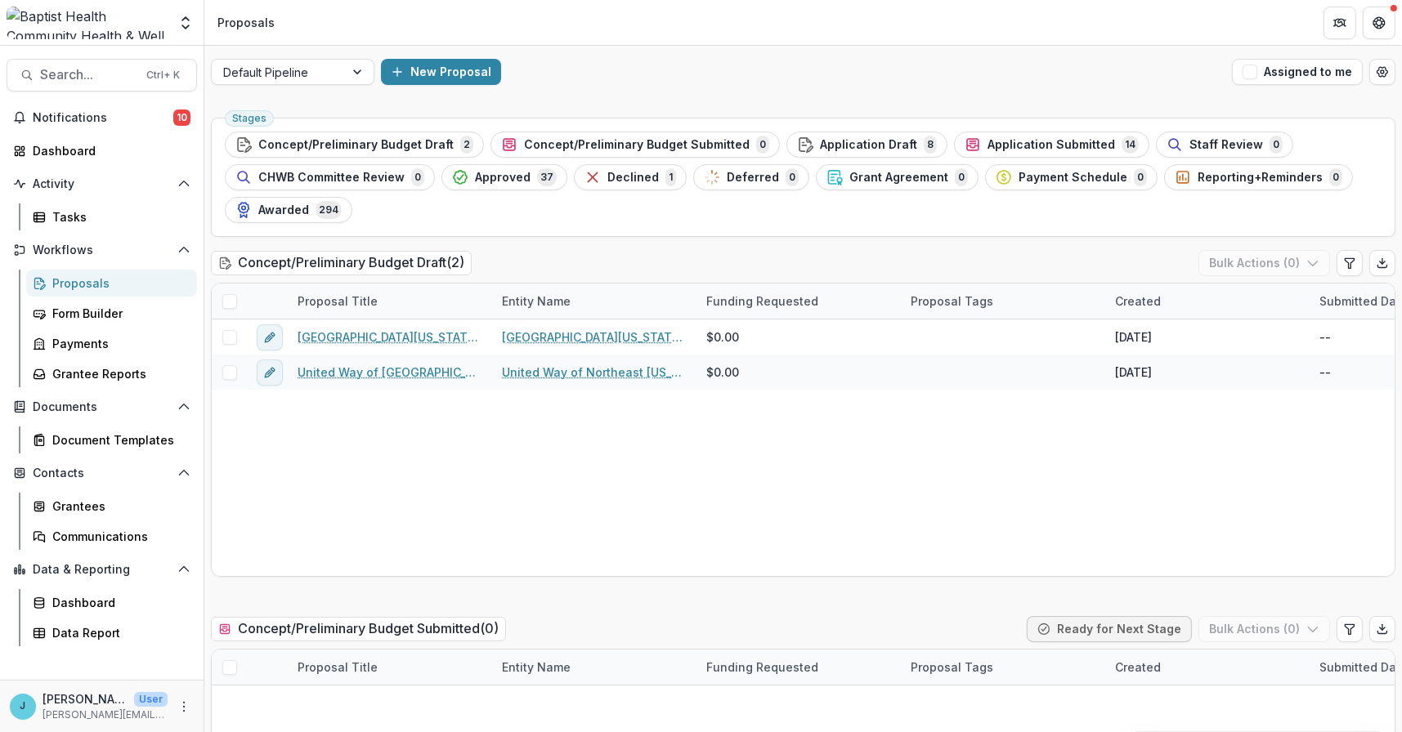
click at [79, 279] on div "Proposals" at bounding box center [118, 283] width 132 height 17
click at [1027, 139] on span "Application Submitted" at bounding box center [1050, 145] width 127 height 14
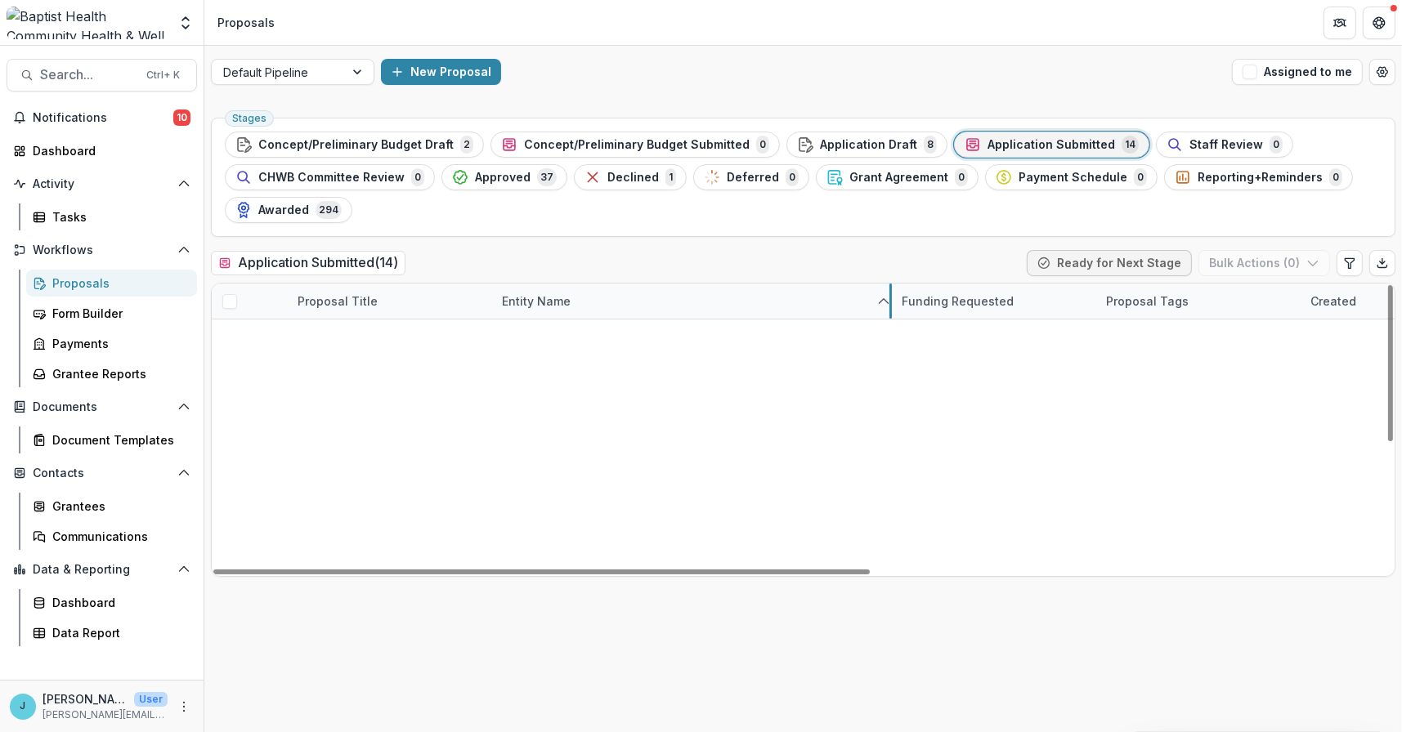
drag, startPoint x: 695, startPoint y: 301, endPoint x: 890, endPoint y: 309, distance: 195.5
click at [850, 136] on div "Application Draft 8" at bounding box center [867, 145] width 140 height 18
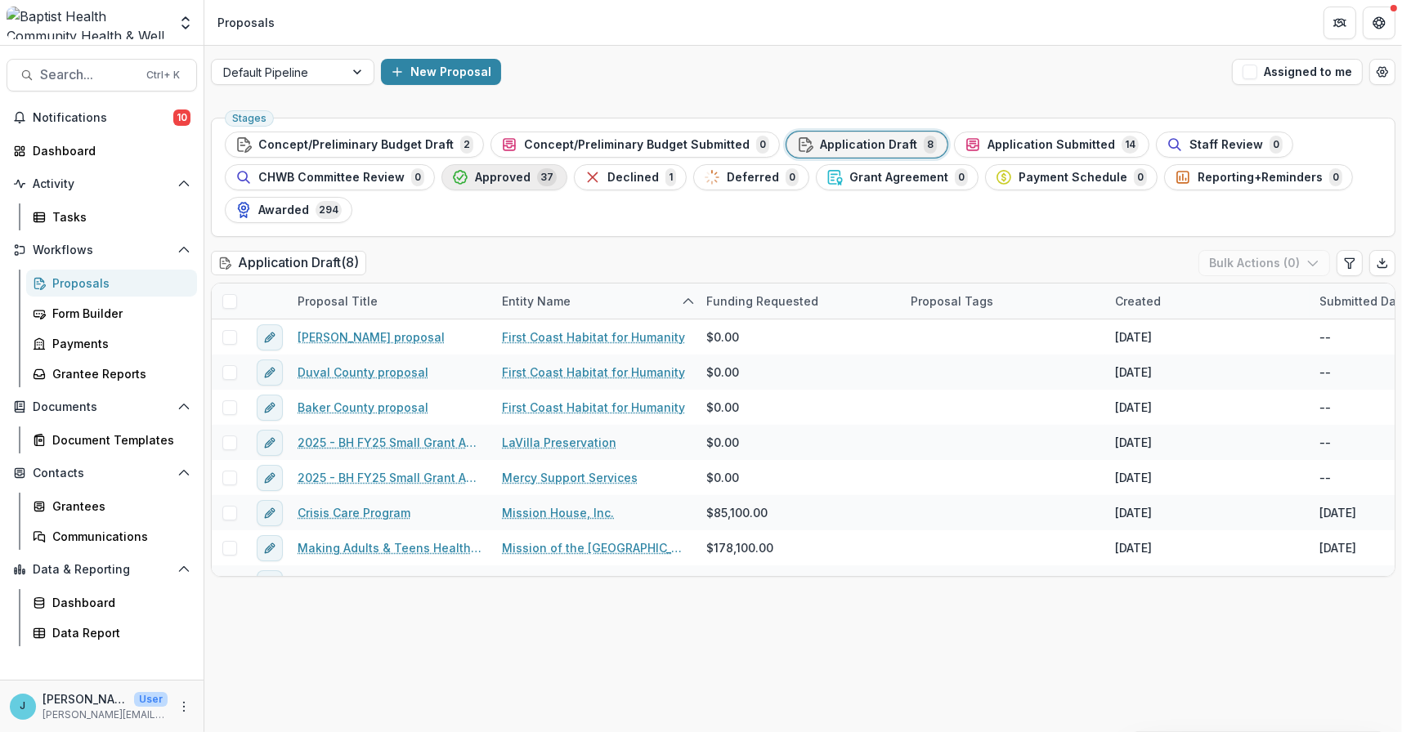
click at [508, 175] on span "Approved" at bounding box center [503, 178] width 56 height 14
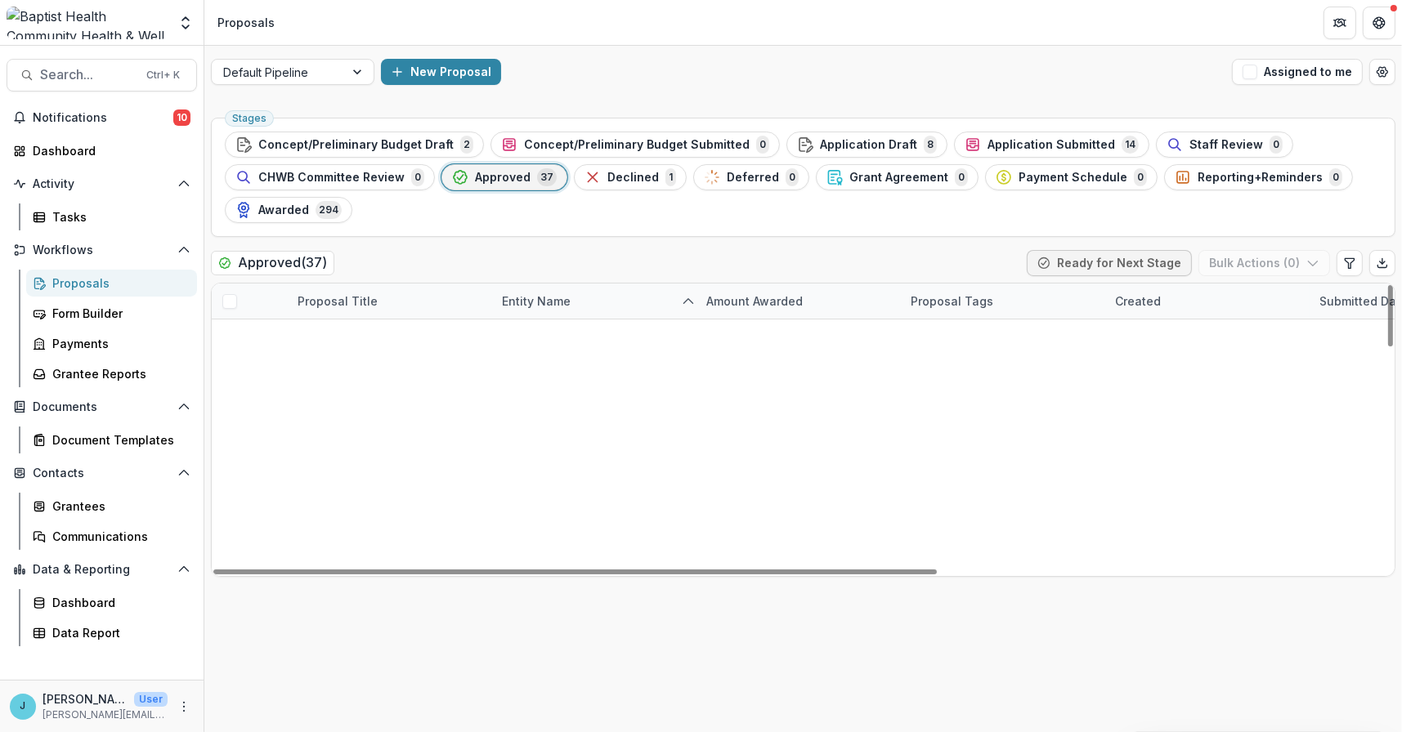
scroll to position [163, 0]
click at [456, 680] on link "[GEOGRAPHIC_DATA] - [GEOGRAPHIC_DATA]" at bounding box center [401, 688] width 162 height 17
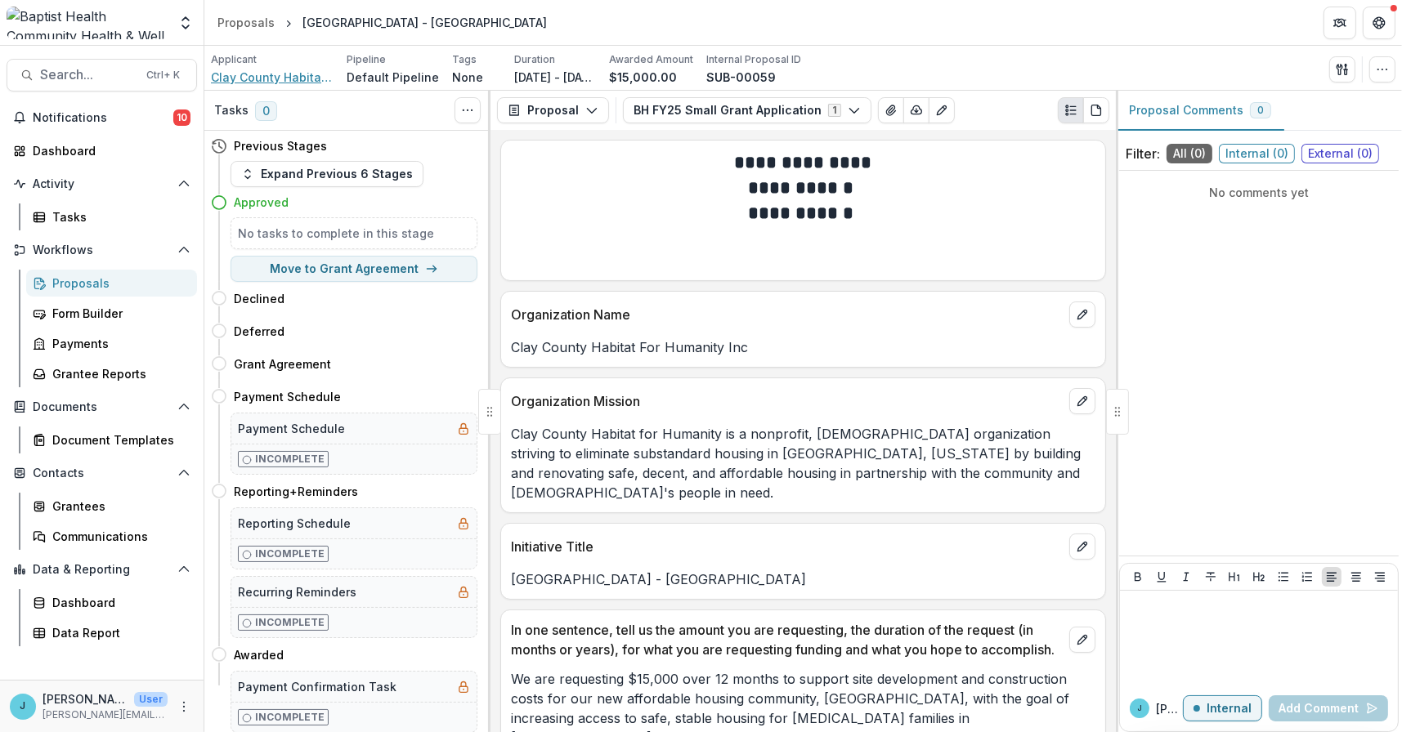
click at [284, 76] on span "Clay County Habitat For Humanity Inc" at bounding box center [272, 77] width 123 height 17
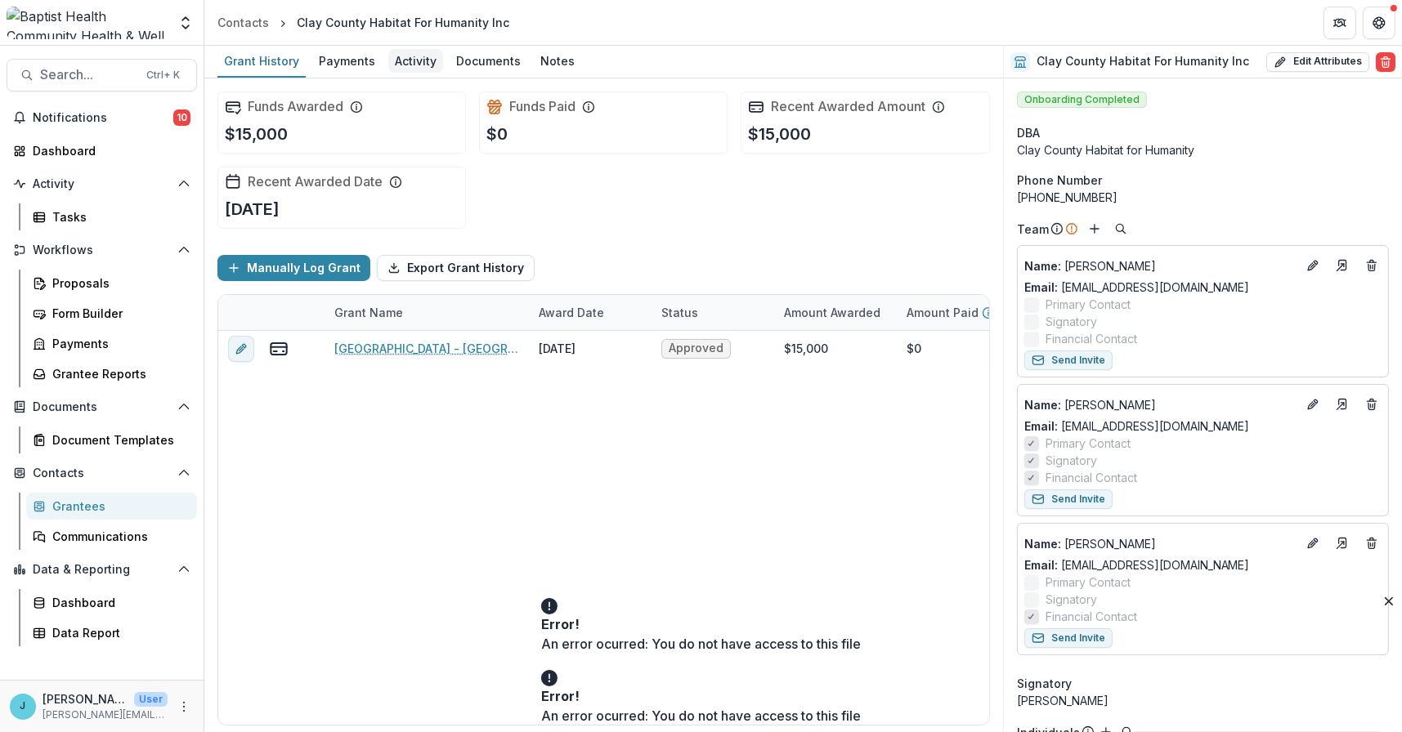
click at [418, 64] on div "Activity" at bounding box center [415, 61] width 55 height 24
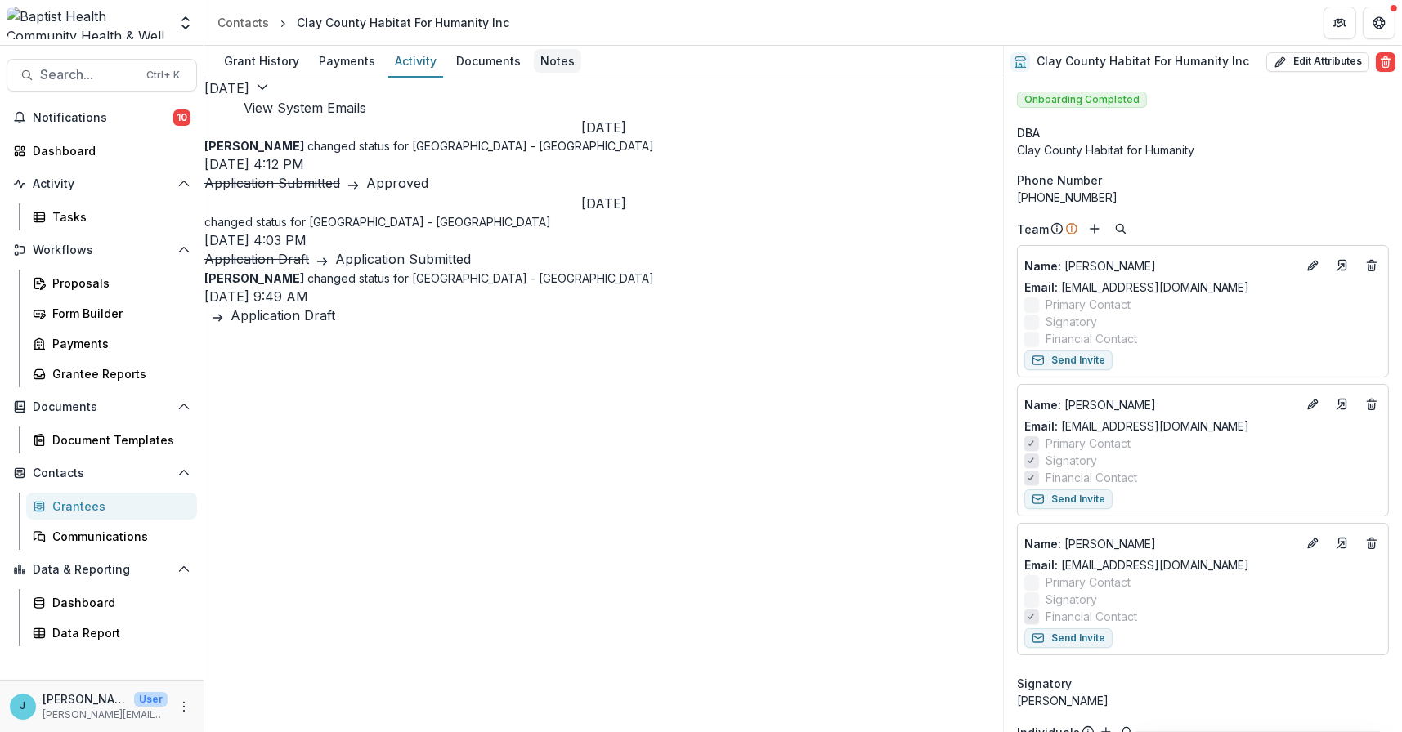
click at [540, 56] on div "Notes" at bounding box center [557, 61] width 47 height 24
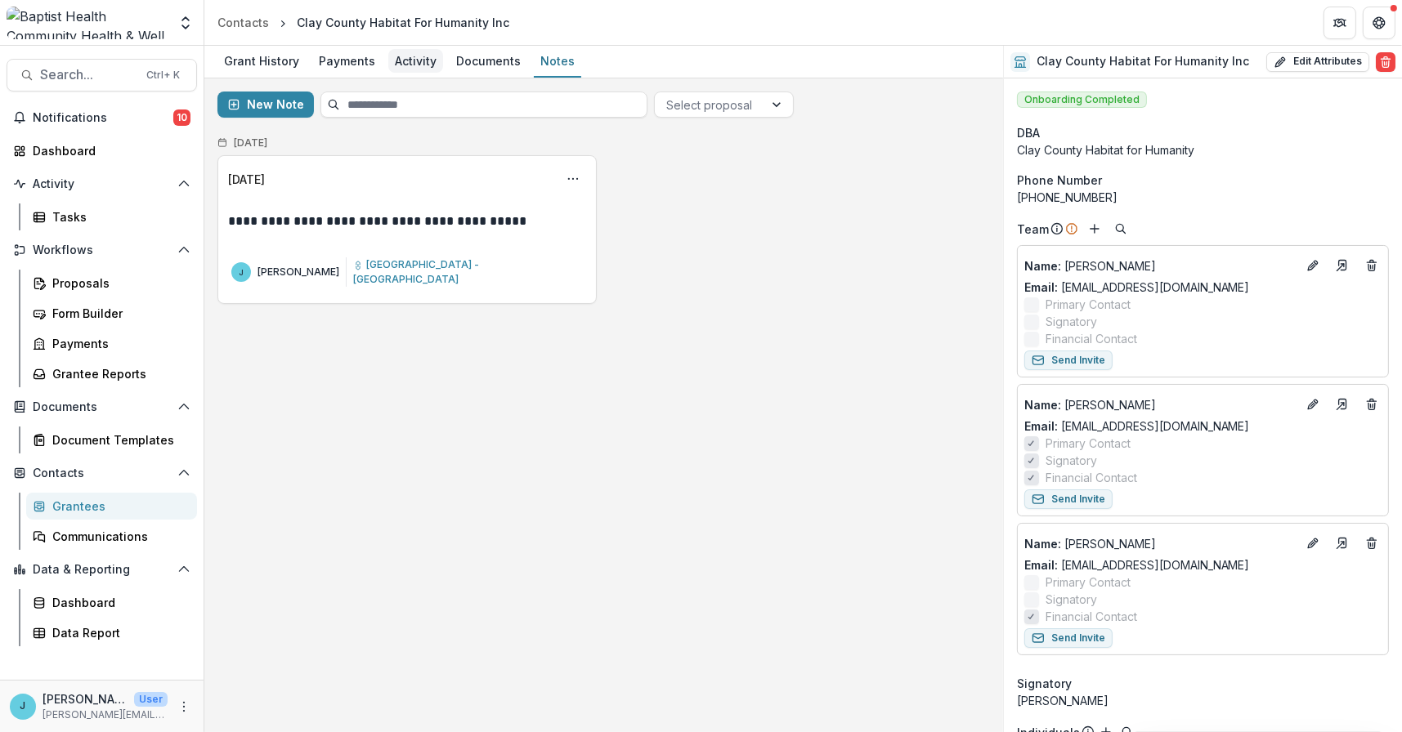
click at [401, 60] on div "Activity" at bounding box center [415, 61] width 55 height 24
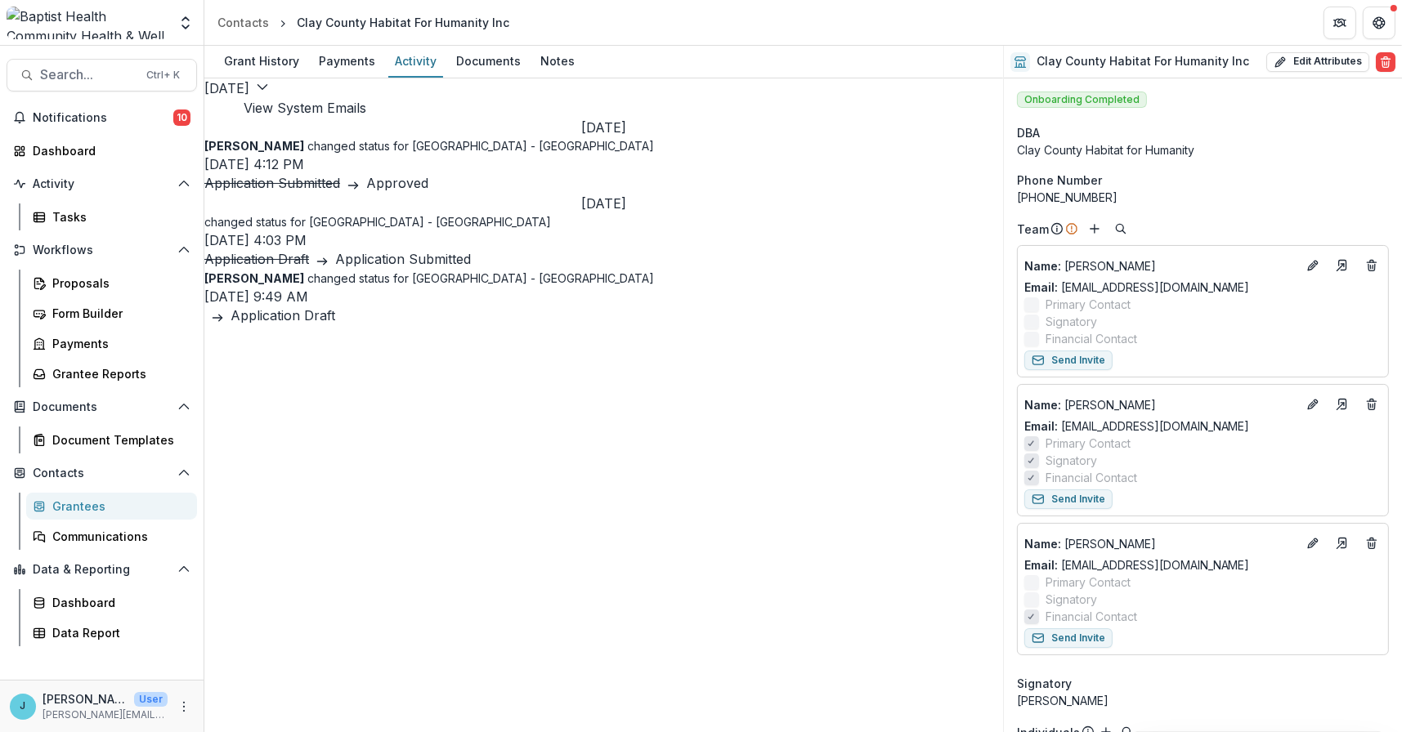
click at [82, 504] on div "Grantees" at bounding box center [118, 506] width 132 height 17
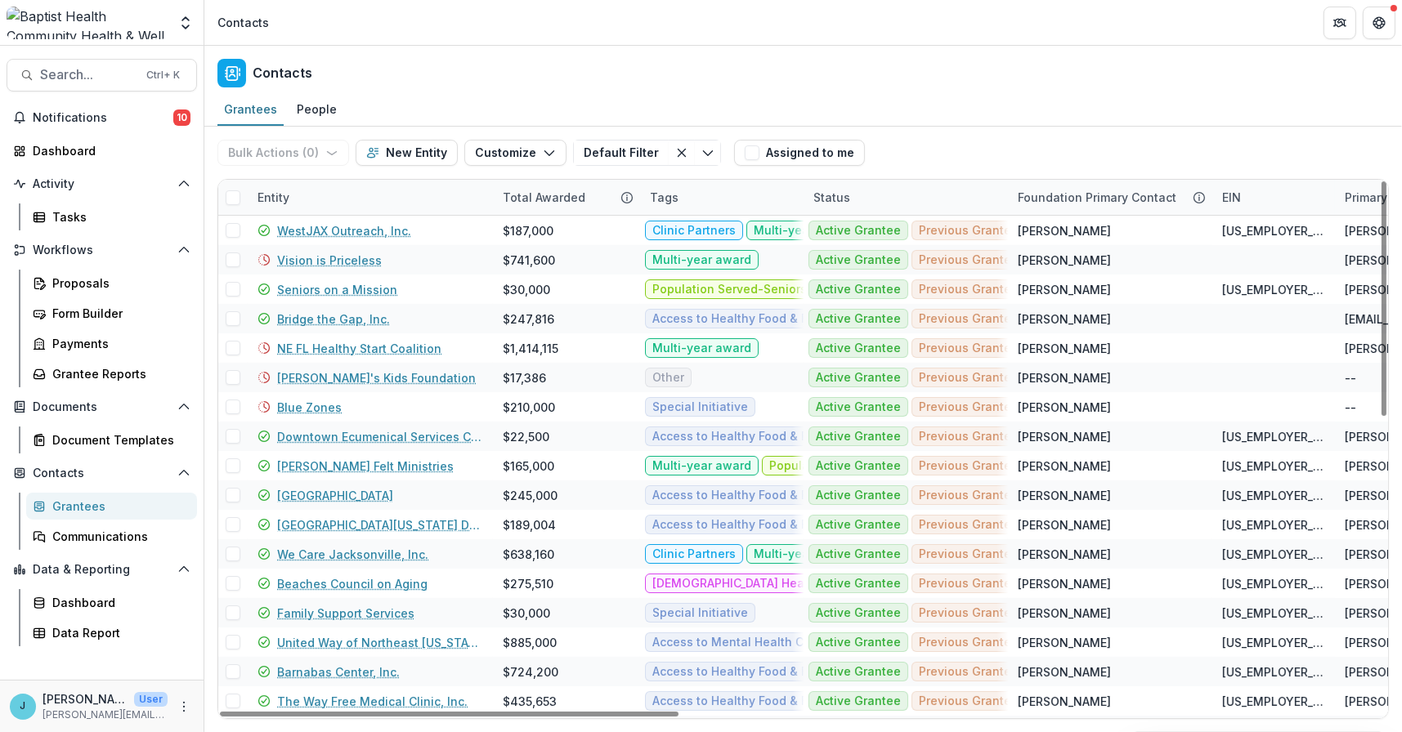
click at [283, 199] on div "Entity" at bounding box center [273, 197] width 51 height 17
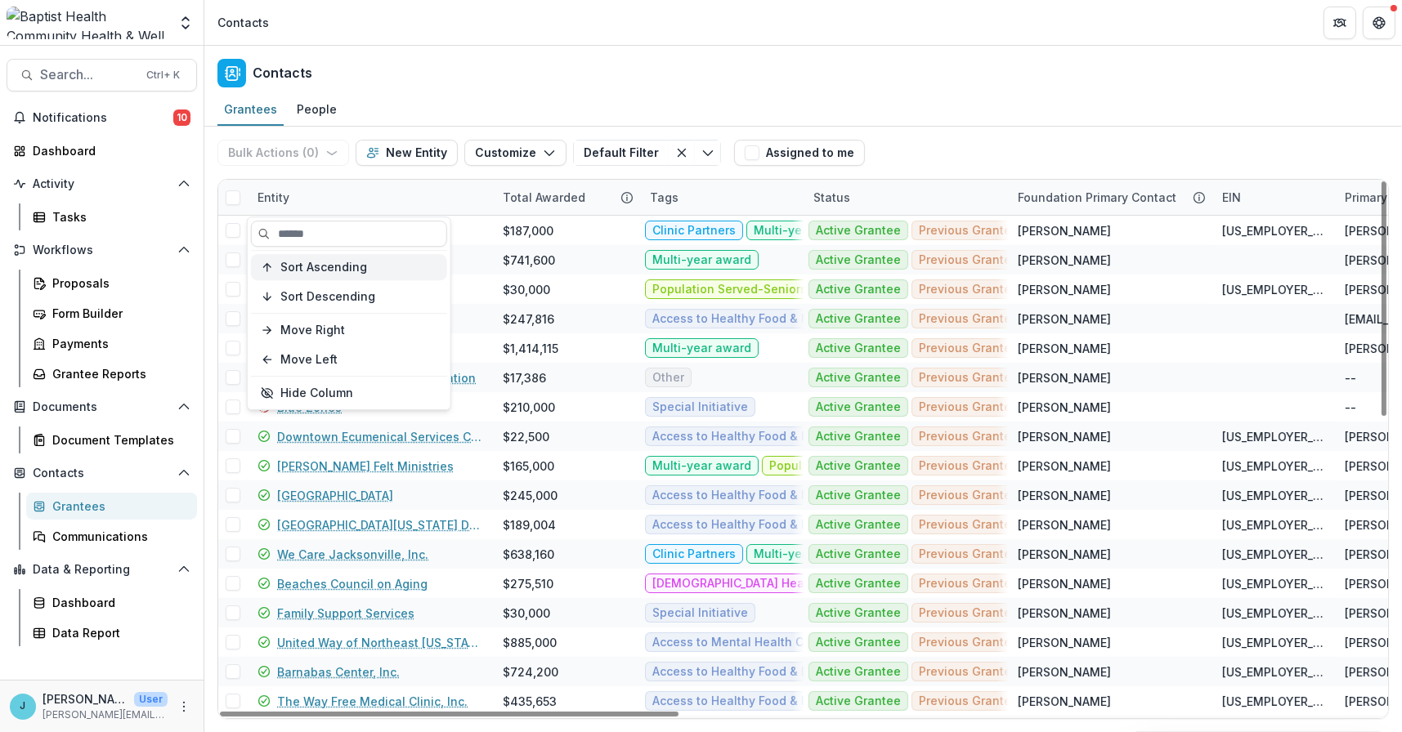
click at [312, 264] on span "Sort Ascending" at bounding box center [323, 268] width 87 height 14
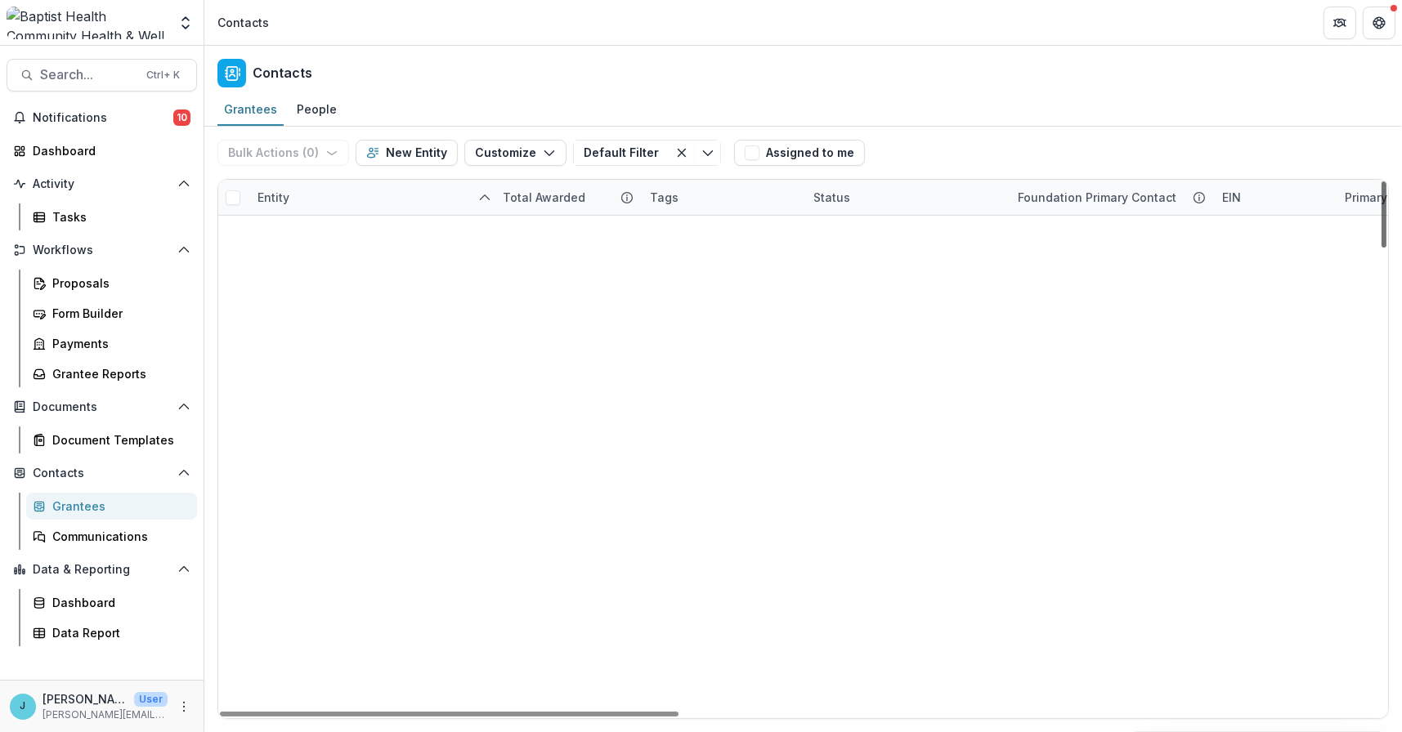
scroll to position [3763, 0]
drag, startPoint x: 1382, startPoint y: 207, endPoint x: 1348, endPoint y: 766, distance: 560.0
click at [1381, 248] on div at bounding box center [1383, 214] width 5 height 66
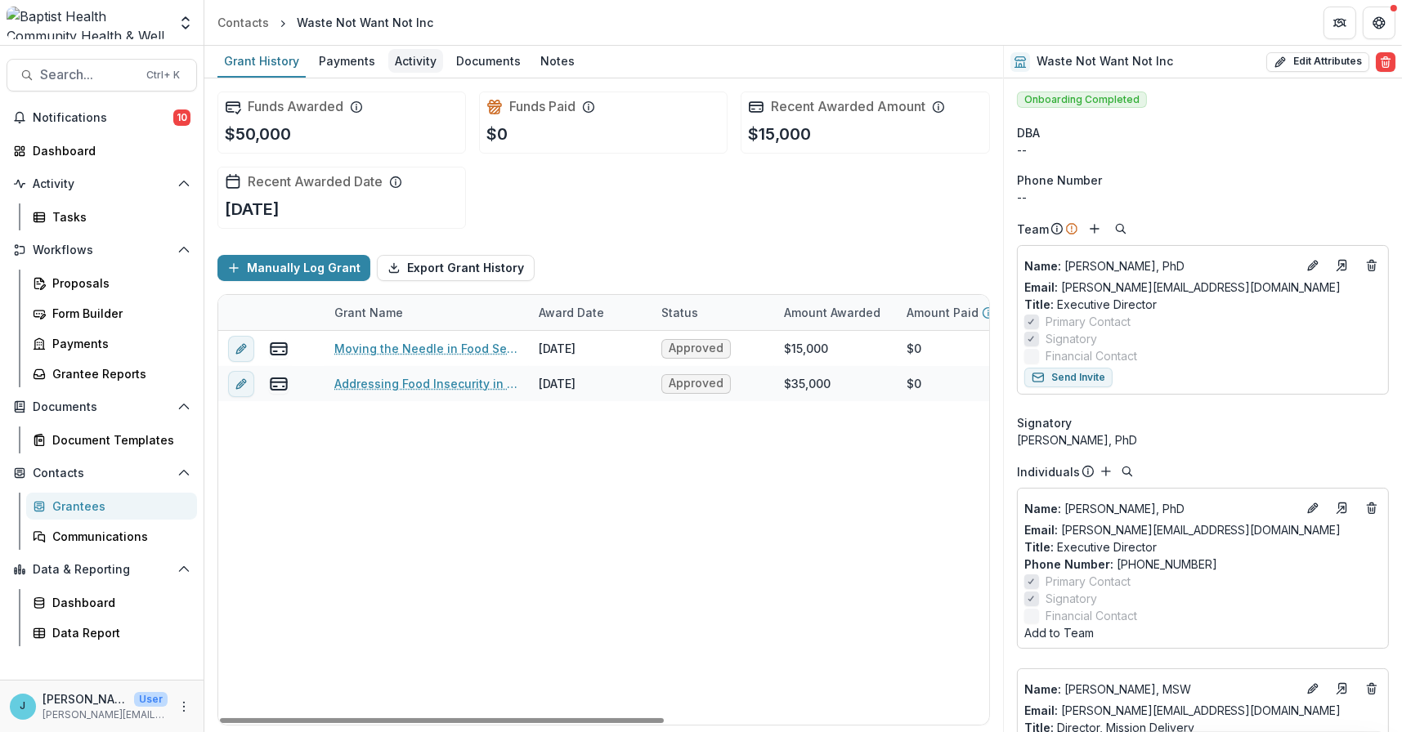
click at [418, 63] on div "Activity" at bounding box center [415, 61] width 55 height 24
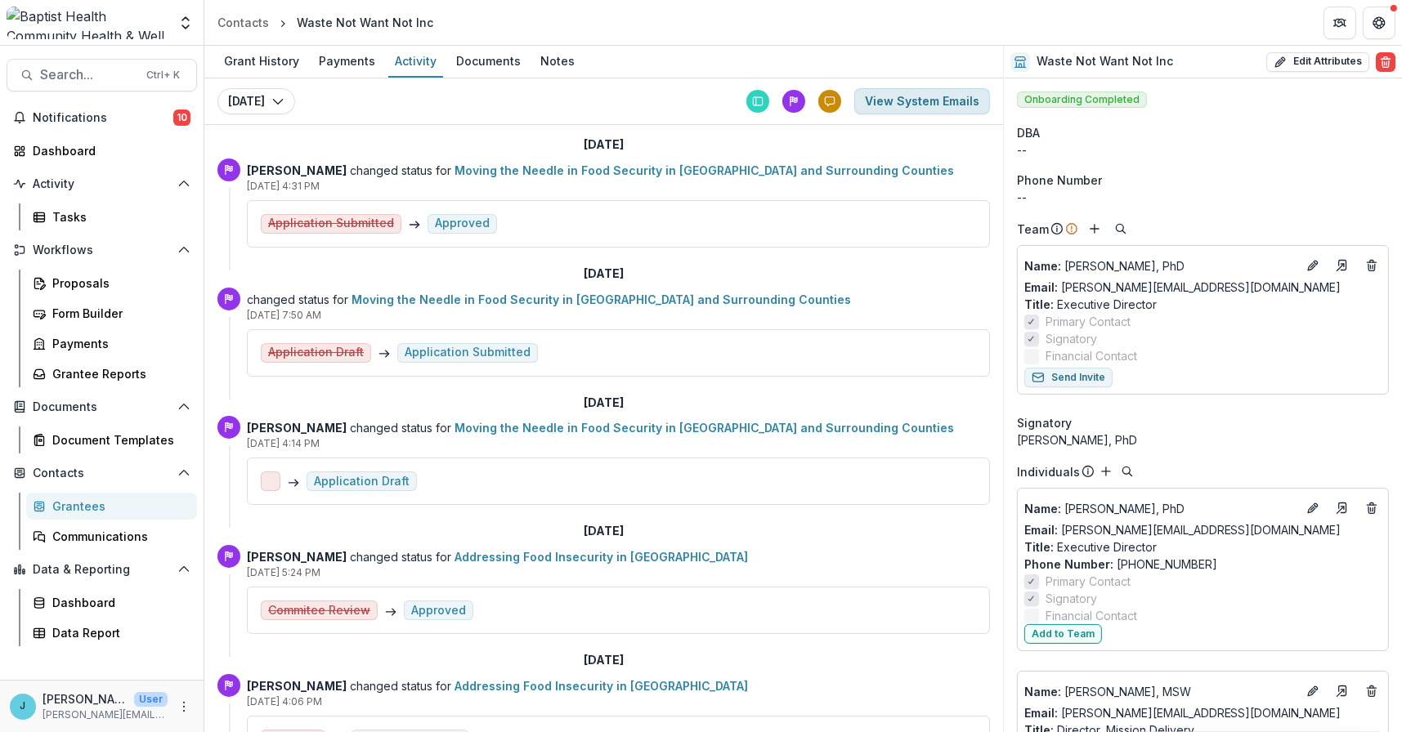
click at [897, 101] on button "View System Emails" at bounding box center [922, 101] width 136 height 26
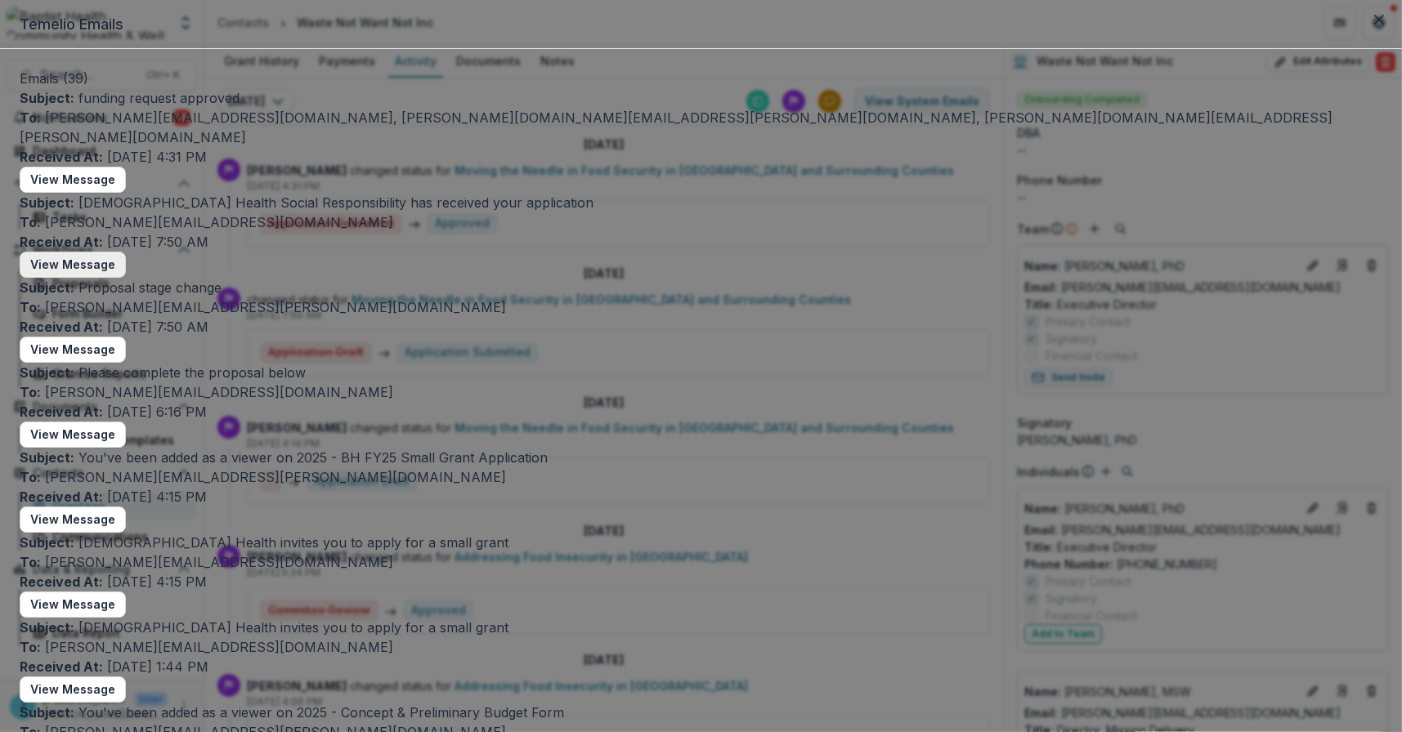
click at [126, 278] on button "View Message" at bounding box center [73, 265] width 106 height 26
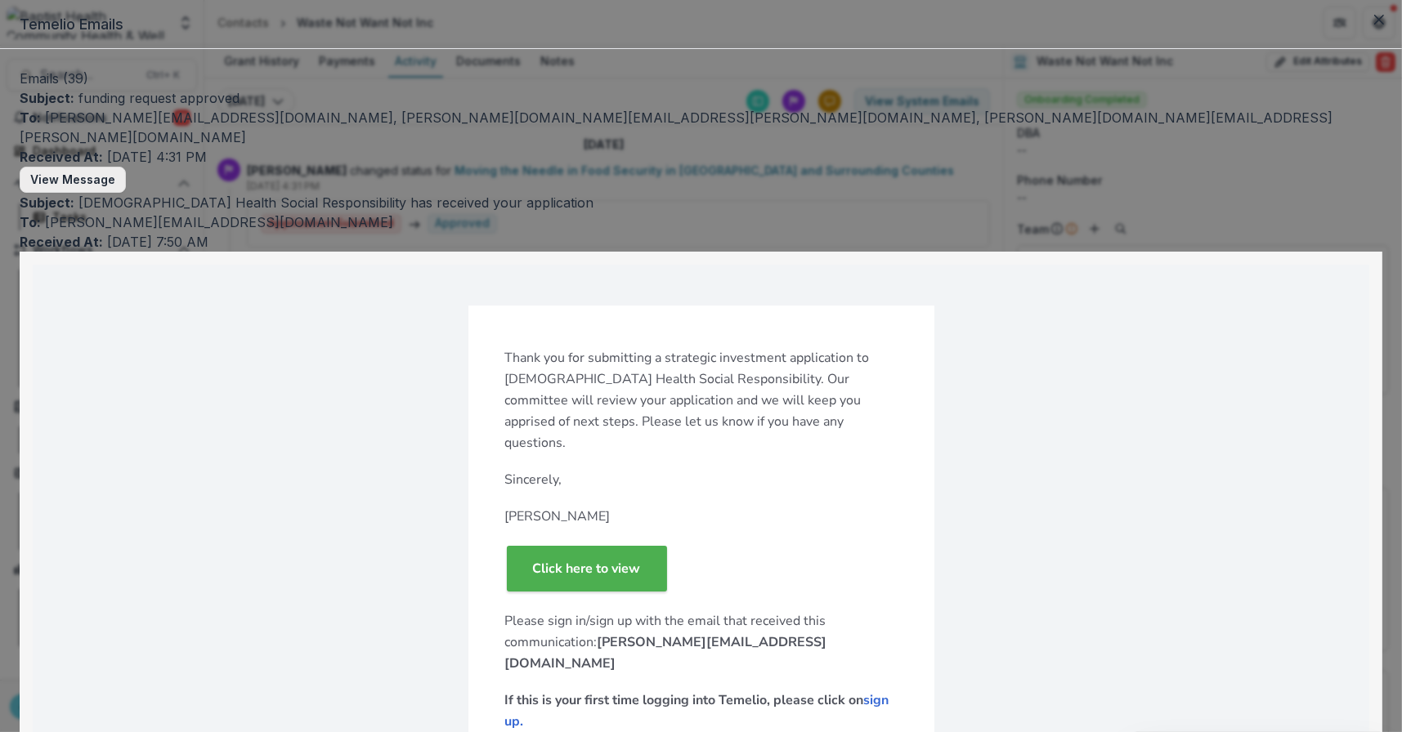
click at [126, 193] on button "View Message" at bounding box center [73, 180] width 106 height 26
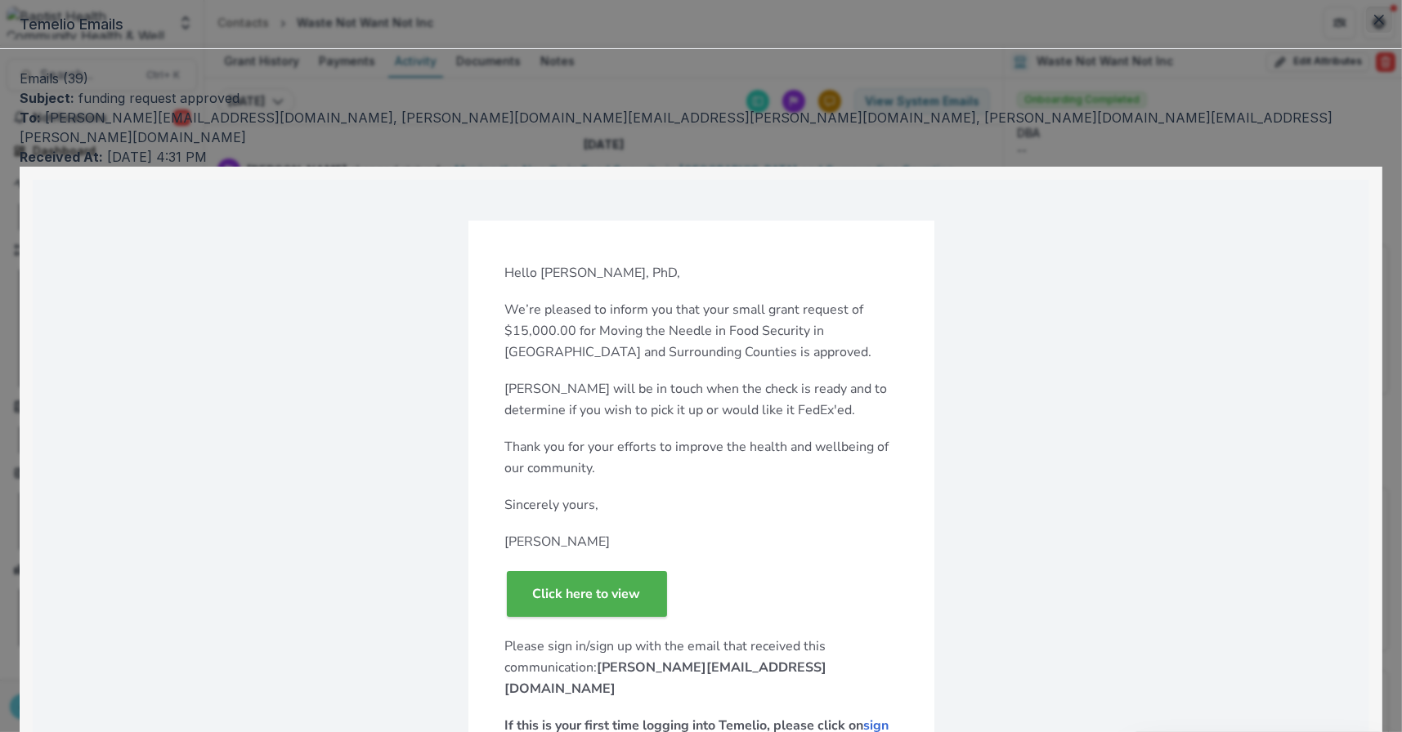
click at [1366, 33] on button "Close" at bounding box center [1379, 20] width 26 height 26
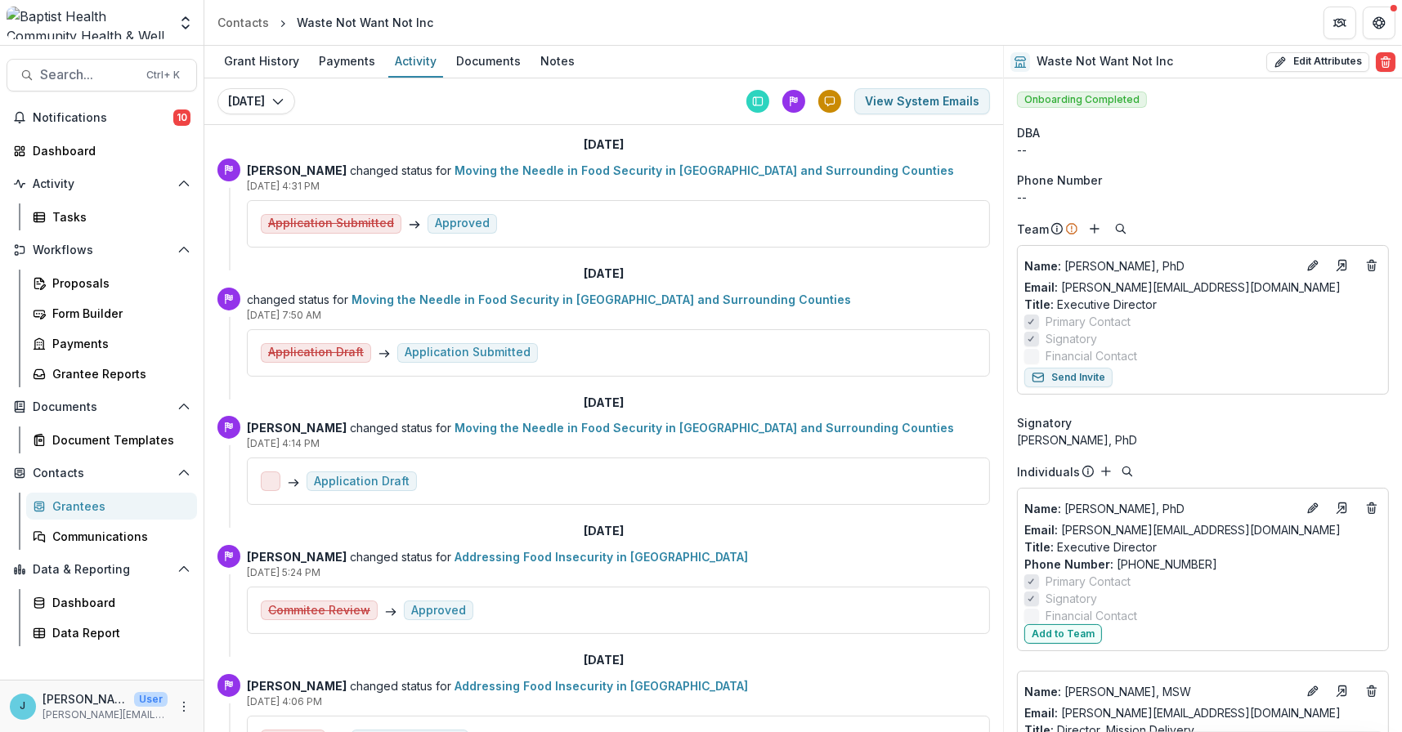
click at [93, 503] on div "Grantees" at bounding box center [118, 506] width 132 height 17
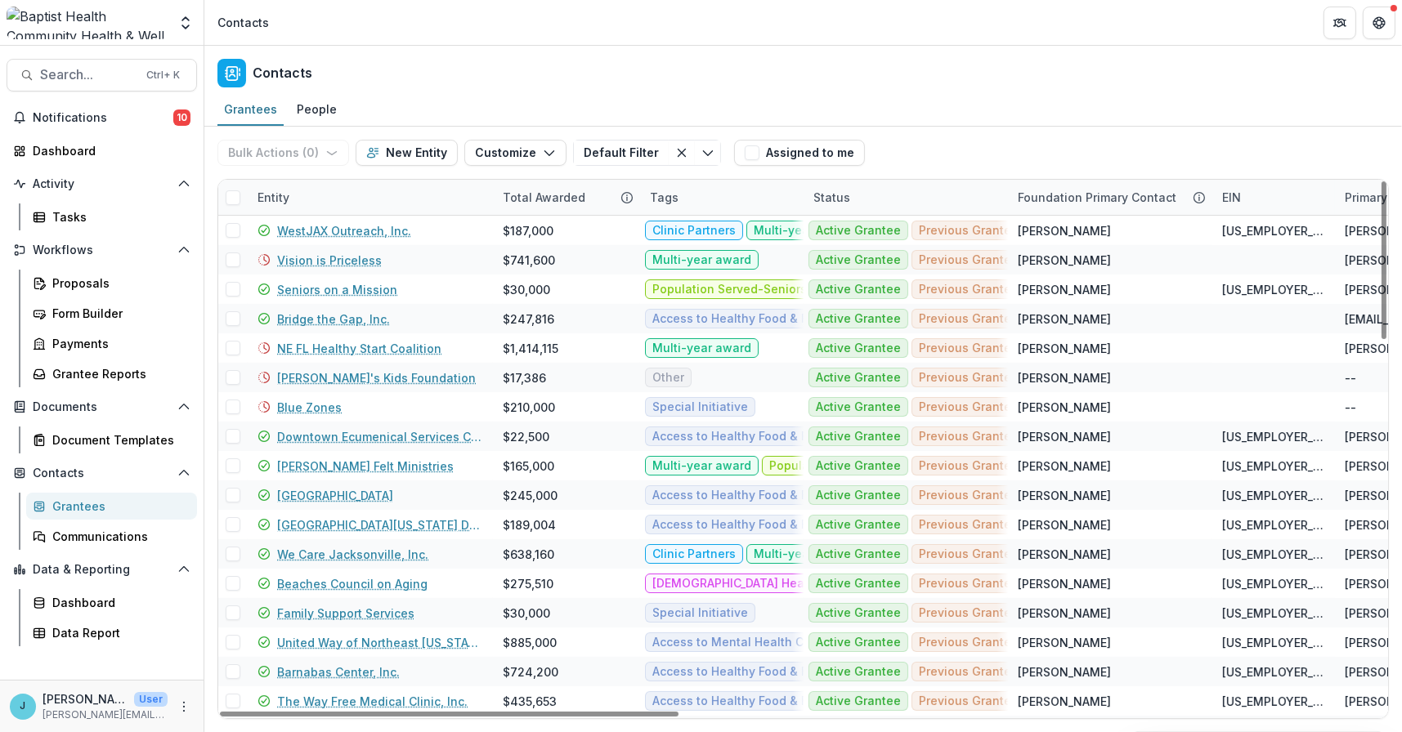
click at [325, 203] on div "Entity" at bounding box center [370, 197] width 245 height 35
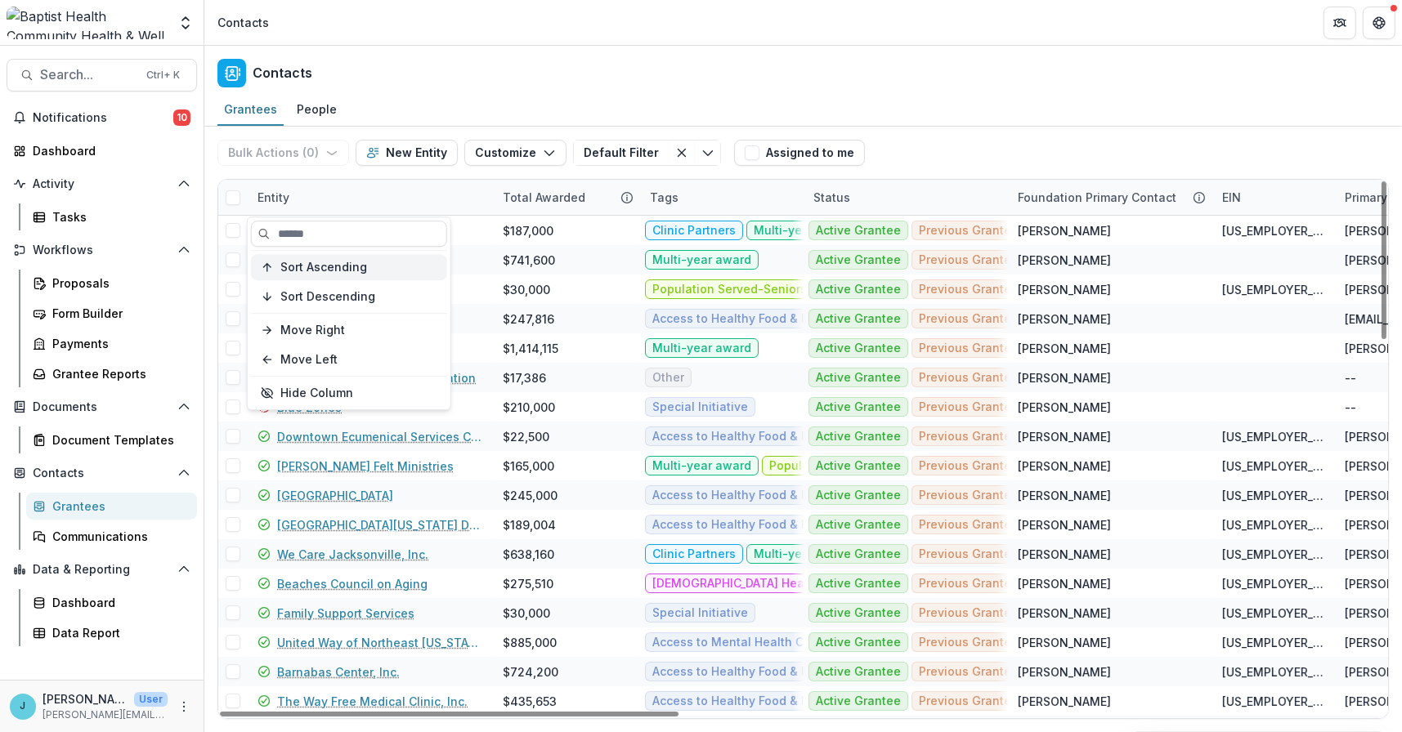
click at [329, 263] on span "Sort Ascending" at bounding box center [323, 268] width 87 height 14
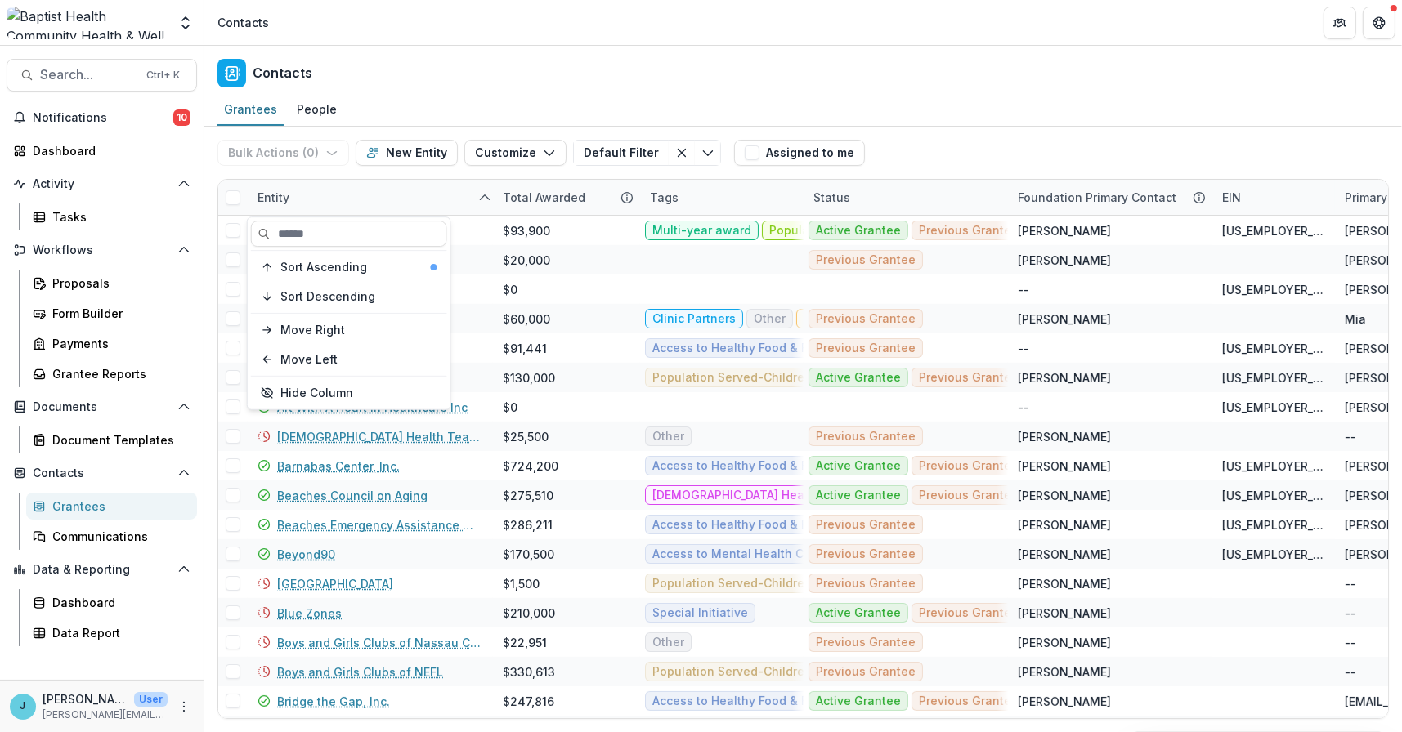
click at [414, 42] on header "Contacts" at bounding box center [802, 22] width 1197 height 45
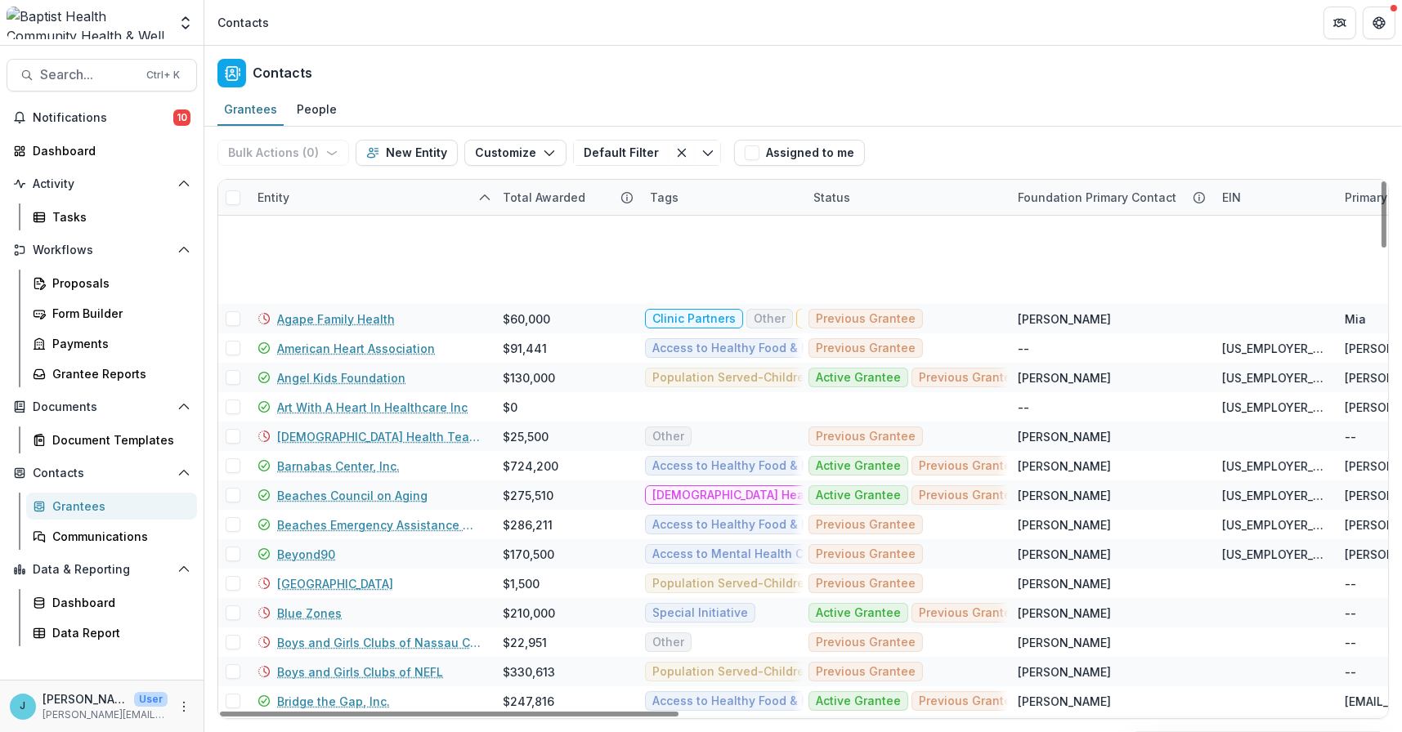
scroll to position [409, 0]
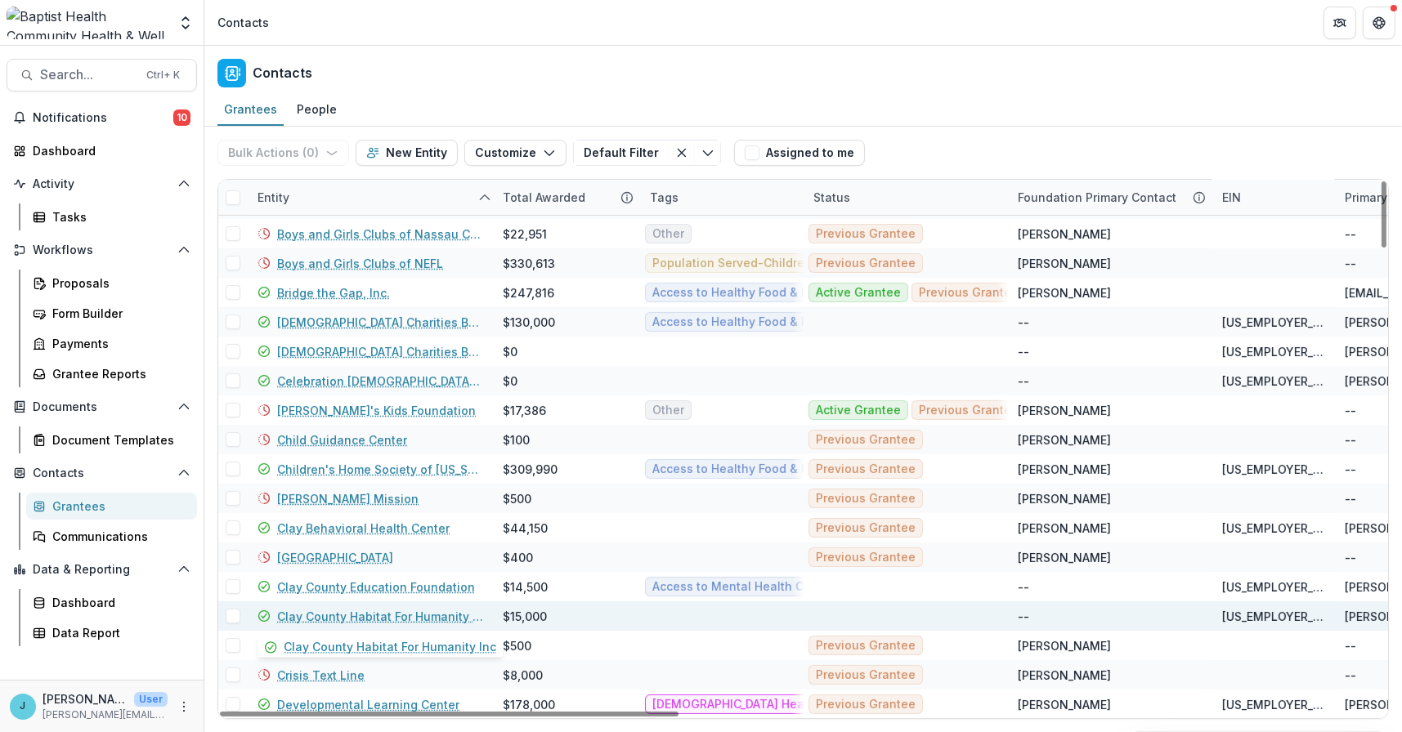
click at [387, 616] on link "Clay County Habitat For Humanity Inc" at bounding box center [380, 616] width 206 height 17
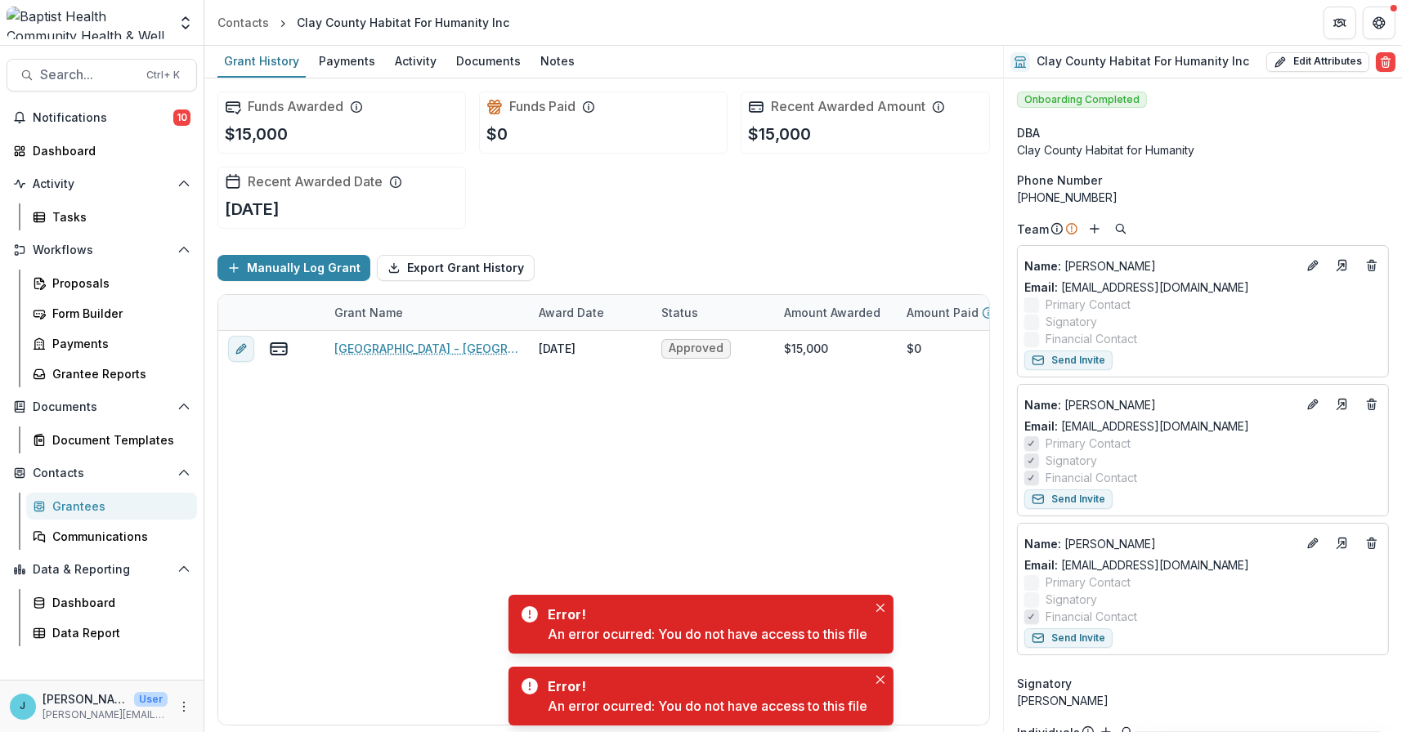
click at [861, 191] on div "Funds Awarded $15,000 Funds Paid $0 Recent Awarded Amount $15,000 Recent Awarde…" at bounding box center [603, 159] width 772 height 163
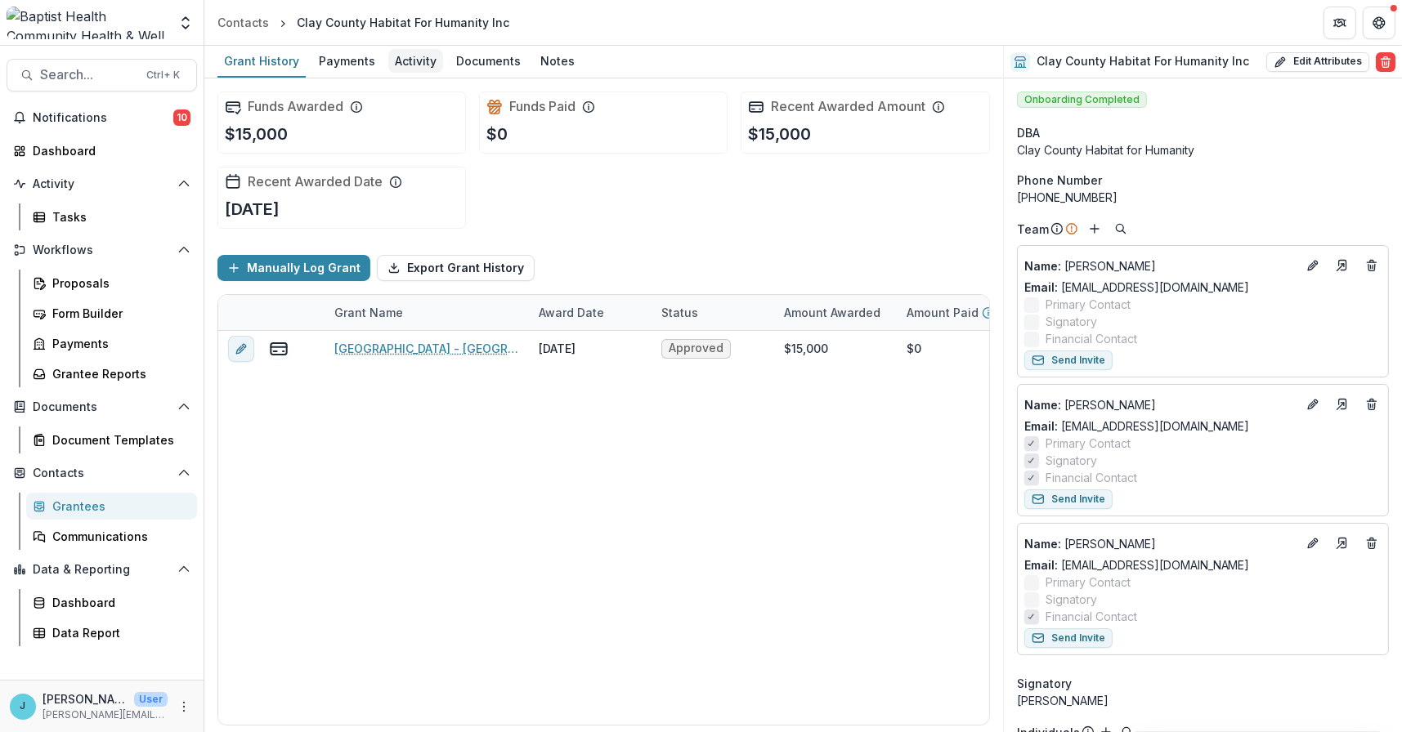
click at [391, 55] on div "Activity" at bounding box center [415, 61] width 55 height 24
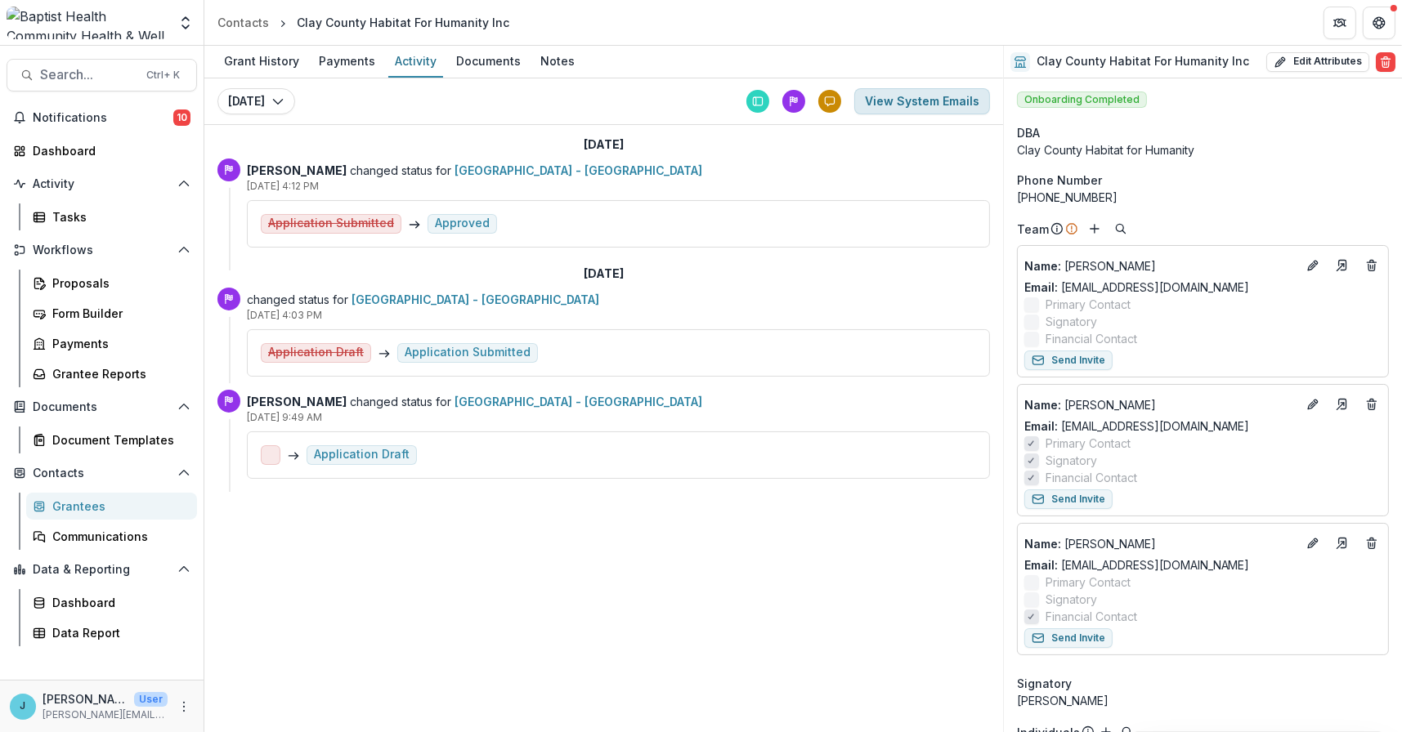
click at [937, 99] on button "View System Emails" at bounding box center [922, 101] width 136 height 26
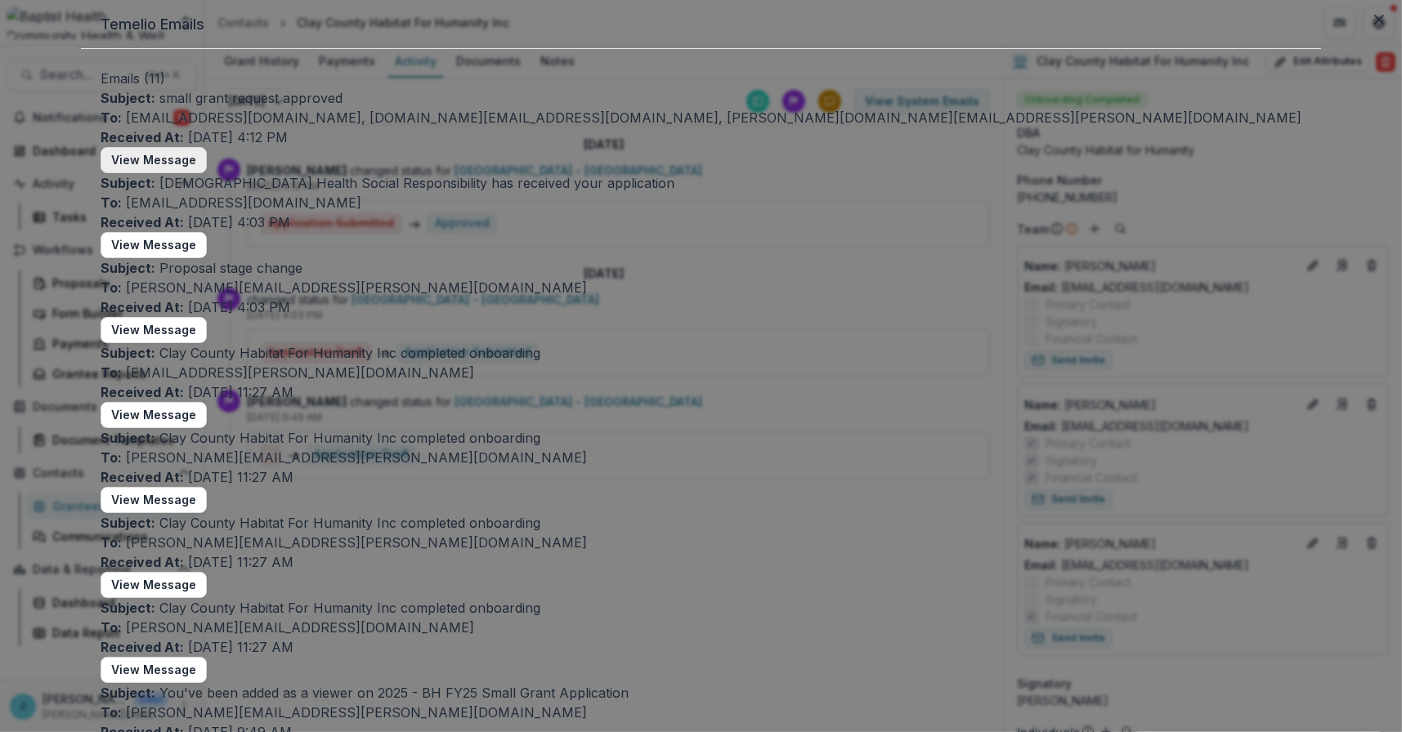
click at [207, 173] on button "View Message" at bounding box center [154, 160] width 106 height 26
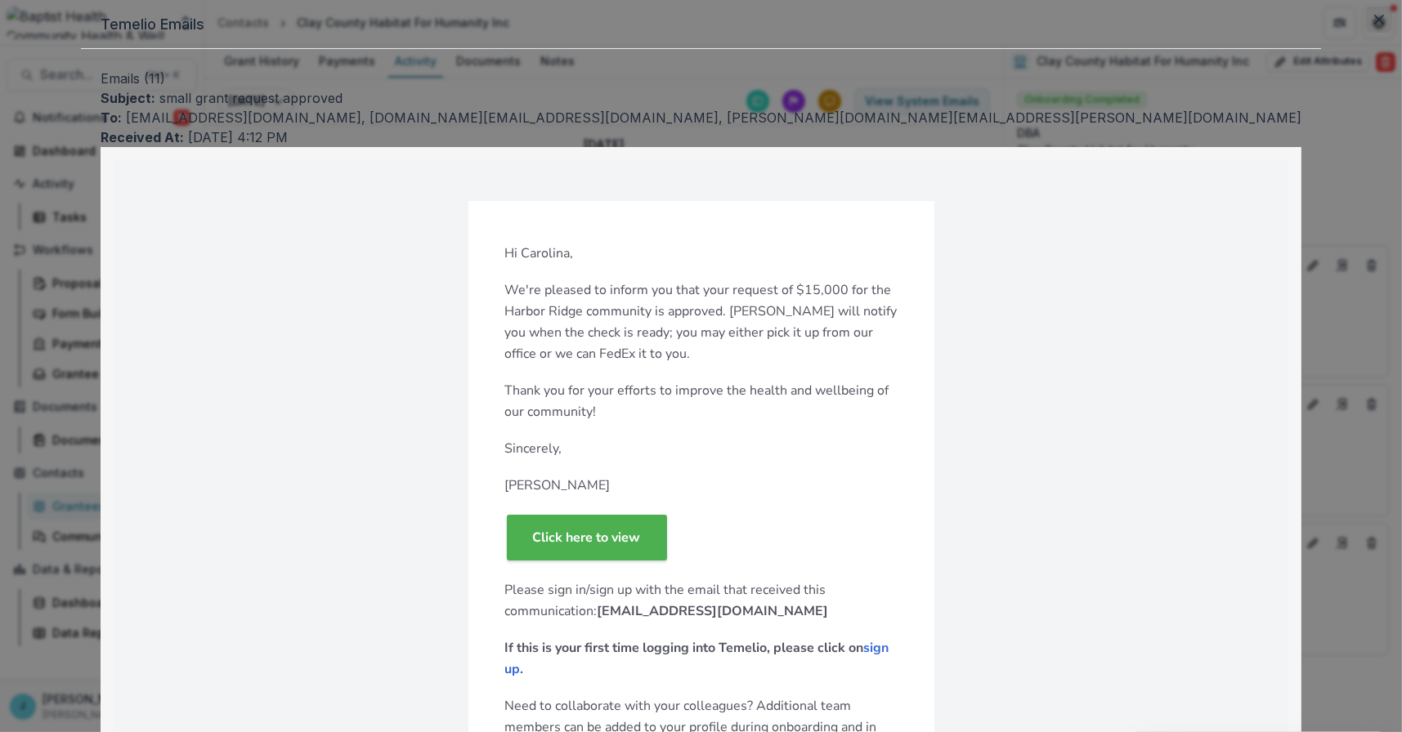
click at [1366, 33] on button "Close" at bounding box center [1379, 20] width 26 height 26
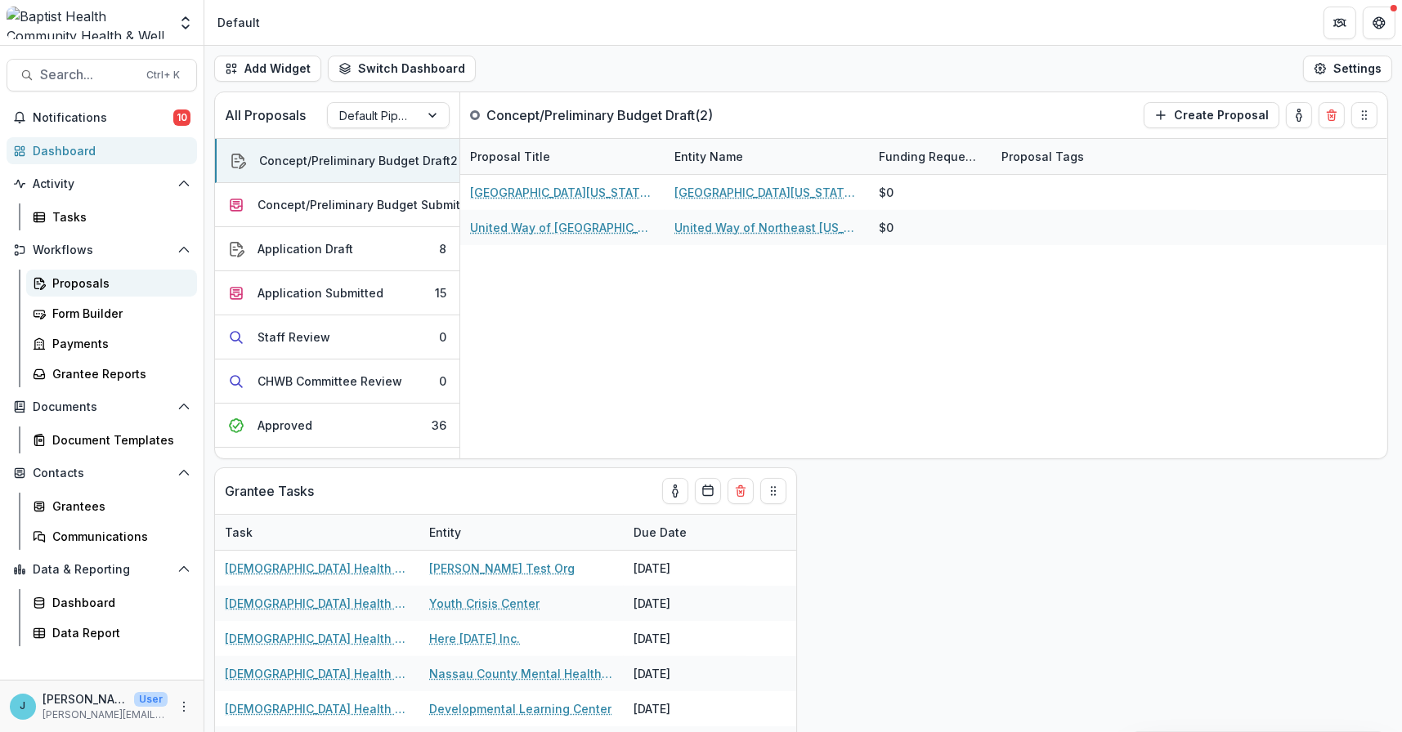
click at [98, 280] on div "Proposals" at bounding box center [118, 283] width 132 height 17
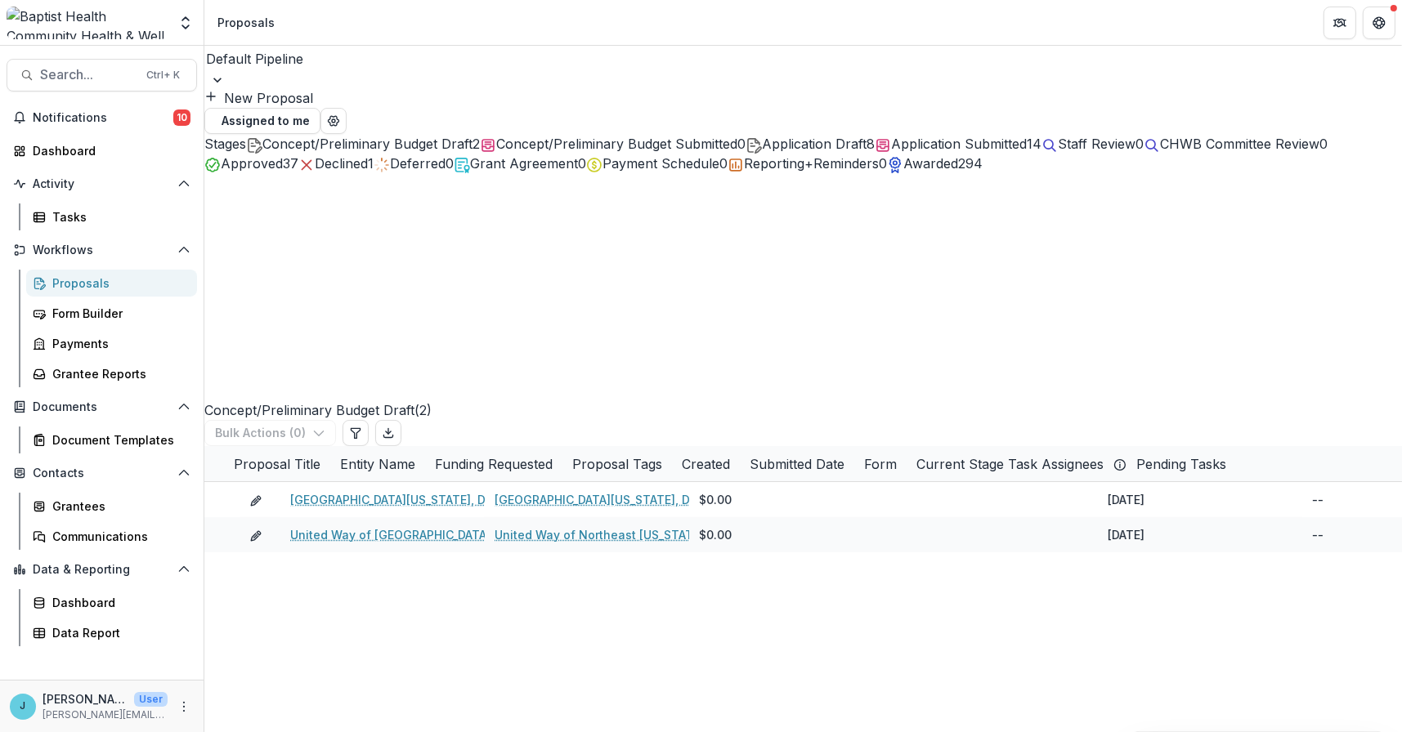
click at [1026, 139] on span "Application Submitted" at bounding box center [959, 144] width 136 height 16
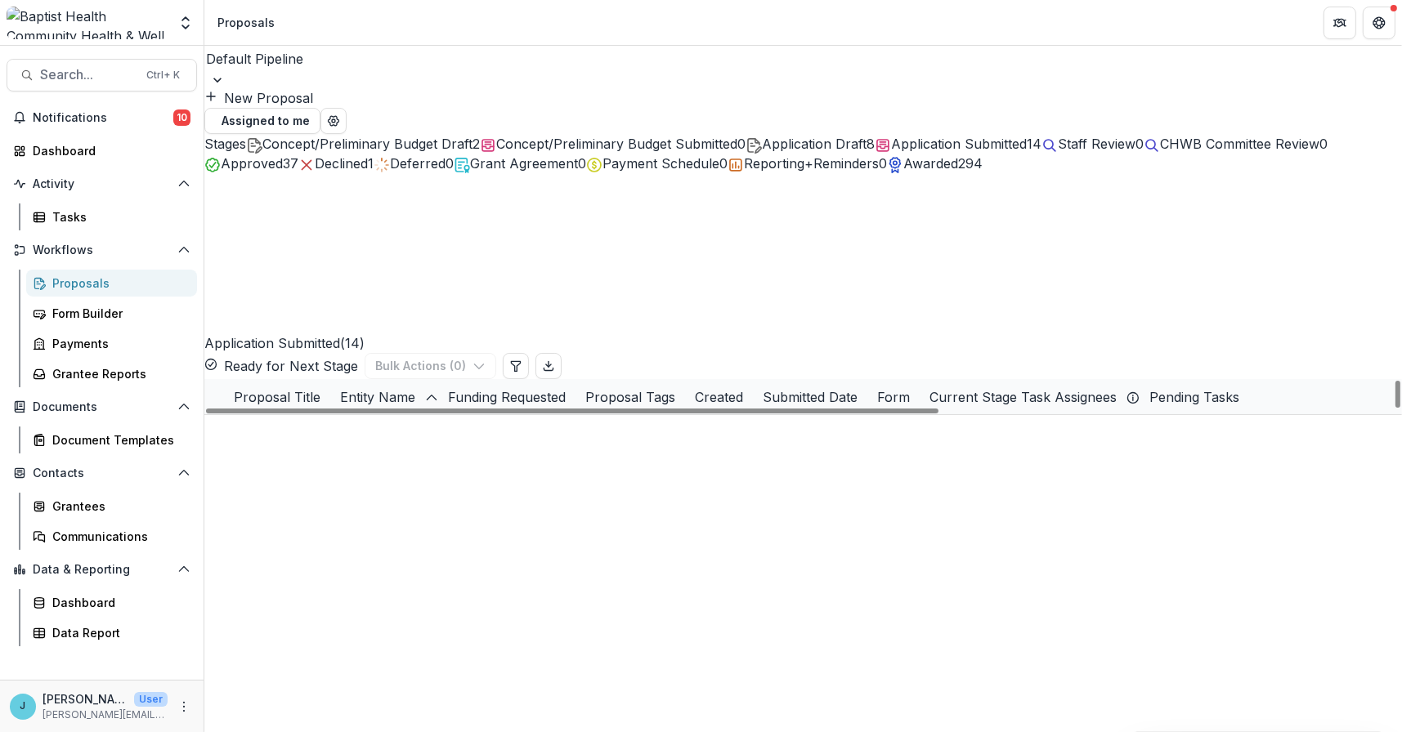
click at [426, 530] on link "Increase Stability to Healthy Food" at bounding box center [393, 538] width 193 height 17
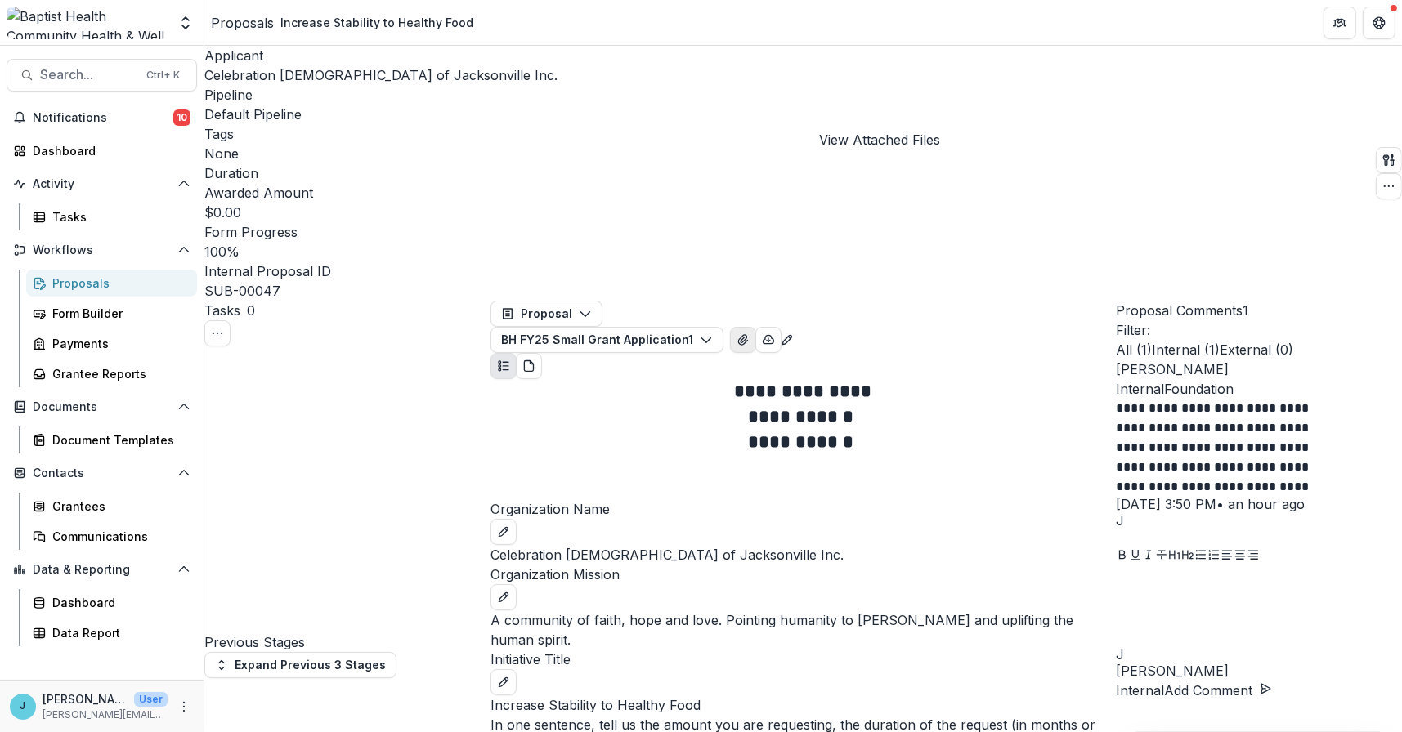
click at [749, 333] on icon "View Attached Files" at bounding box center [742, 339] width 13 height 13
click at [67, 278] on div "Proposals" at bounding box center [118, 283] width 132 height 17
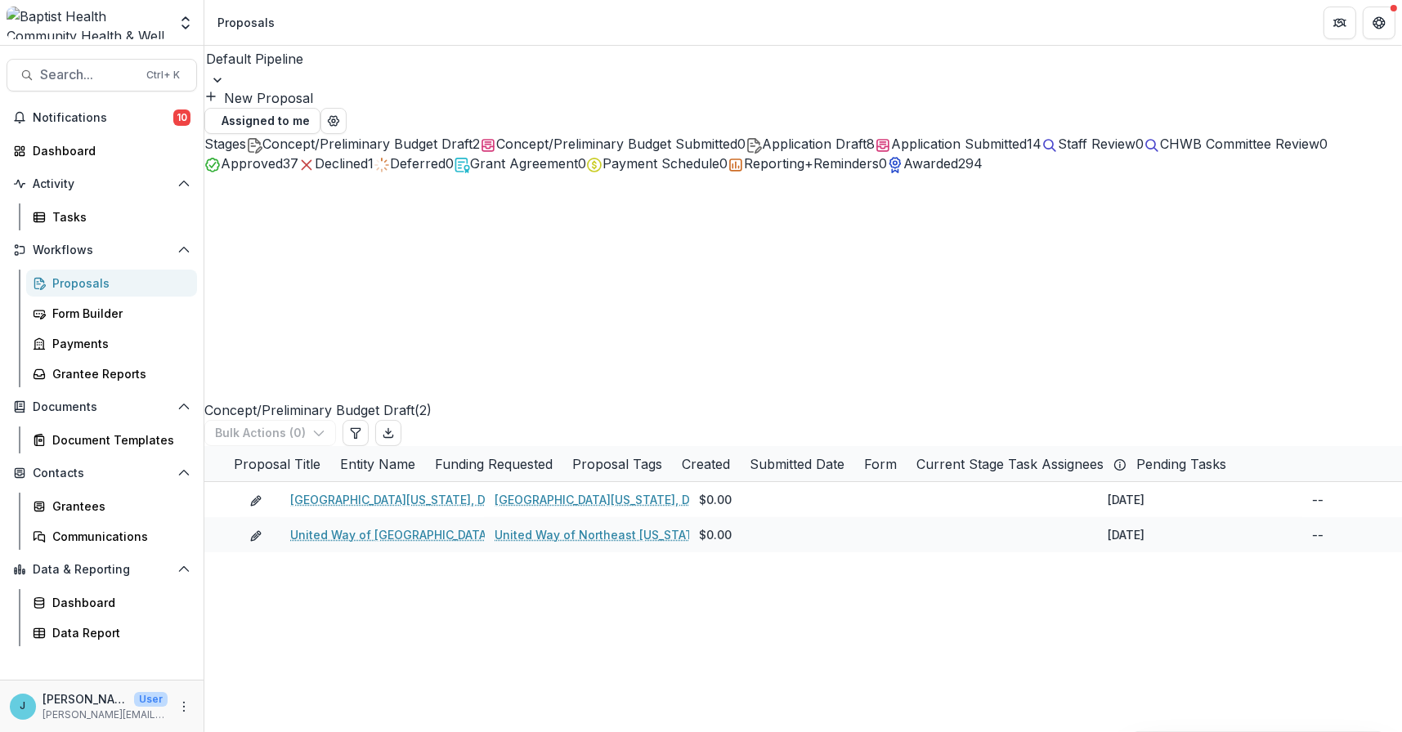
click at [1026, 145] on span "Application Submitted" at bounding box center [959, 144] width 136 height 16
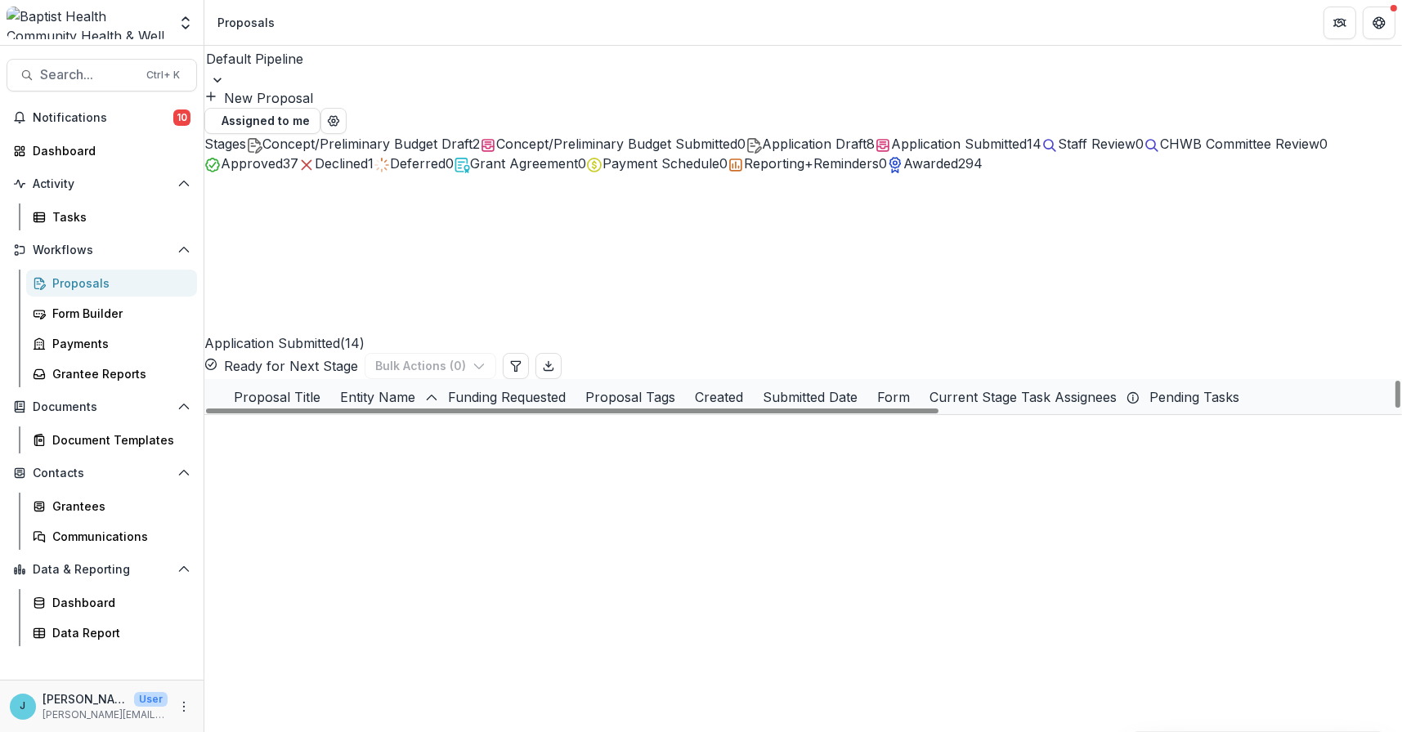
click at [415, 635] on link "Healthy Homes for Everyone" at bounding box center [378, 643] width 163 height 17
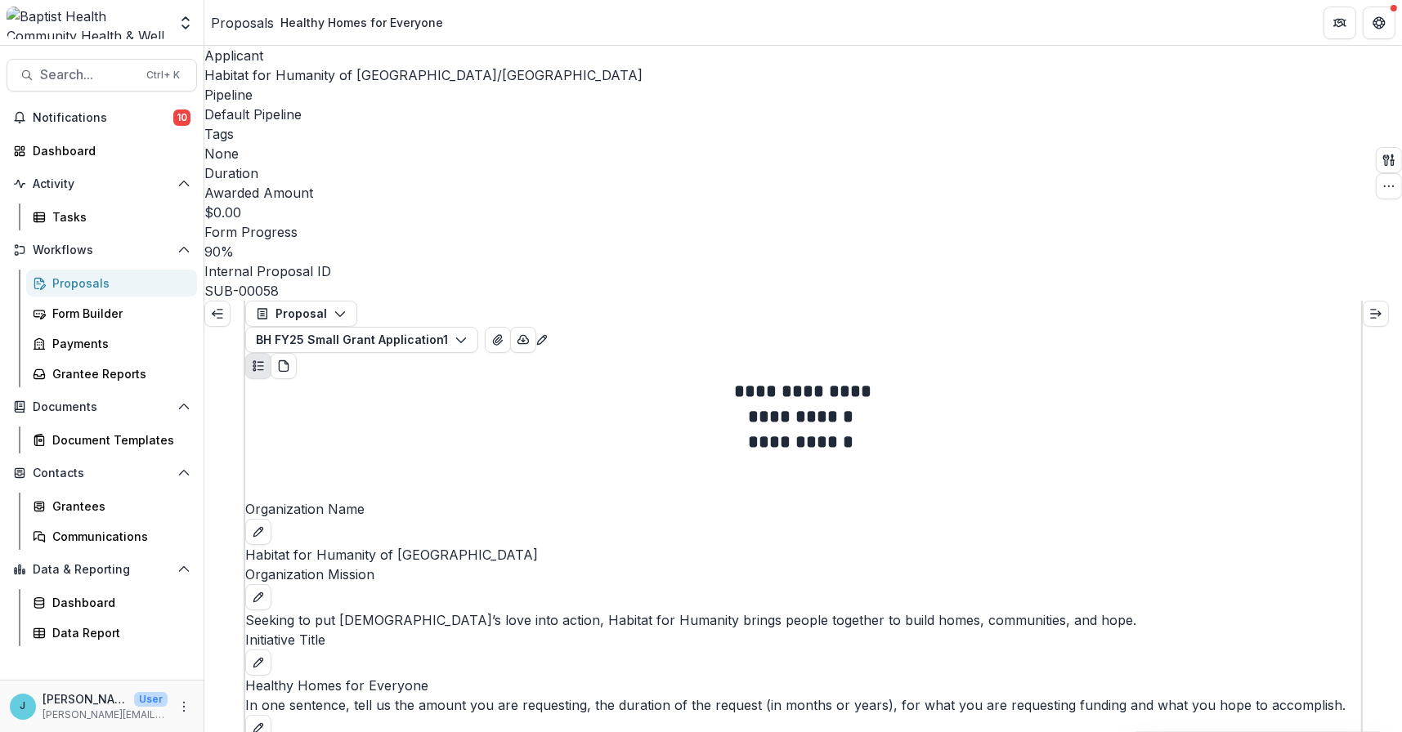
scroll to position [2288, 0]
click at [13, 731] on icon "Close" at bounding box center [6, 743] width 13 height 13
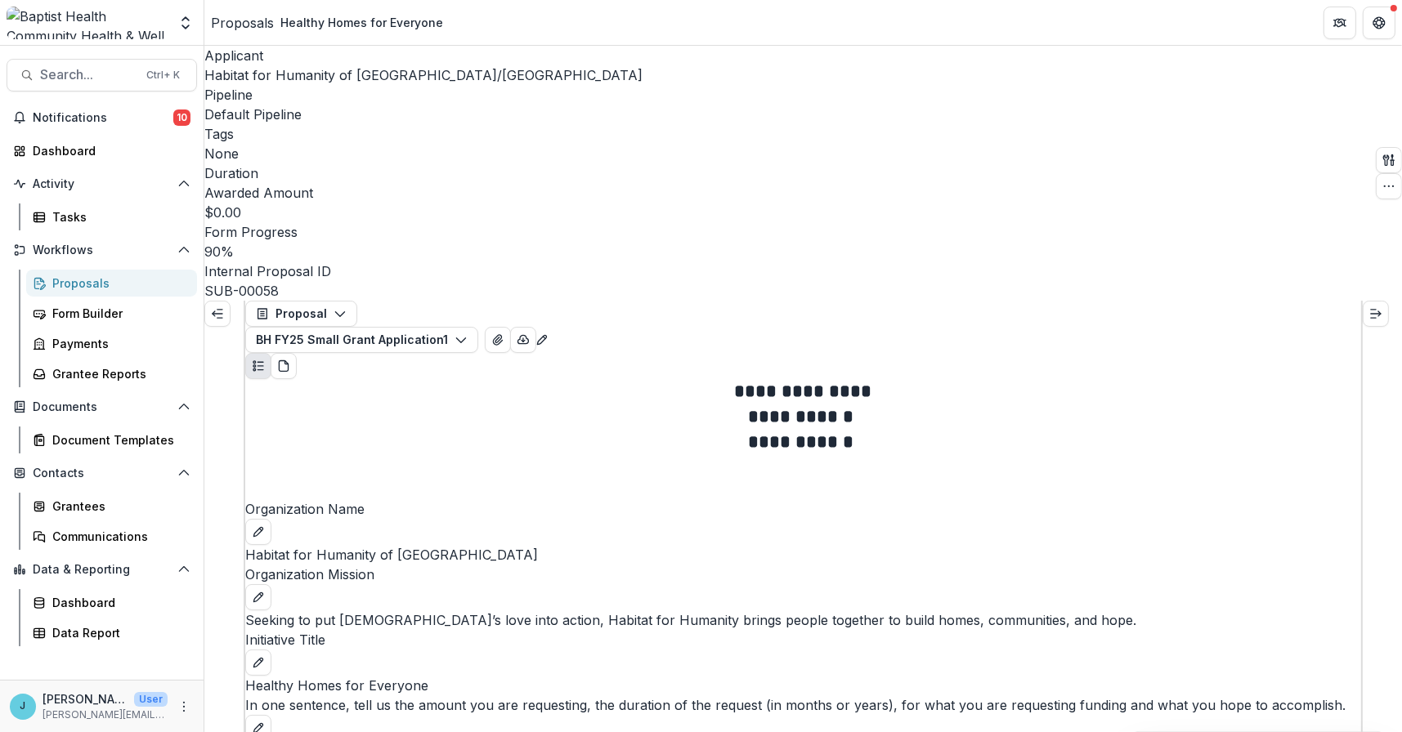
click at [13, 731] on icon "Close" at bounding box center [6, 743] width 13 height 13
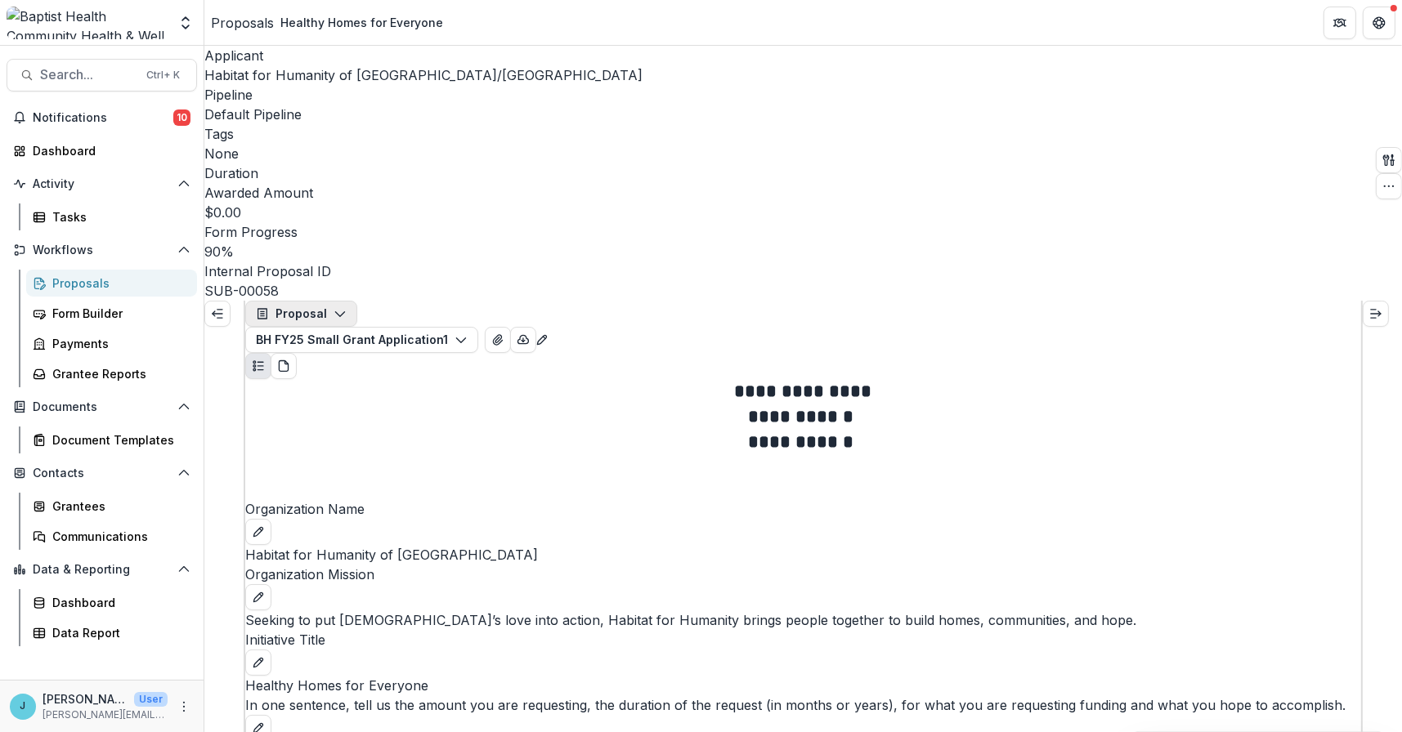
click at [343, 307] on icon "button" at bounding box center [339, 313] width 13 height 13
click at [221, 314] on line "Expand left" at bounding box center [217, 314] width 10 height 0
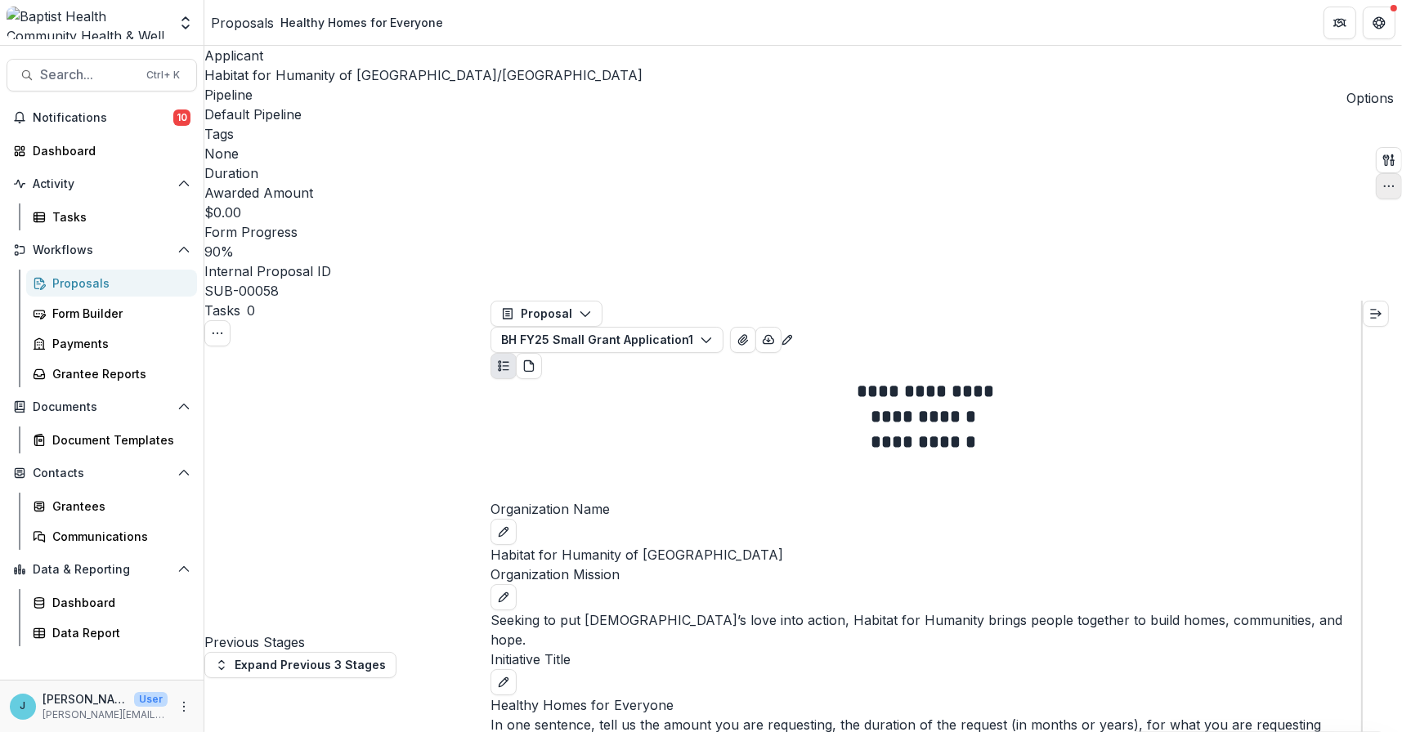
click at [1385, 180] on icon "button" at bounding box center [1388, 186] width 13 height 13
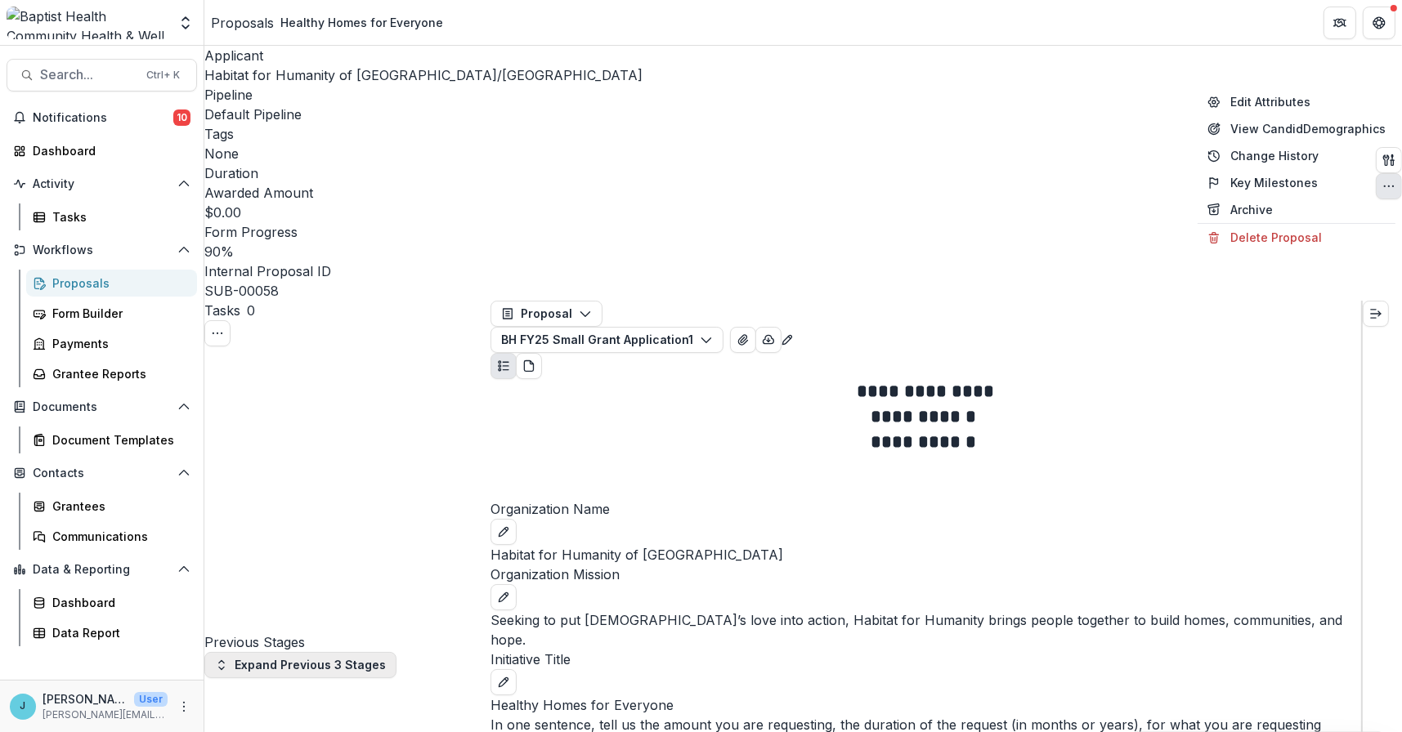
click at [269, 652] on button "Expand Previous 3 Stages" at bounding box center [300, 665] width 192 height 26
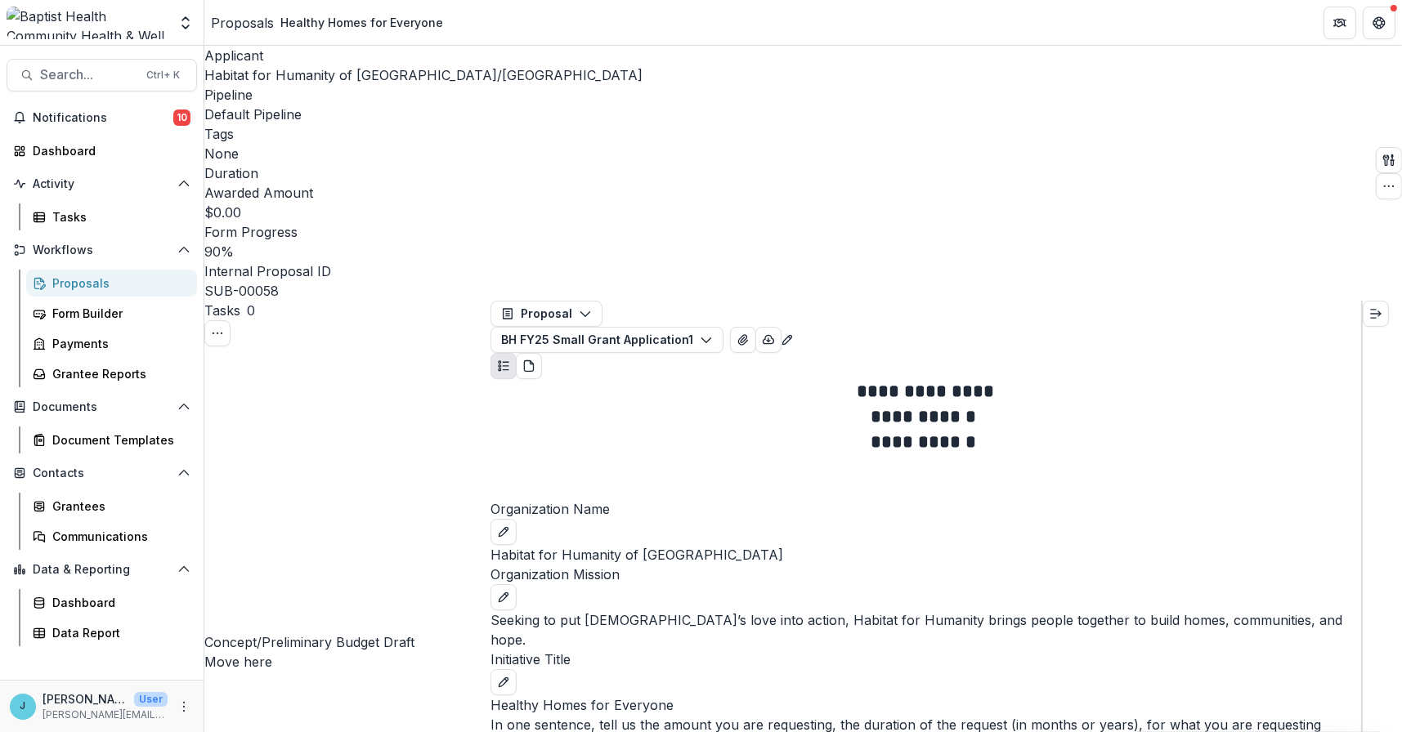
select select "**********"
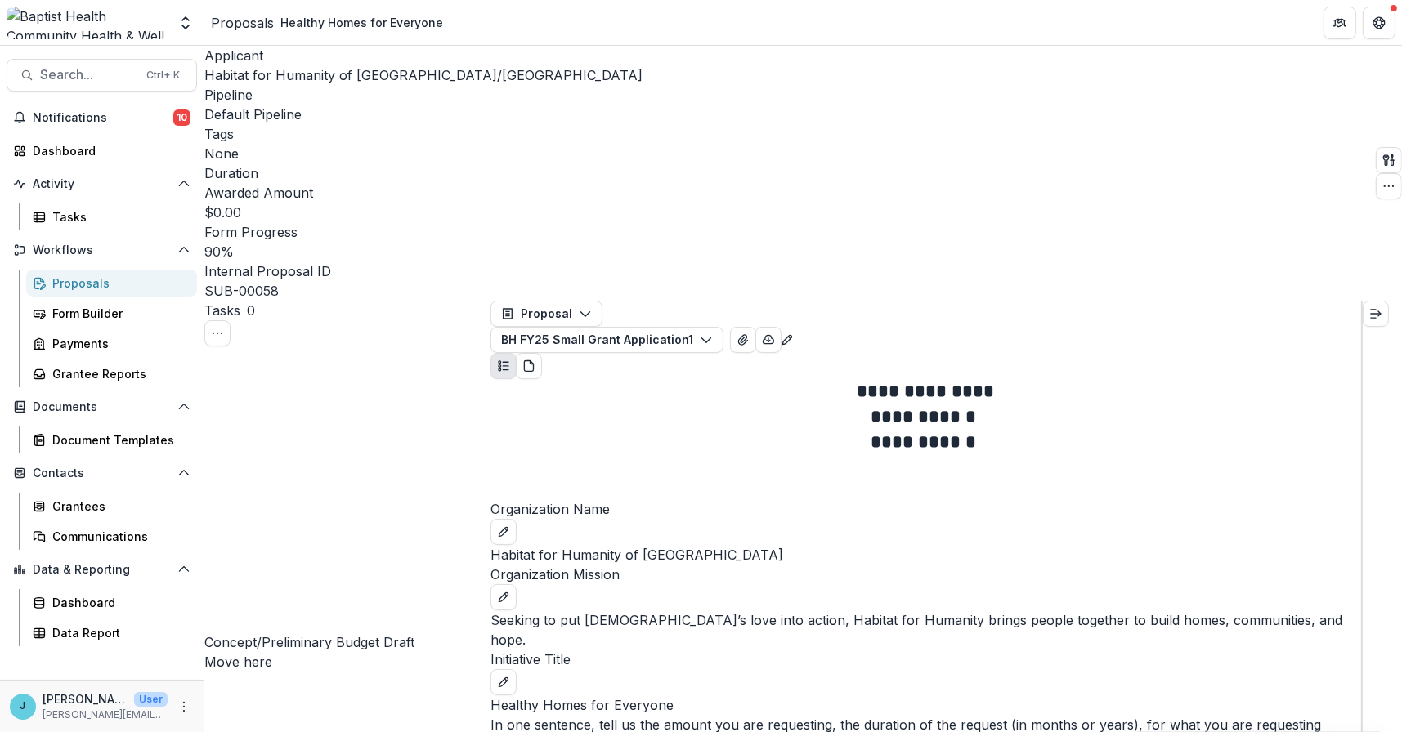
type input "*****"
drag, startPoint x: 458, startPoint y: 504, endPoint x: 852, endPoint y: 508, distance: 393.9
drag, startPoint x: 453, startPoint y: 609, endPoint x: 534, endPoint y: 557, distance: 95.9
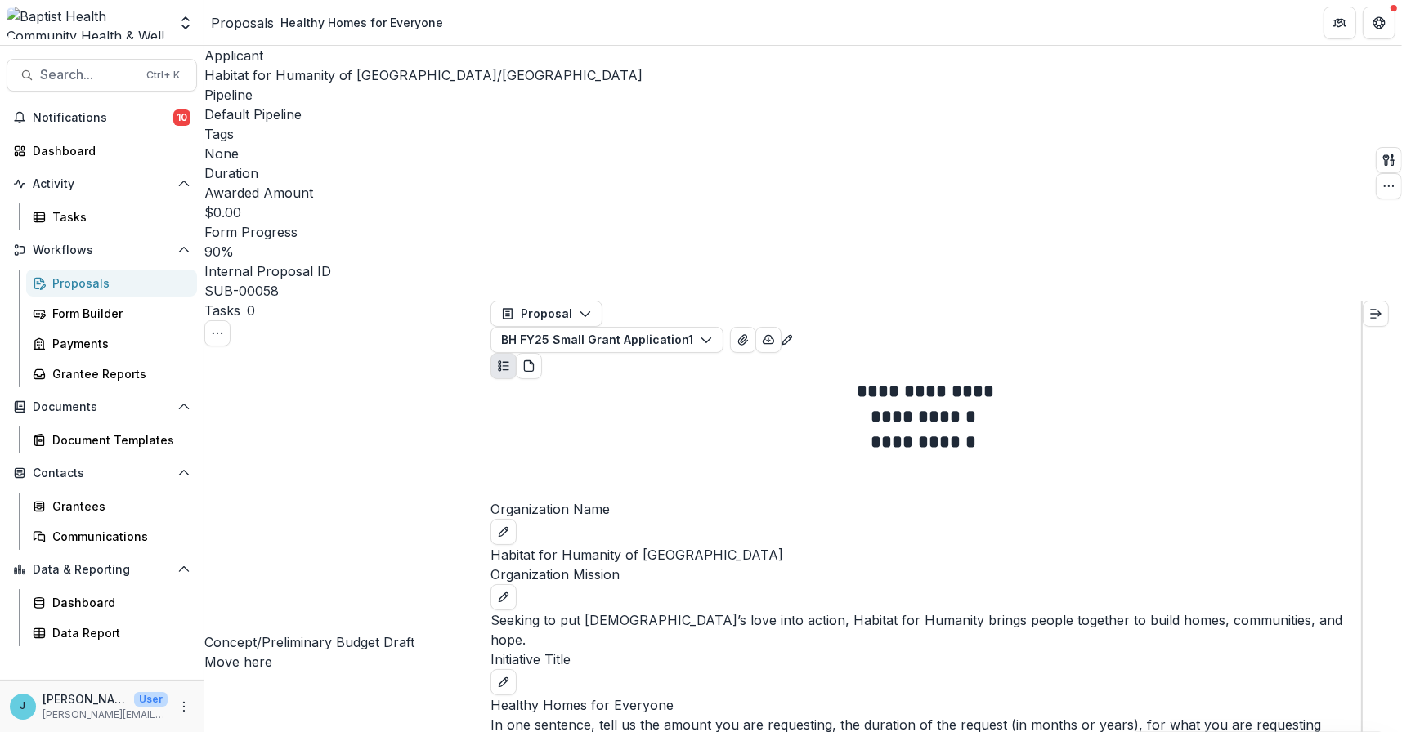
drag, startPoint x: 565, startPoint y: 711, endPoint x: 442, endPoint y: 606, distance: 161.2
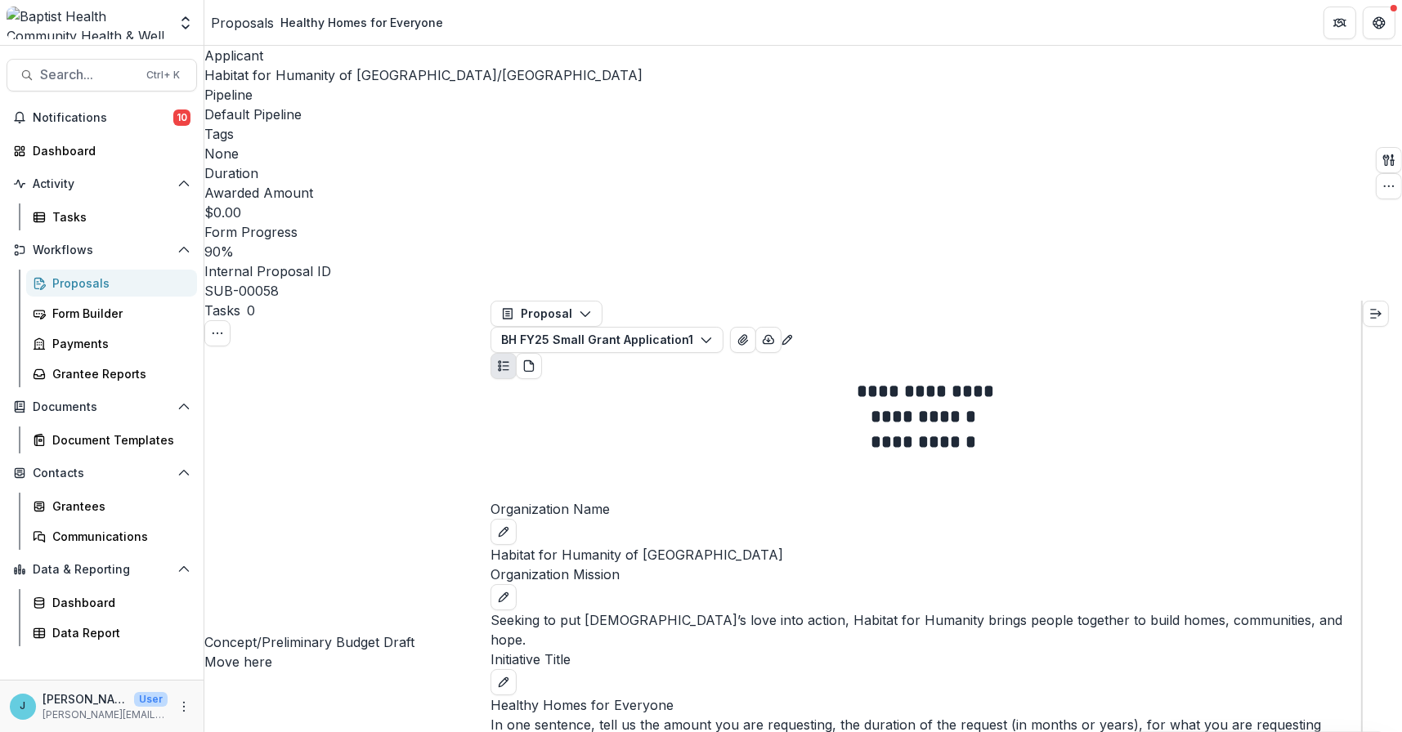
click at [1379, 314] on line "Expand right" at bounding box center [1376, 314] width 10 height 0
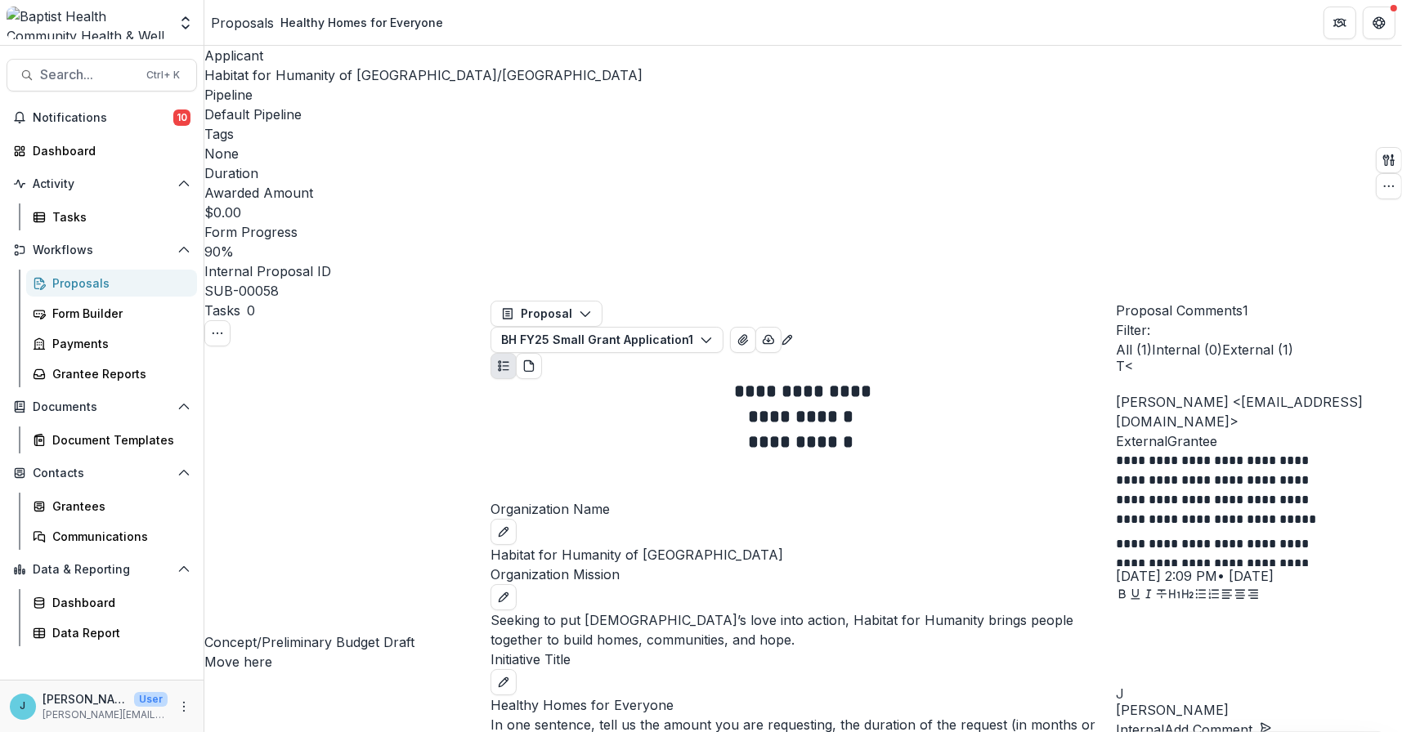
click at [284, 69] on span "Habitat for Humanity of [GEOGRAPHIC_DATA]/[GEOGRAPHIC_DATA]" at bounding box center [423, 75] width 438 height 16
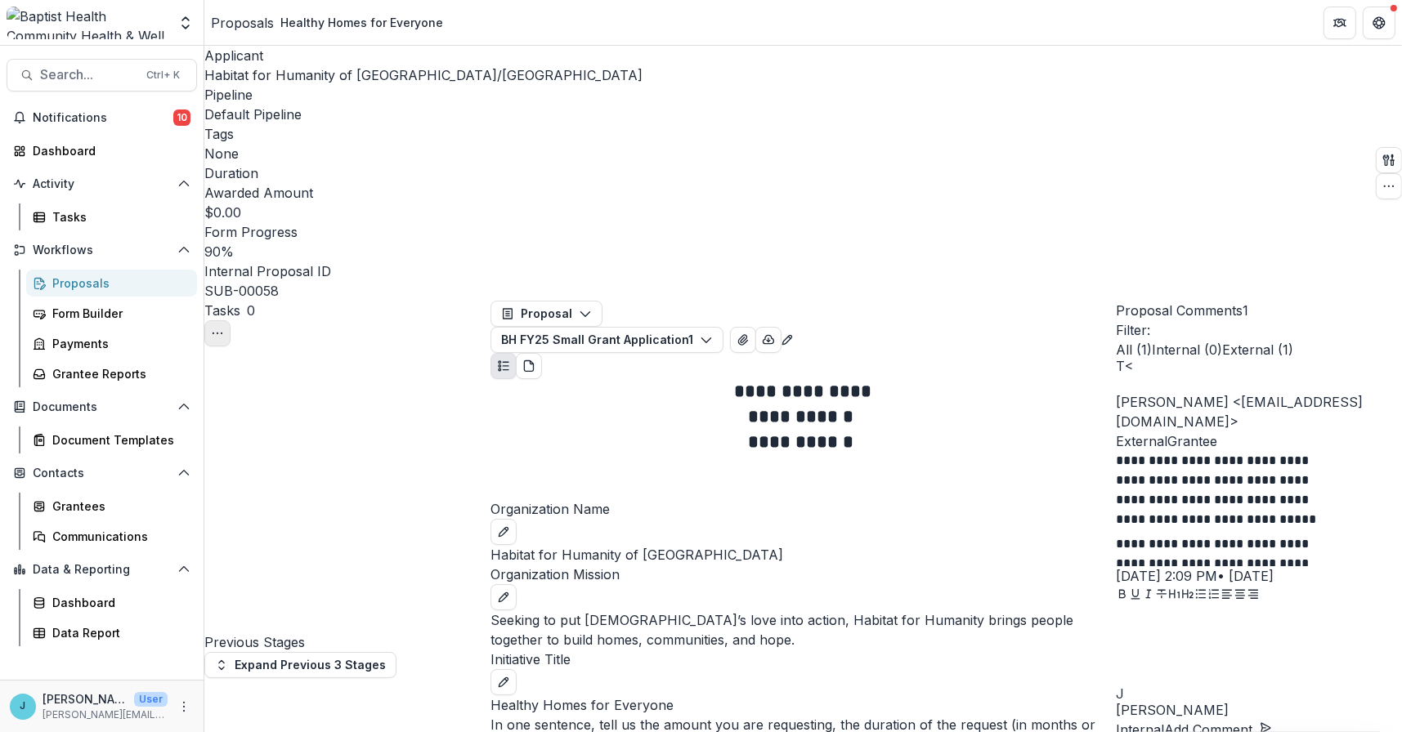
click at [224, 327] on icon "Toggle View Cancelled Tasks" at bounding box center [217, 333] width 13 height 13
click at [311, 652] on button "Expand Previous 3 Stages" at bounding box center [300, 665] width 192 height 26
select select "**********"
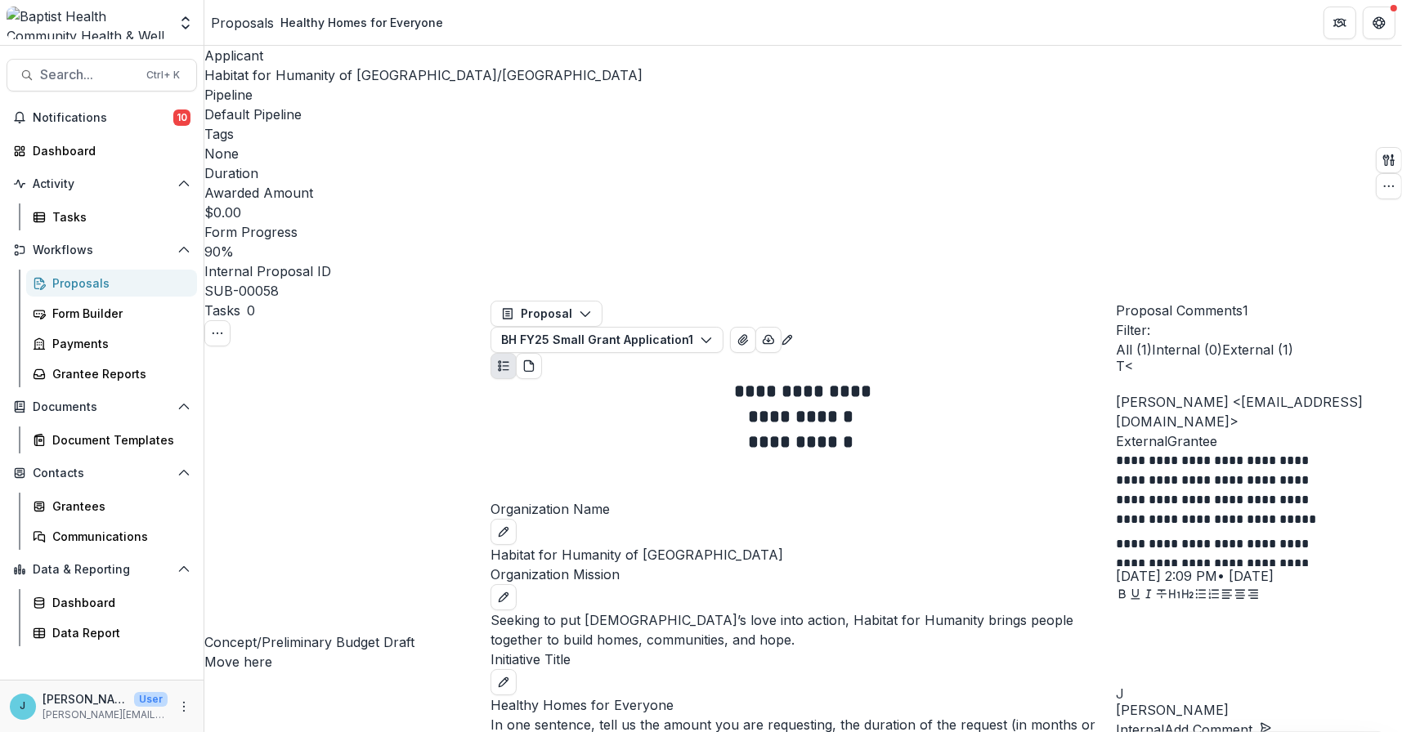
scroll to position [163, 0]
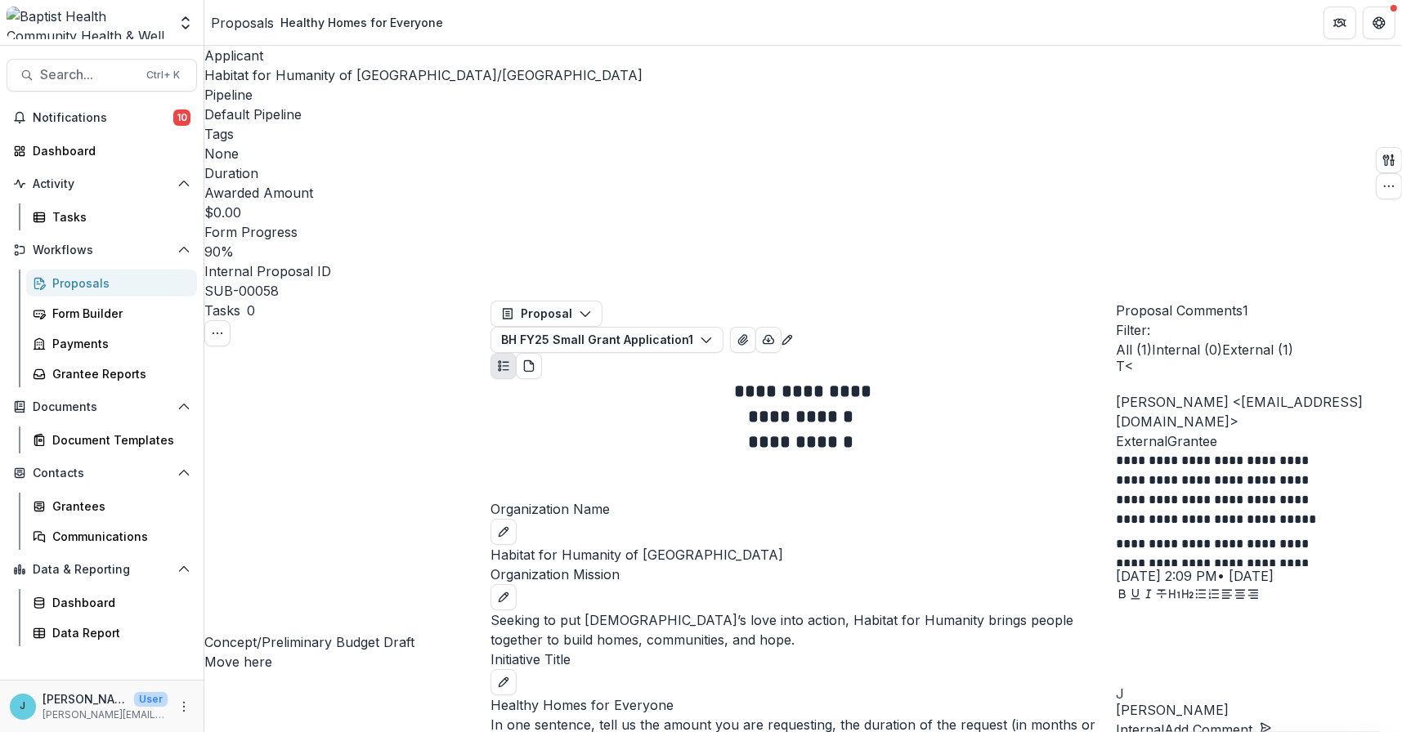
type input "*****"
drag, startPoint x: 458, startPoint y: 422, endPoint x: 862, endPoint y: 427, distance: 404.6
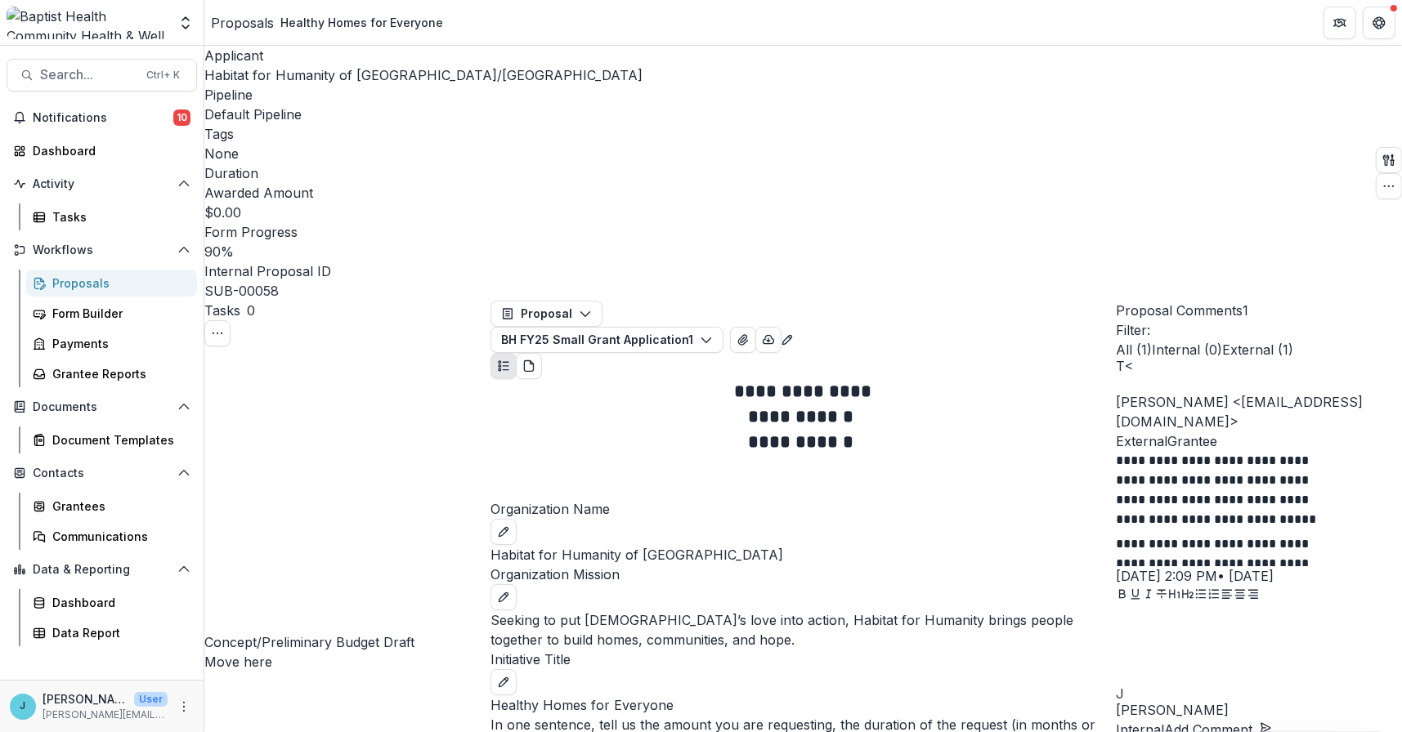
drag, startPoint x: 449, startPoint y: 527, endPoint x: 536, endPoint y: 584, distance: 103.8
drag, startPoint x: 642, startPoint y: 566, endPoint x: 446, endPoint y: 517, distance: 202.2
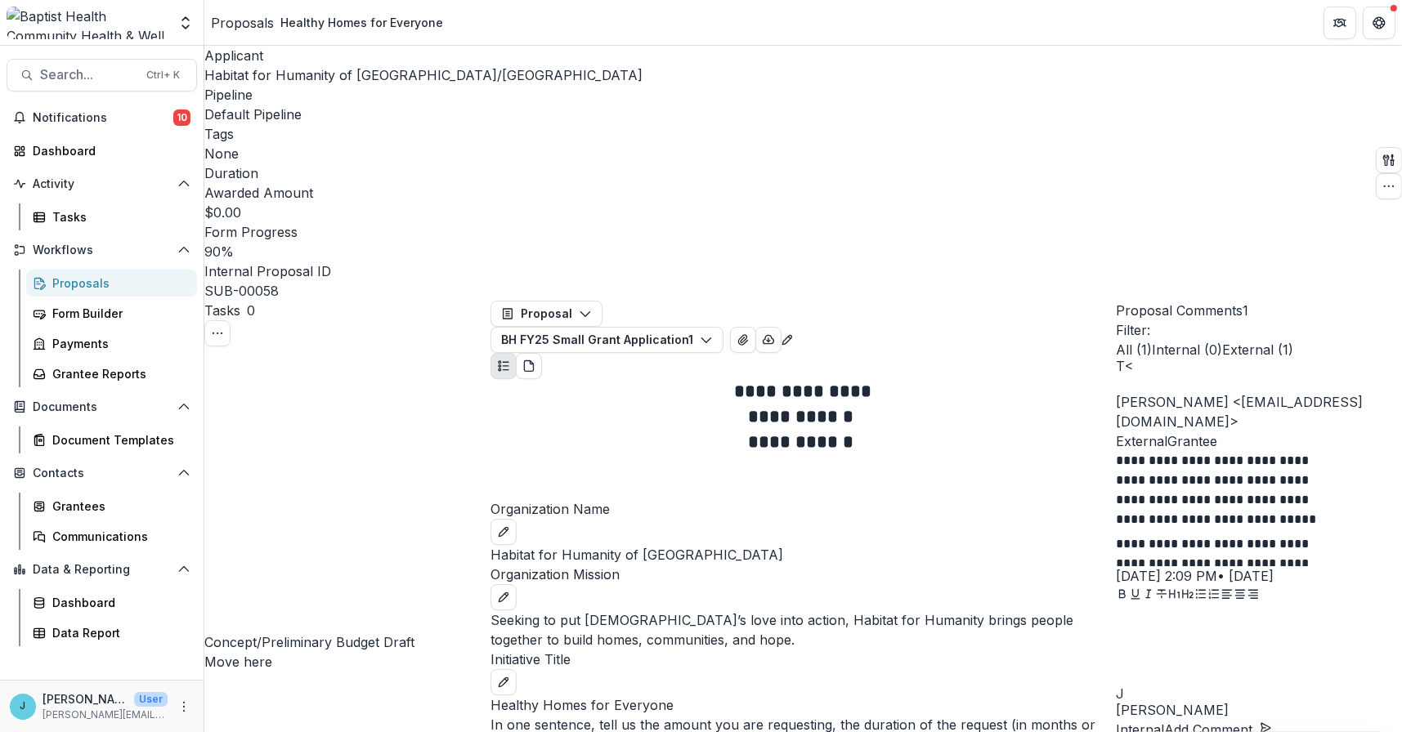
drag, startPoint x: 557, startPoint y: 568, endPoint x: 785, endPoint y: 572, distance: 228.1
drag, startPoint x: 838, startPoint y: 549, endPoint x: 901, endPoint y: 551, distance: 63.0
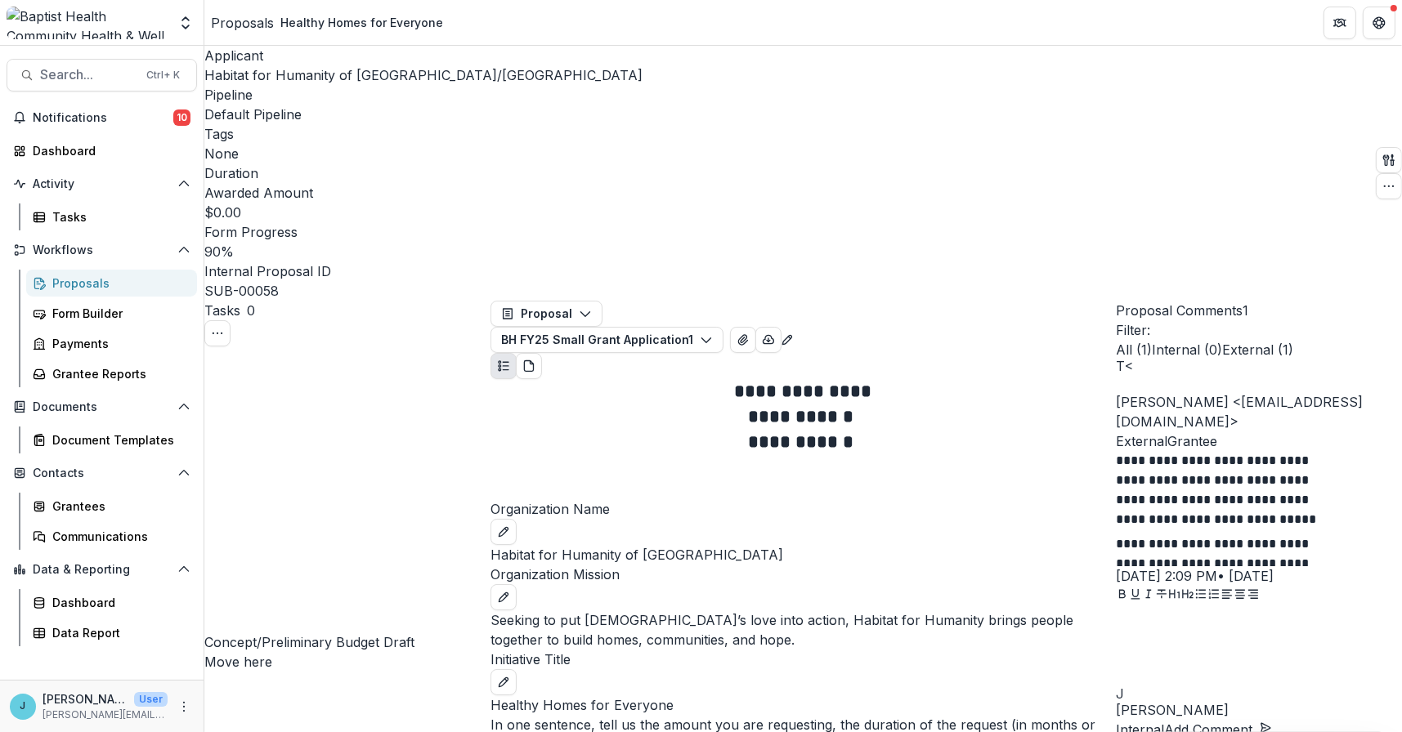
drag, startPoint x: 708, startPoint y: 570, endPoint x: 825, endPoint y: 593, distance: 119.1
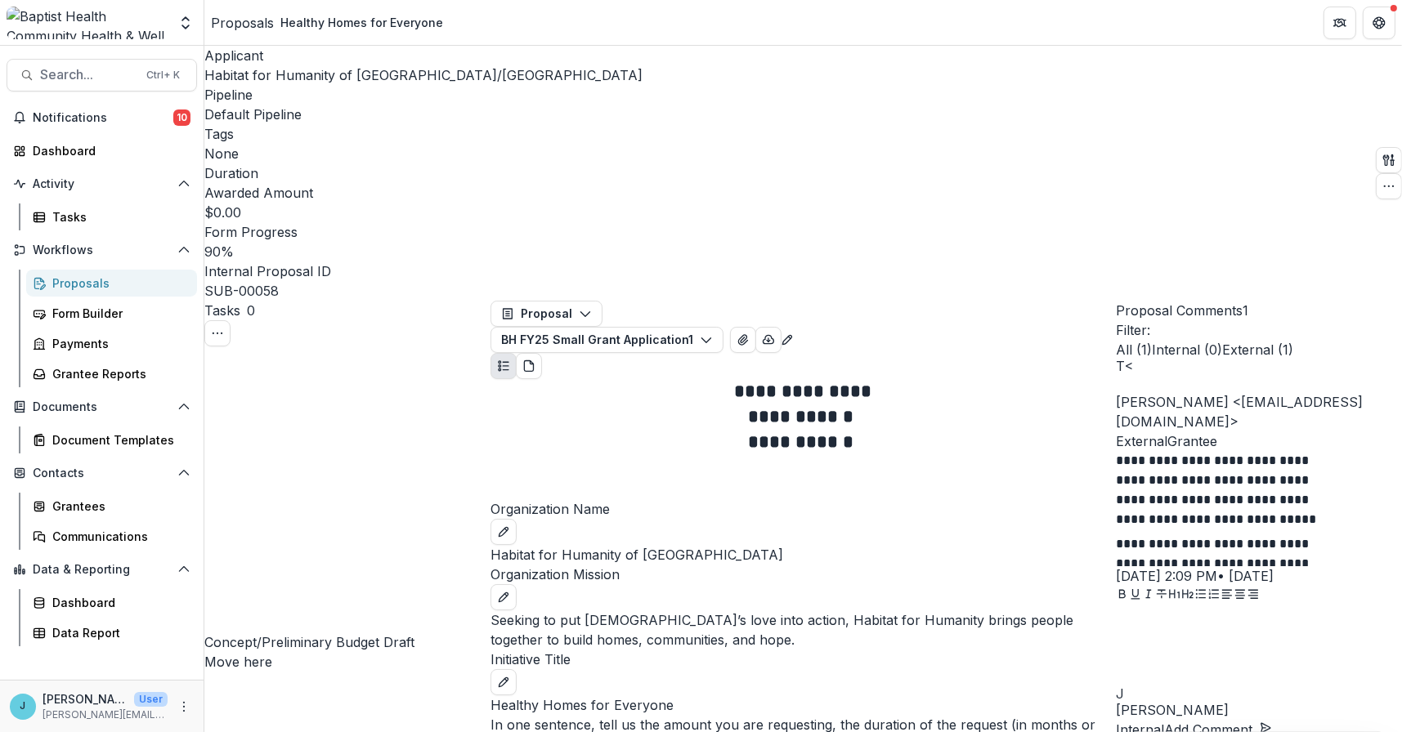
type input "**********"
